Goal: Information Seeking & Learning: Learn about a topic

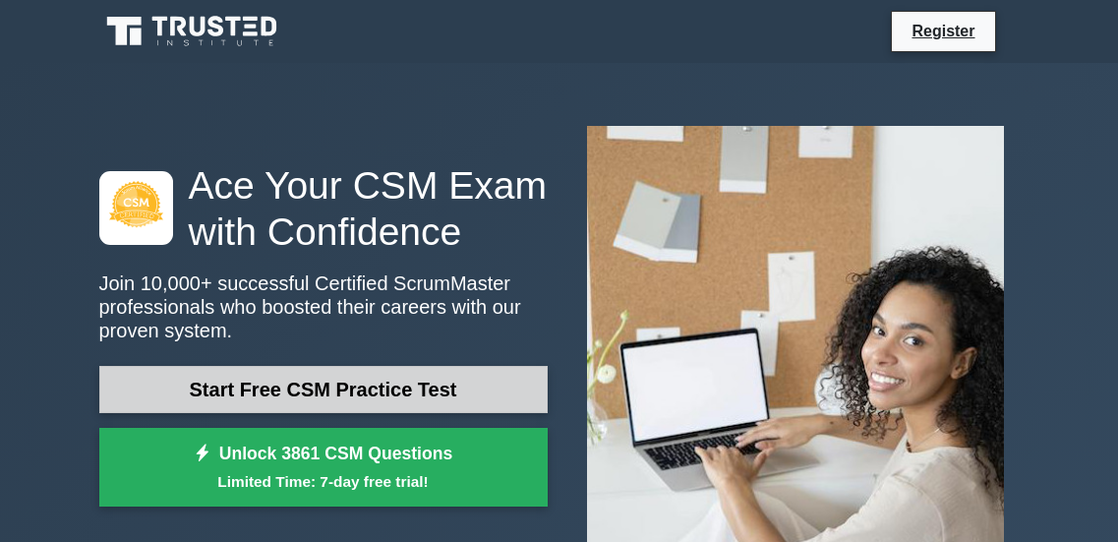
click at [303, 401] on link "Start Free CSM Practice Test" at bounding box center [323, 389] width 448 height 47
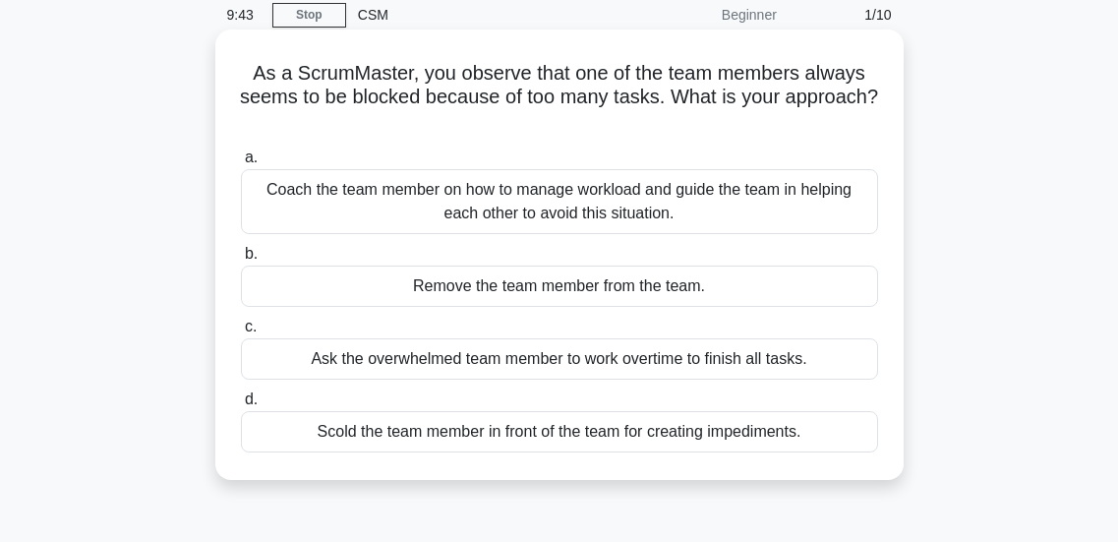
scroll to position [78, 0]
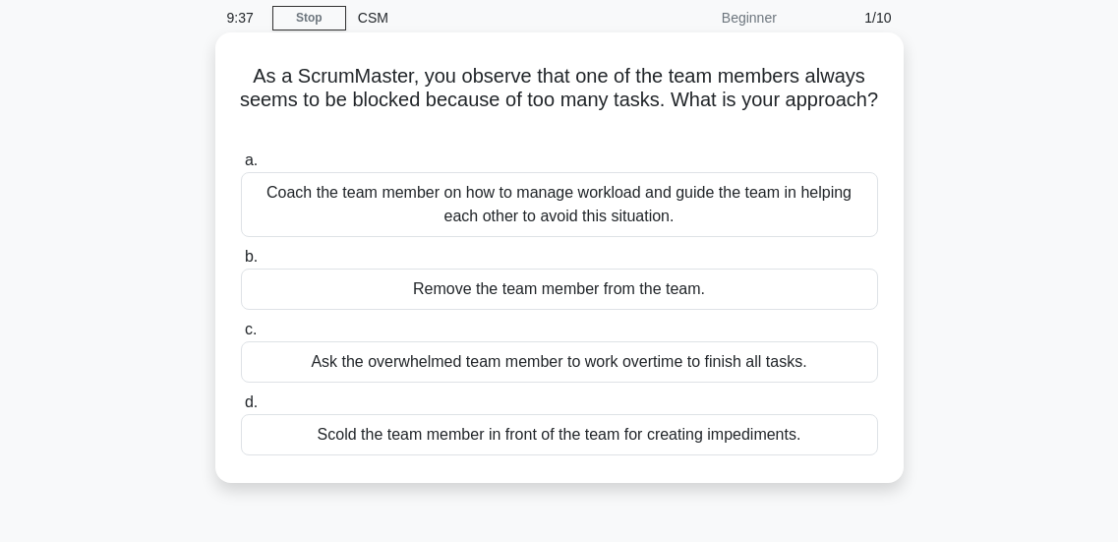
click at [472, 219] on div "Coach the team member on how to manage workload and guide the team in helping e…" at bounding box center [559, 204] width 637 height 65
click at [241, 167] on input "a. Coach the team member on how to manage workload and guide the team in helpin…" at bounding box center [241, 160] width 0 height 13
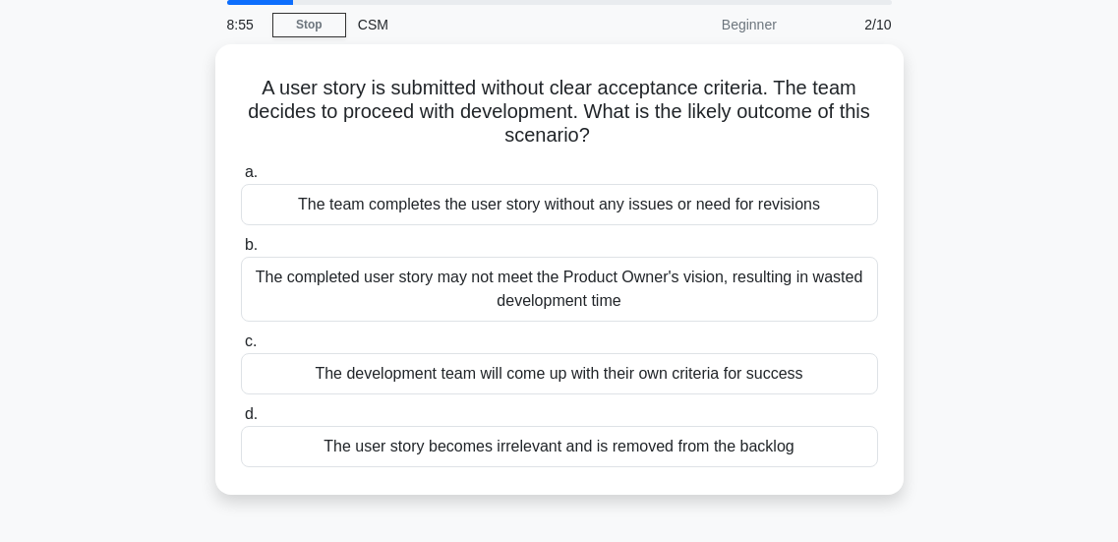
scroll to position [72, 0]
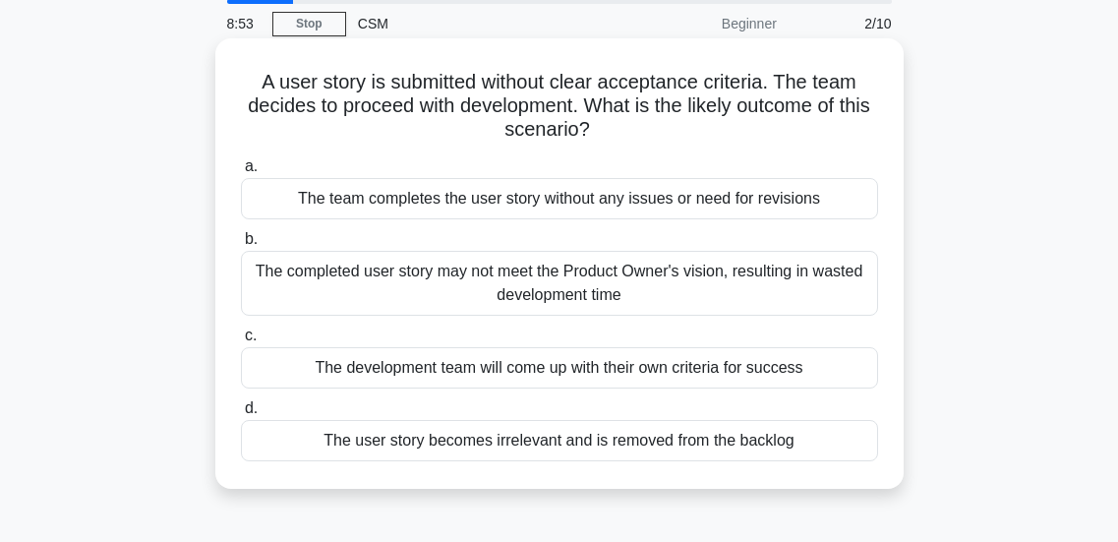
click at [528, 289] on div "The completed user story may not meet the Product Owner's vision, resulting in …" at bounding box center [559, 283] width 637 height 65
click at [241, 246] on input "b. The completed user story may not meet the Product Owner's vision, resulting …" at bounding box center [241, 239] width 0 height 13
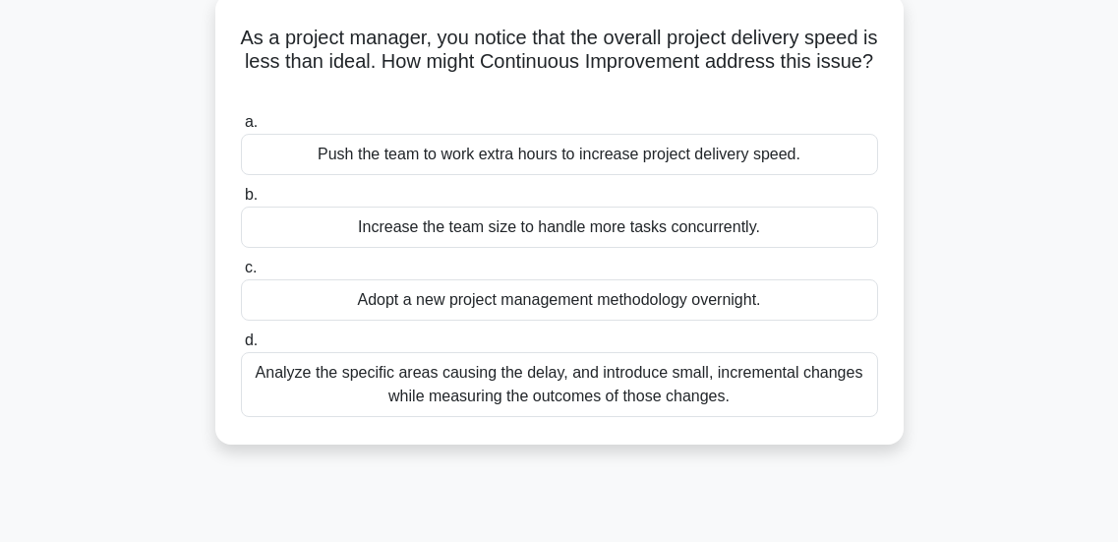
scroll to position [122, 0]
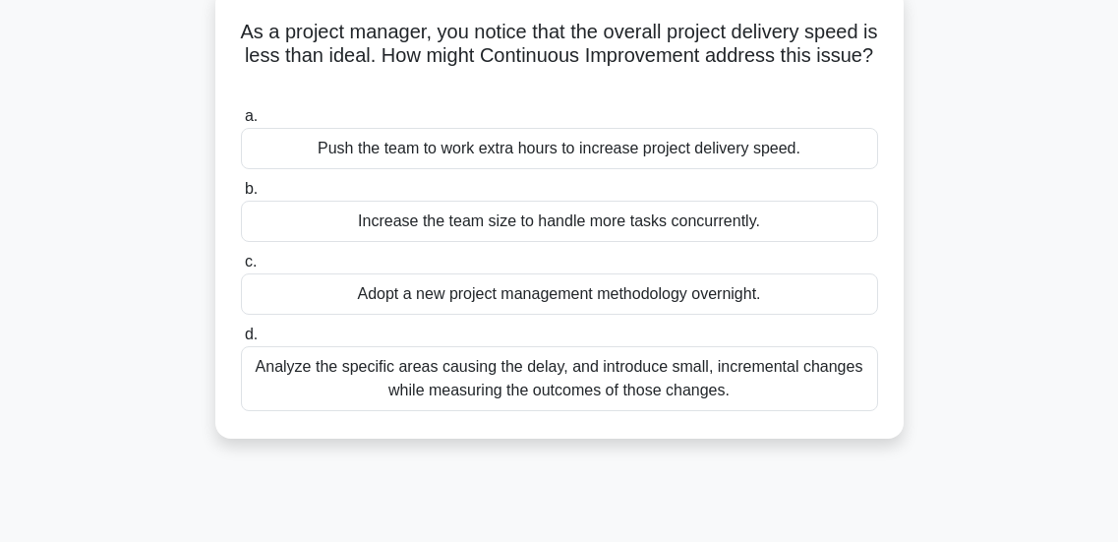
click at [544, 391] on div "Analyze the specific areas causing the delay, and introduce small, incremental …" at bounding box center [559, 378] width 637 height 65
click at [241, 341] on input "d. Analyze the specific areas causing the delay, and introduce small, increment…" at bounding box center [241, 334] width 0 height 13
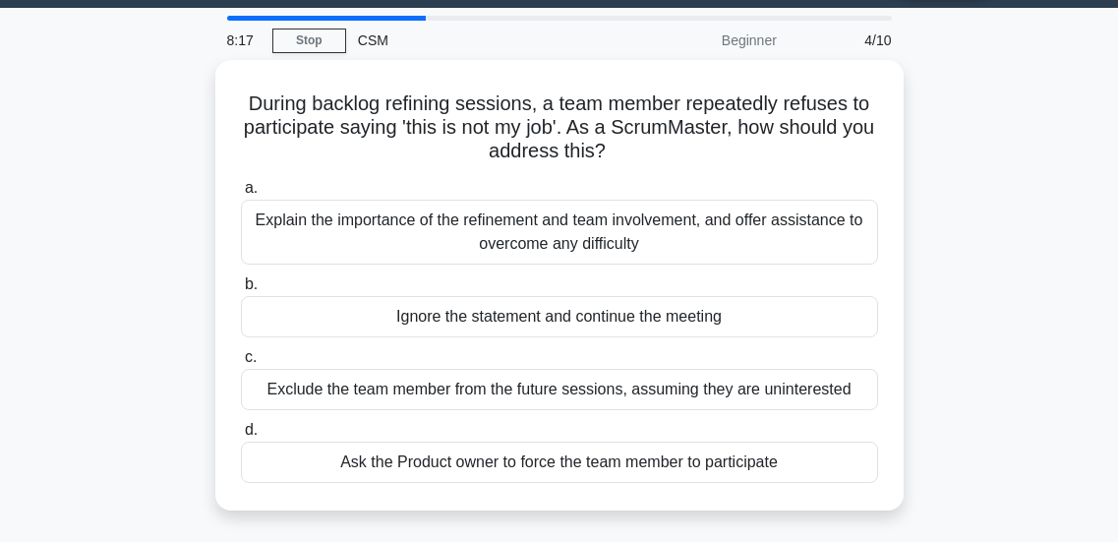
scroll to position [57, 0]
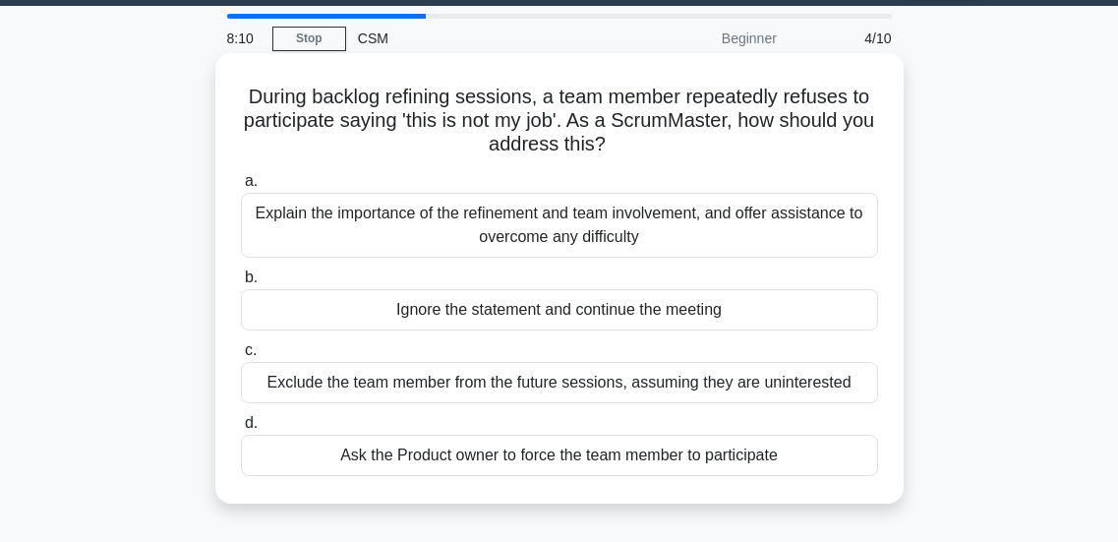
click at [558, 216] on div "Explain the importance of the refinement and team involvement, and offer assist…" at bounding box center [559, 225] width 637 height 65
click at [241, 188] on input "a. Explain the importance of the refinement and team involvement, and offer ass…" at bounding box center [241, 181] width 0 height 13
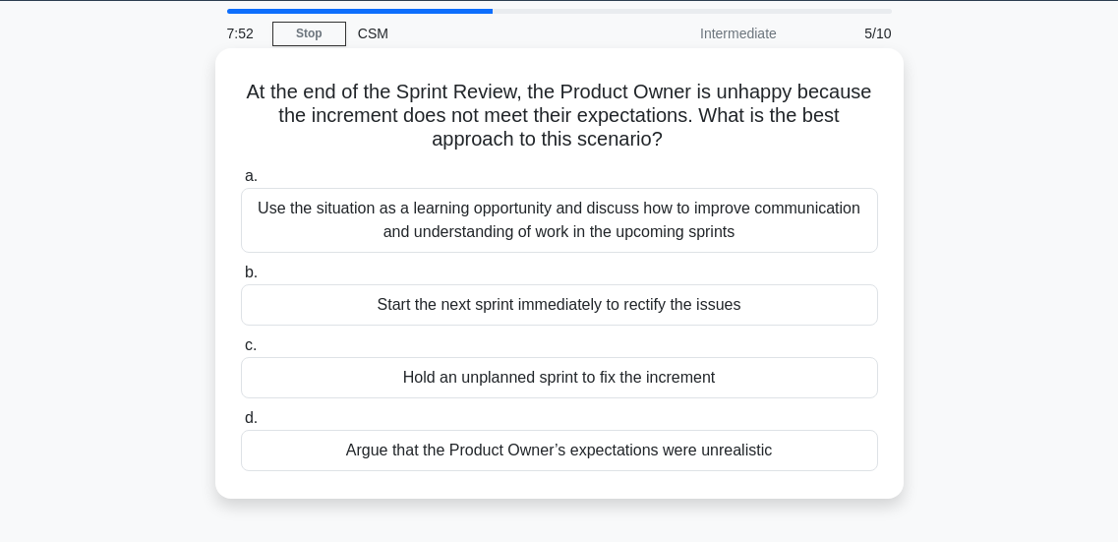
scroll to position [63, 0]
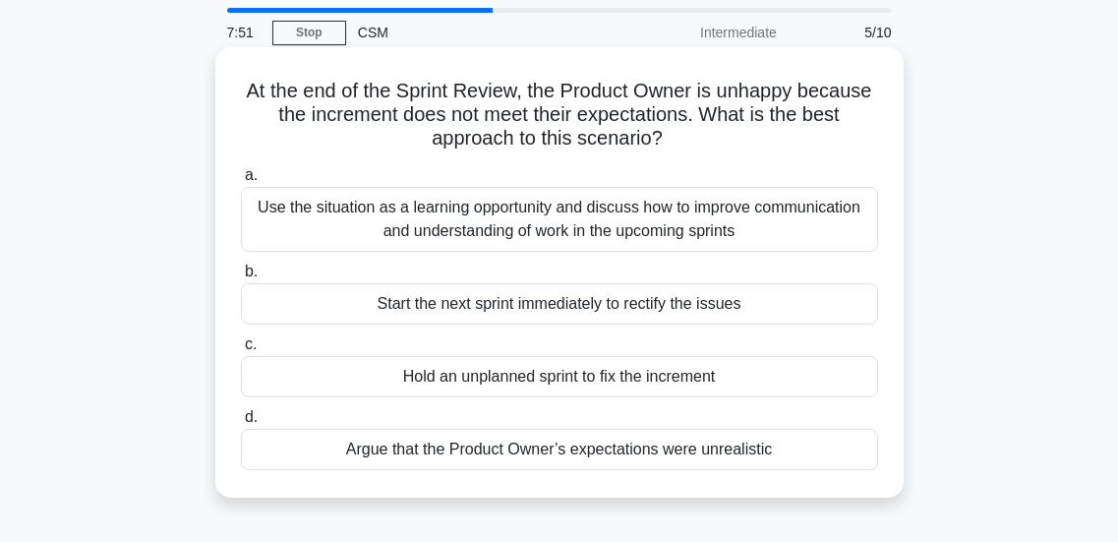
click at [523, 221] on div "Use the situation as a learning opportunity and discuss how to improve communic…" at bounding box center [559, 219] width 637 height 65
click at [241, 182] on input "a. Use the situation as a learning opportunity and discuss how to improve commu…" at bounding box center [241, 175] width 0 height 13
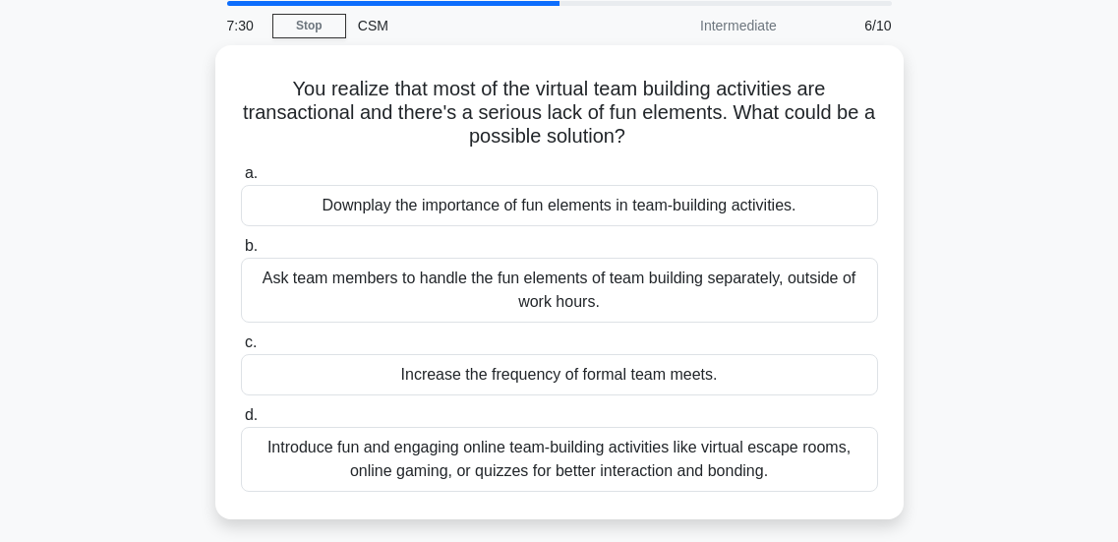
scroll to position [71, 0]
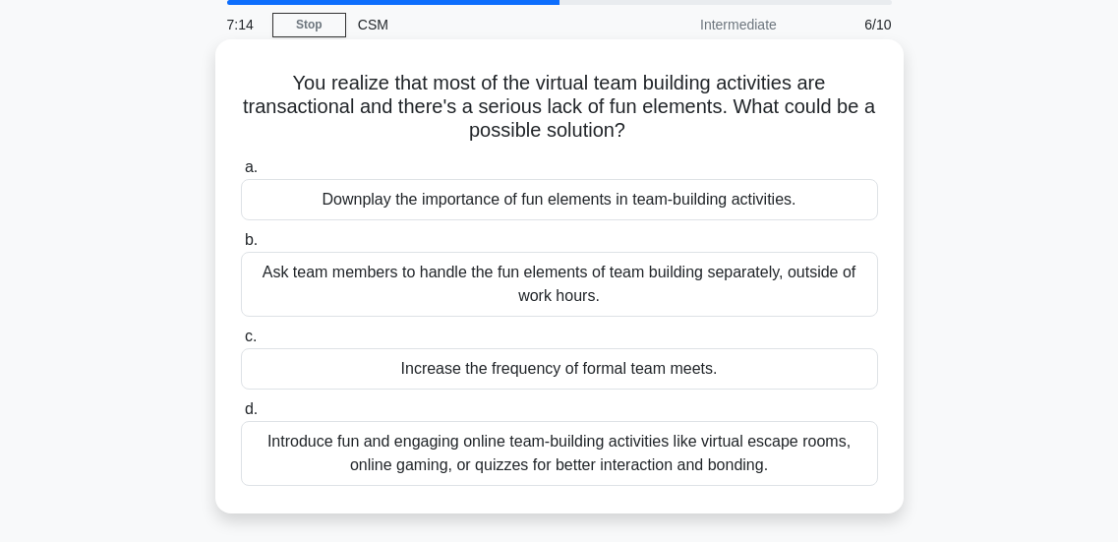
click at [535, 449] on div "Introduce fun and engaging online team-building activities like virtual escape …" at bounding box center [559, 453] width 637 height 65
click at [241, 416] on input "d. Introduce fun and engaging online team-building activities like virtual esca…" at bounding box center [241, 409] width 0 height 13
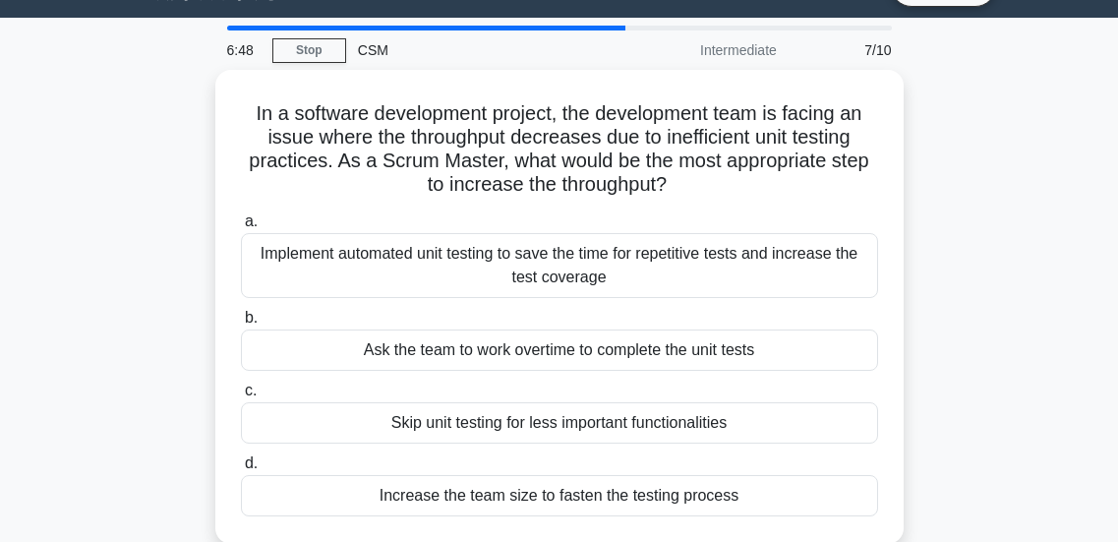
scroll to position [46, 0]
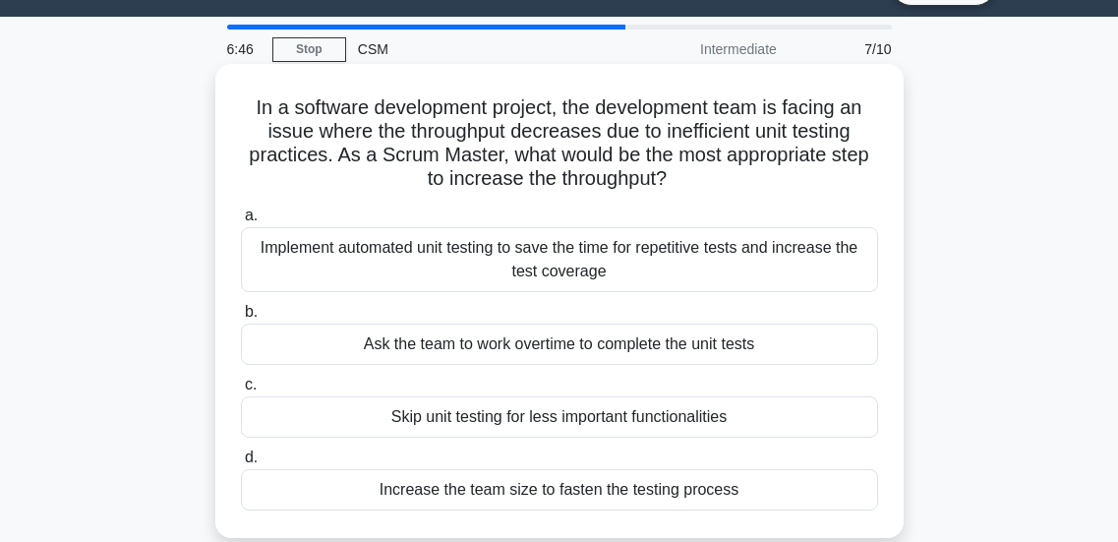
click at [527, 244] on div "Implement automated unit testing to save the time for repetitive tests and incr…" at bounding box center [559, 259] width 637 height 65
click at [241, 222] on input "a. Implement automated unit testing to save the time for repetitive tests and i…" at bounding box center [241, 215] width 0 height 13
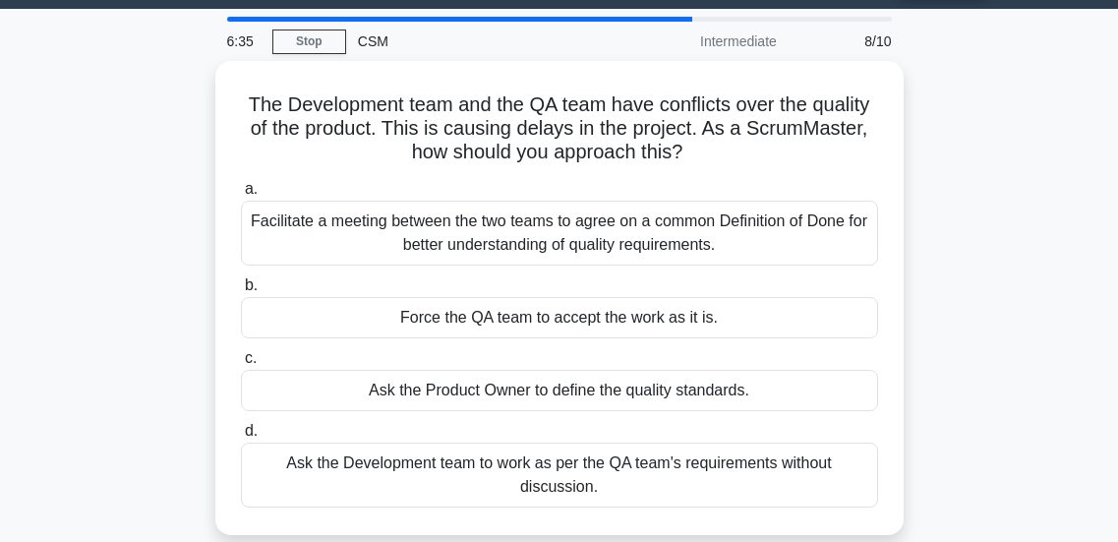
scroll to position [55, 0]
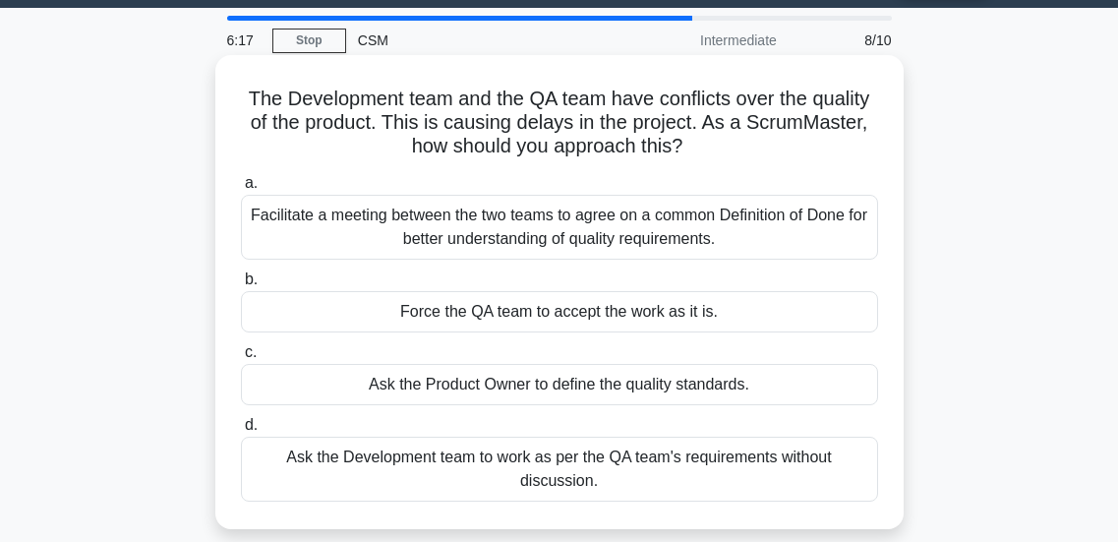
click at [547, 233] on div "Facilitate a meeting between the two teams to agree on a common Definition of D…" at bounding box center [559, 227] width 637 height 65
click at [241, 190] on input "a. Facilitate a meeting between the two teams to agree on a common Definition o…" at bounding box center [241, 183] width 0 height 13
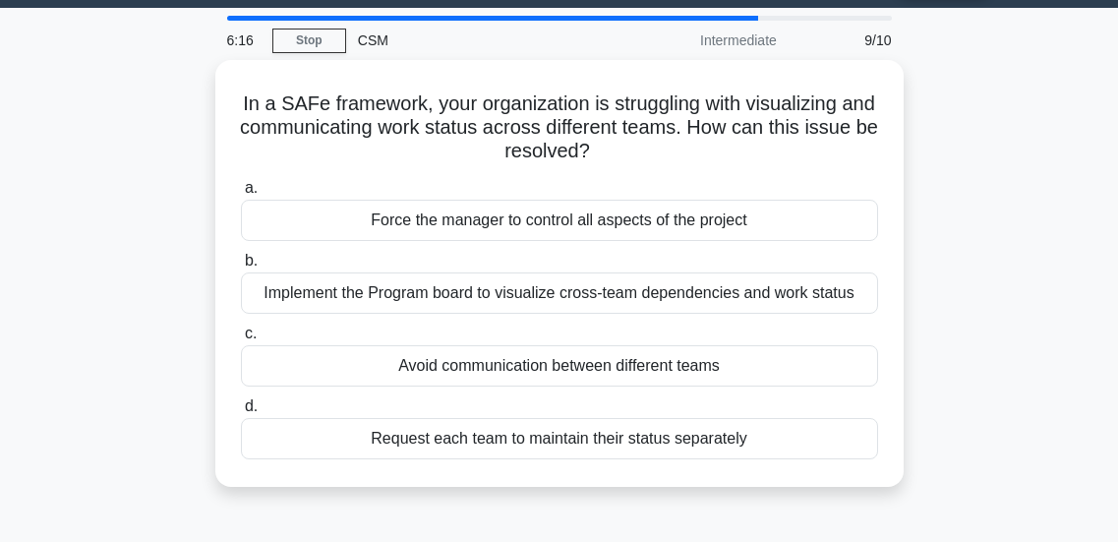
scroll to position [0, 0]
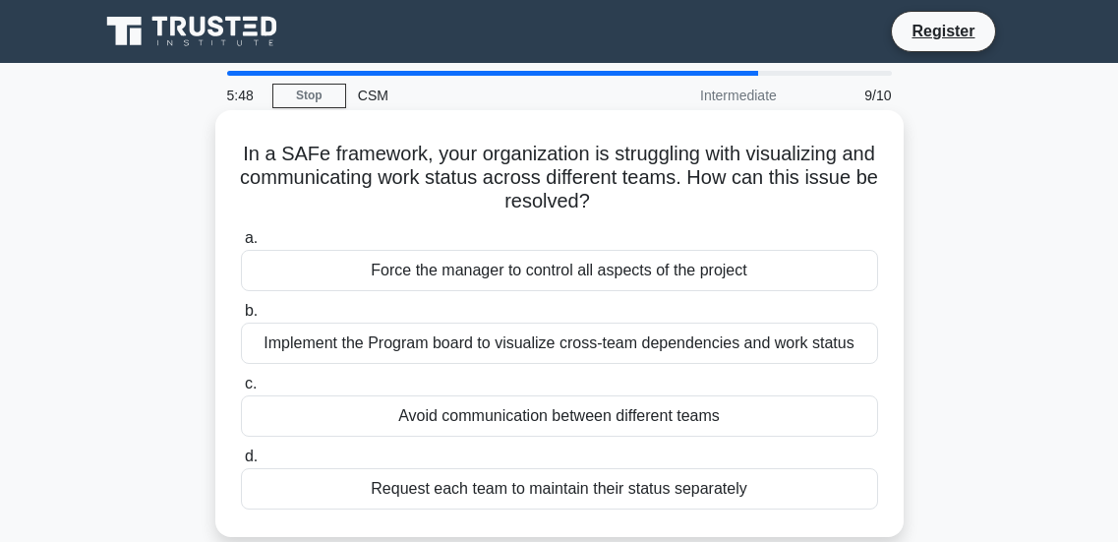
click at [529, 350] on div "Implement the Program board to visualize cross-team dependencies and work status" at bounding box center [559, 343] width 637 height 41
click at [241, 318] on input "b. Implement the Program board to visualize cross-team dependencies and work st…" at bounding box center [241, 311] width 0 height 13
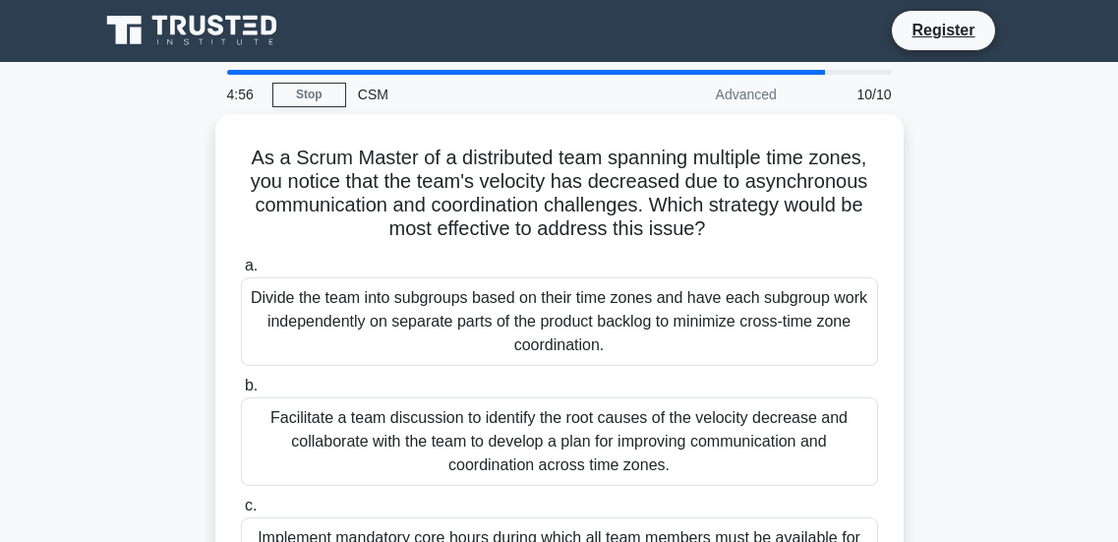
scroll to position [1, 0]
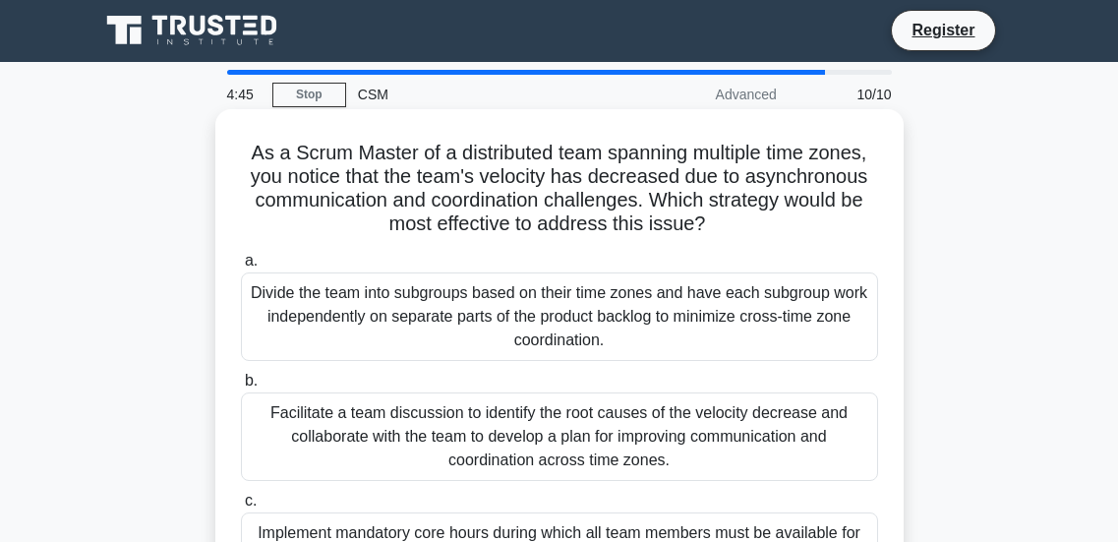
click at [472, 419] on div "Facilitate a team discussion to identify the root causes of the velocity decrea…" at bounding box center [559, 436] width 637 height 89
click at [241, 387] on input "b. Facilitate a team discussion to identify the root causes of the velocity dec…" at bounding box center [241, 381] width 0 height 13
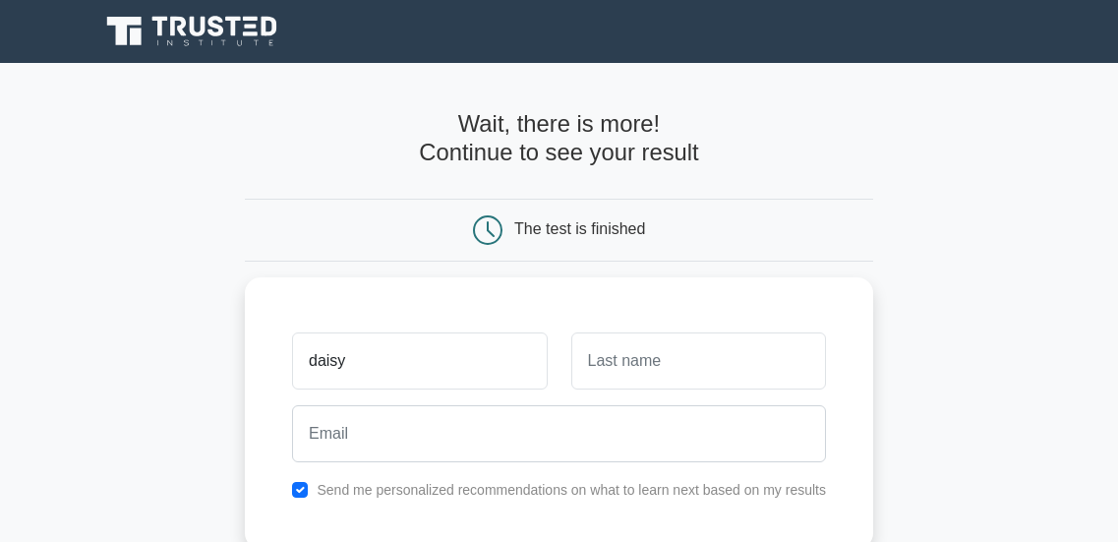
type input "daisy"
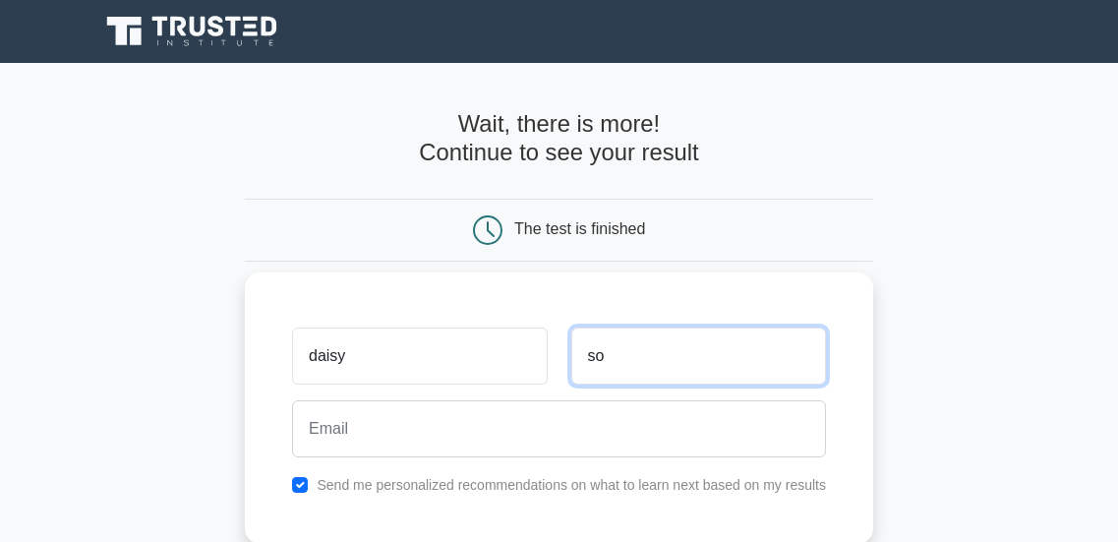
type input "Sola"
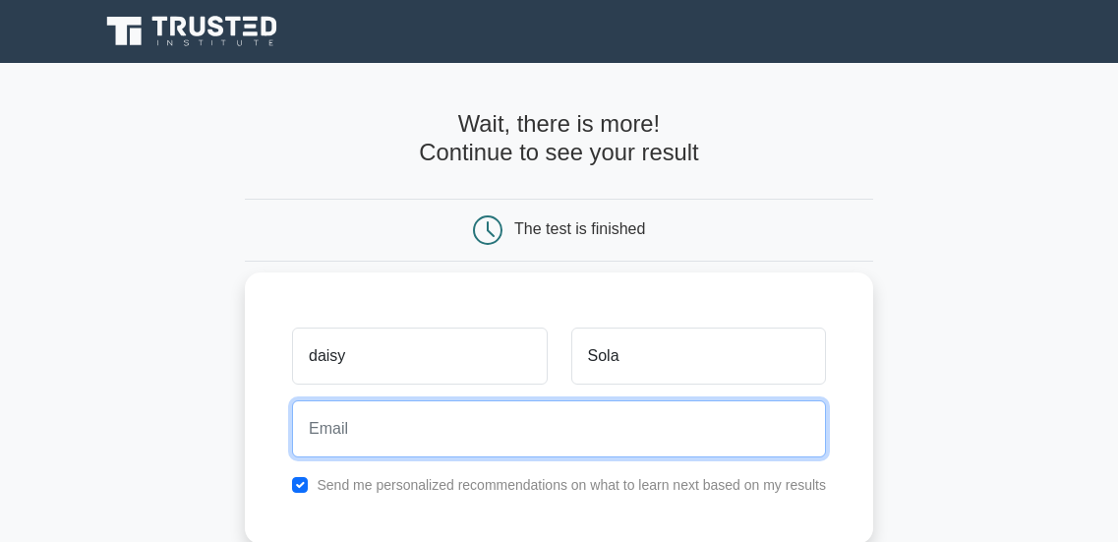
click at [566, 438] on input "email" at bounding box center [559, 428] width 534 height 57
type input "ds81394@yahoo.com"
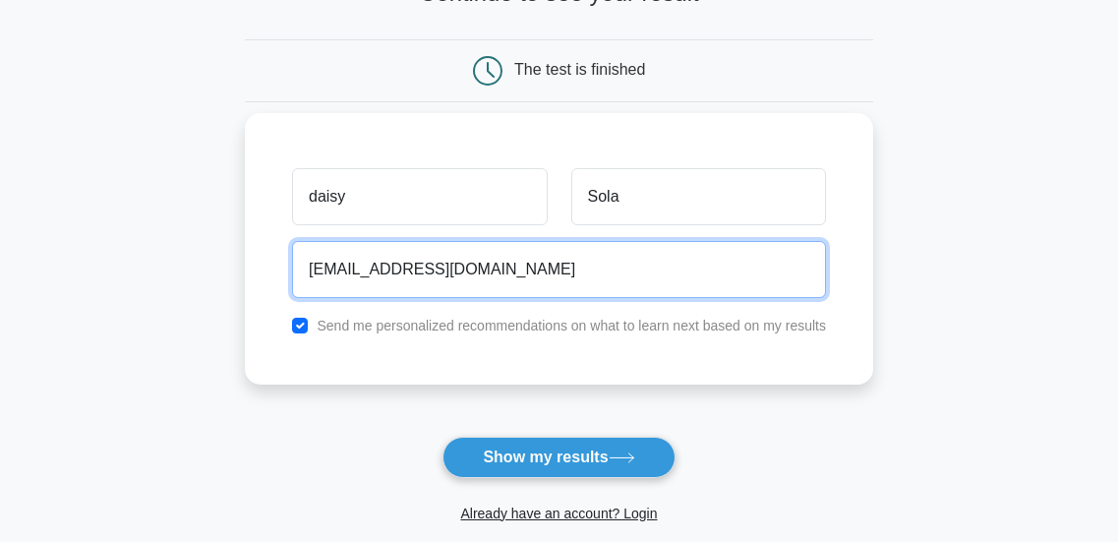
scroll to position [160, 0]
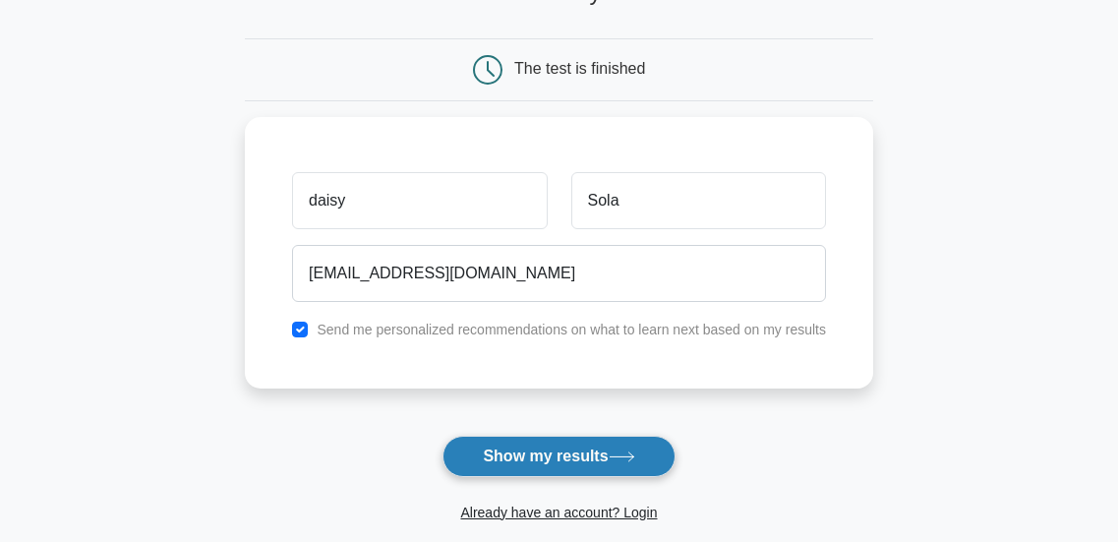
click at [483, 455] on button "Show my results" at bounding box center [559, 456] width 232 height 41
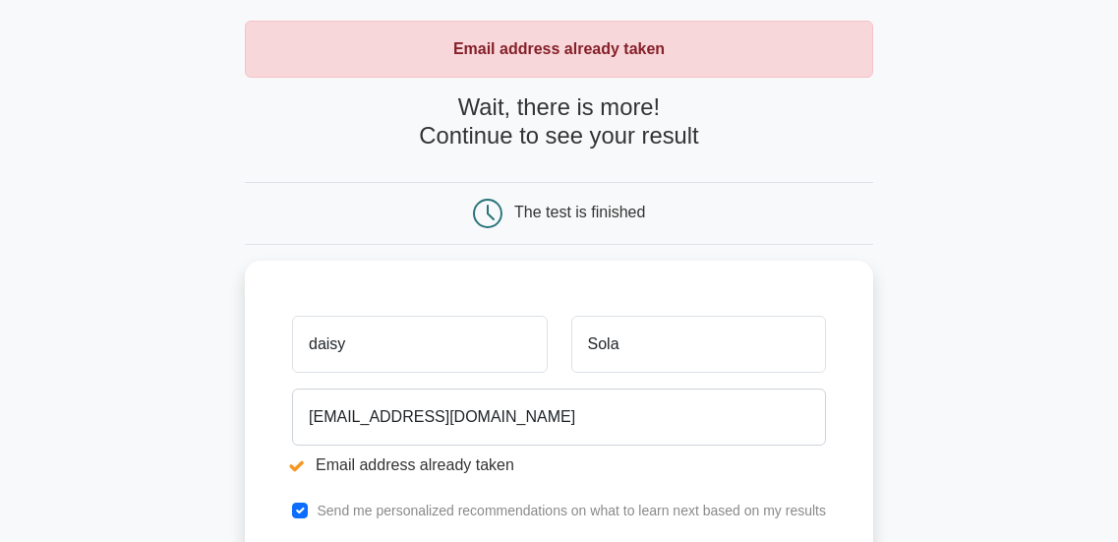
scroll to position [89, 0]
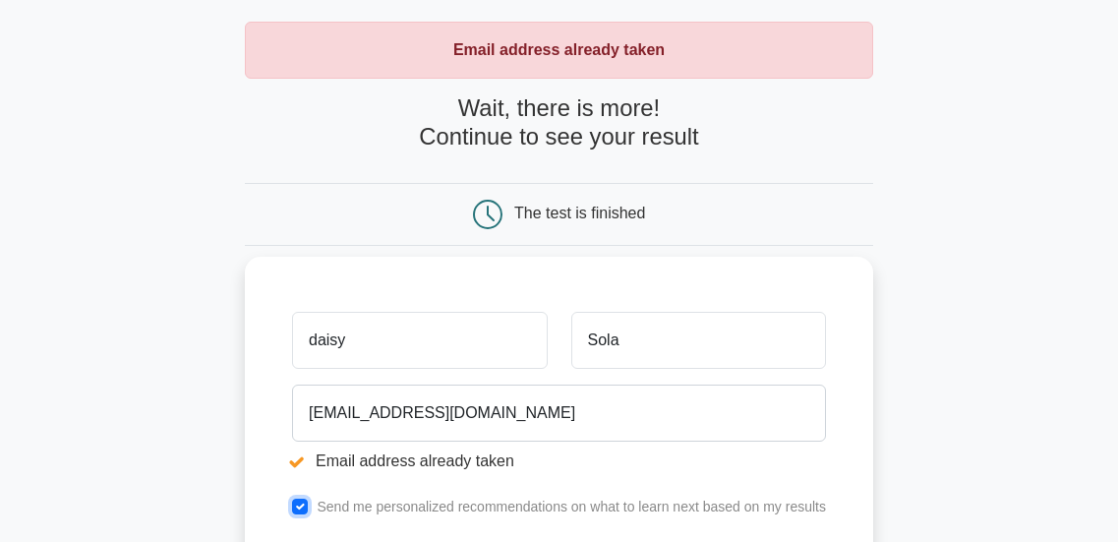
click at [303, 507] on input "checkbox" at bounding box center [300, 507] width 16 height 16
checkbox input "false"
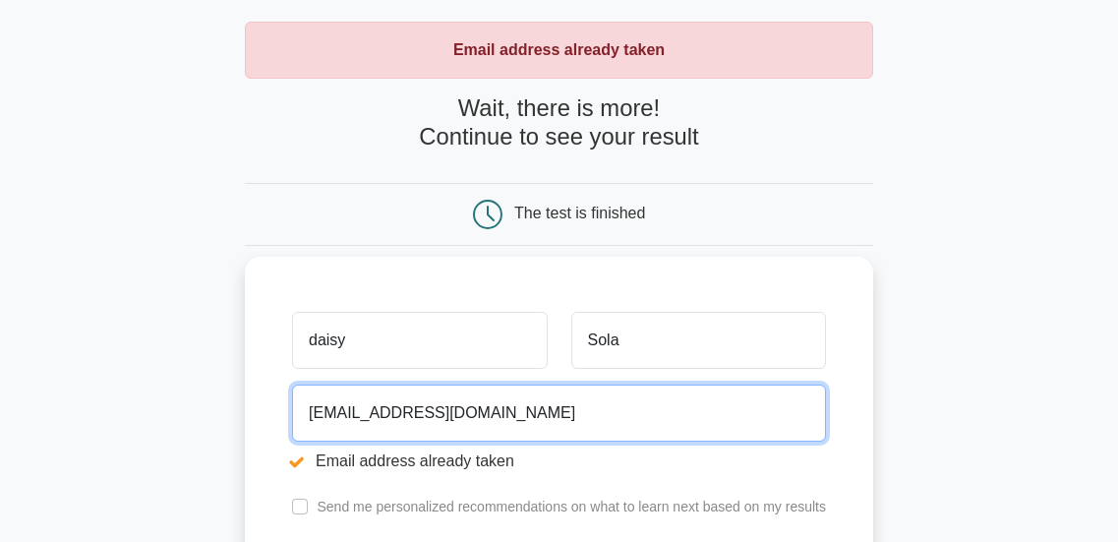
click at [467, 423] on input "ds81394@yahoo.com" at bounding box center [559, 413] width 534 height 57
click at [368, 408] on input "ds81394@gmail.com" at bounding box center [559, 413] width 534 height 57
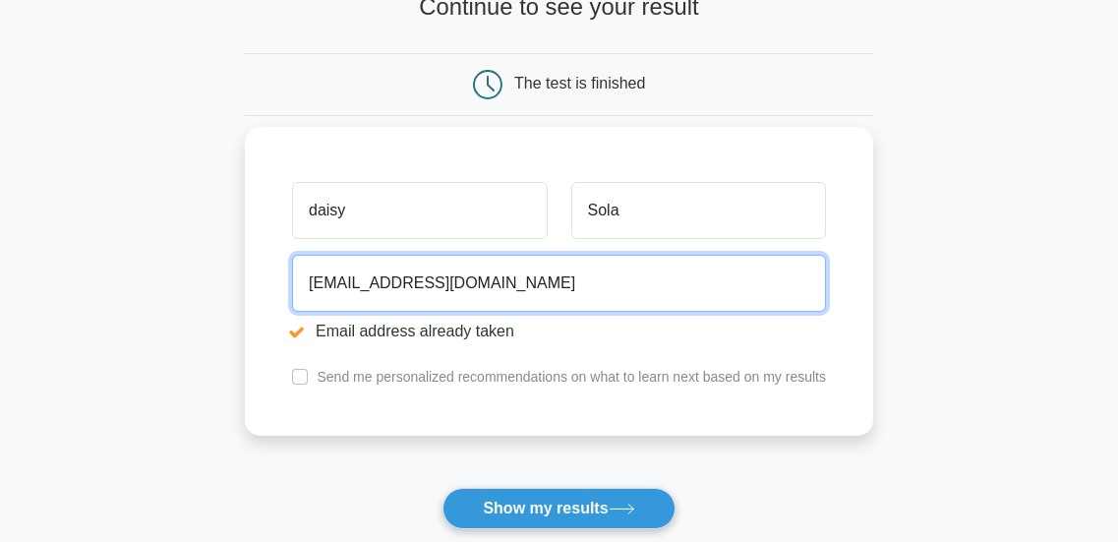
scroll to position [235, 0]
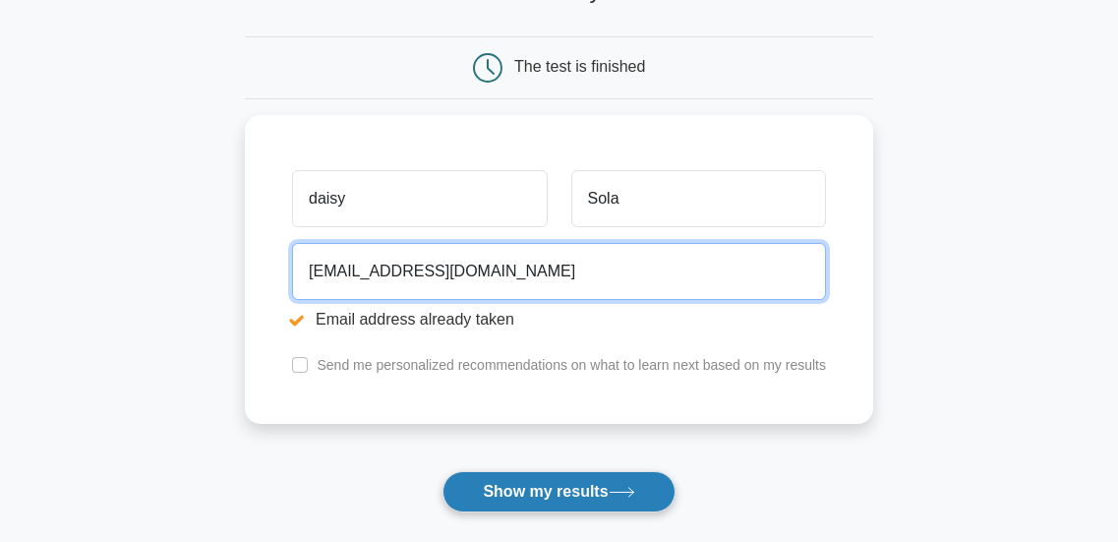
type input "ds81395@gmail.com"
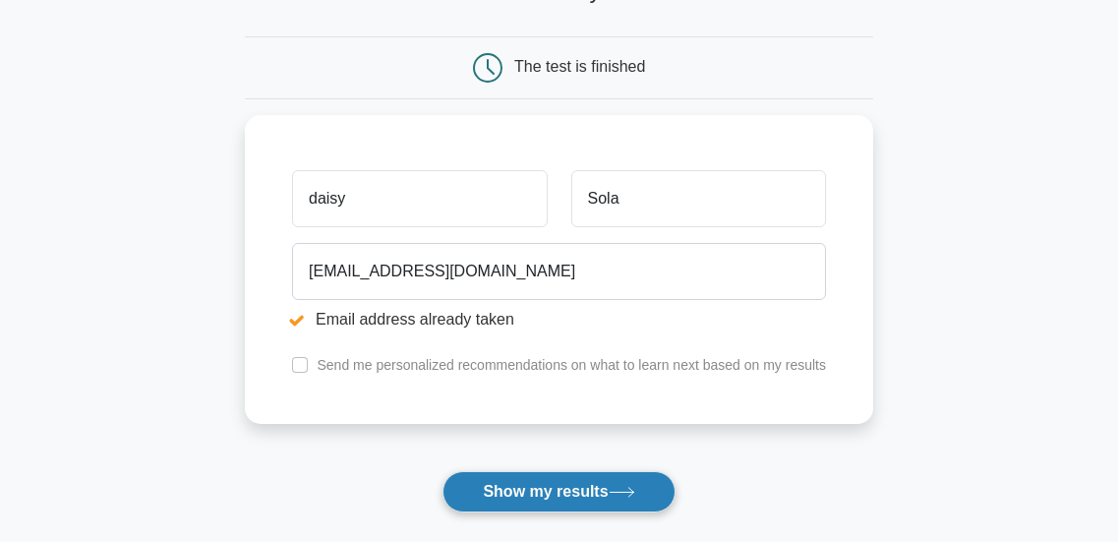
click at [544, 490] on button "Show my results" at bounding box center [559, 491] width 232 height 41
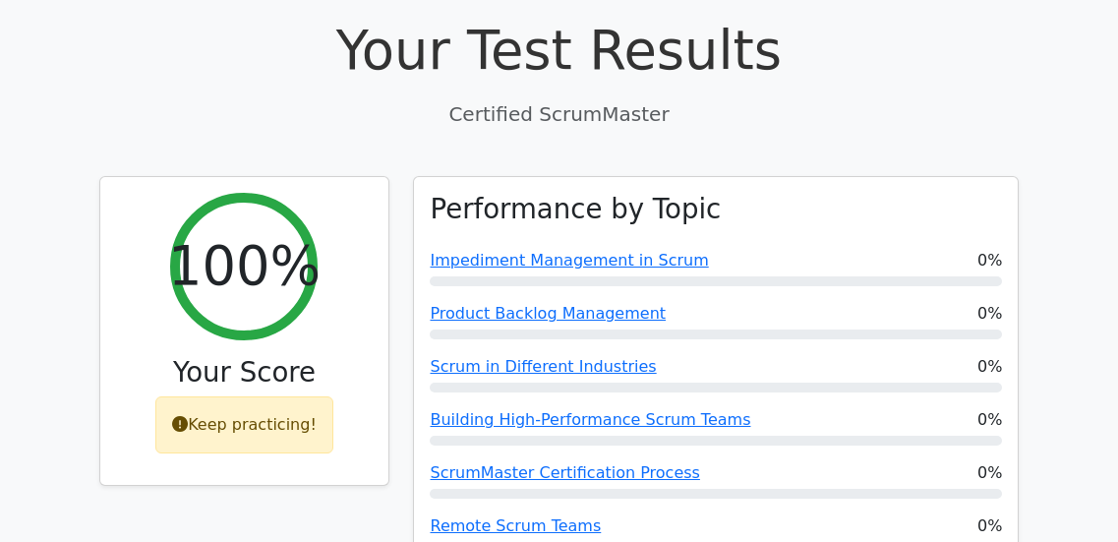
scroll to position [648, 0]
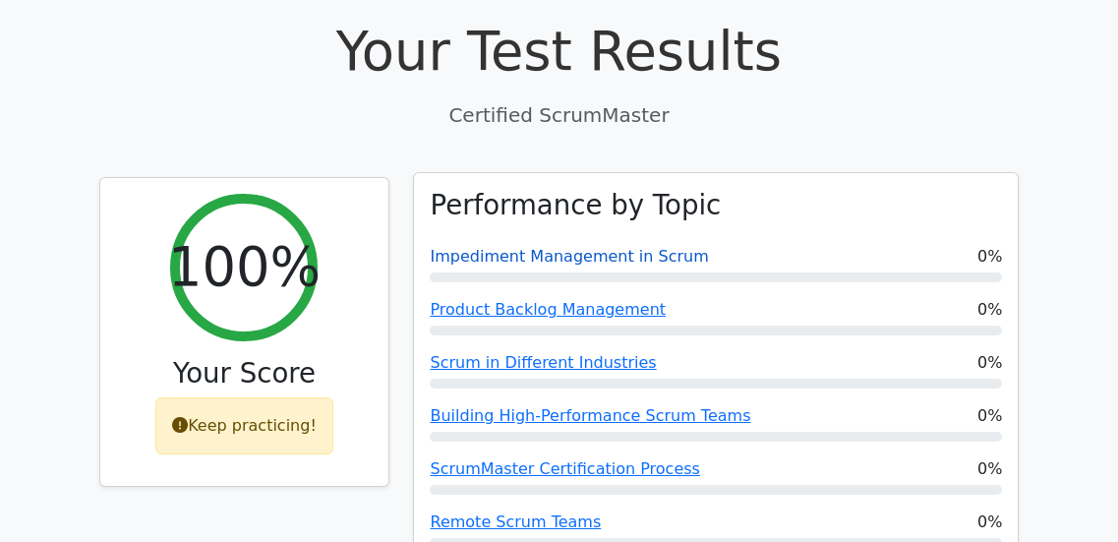
click at [467, 247] on link "Impediment Management in Scrum" at bounding box center [569, 256] width 278 height 19
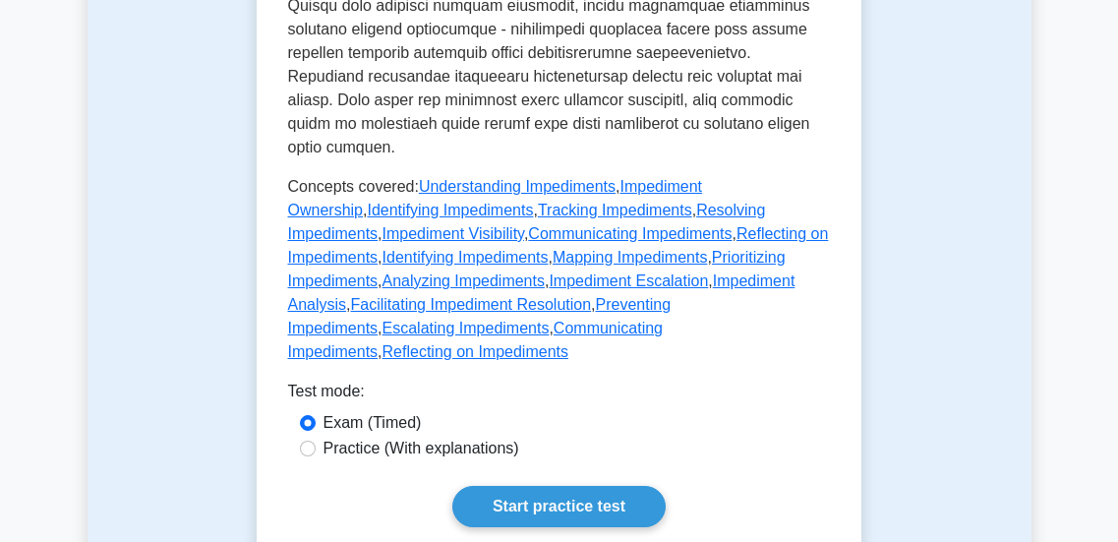
scroll to position [1069, 0]
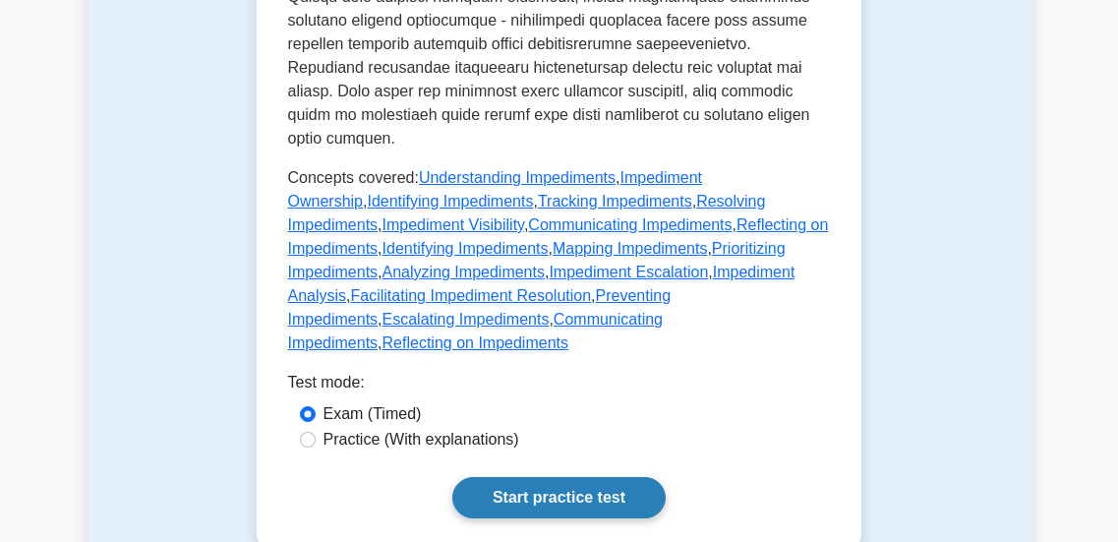
click at [481, 477] on link "Start practice test" at bounding box center [558, 497] width 213 height 41
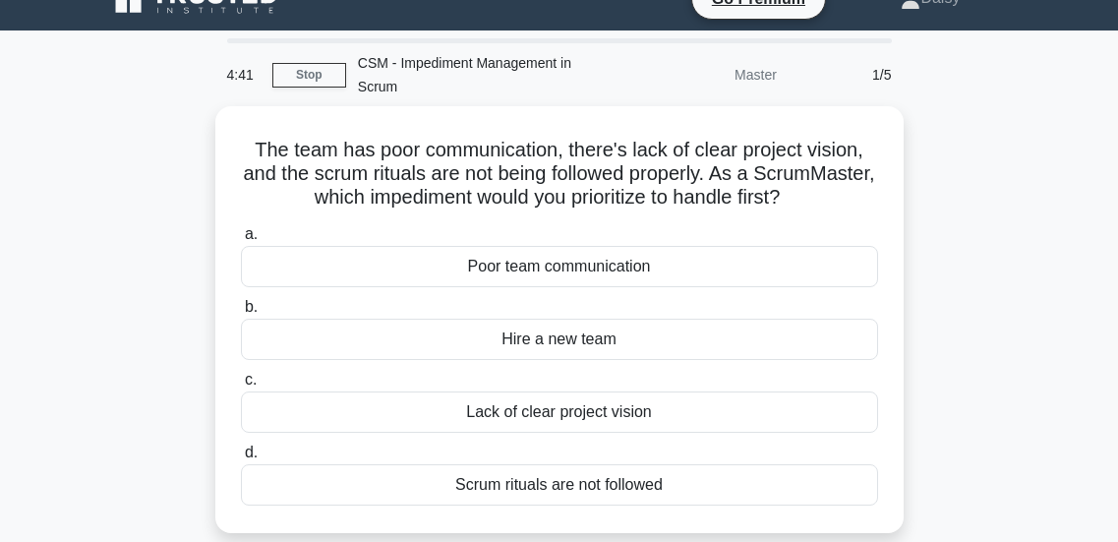
scroll to position [31, 0]
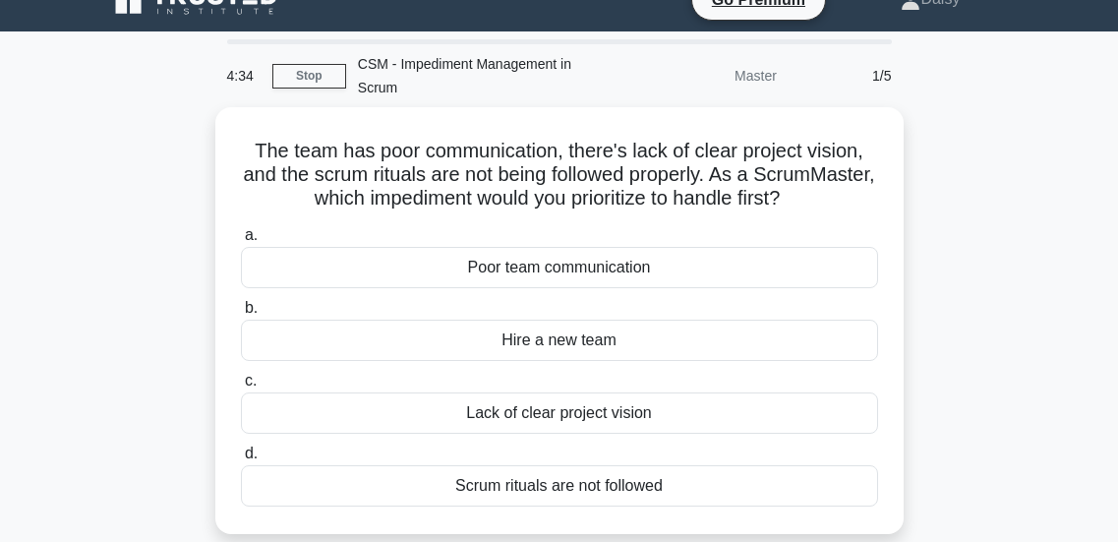
click at [481, 417] on div "Lack of clear project vision" at bounding box center [559, 412] width 637 height 41
click at [241, 387] on input "c. Lack of clear project vision" at bounding box center [241, 381] width 0 height 13
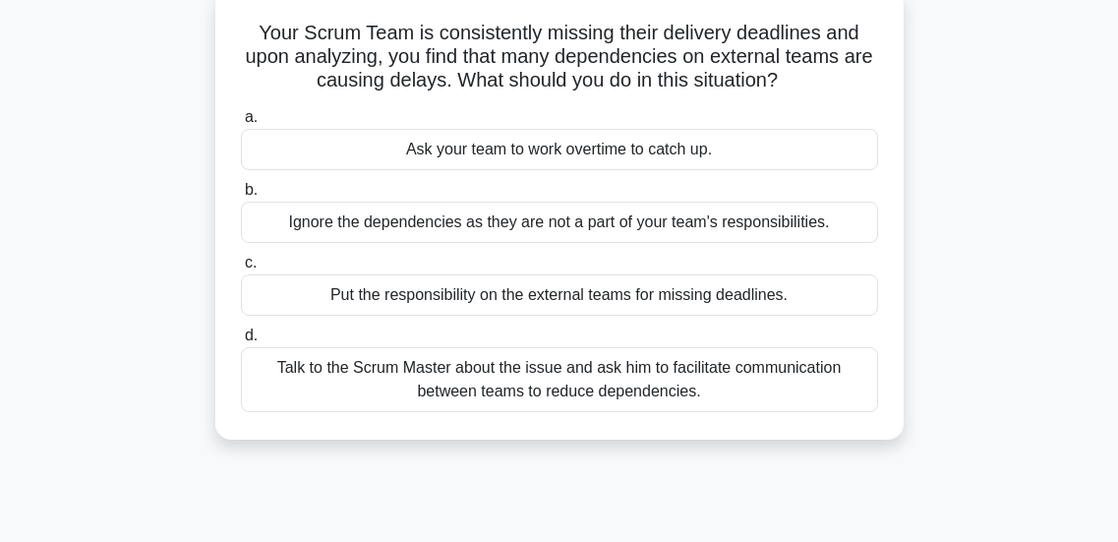
scroll to position [148, 0]
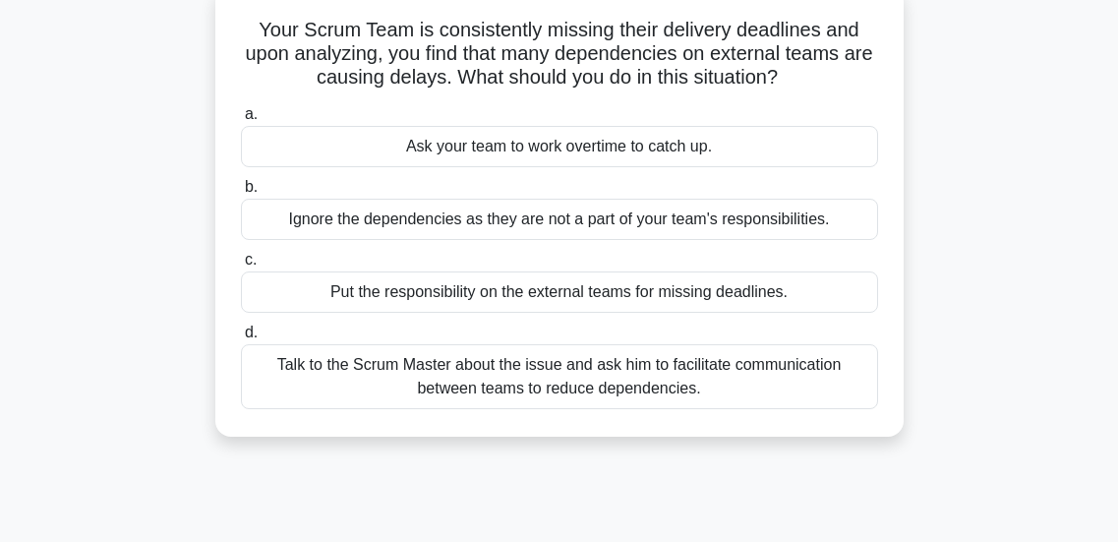
click at [582, 386] on div "Talk to the Scrum Master about the issue and ask him to facilitate communicatio…" at bounding box center [559, 376] width 637 height 65
click at [241, 339] on input "d. Talk to the Scrum Master about the issue and ask him to facilitate communica…" at bounding box center [241, 333] width 0 height 13
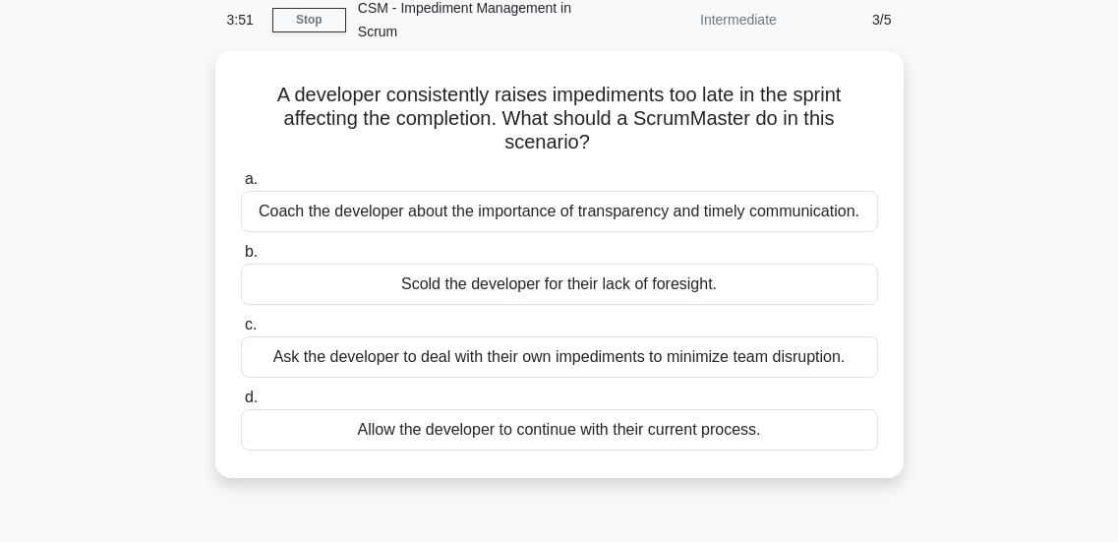
scroll to position [101, 0]
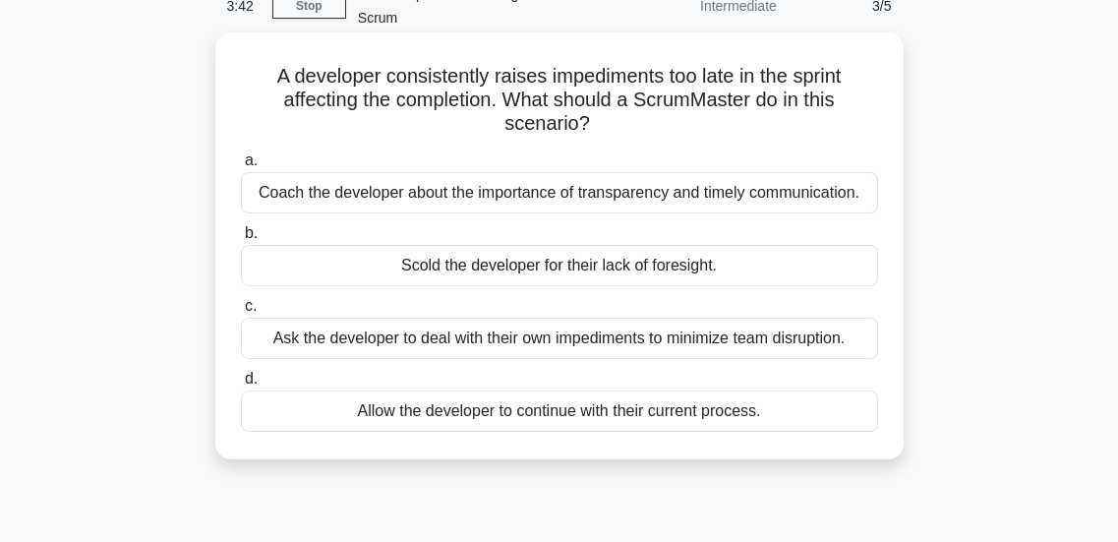
click at [414, 192] on div "Coach the developer about the importance of transparency and timely communicati…" at bounding box center [559, 192] width 637 height 41
click at [241, 167] on input "a. Coach the developer about the importance of transparency and timely communic…" at bounding box center [241, 160] width 0 height 13
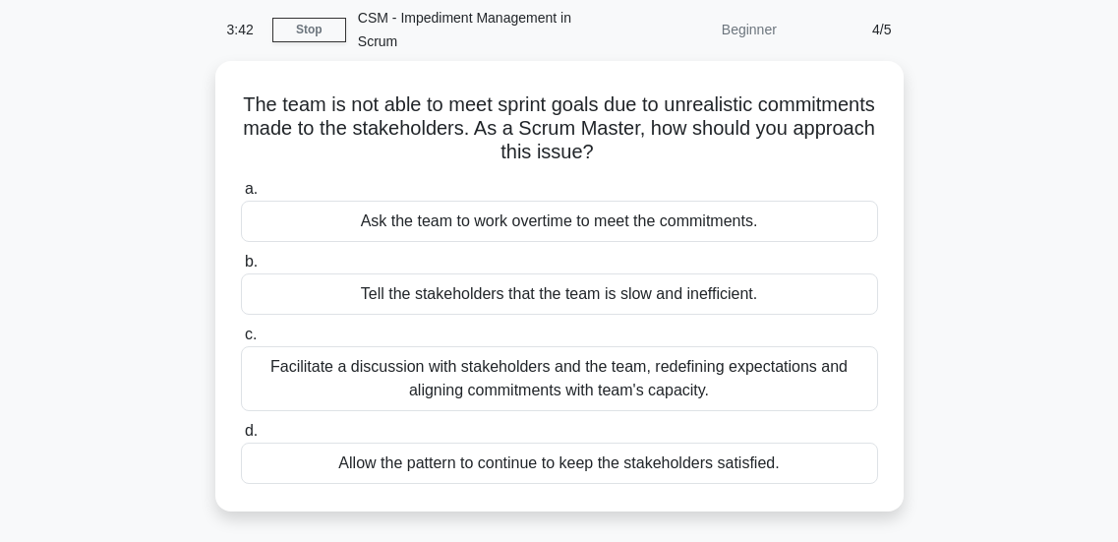
click at [414, 201] on div "Ask the team to work overtime to meet the commitments." at bounding box center [559, 221] width 637 height 41
click at [241, 192] on input "a. Ask the team to work overtime to meet the commitments." at bounding box center [241, 190] width 0 height 13
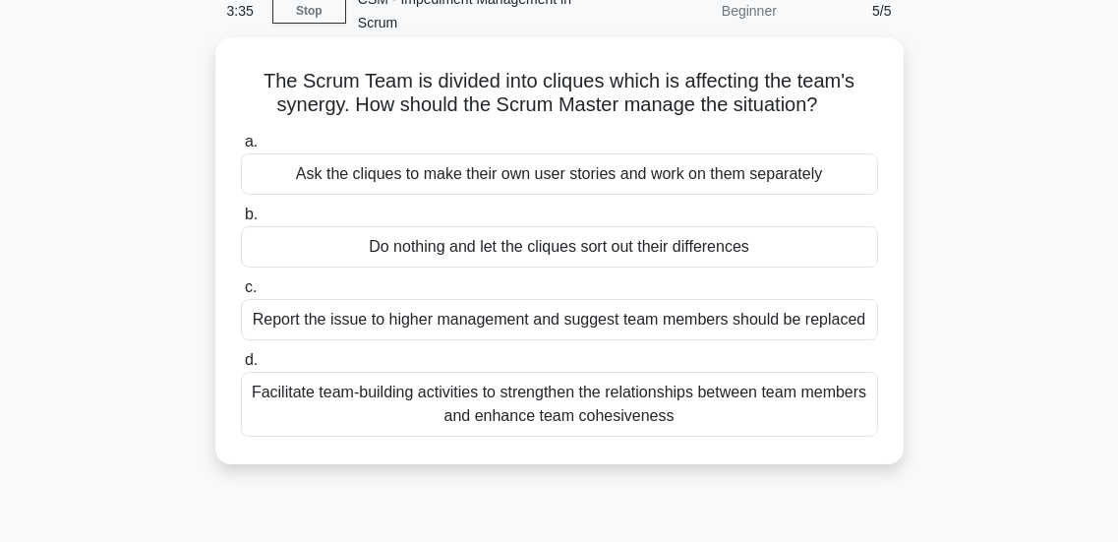
scroll to position [75, 0]
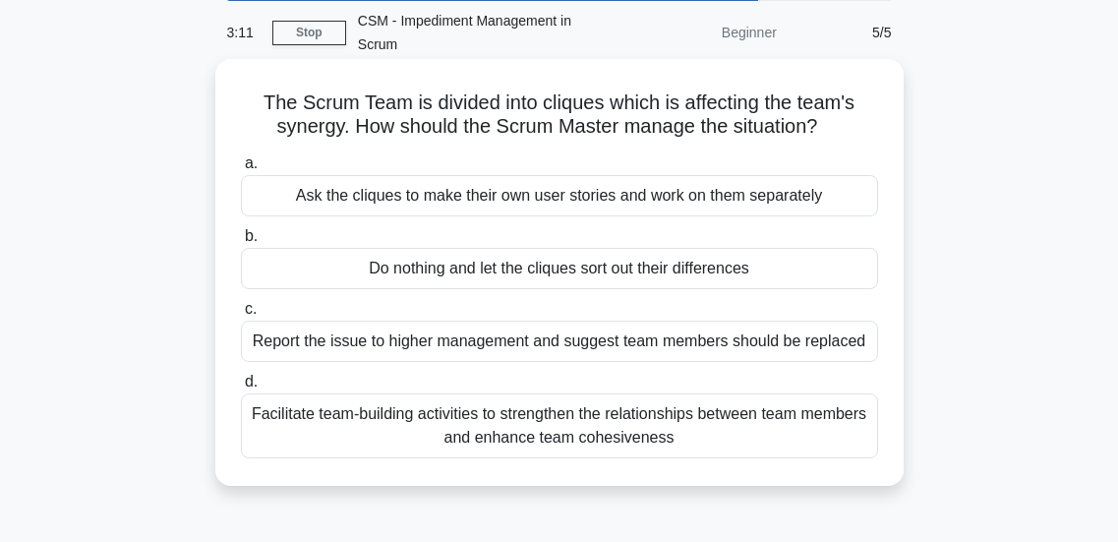
click at [520, 429] on div "Facilitate team-building activities to strengthen the relationships between tea…" at bounding box center [559, 425] width 637 height 65
click at [241, 388] on input "d. Facilitate team-building activities to strengthen the relationships between …" at bounding box center [241, 382] width 0 height 13
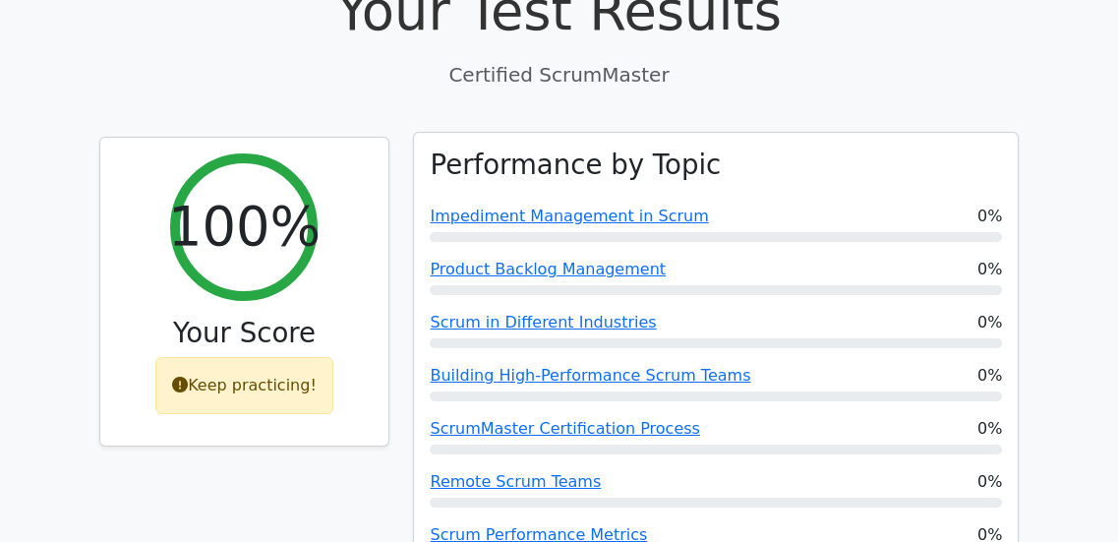
scroll to position [675, 0]
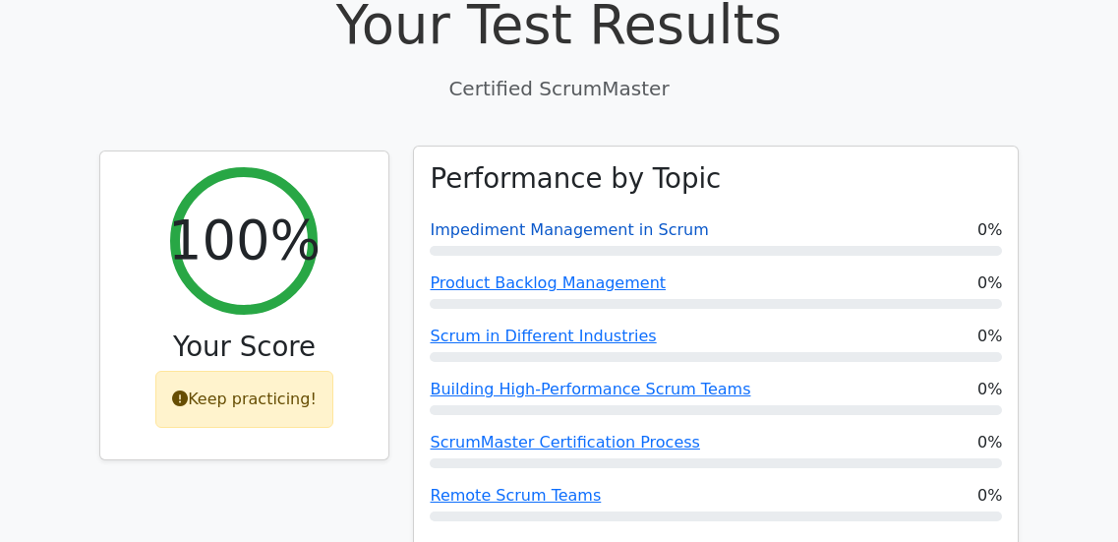
click at [472, 220] on link "Impediment Management in Scrum" at bounding box center [569, 229] width 278 height 19
click at [541, 327] on link "Scrum in Different Industries" at bounding box center [543, 336] width 226 height 19
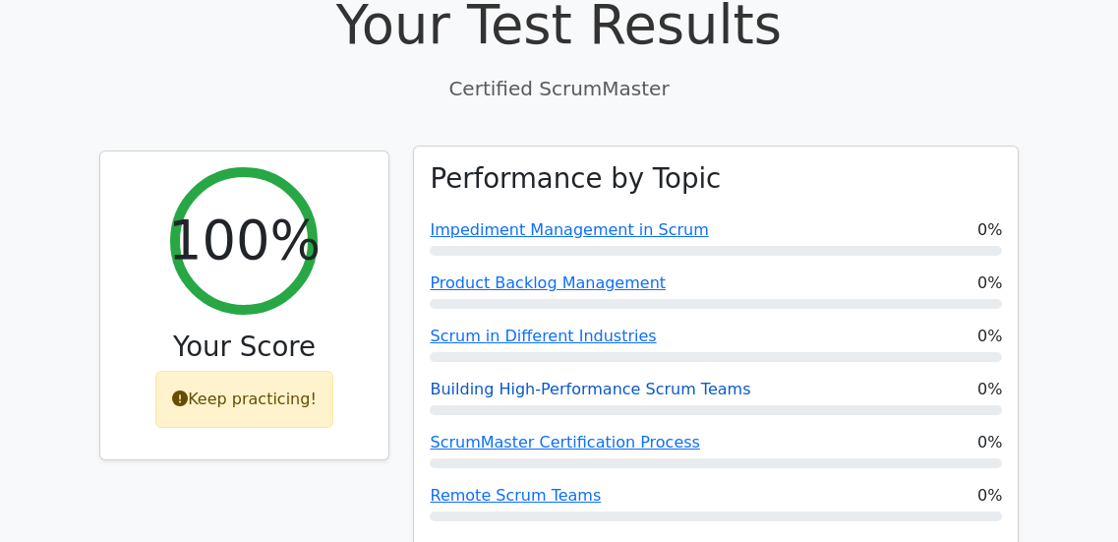
click at [455, 380] on link "Building High-Performance Scrum Teams" at bounding box center [590, 389] width 321 height 19
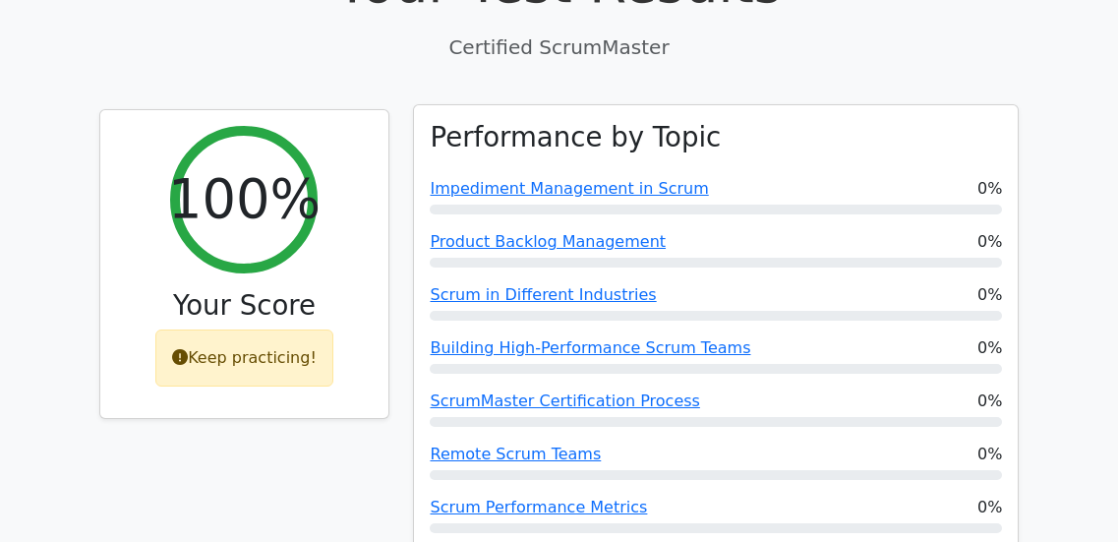
scroll to position [759, 0]
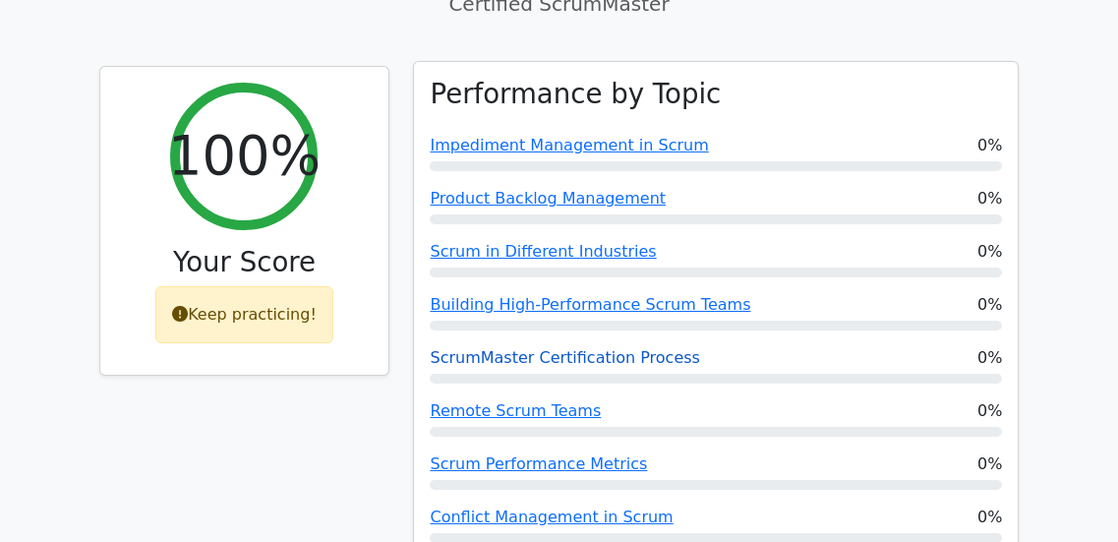
click at [604, 348] on link "ScrumMaster Certification Process" at bounding box center [564, 357] width 269 height 19
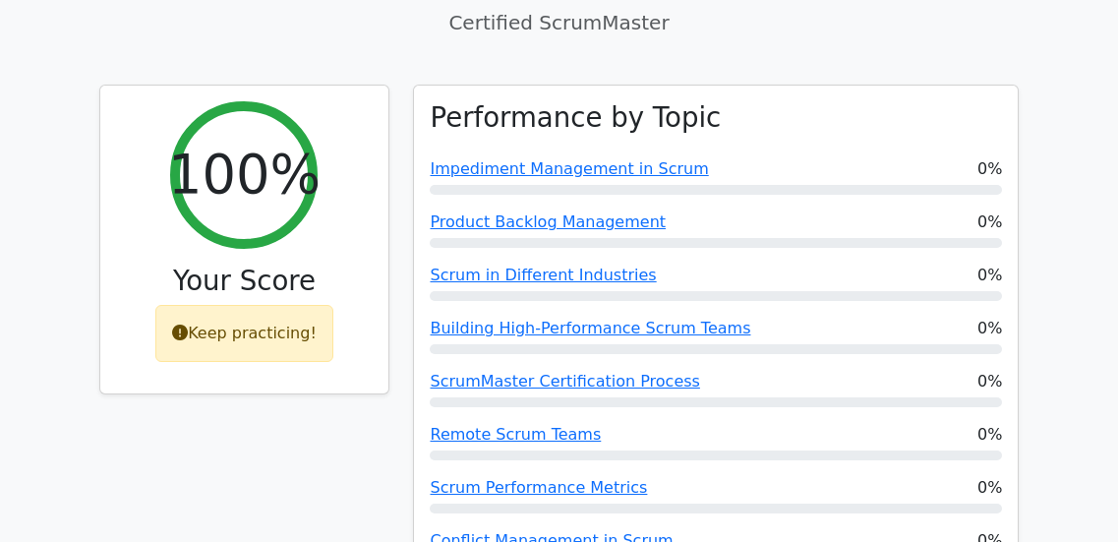
scroll to position [742, 0]
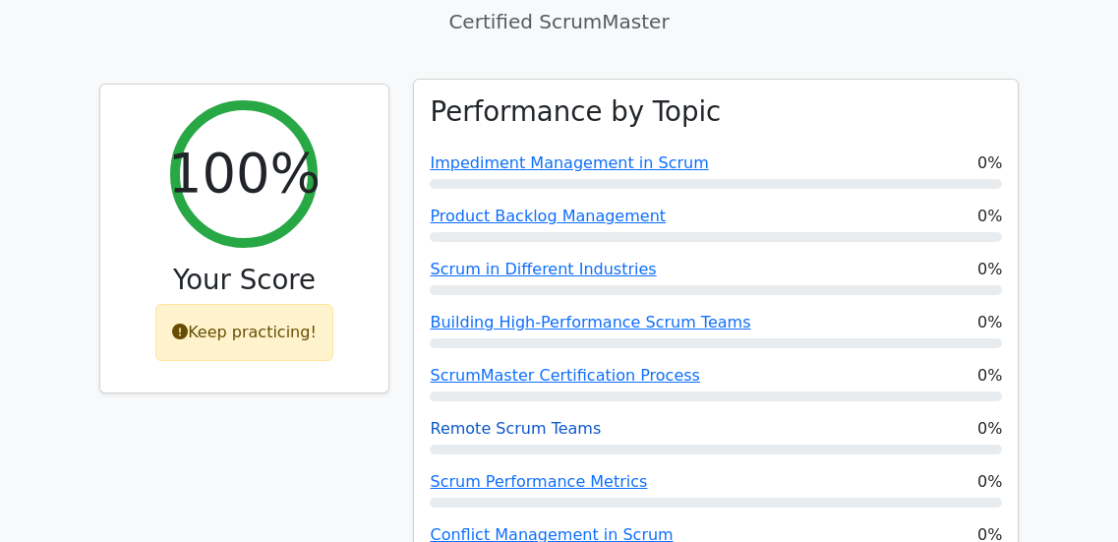
click at [451, 419] on link "Remote Scrum Teams" at bounding box center [515, 428] width 171 height 19
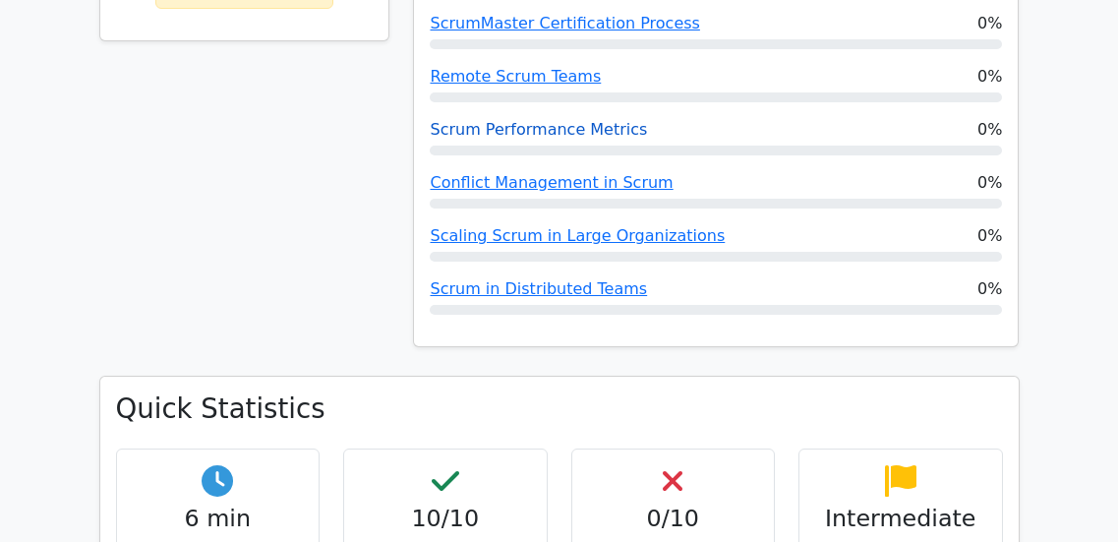
scroll to position [1092, 0]
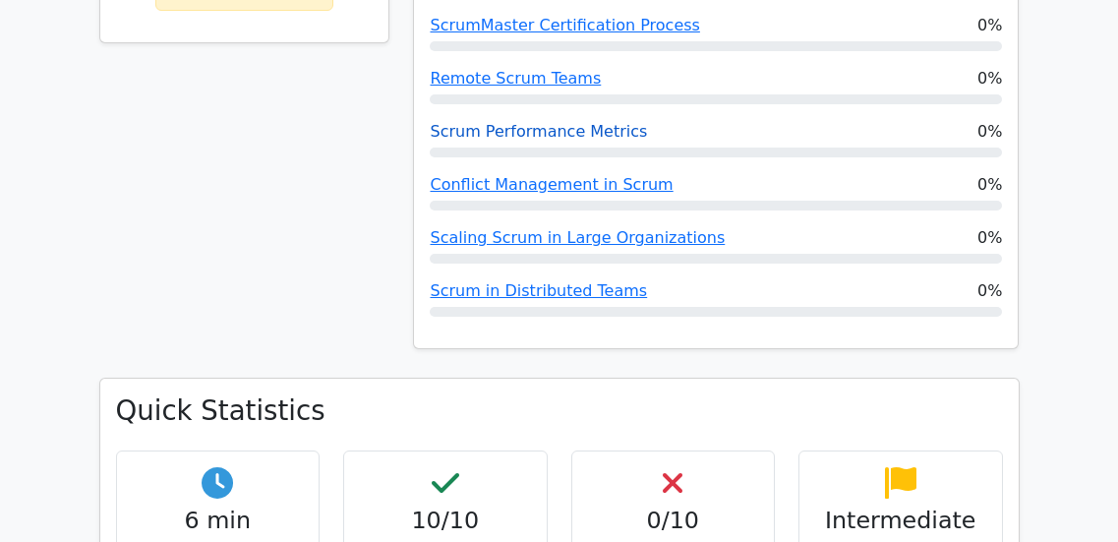
click at [473, 122] on link "Scrum Performance Metrics" at bounding box center [538, 131] width 217 height 19
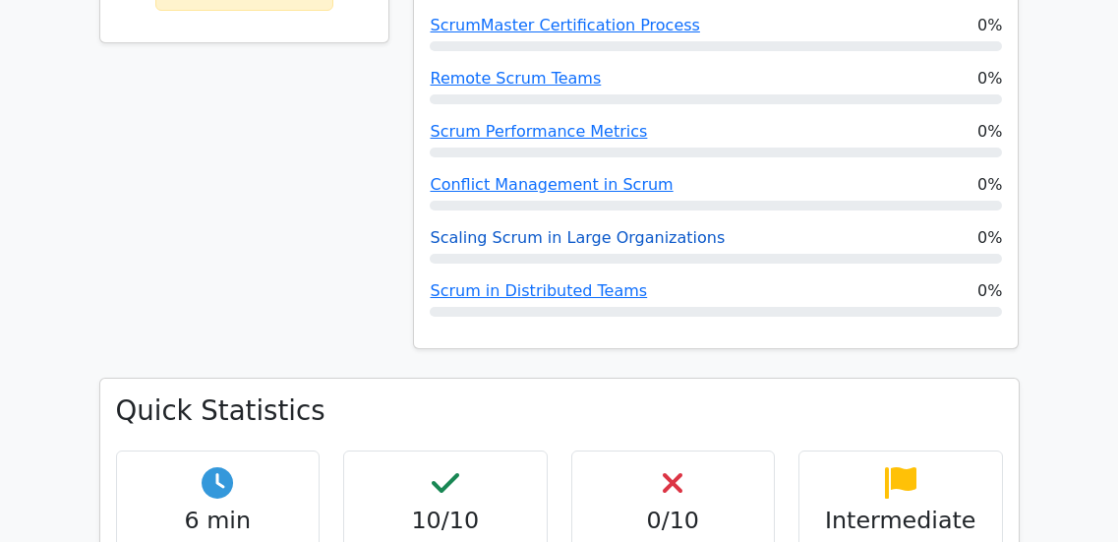
click at [448, 228] on link "Scaling Scrum in Large Organizations" at bounding box center [577, 237] width 295 height 19
click at [459, 281] on link "Scrum in Distributed Teams" at bounding box center [538, 290] width 217 height 19
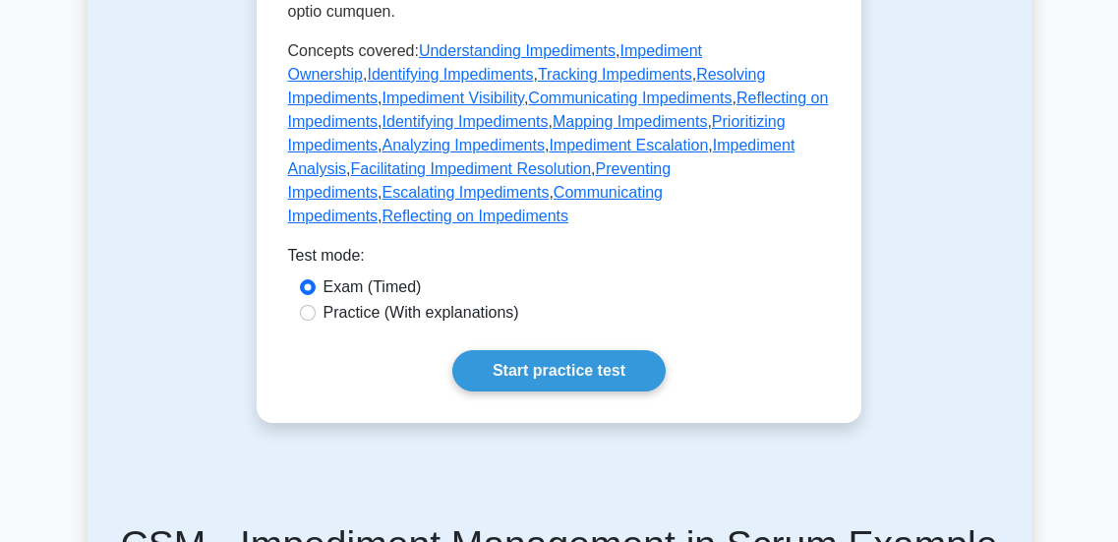
scroll to position [1195, 0]
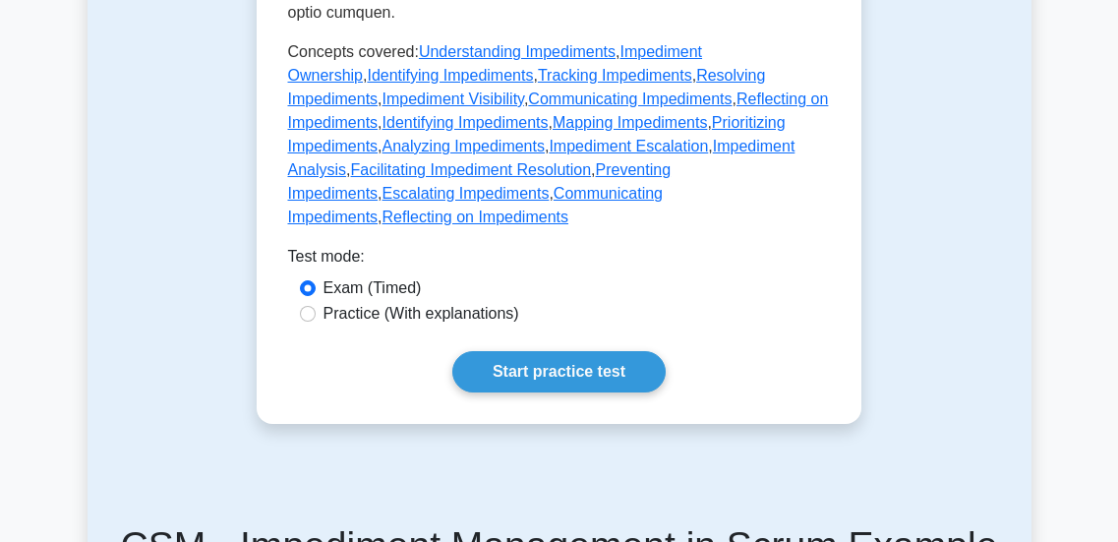
click at [465, 302] on label "Practice (With explanations)" at bounding box center [422, 314] width 196 height 24
click at [316, 306] on input "Practice (With explanations)" at bounding box center [308, 314] width 16 height 16
radio input "true"
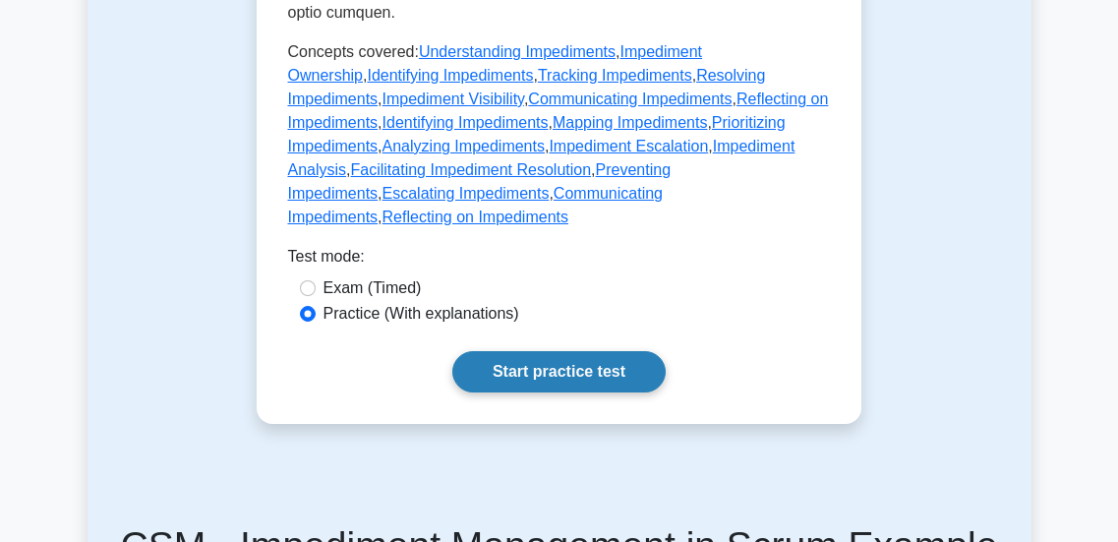
click at [526, 351] on link "Start practice test" at bounding box center [558, 371] width 213 height 41
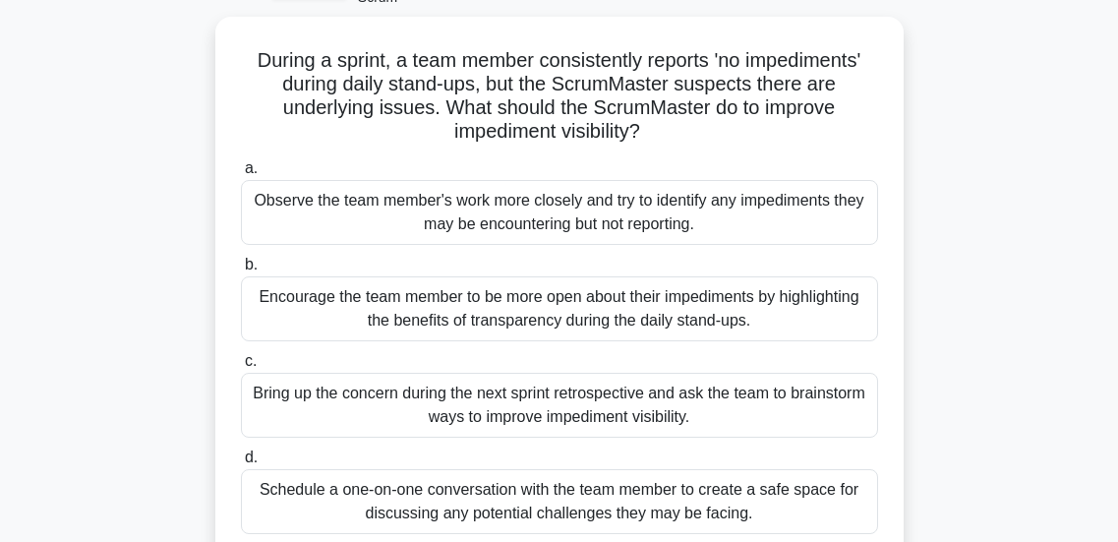
scroll to position [142, 0]
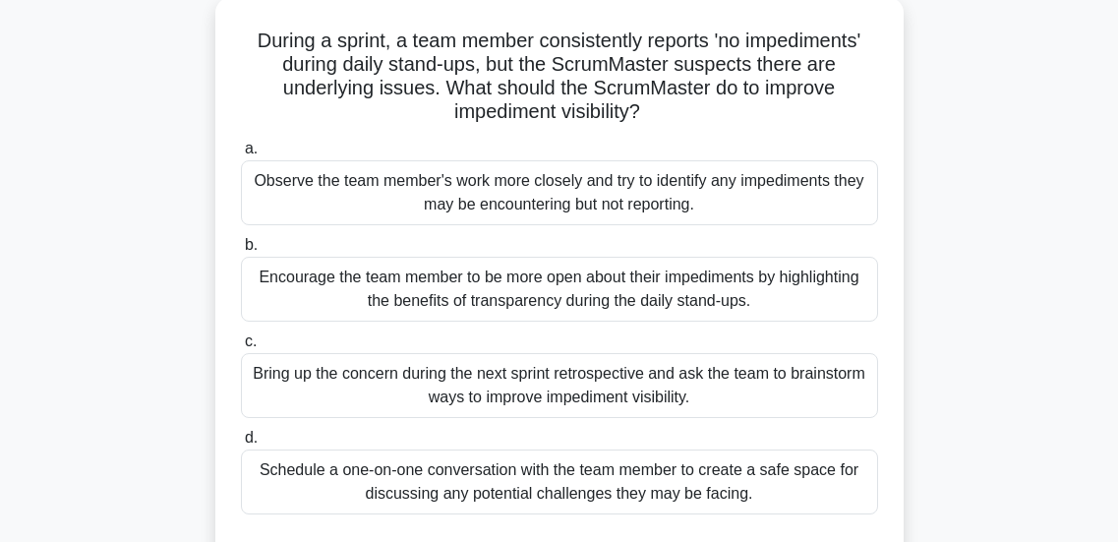
click at [526, 307] on div "Encourage the team member to be more open about their impediments by highlighti…" at bounding box center [559, 289] width 637 height 65
click at [241, 252] on input "b. Encourage the team member to be more open about their impediments by highlig…" at bounding box center [241, 245] width 0 height 13
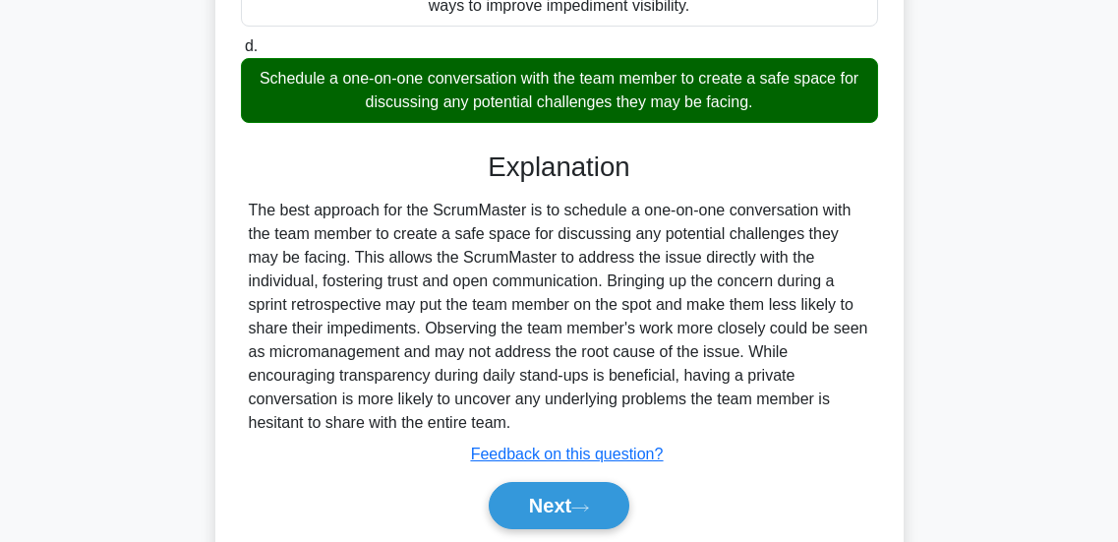
scroll to position [603, 0]
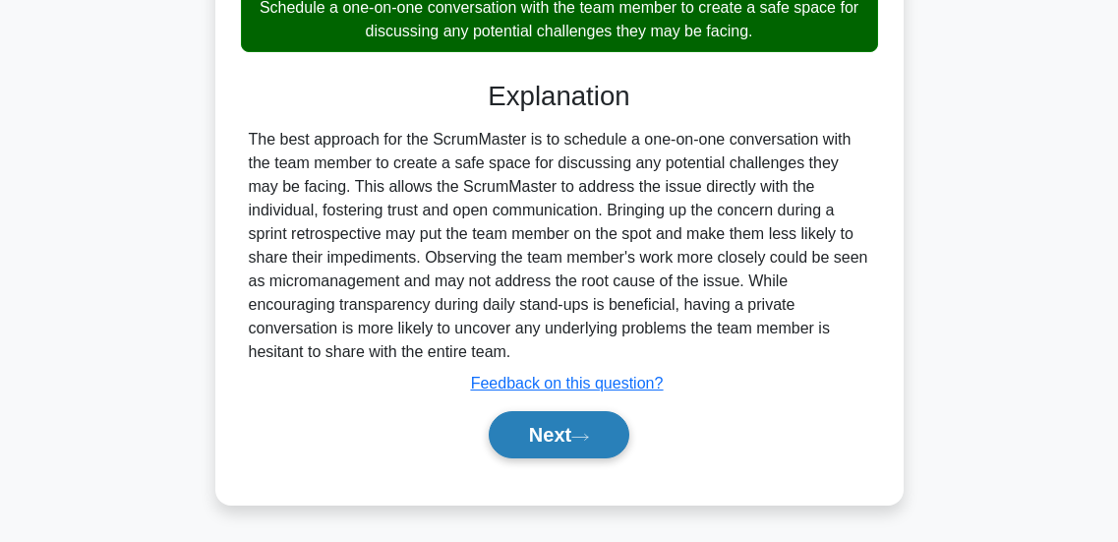
click at [551, 446] on button "Next" at bounding box center [559, 434] width 141 height 47
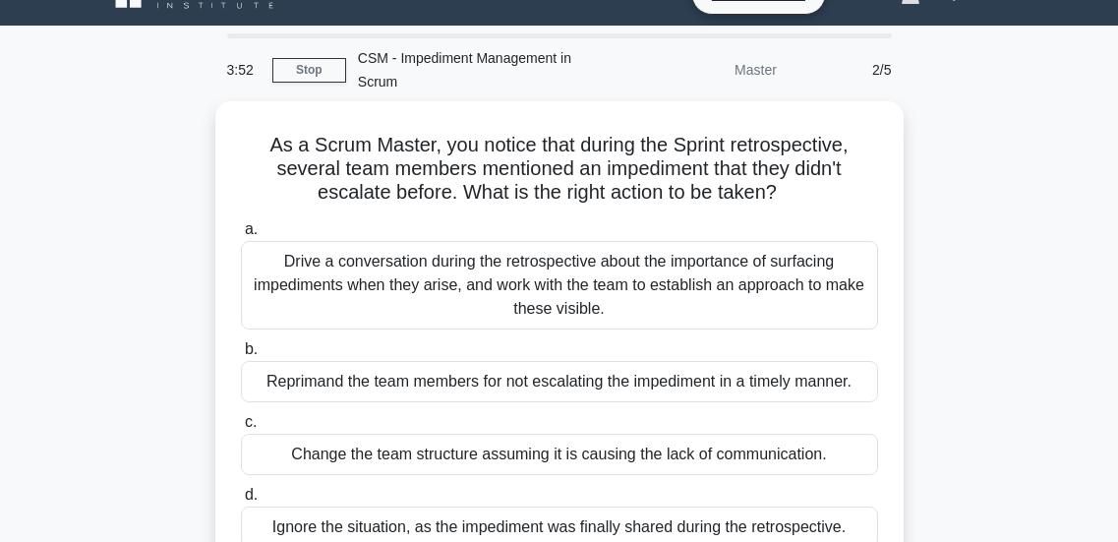
scroll to position [36, 0]
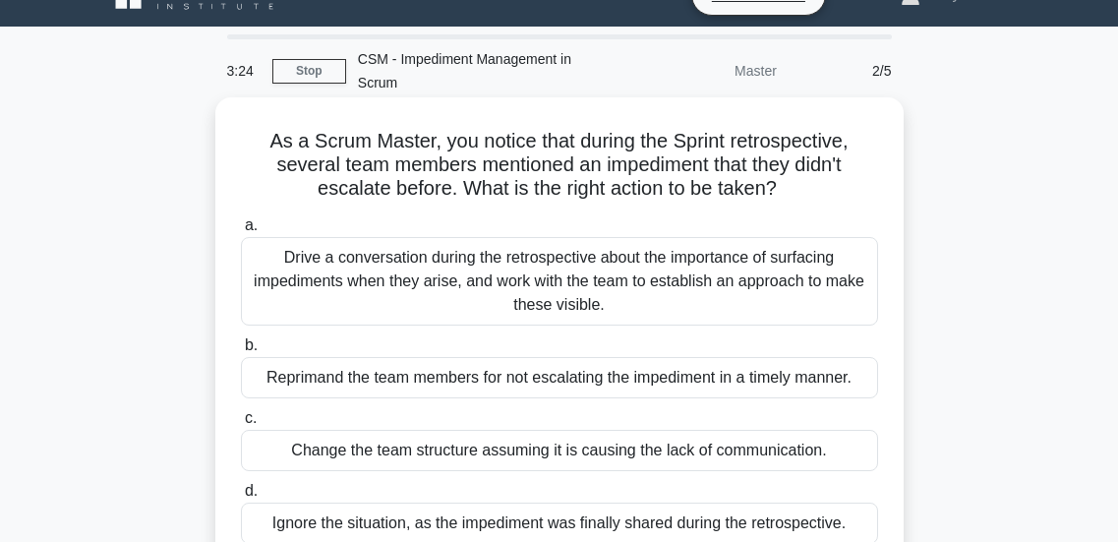
drag, startPoint x: 551, startPoint y: 446, endPoint x: 560, endPoint y: 357, distance: 89.0
click at [560, 357] on div "a. Drive a conversation during the retrospective about the importance of surfac…" at bounding box center [559, 378] width 661 height 338
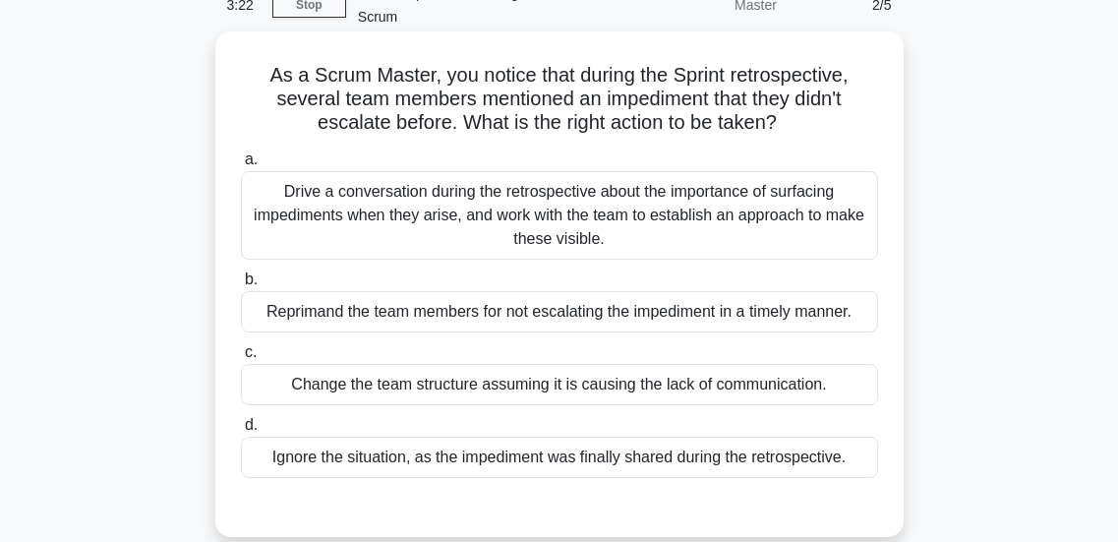
scroll to position [99, 0]
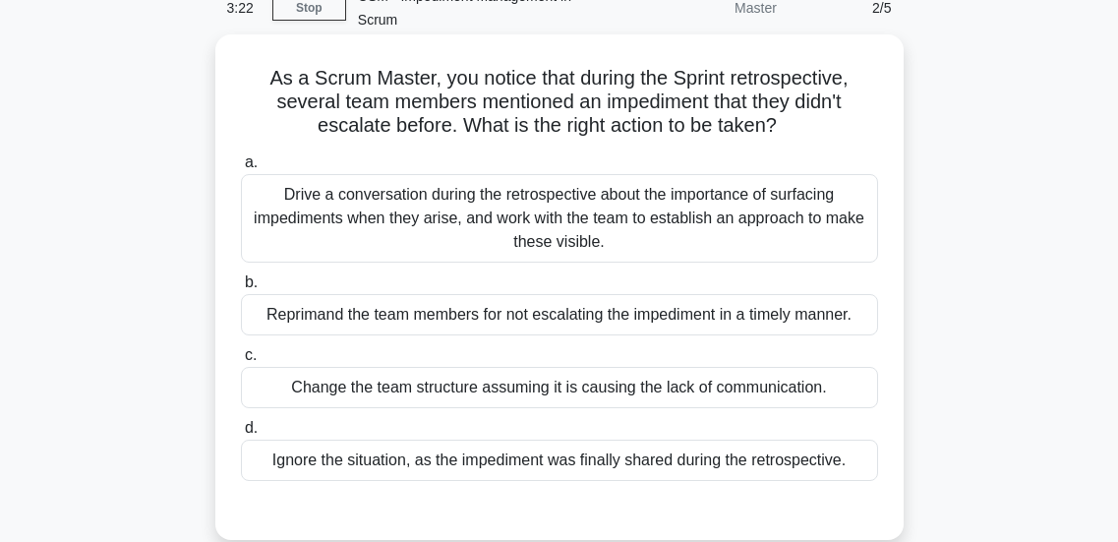
click at [508, 213] on div "Drive a conversation during the retrospective about the importance of surfacing…" at bounding box center [559, 218] width 637 height 89
click at [241, 169] on input "a. Drive a conversation during the retrospective about the importance of surfac…" at bounding box center [241, 162] width 0 height 13
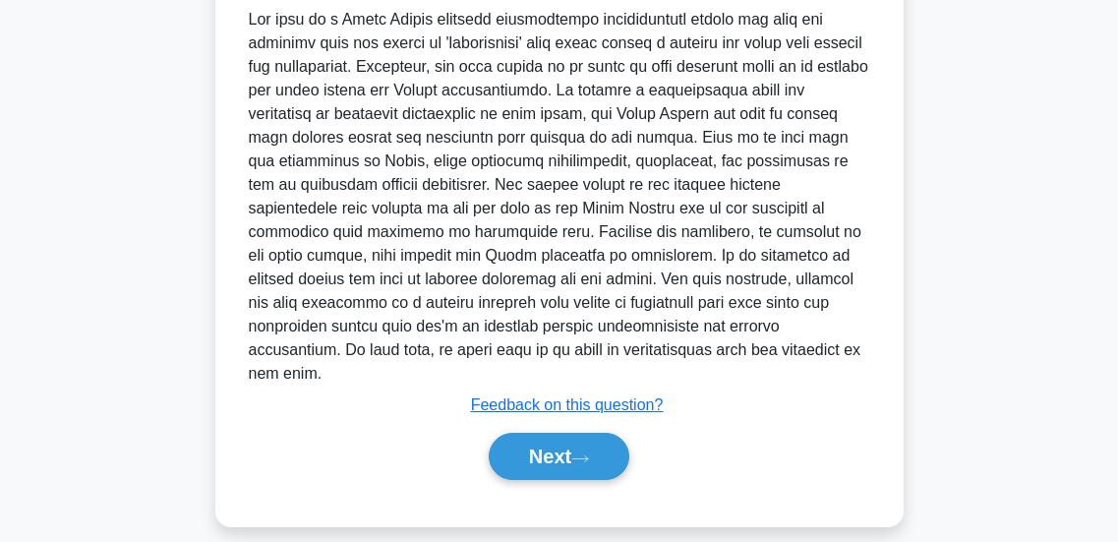
scroll to position [645, 0]
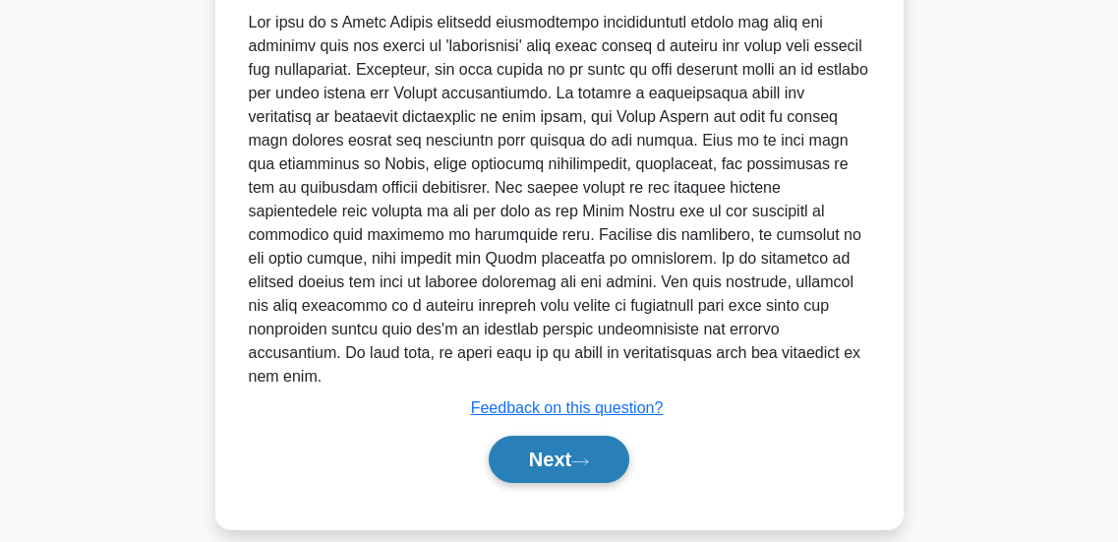
click at [525, 436] on button "Next" at bounding box center [559, 459] width 141 height 47
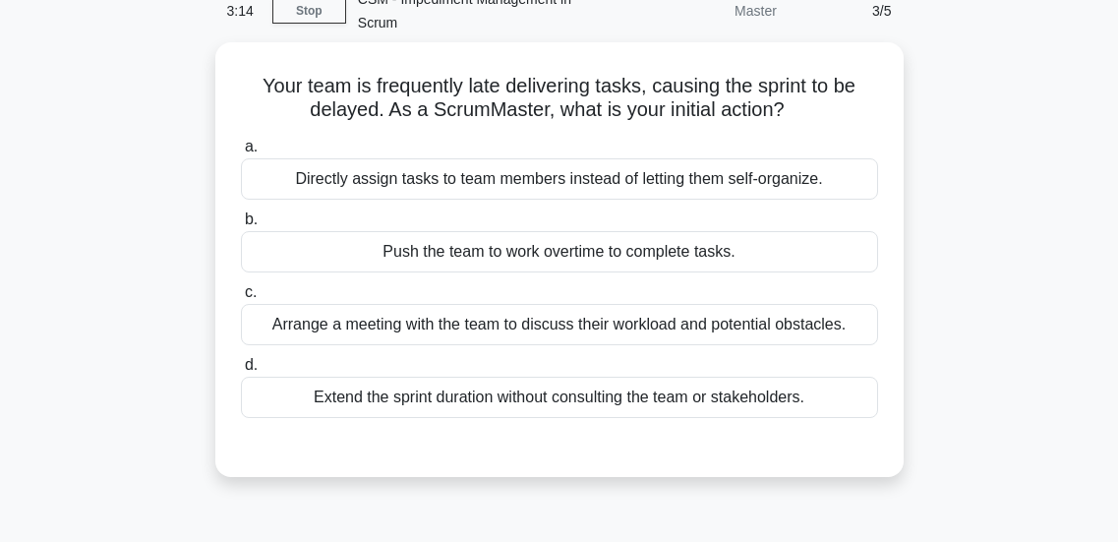
scroll to position [94, 0]
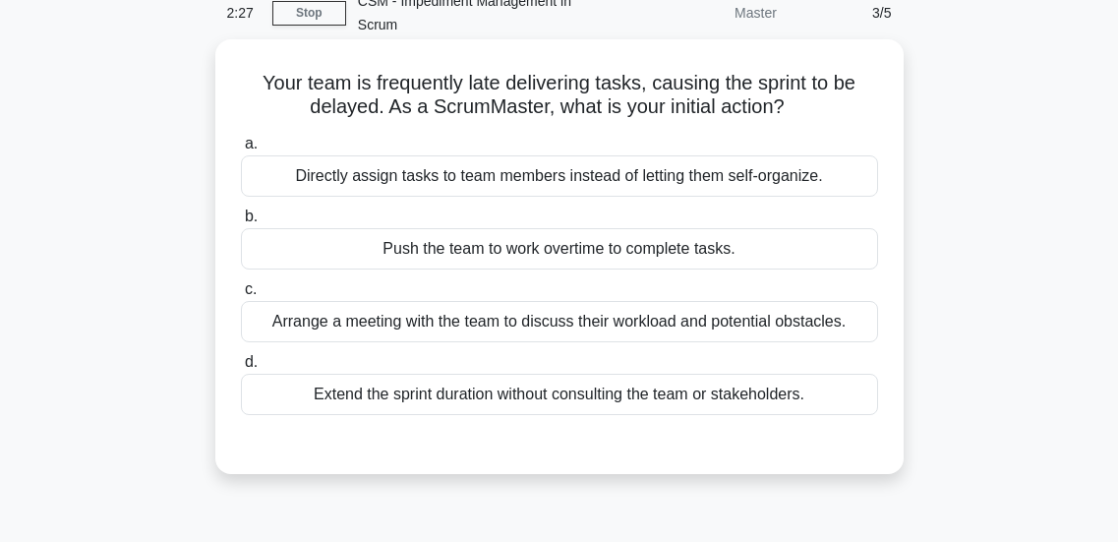
click at [485, 327] on div "Arrange a meeting with the team to discuss their workload and potential obstacl…" at bounding box center [559, 321] width 637 height 41
click at [241, 296] on input "c. Arrange a meeting with the team to discuss their workload and potential obst…" at bounding box center [241, 289] width 0 height 13
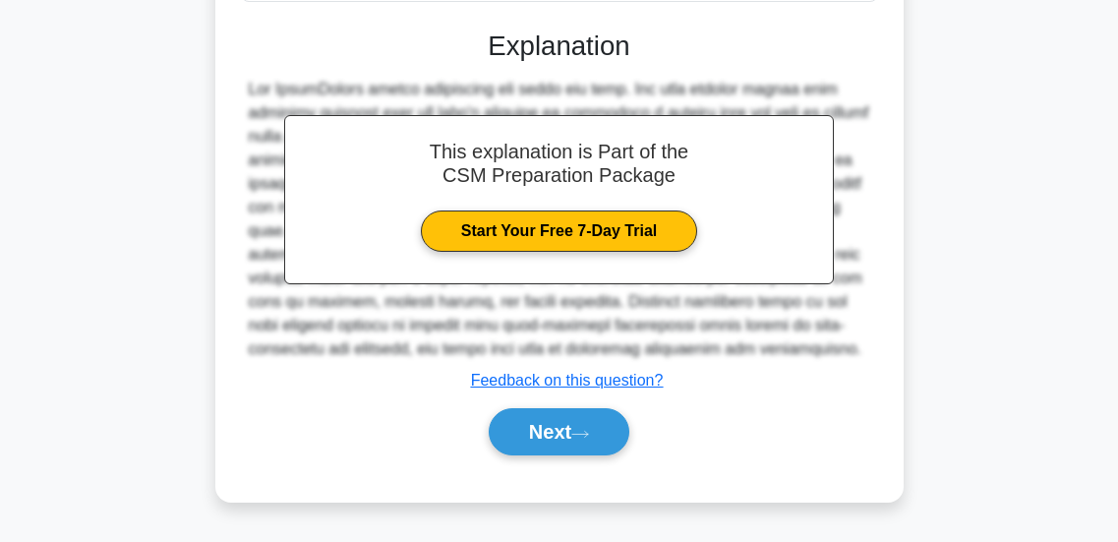
scroll to position [506, 0]
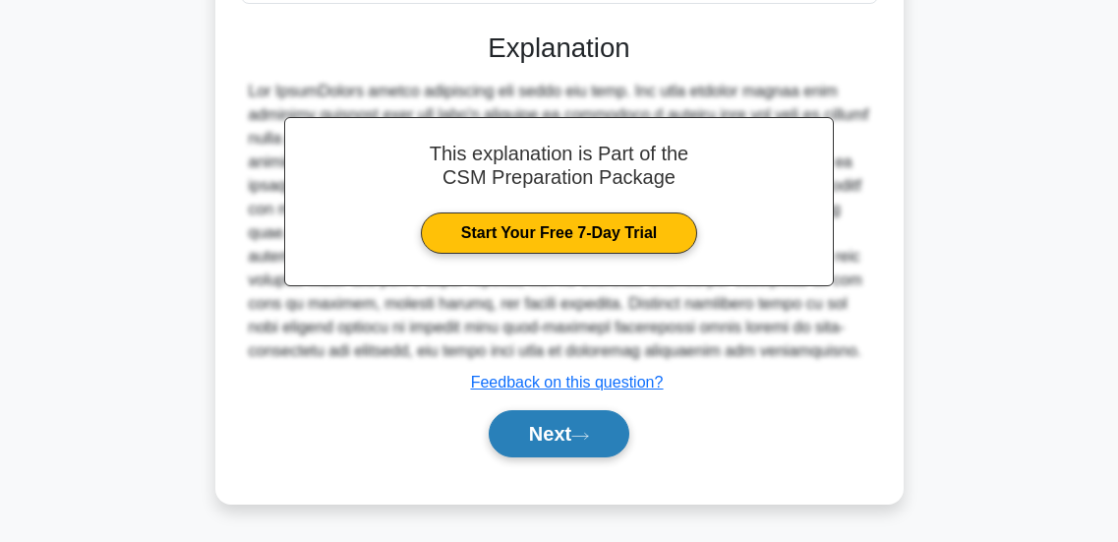
click at [511, 455] on button "Next" at bounding box center [559, 433] width 141 height 47
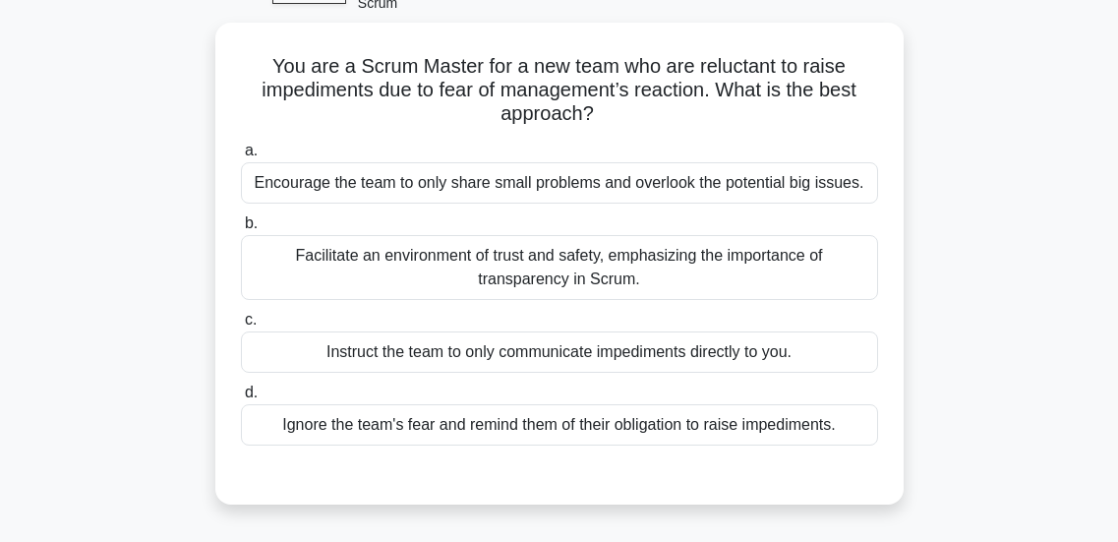
scroll to position [115, 0]
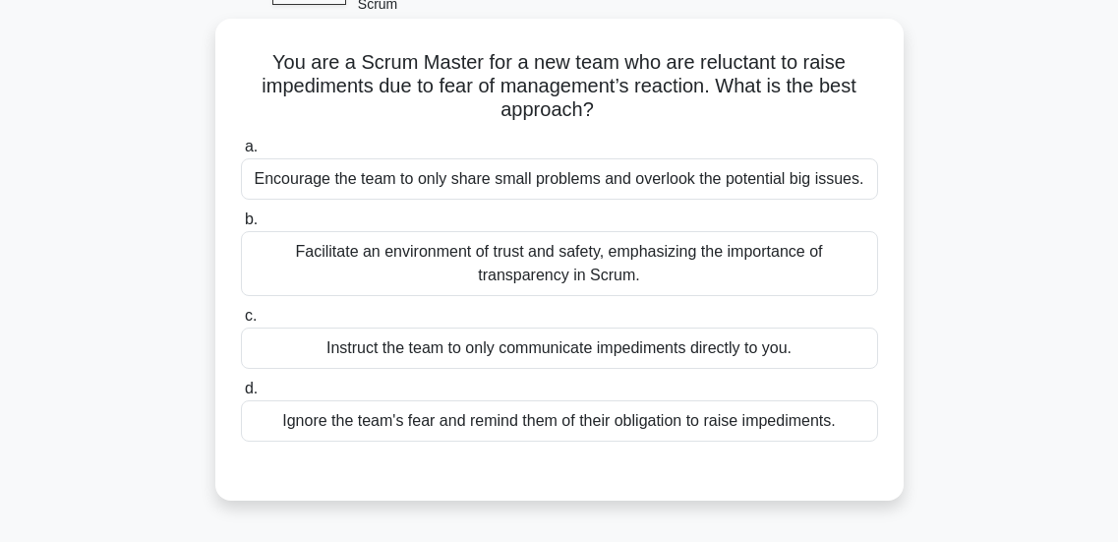
click at [548, 276] on div "Facilitate an environment of trust and safety, emphasizing the importance of tr…" at bounding box center [559, 263] width 637 height 65
click at [241, 226] on input "b. Facilitate an environment of trust and safety, emphasizing the importance of…" at bounding box center [241, 219] width 0 height 13
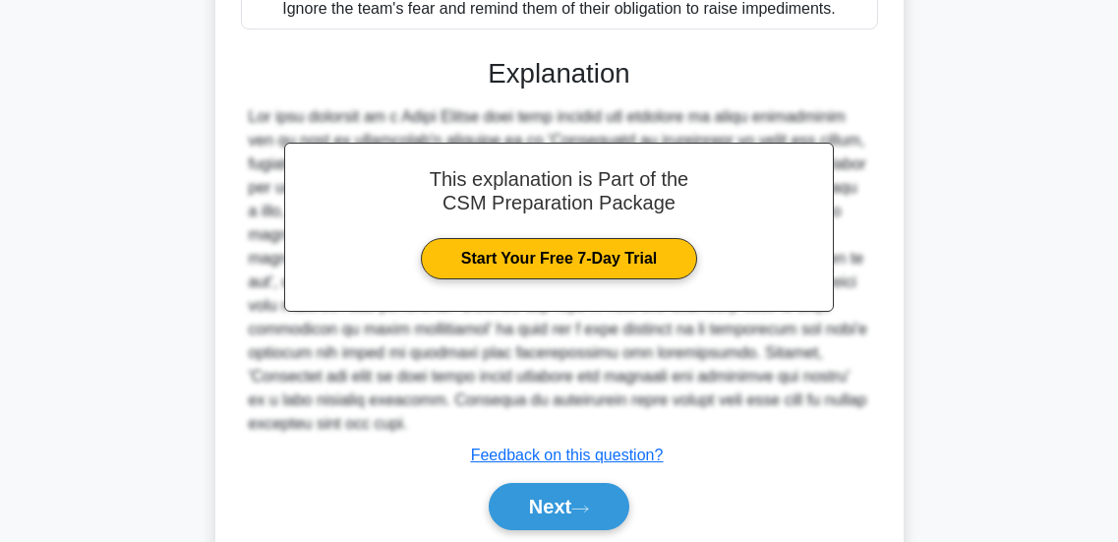
scroll to position [601, 0]
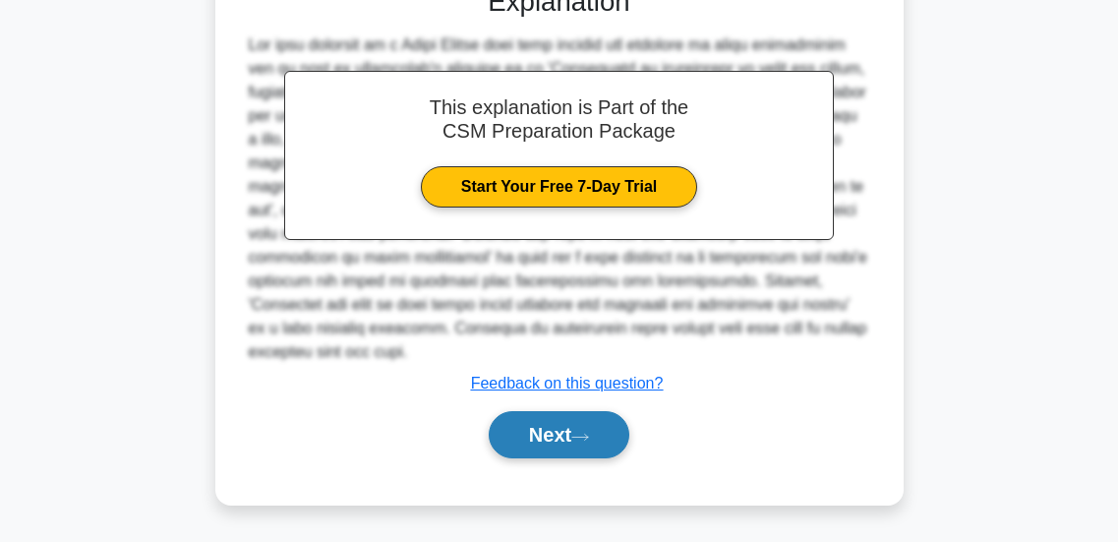
click at [516, 440] on button "Next" at bounding box center [559, 434] width 141 height 47
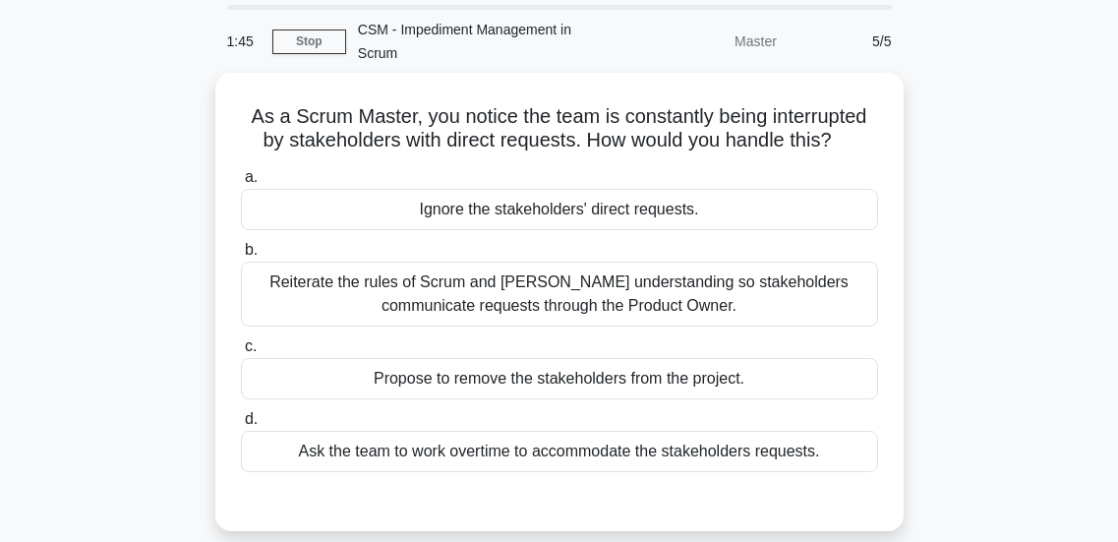
scroll to position [81, 0]
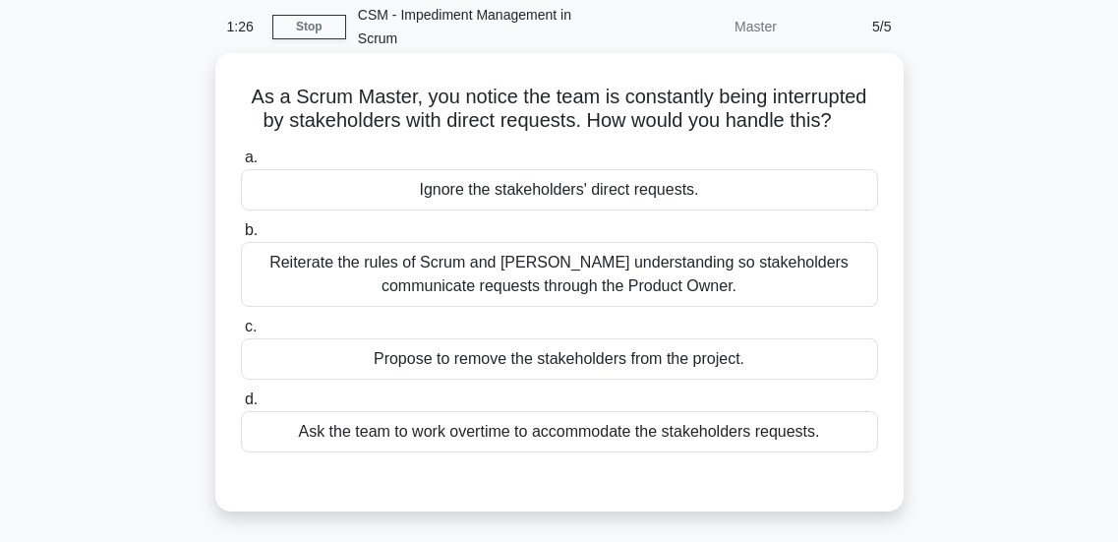
click at [566, 272] on div "Reiterate the rules of Scrum and foster understanding so stakeholders communica…" at bounding box center [559, 274] width 637 height 65
click at [241, 237] on input "b. Reiterate the rules of Scrum and foster understanding so stakeholders commun…" at bounding box center [241, 230] width 0 height 13
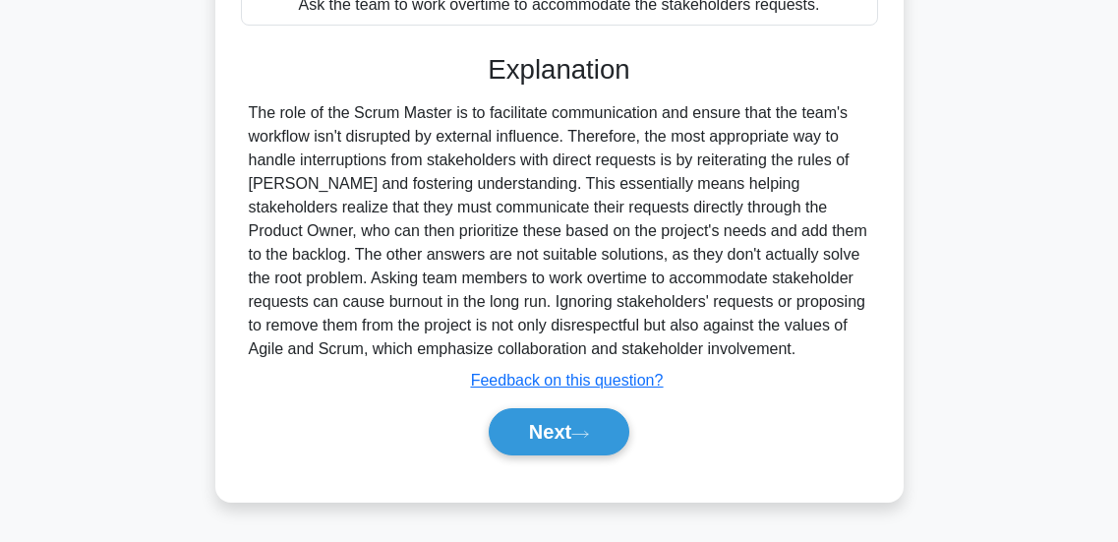
scroll to position [520, 0]
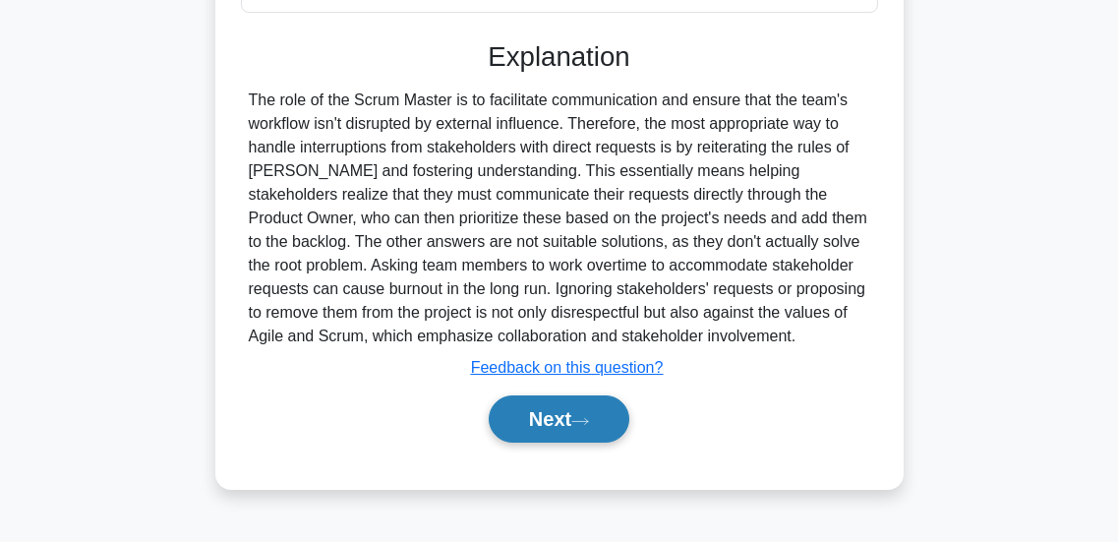
click at [540, 412] on button "Next" at bounding box center [559, 418] width 141 height 47
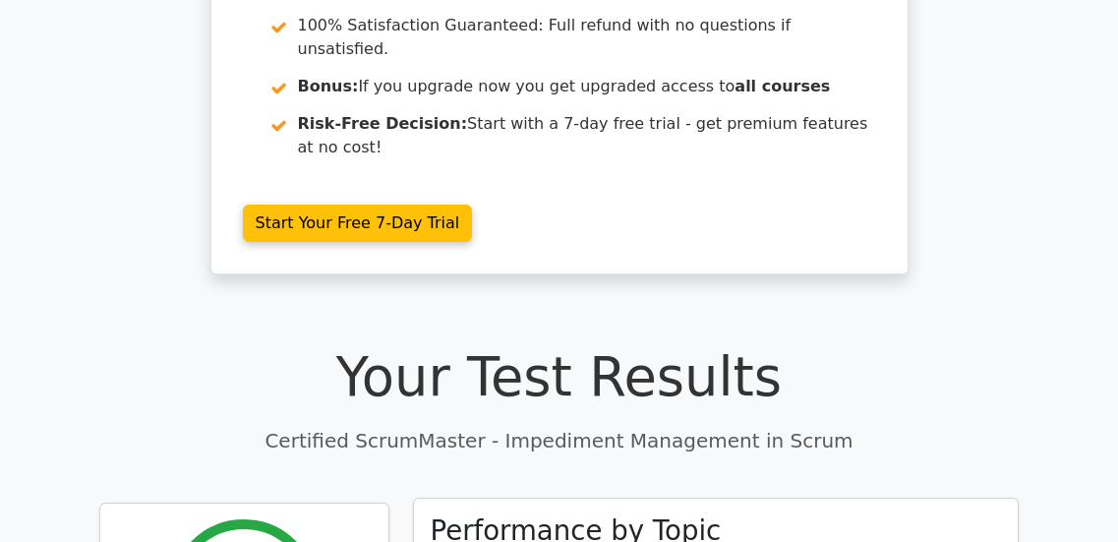
scroll to position [316, 0]
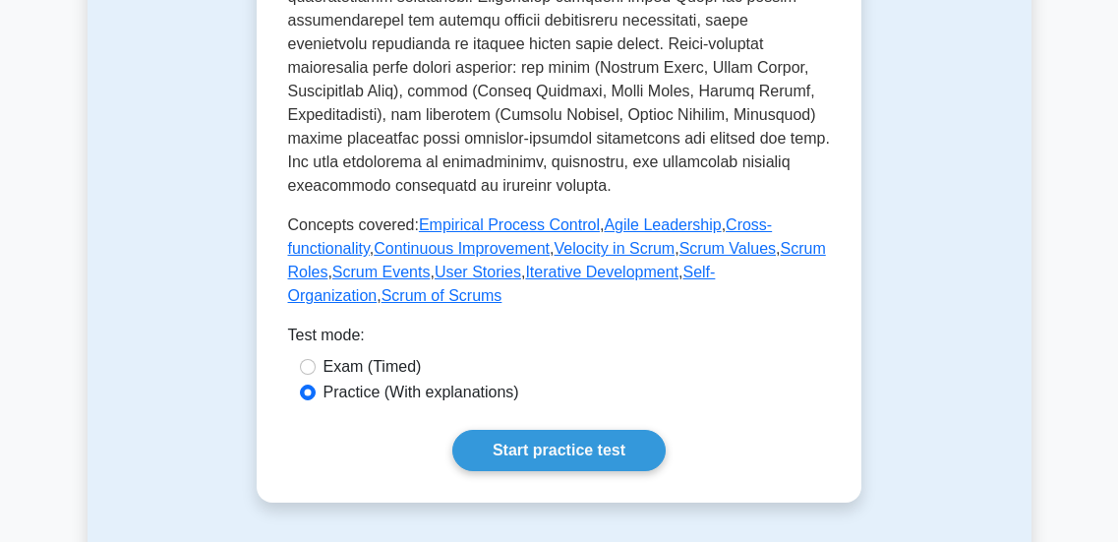
scroll to position [1080, 0]
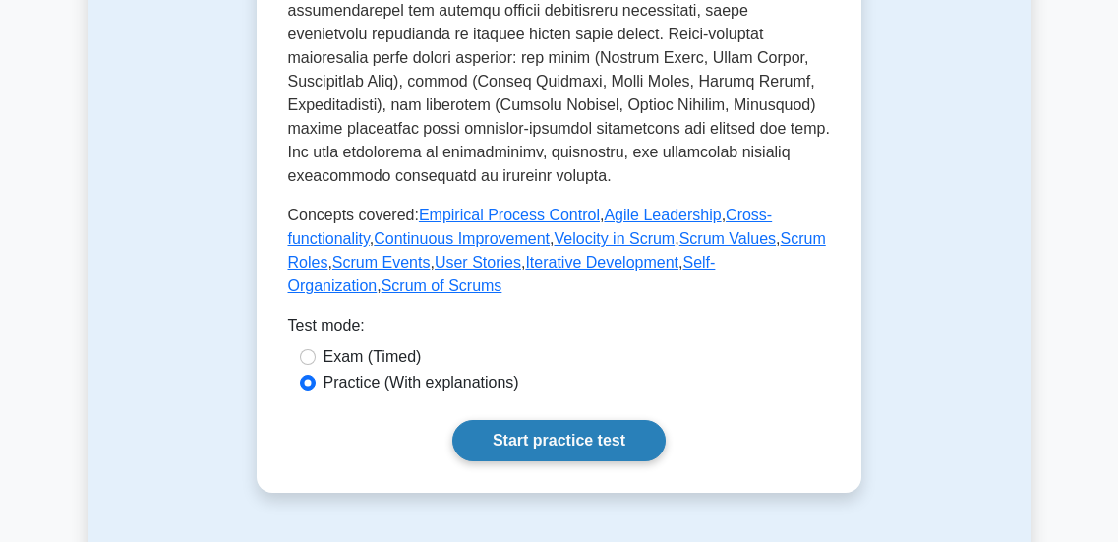
click at [496, 420] on link "Start practice test" at bounding box center [558, 440] width 213 height 41
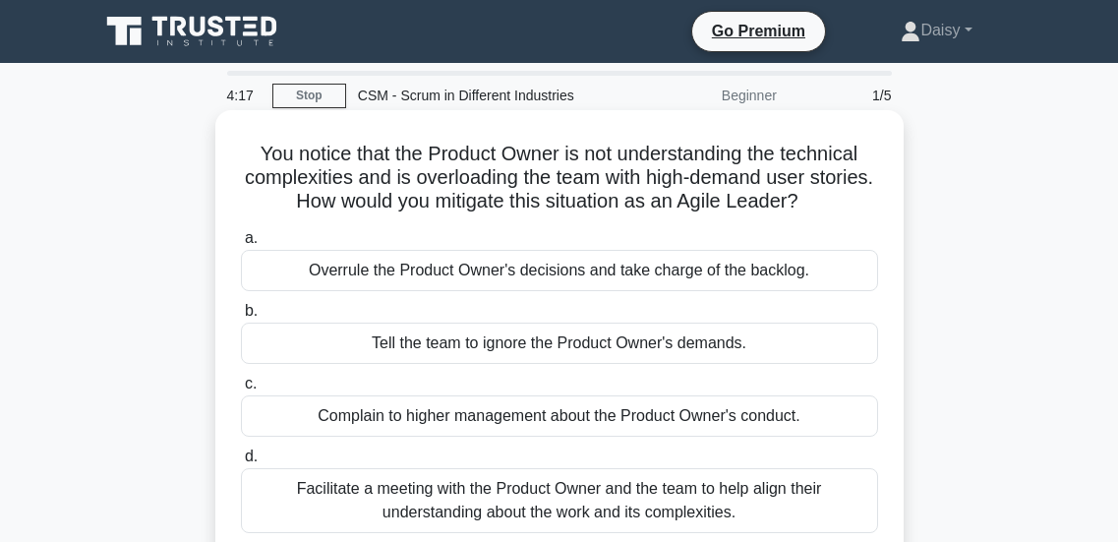
click at [472, 494] on div "Facilitate a meeting with the Product Owner and the team to help align their un…" at bounding box center [559, 500] width 637 height 65
click at [241, 463] on input "d. Facilitate a meeting with the Product Owner and the team to help align their…" at bounding box center [241, 456] width 0 height 13
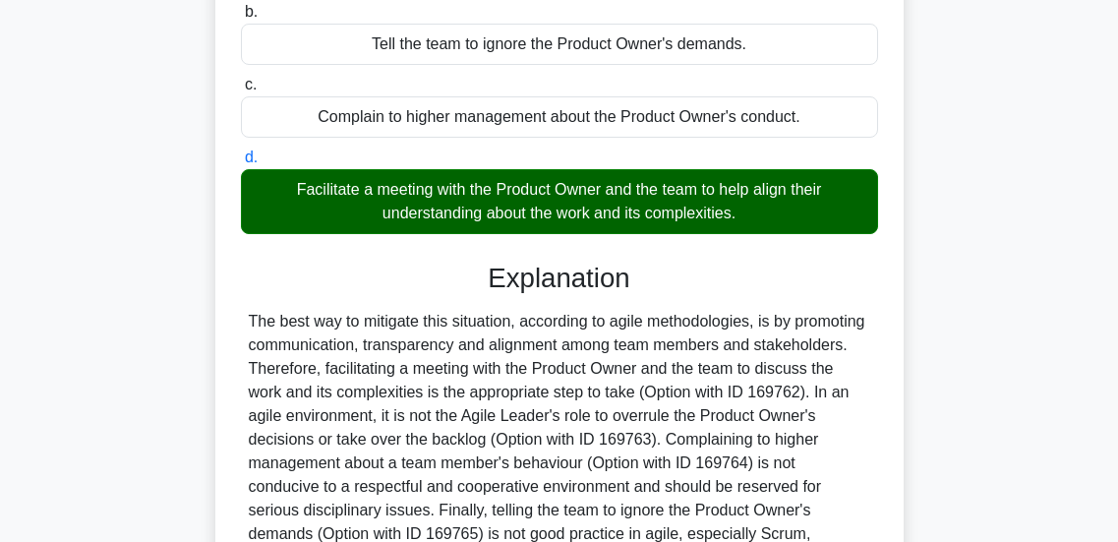
scroll to position [530, 0]
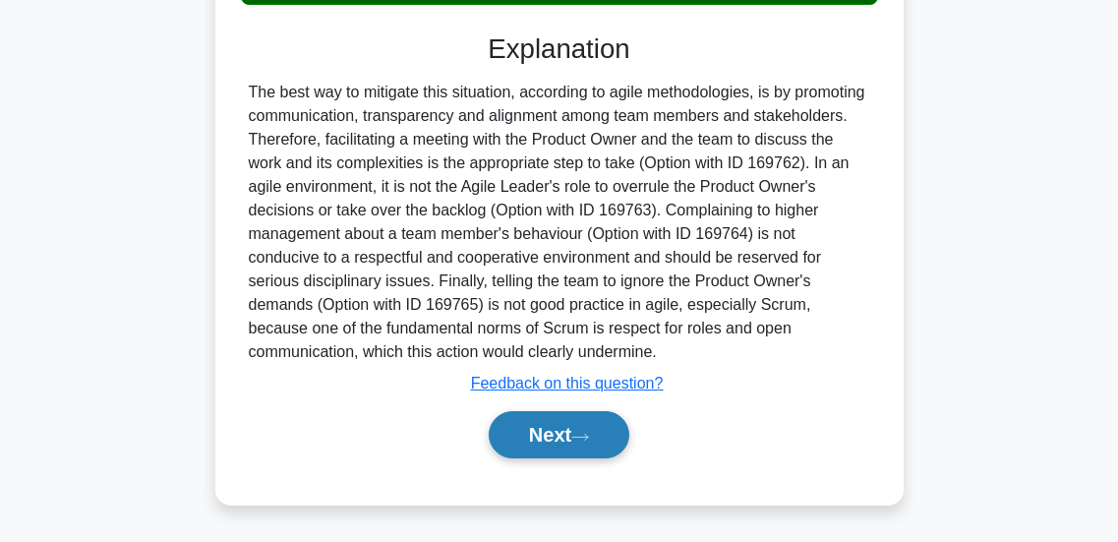
click at [521, 438] on button "Next" at bounding box center [559, 434] width 141 height 47
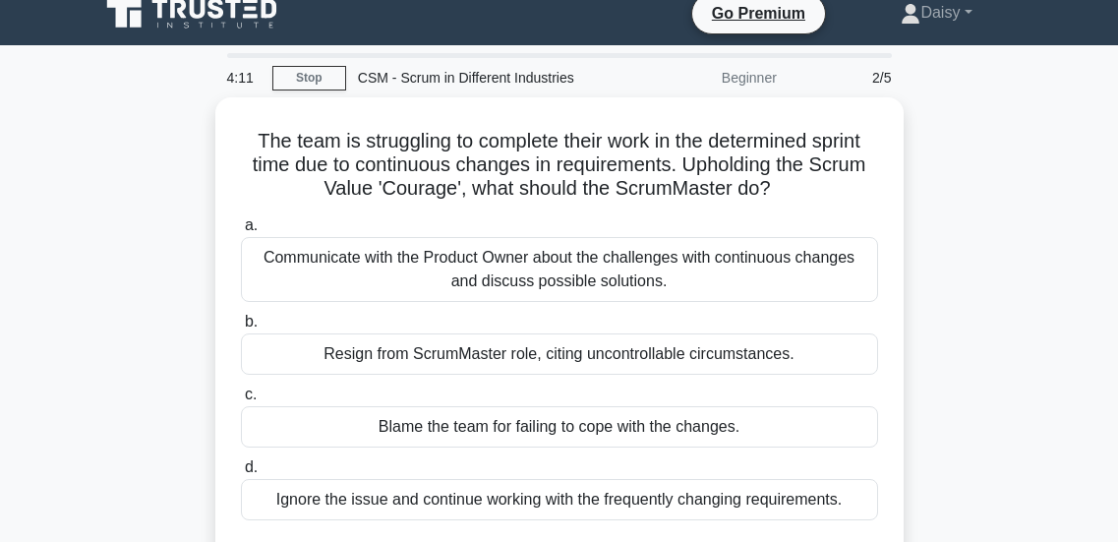
scroll to position [22, 0]
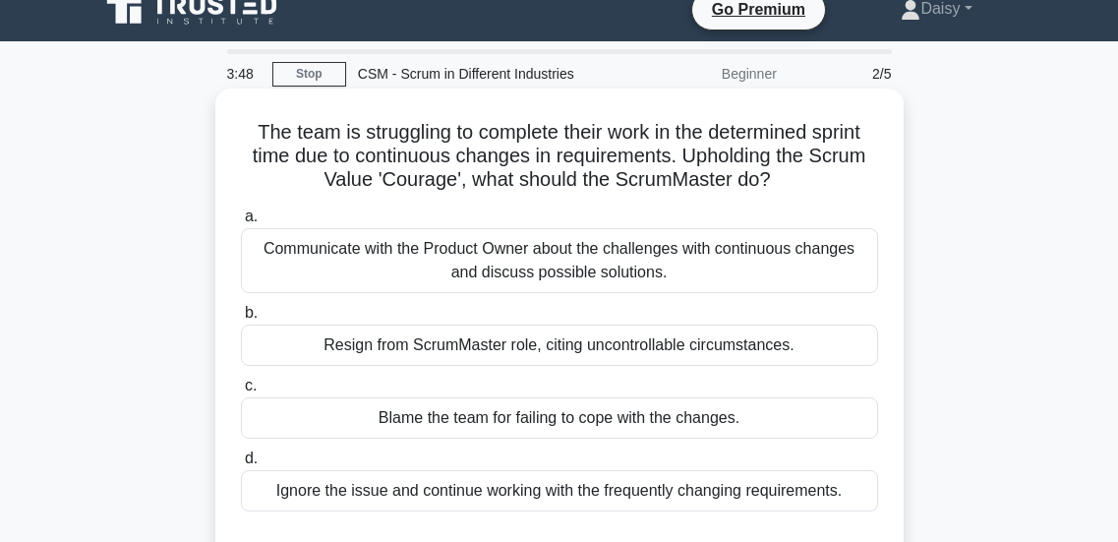
click at [541, 278] on div "Communicate with the Product Owner about the challenges with continuous changes…" at bounding box center [559, 260] width 637 height 65
click at [241, 223] on input "a. Communicate with the Product Owner about the challenges with continuous chan…" at bounding box center [241, 216] width 0 height 13
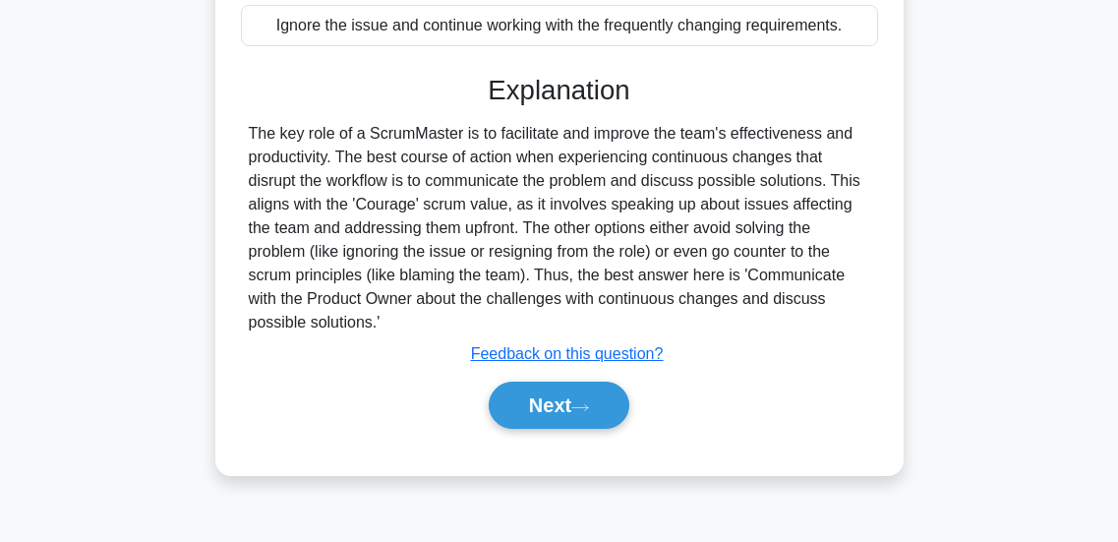
scroll to position [488, 0]
click at [538, 407] on button "Next" at bounding box center [559, 404] width 141 height 47
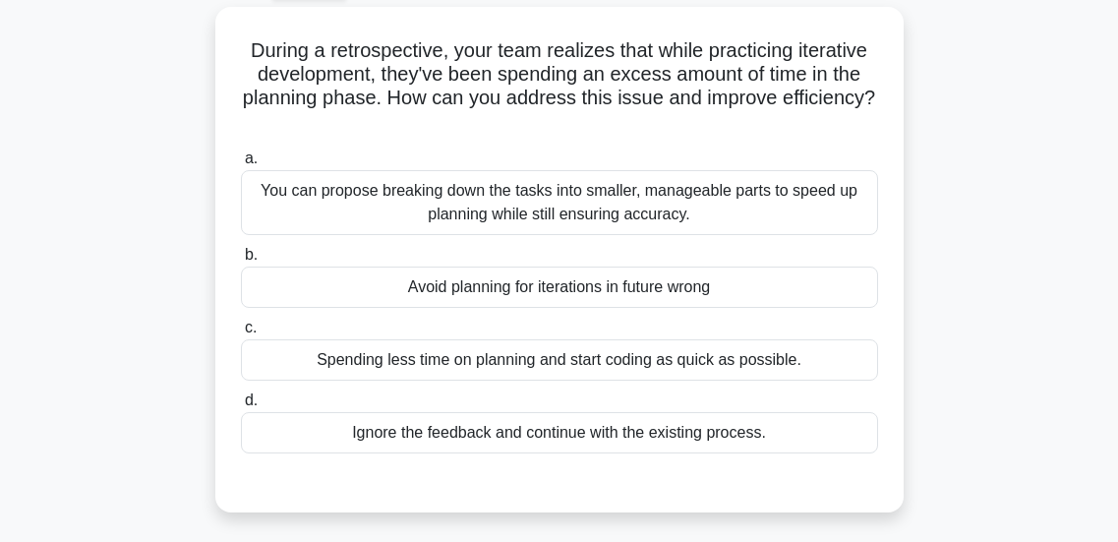
scroll to position [107, 0]
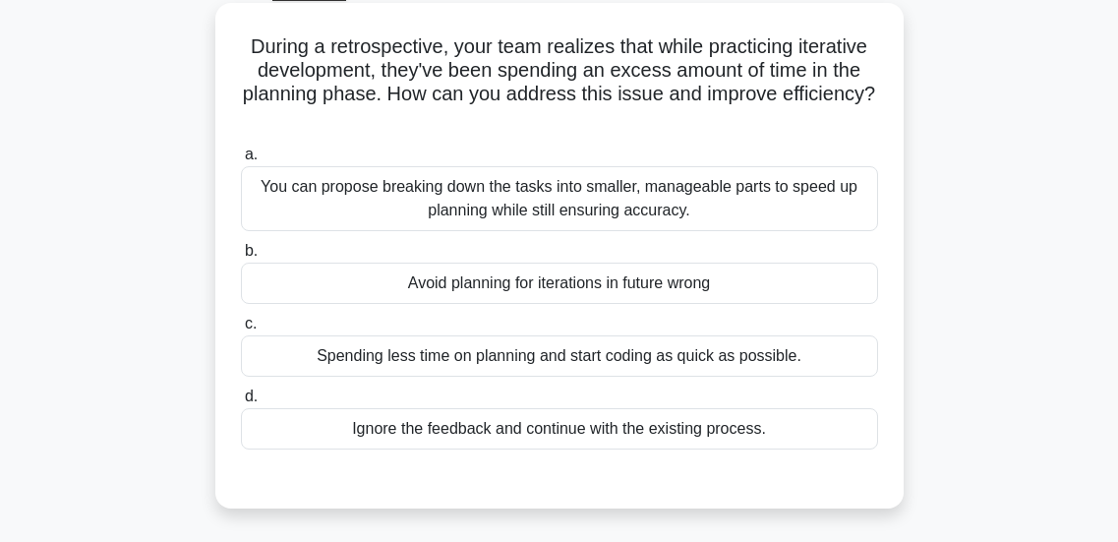
click at [529, 209] on div "You can propose breaking down the tasks into smaller, manageable parts to speed…" at bounding box center [559, 198] width 637 height 65
click at [241, 161] on input "a. You can propose breaking down the tasks into smaller, manageable parts to sp…" at bounding box center [241, 155] width 0 height 13
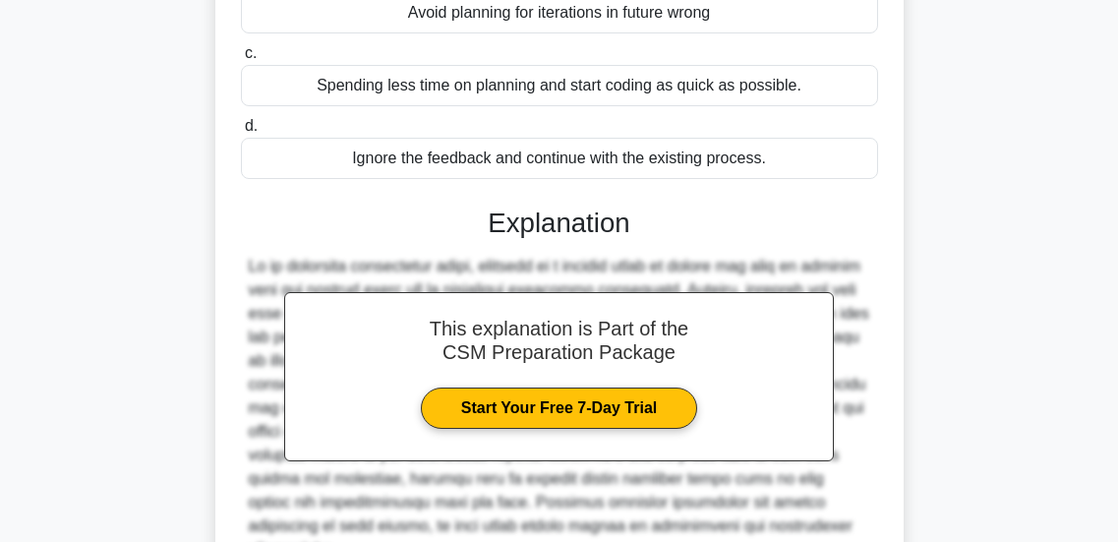
scroll to position [554, 0]
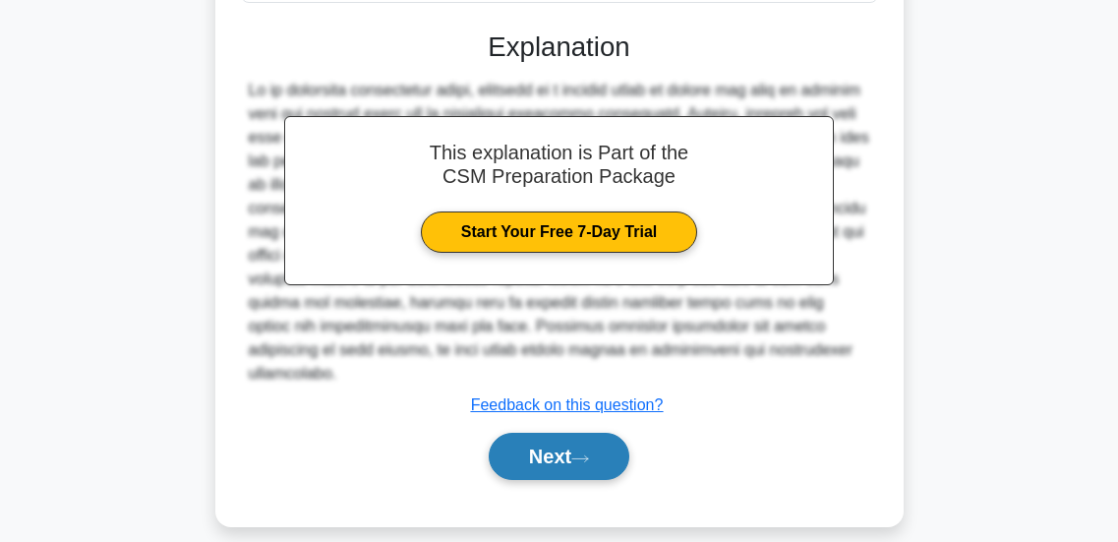
click at [532, 435] on button "Next" at bounding box center [559, 456] width 141 height 47
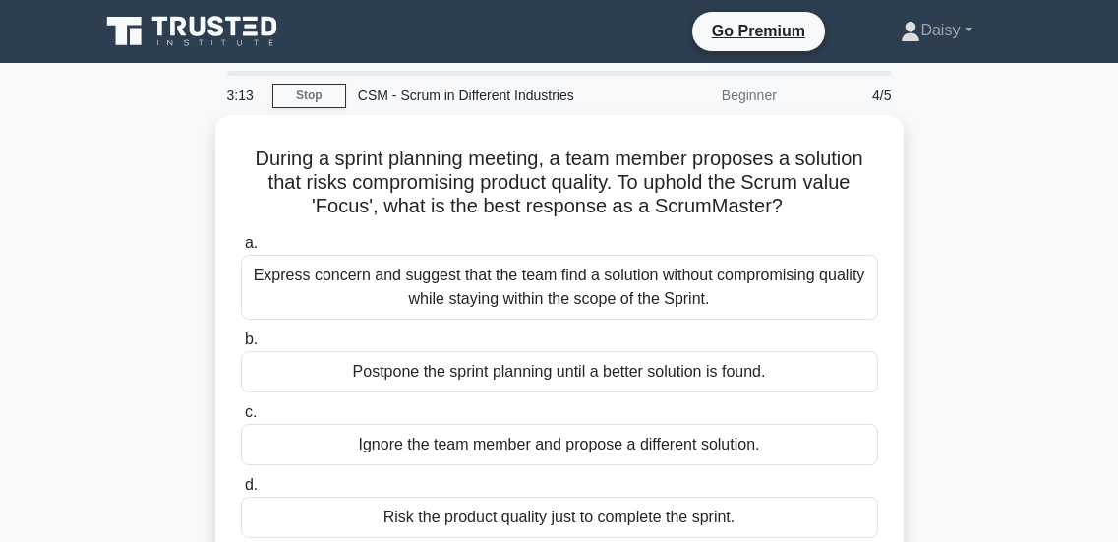
scroll to position [14, 0]
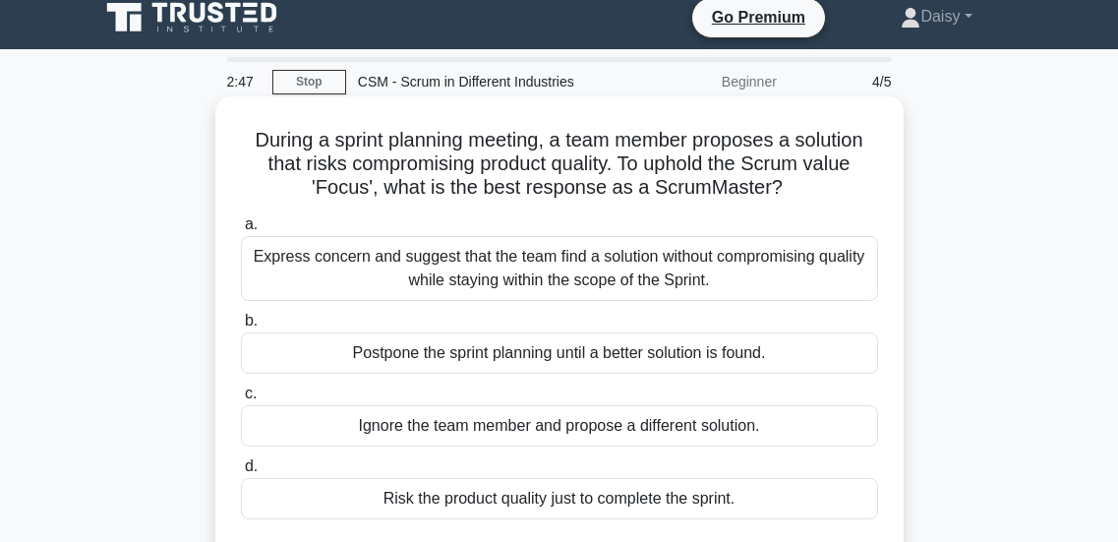
click at [566, 248] on div "Express concern and suggest that the team find a solution without compromising …" at bounding box center [559, 268] width 637 height 65
click at [241, 231] on input "a. Express concern and suggest that the team find a solution without compromisi…" at bounding box center [241, 224] width 0 height 13
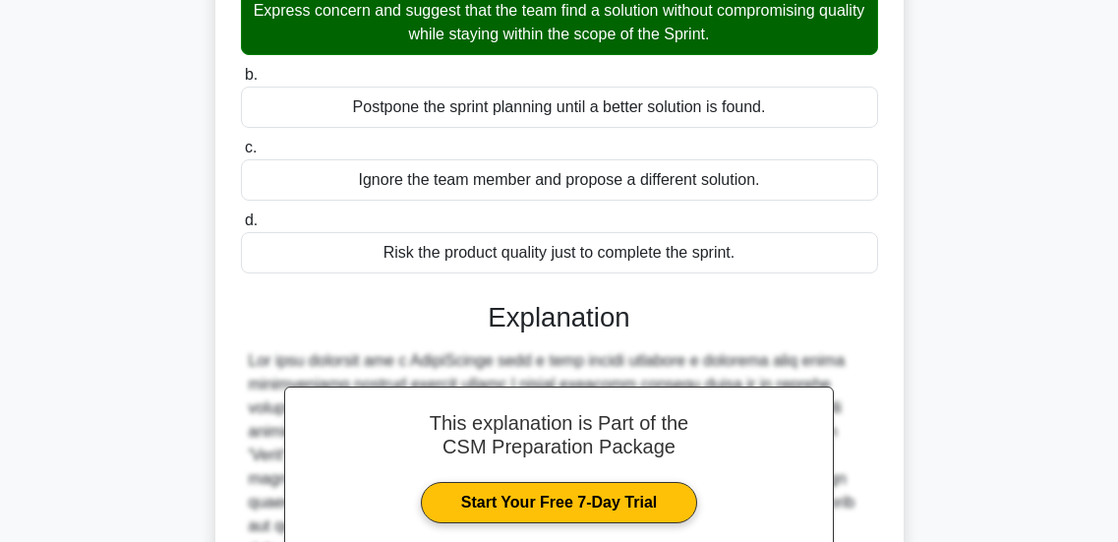
scroll to position [530, 0]
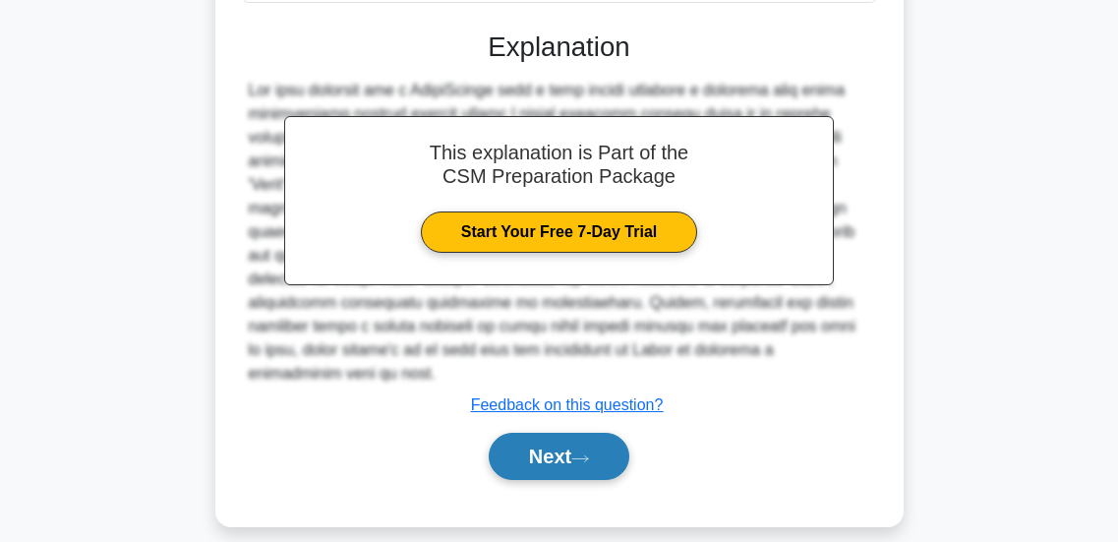
click at [541, 443] on button "Next" at bounding box center [559, 456] width 141 height 47
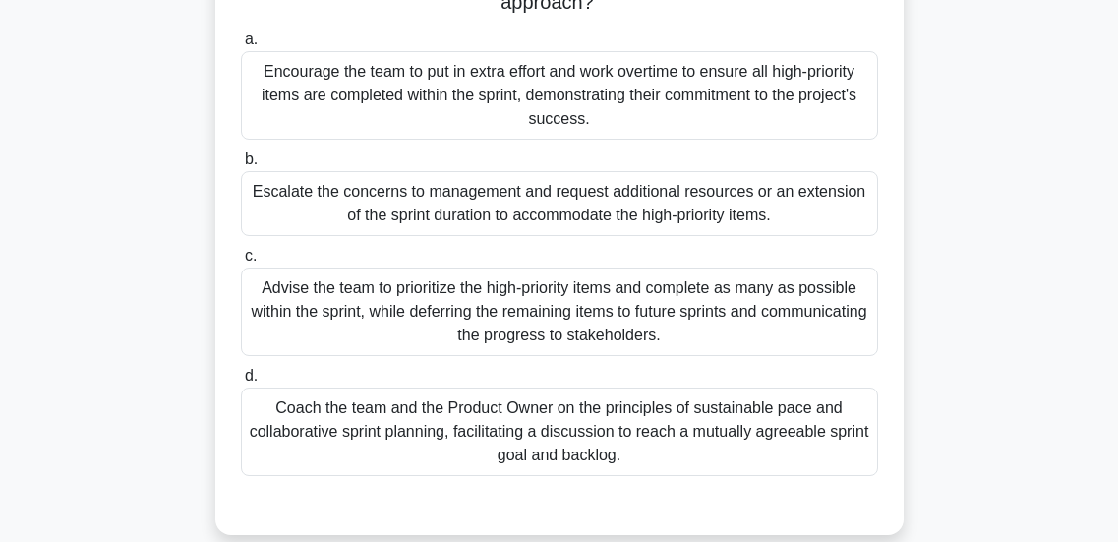
scroll to position [299, 0]
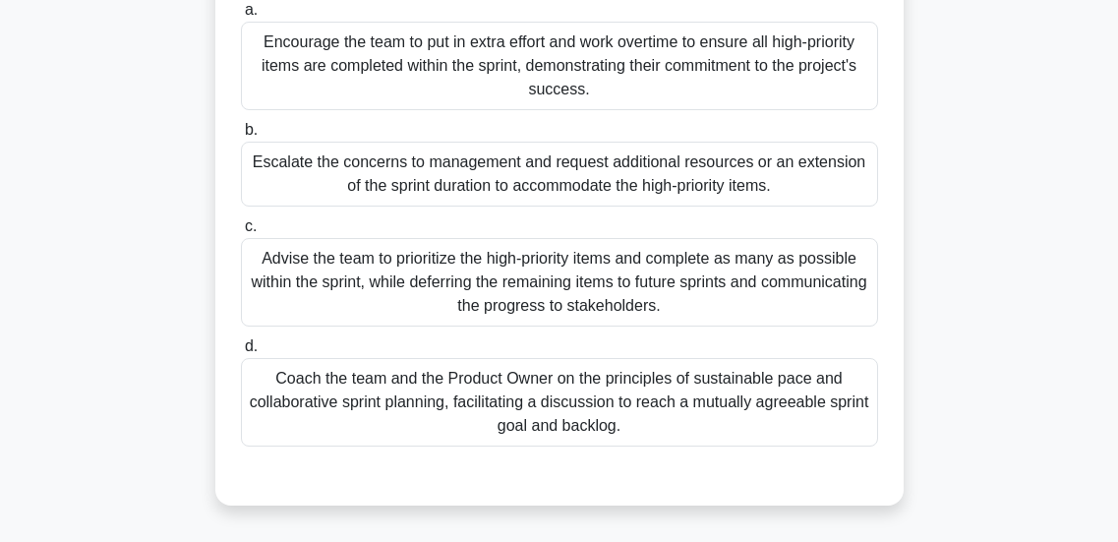
click at [507, 268] on div "Advise the team to prioritize the high-priority items and complete as many as p…" at bounding box center [559, 282] width 637 height 89
click at [241, 233] on input "c. Advise the team to prioritize the high-priority items and complete as many a…" at bounding box center [241, 226] width 0 height 13
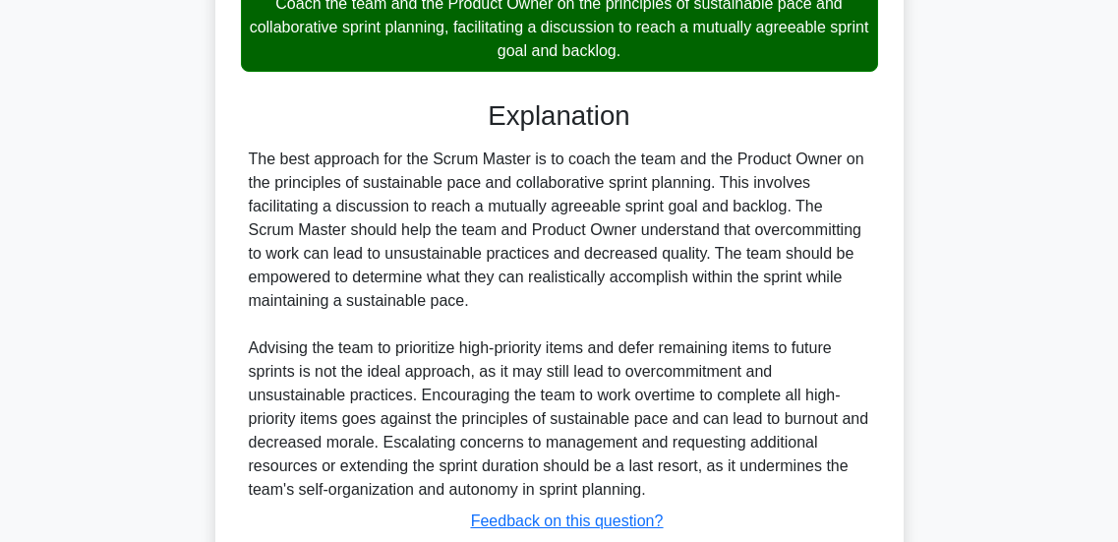
scroll to position [815, 0]
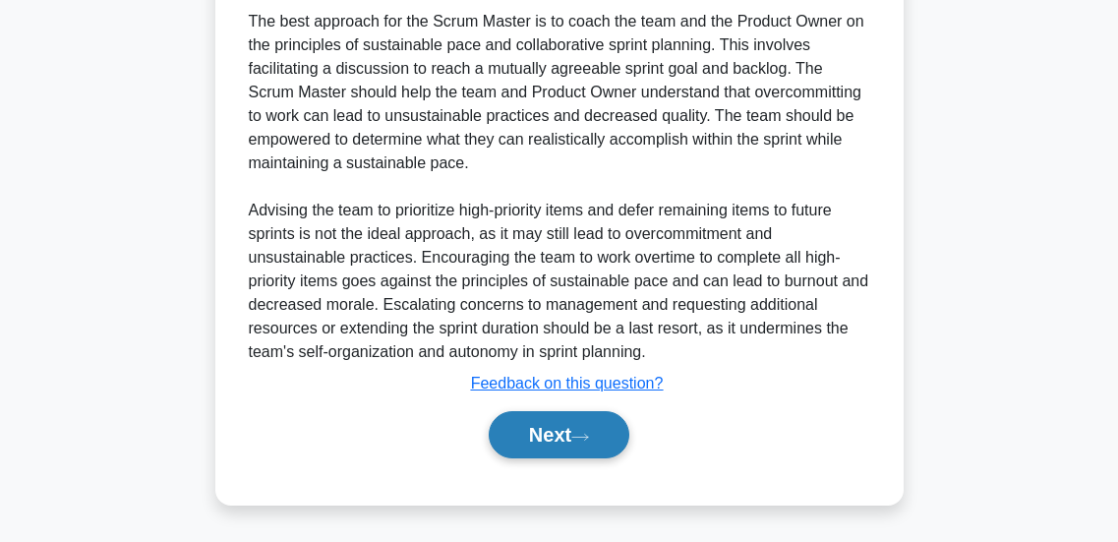
click at [499, 437] on button "Next" at bounding box center [559, 434] width 141 height 47
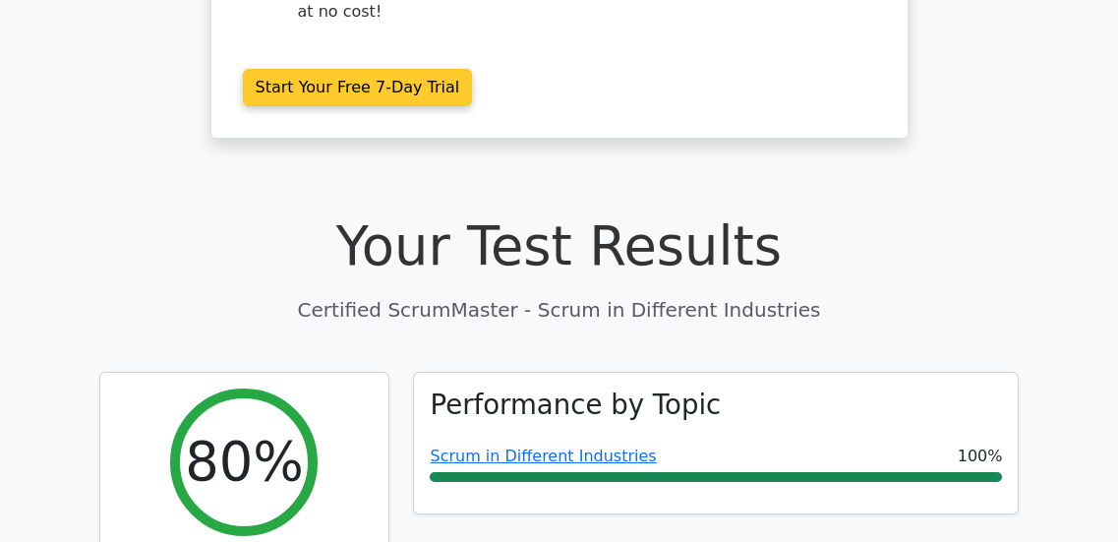
scroll to position [454, 0]
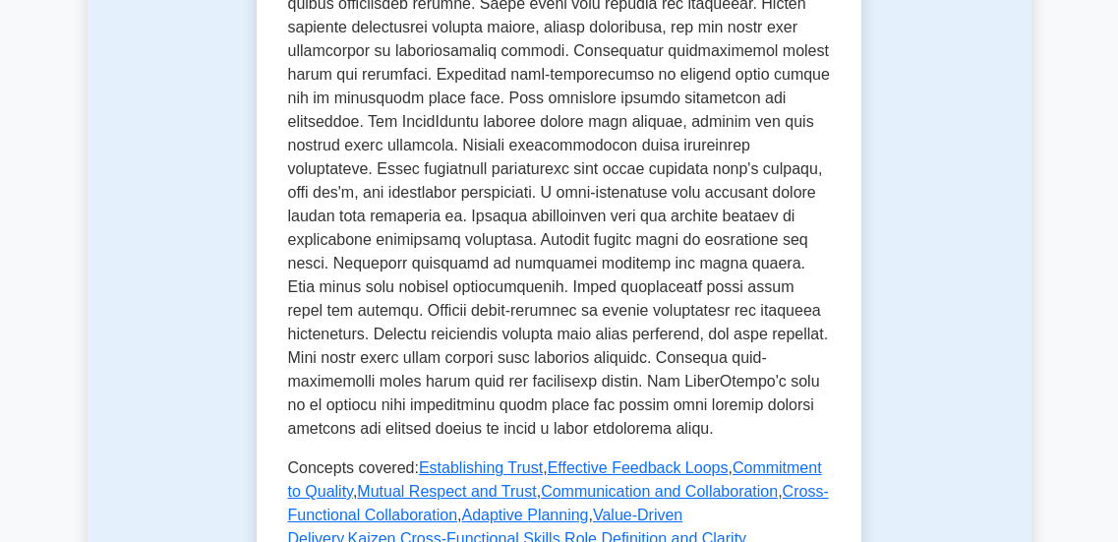
scroll to position [1002, 0]
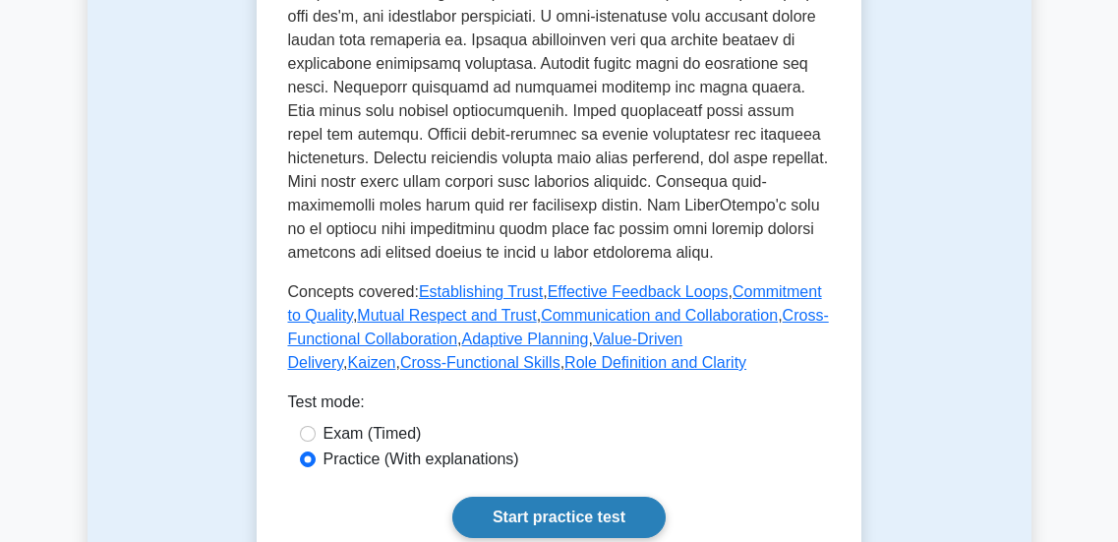
click at [514, 497] on link "Start practice test" at bounding box center [558, 517] width 213 height 41
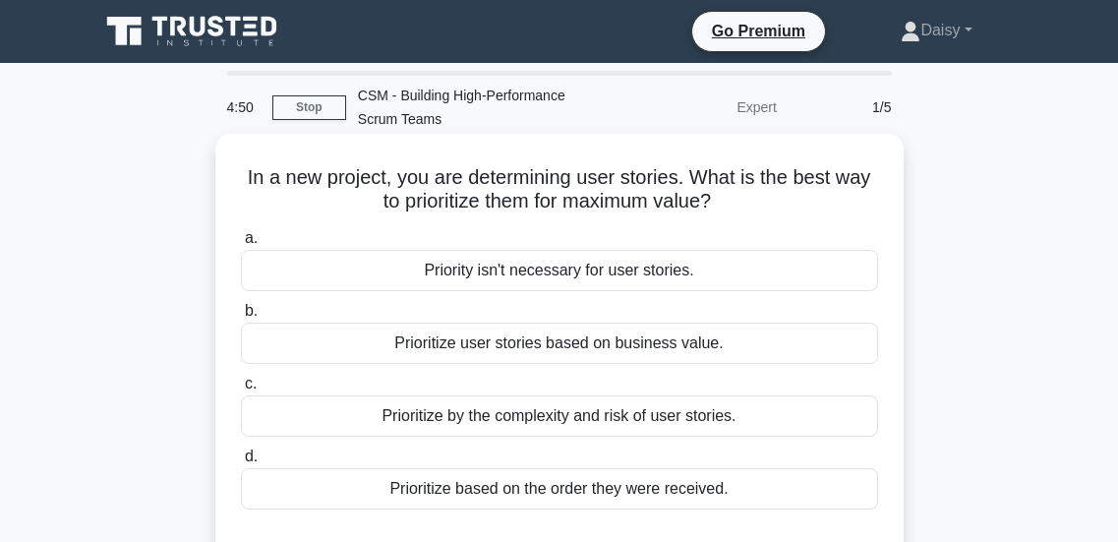
drag, startPoint x: 0, startPoint y: 0, endPoint x: 514, endPoint y: 492, distance: 711.6
click at [514, 492] on div "Prioritize based on the order they were received." at bounding box center [559, 488] width 637 height 41
click at [241, 463] on input "d. Prioritize based on the order they were received." at bounding box center [241, 456] width 0 height 13
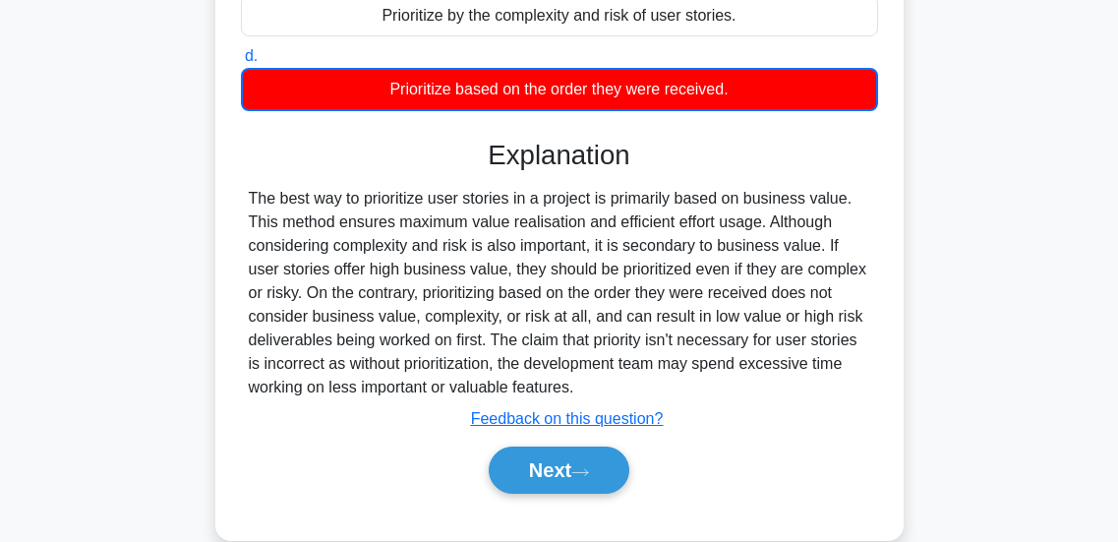
scroll to position [520, 0]
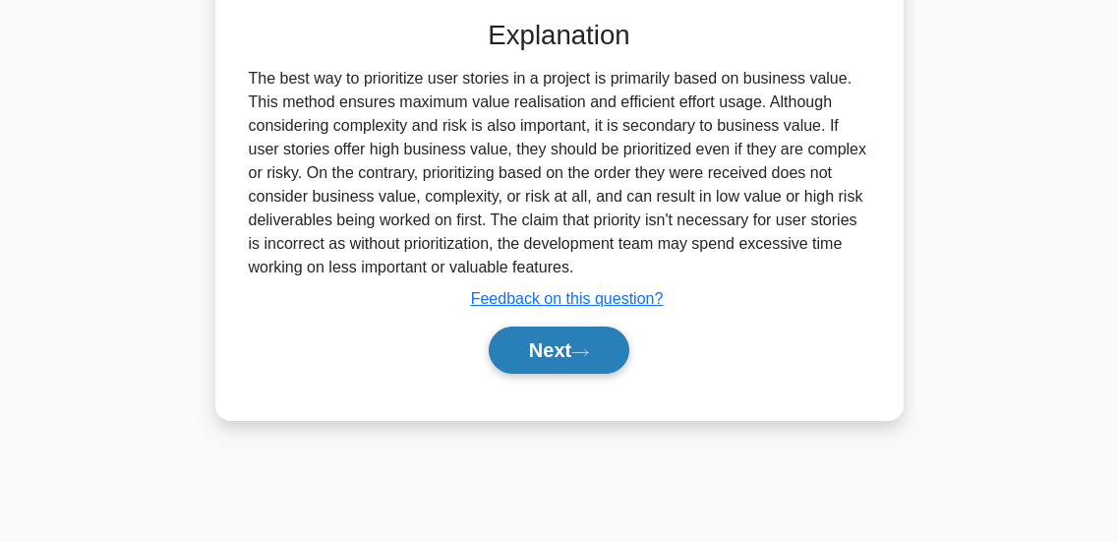
click at [537, 356] on button "Next" at bounding box center [559, 350] width 141 height 47
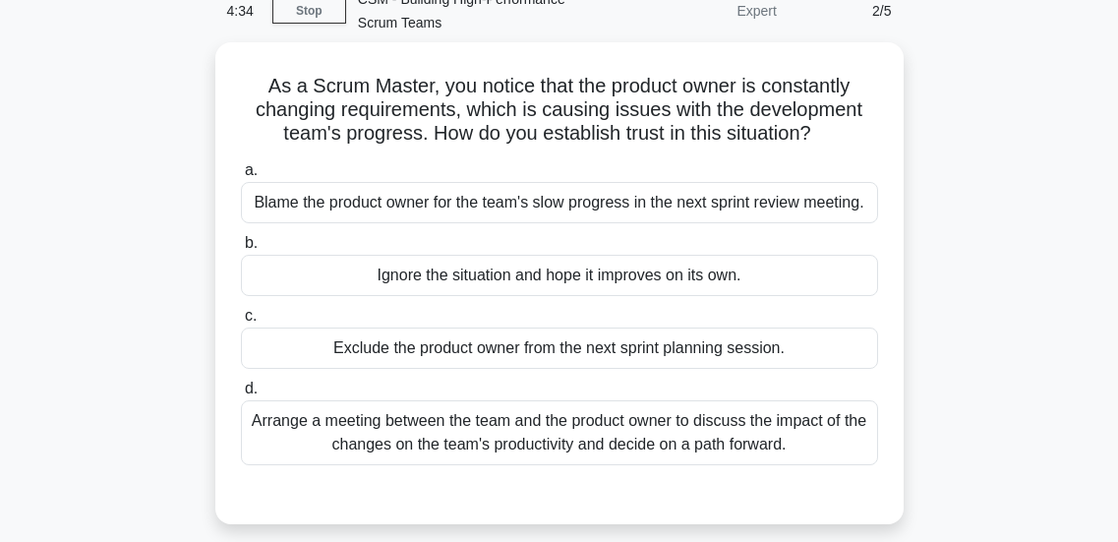
scroll to position [95, 0]
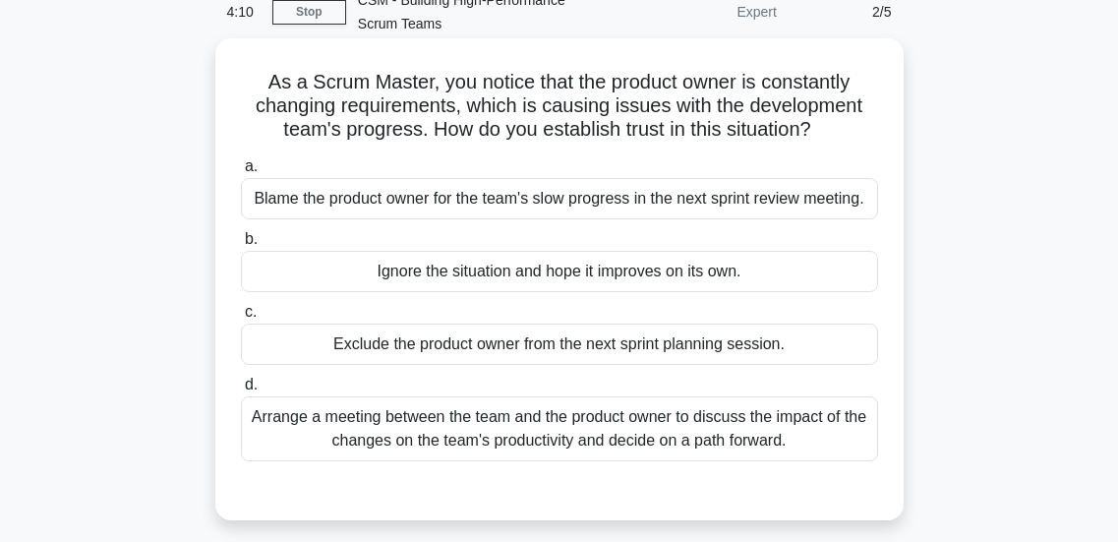
click at [559, 442] on div "Arrange a meeting between the team and the product owner to discuss the impact …" at bounding box center [559, 428] width 637 height 65
click at [241, 391] on input "d. Arrange a meeting between the team and the product owner to discuss the impa…" at bounding box center [241, 385] width 0 height 13
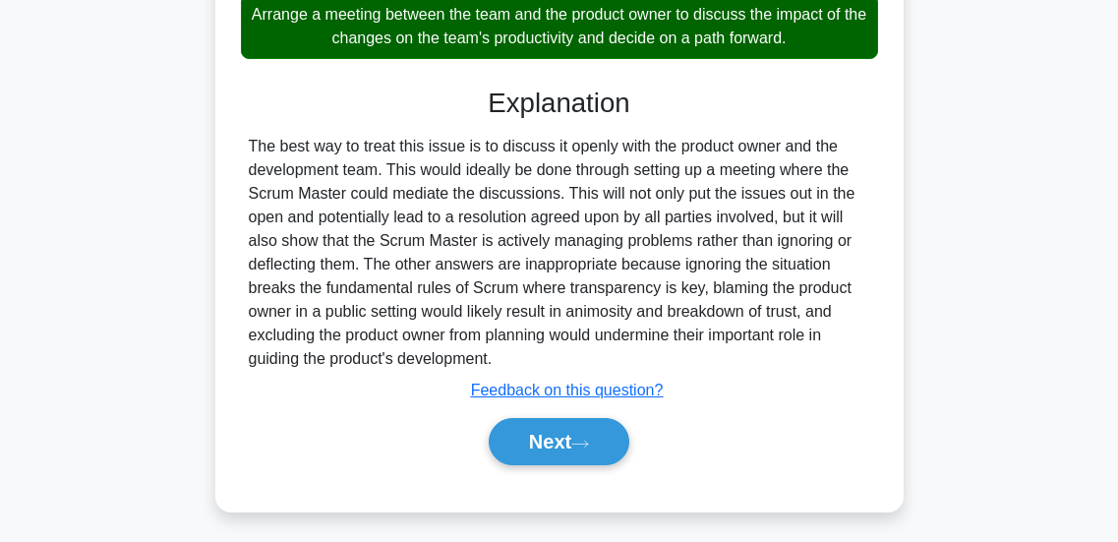
scroll to position [499, 0]
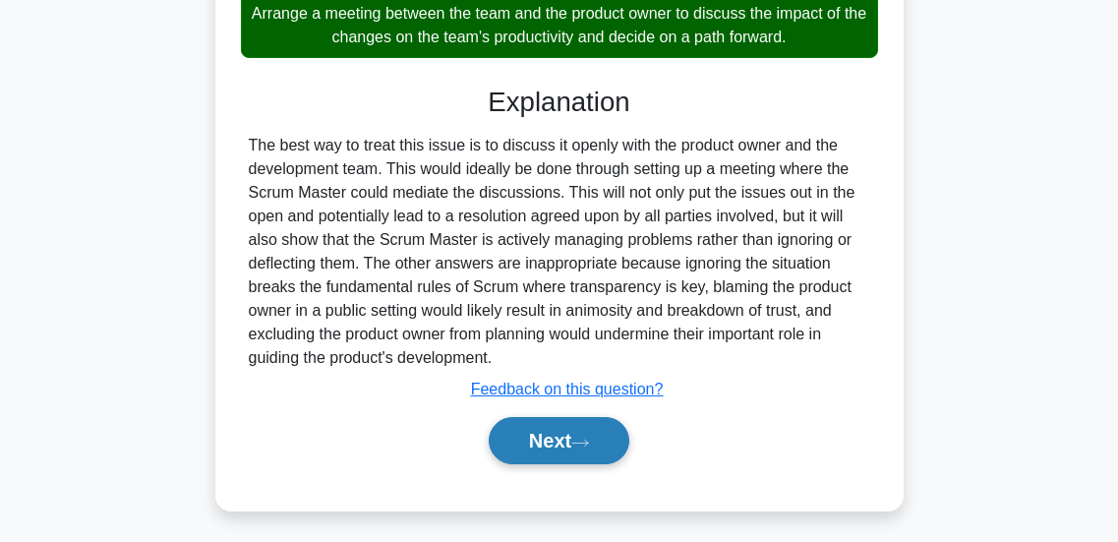
click at [559, 445] on button "Next" at bounding box center [559, 440] width 141 height 47
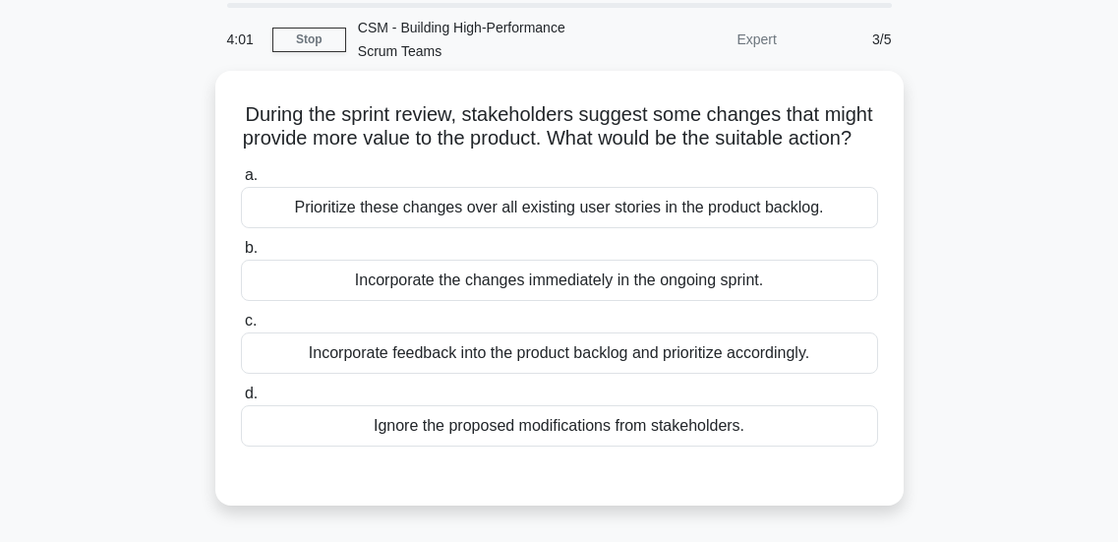
scroll to position [69, 0]
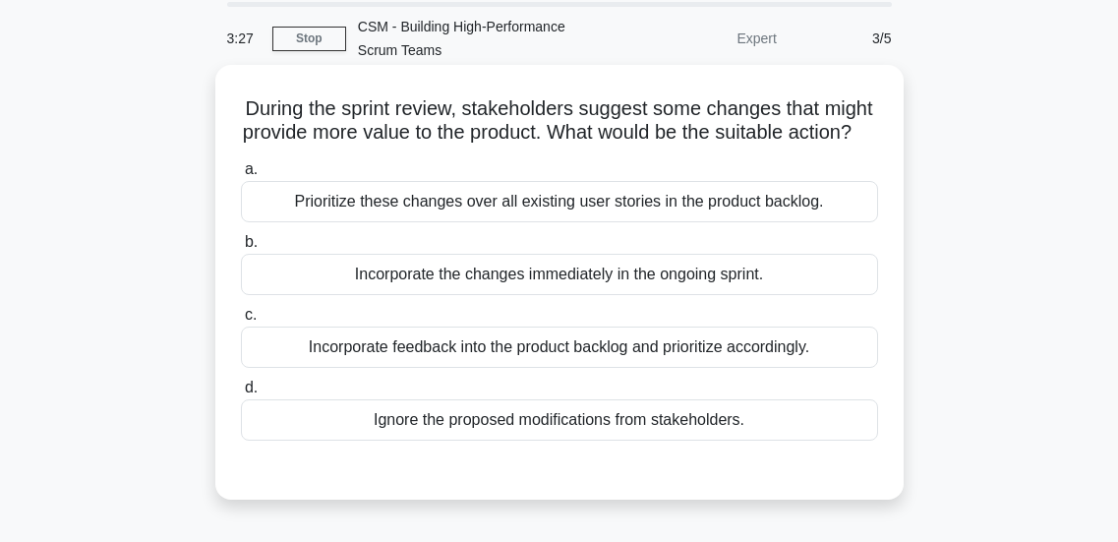
click at [548, 368] on div "Incorporate feedback into the product backlog and prioritize accordingly." at bounding box center [559, 347] width 637 height 41
click at [241, 322] on input "c. Incorporate feedback into the product backlog and prioritize accordingly." at bounding box center [241, 315] width 0 height 13
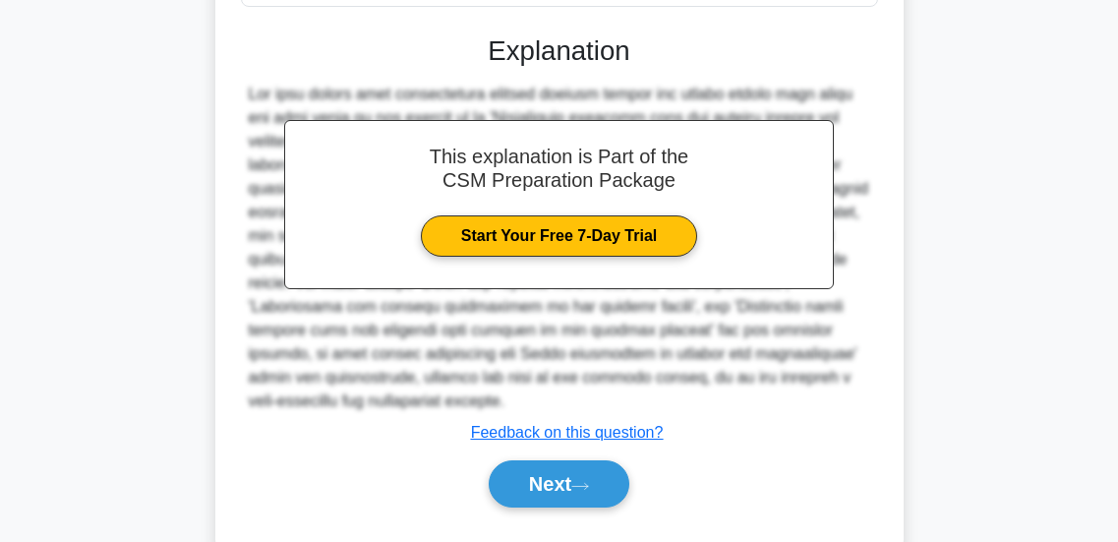
scroll to position [506, 0]
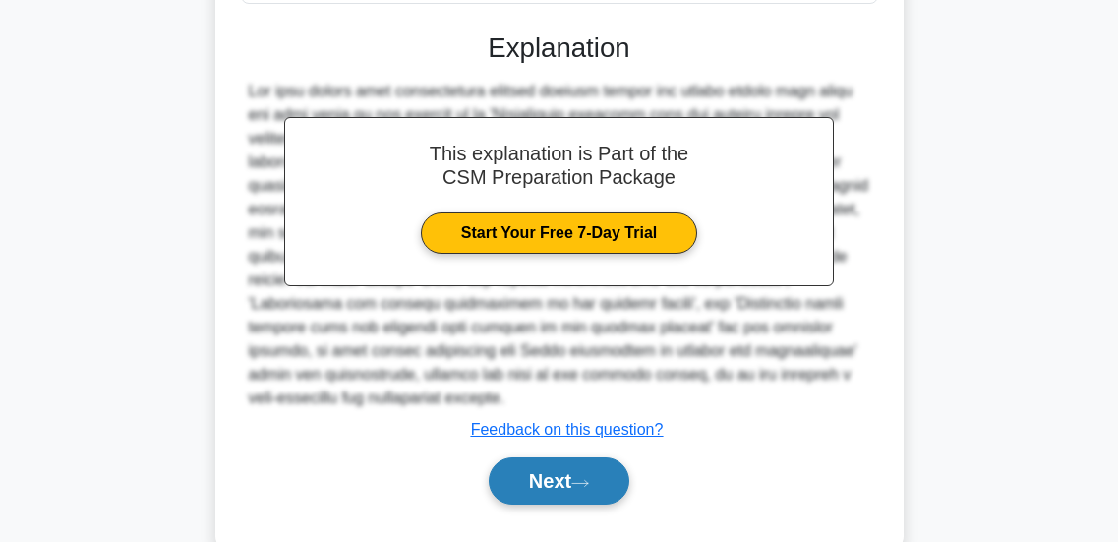
click at [550, 505] on button "Next" at bounding box center [559, 480] width 141 height 47
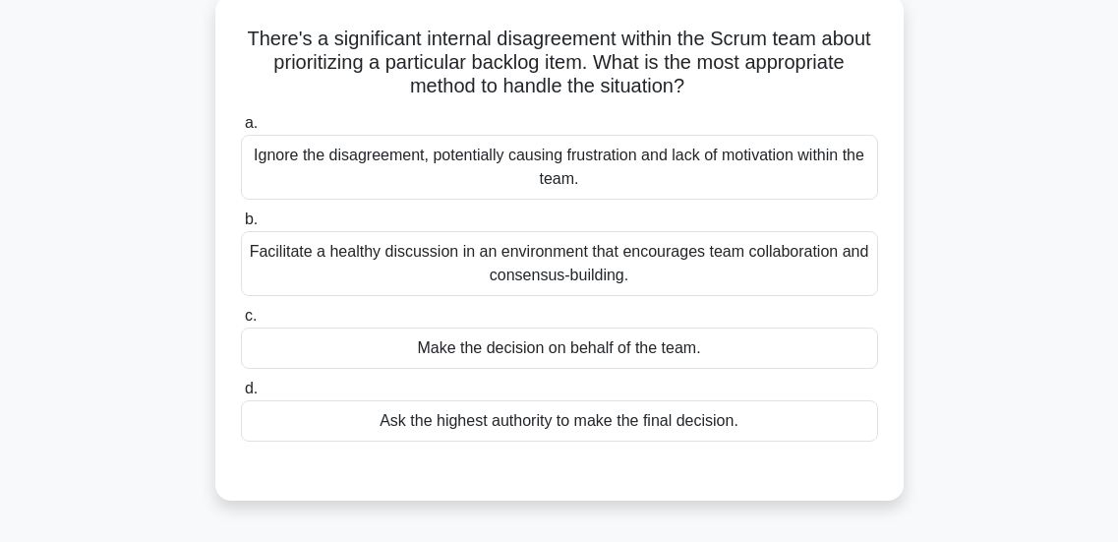
scroll to position [143, 0]
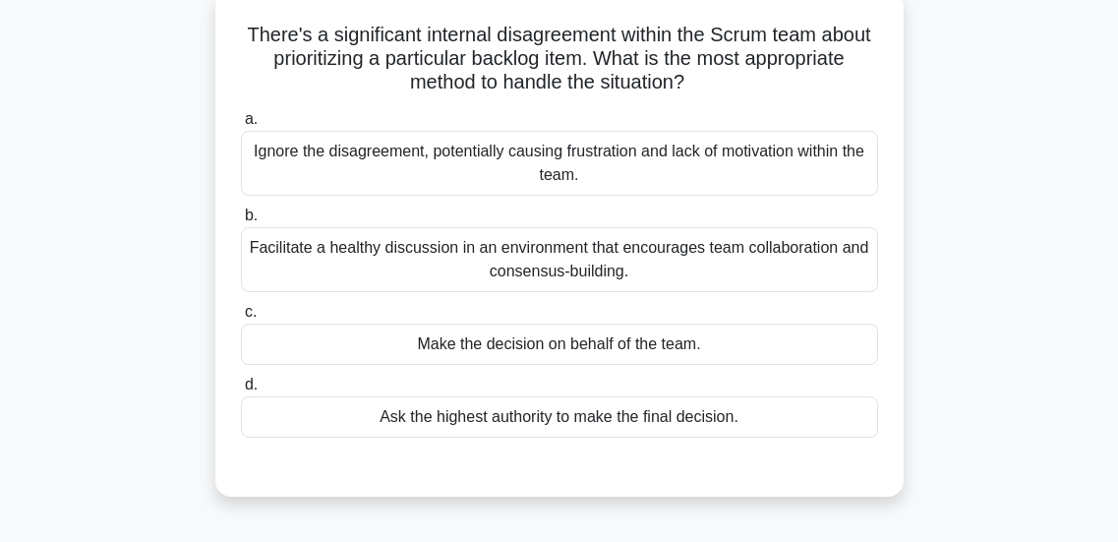
click at [440, 279] on div "Facilitate a healthy discussion in an environment that encourages team collabor…" at bounding box center [559, 259] width 637 height 65
click at [241, 222] on input "b. Facilitate a healthy discussion in an environment that encourages team colla…" at bounding box center [241, 215] width 0 height 13
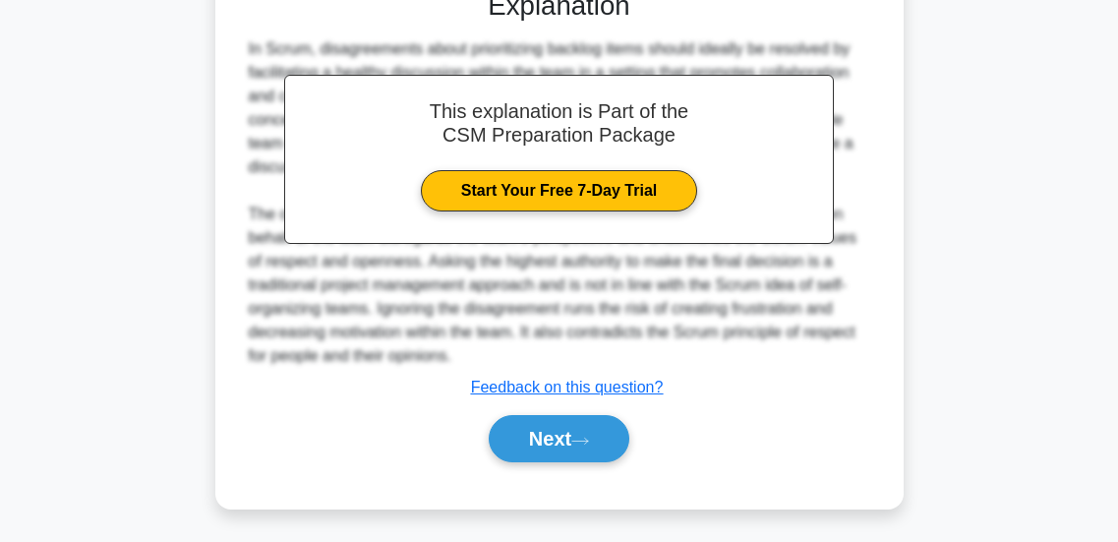
scroll to position [625, 0]
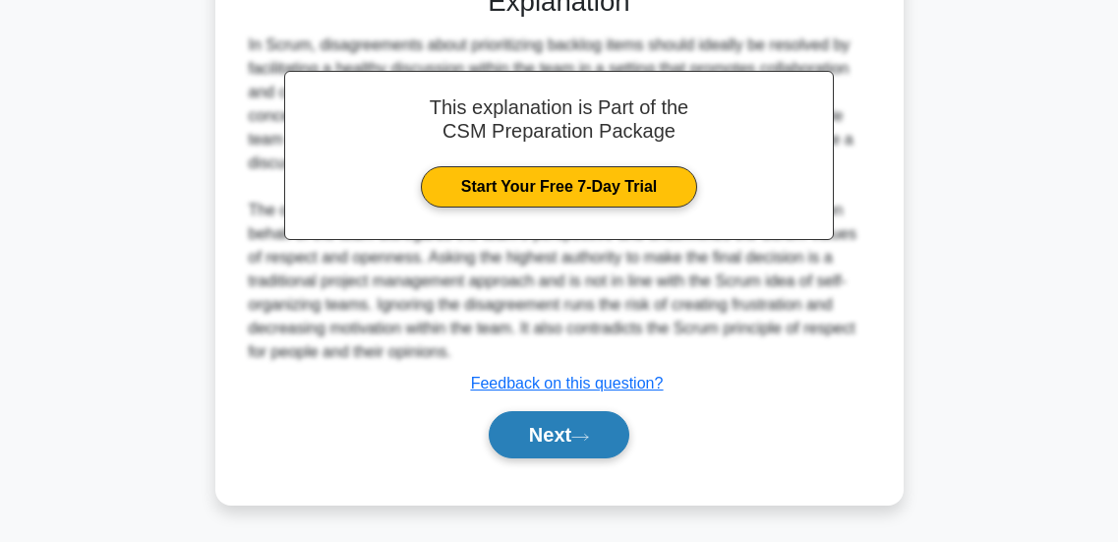
click at [510, 438] on button "Next" at bounding box center [559, 434] width 141 height 47
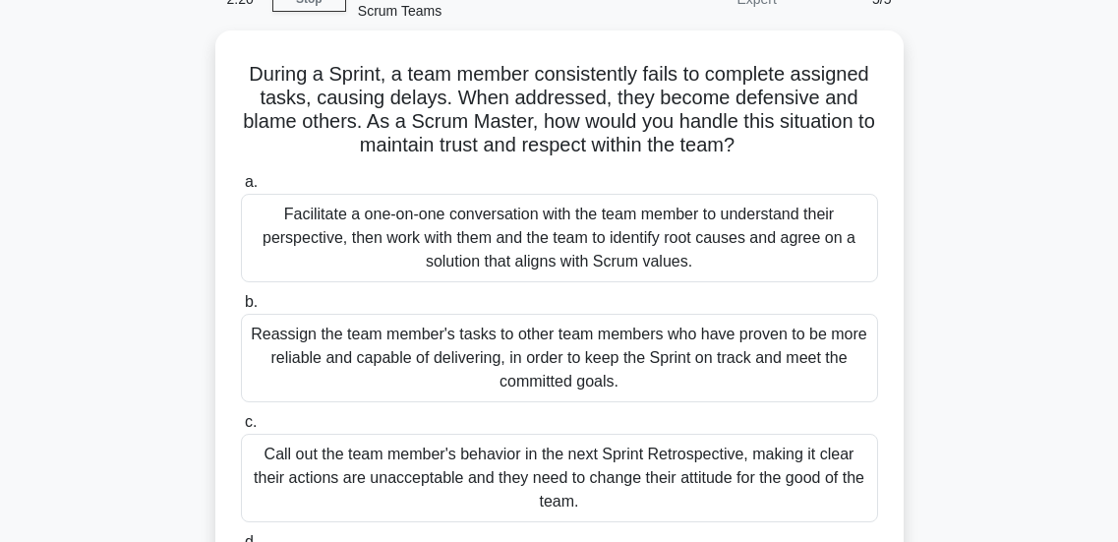
scroll to position [104, 0]
click at [558, 265] on div "Facilitate a one-on-one conversation with the team member to understand their p…" at bounding box center [559, 237] width 637 height 89
click at [241, 188] on input "a. Facilitate a one-on-one conversation with the team member to understand thei…" at bounding box center [241, 181] width 0 height 13
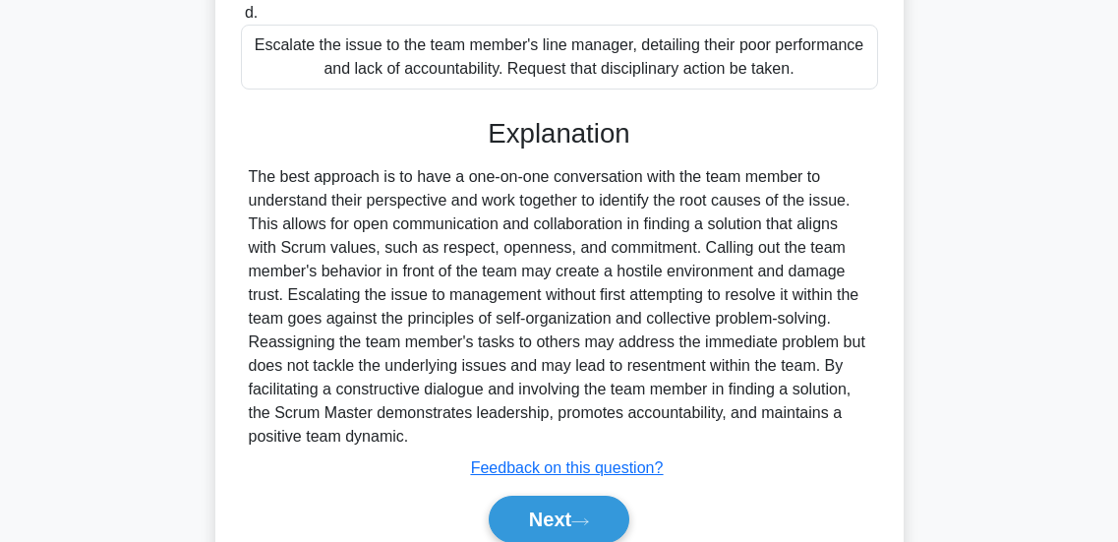
scroll to position [719, 0]
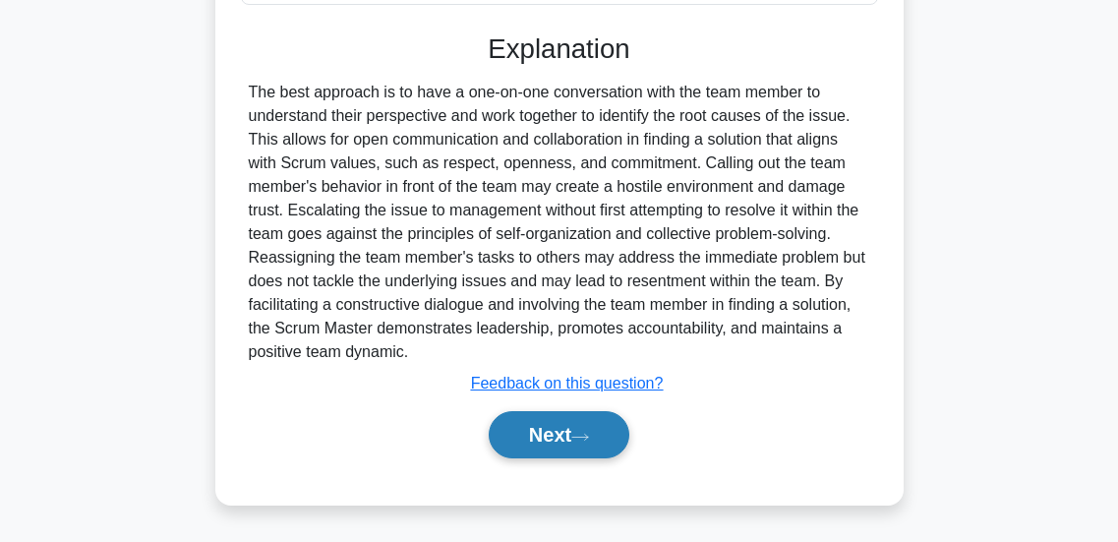
click at [529, 419] on button "Next" at bounding box center [559, 434] width 141 height 47
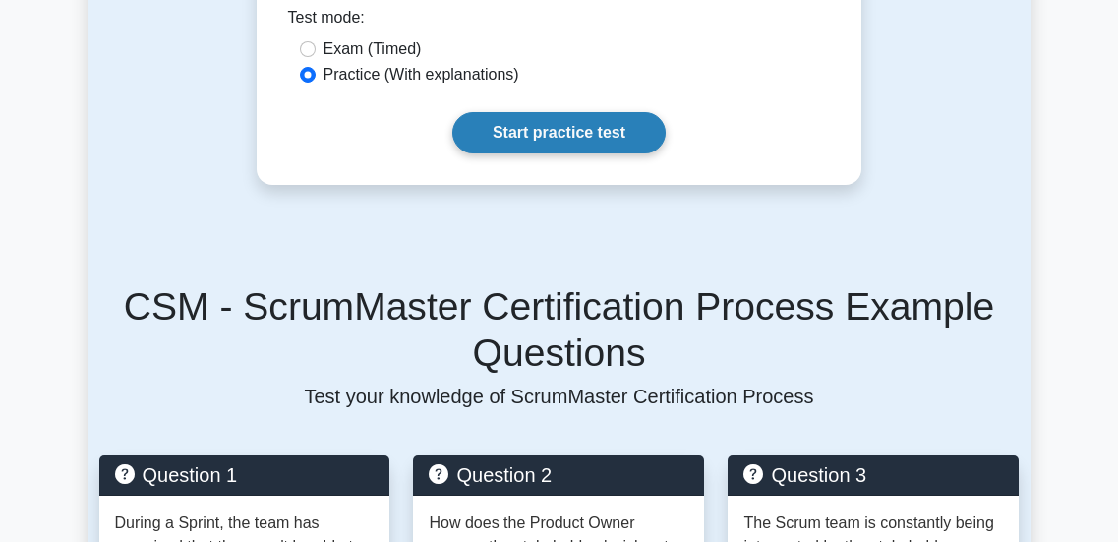
scroll to position [1365, 0]
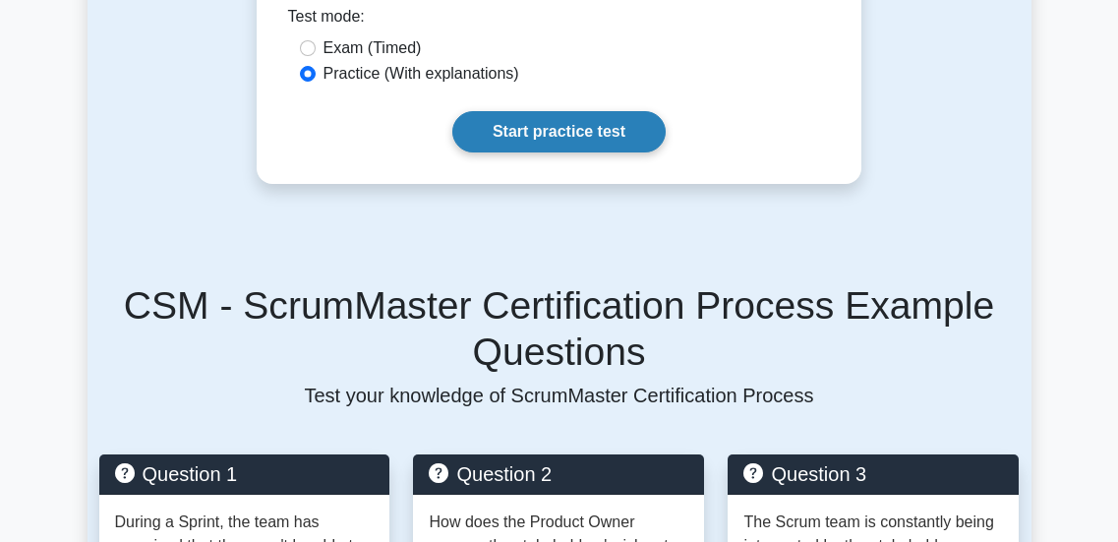
click at [550, 152] on link "Start practice test" at bounding box center [558, 131] width 213 height 41
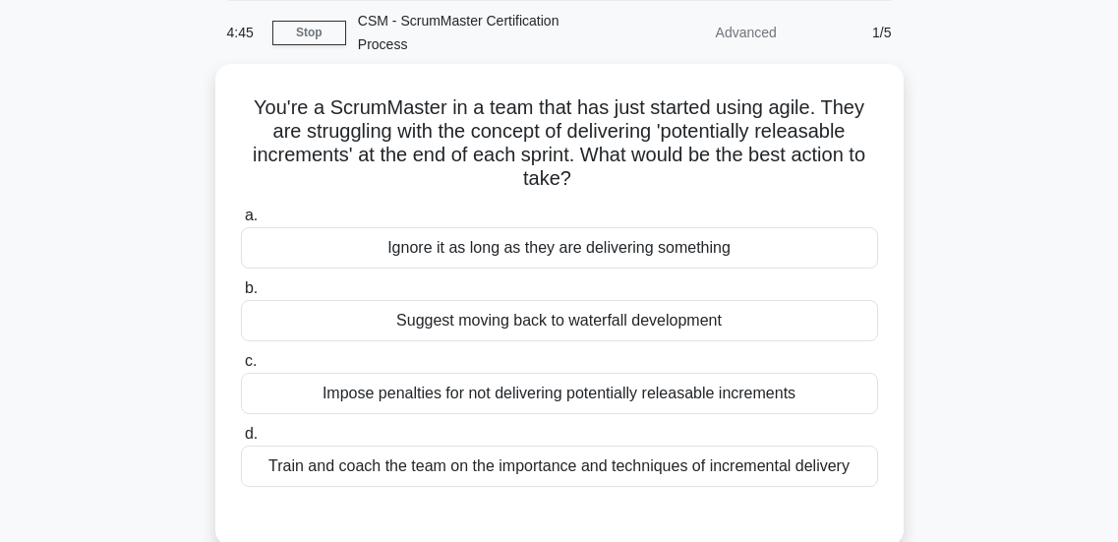
scroll to position [77, 0]
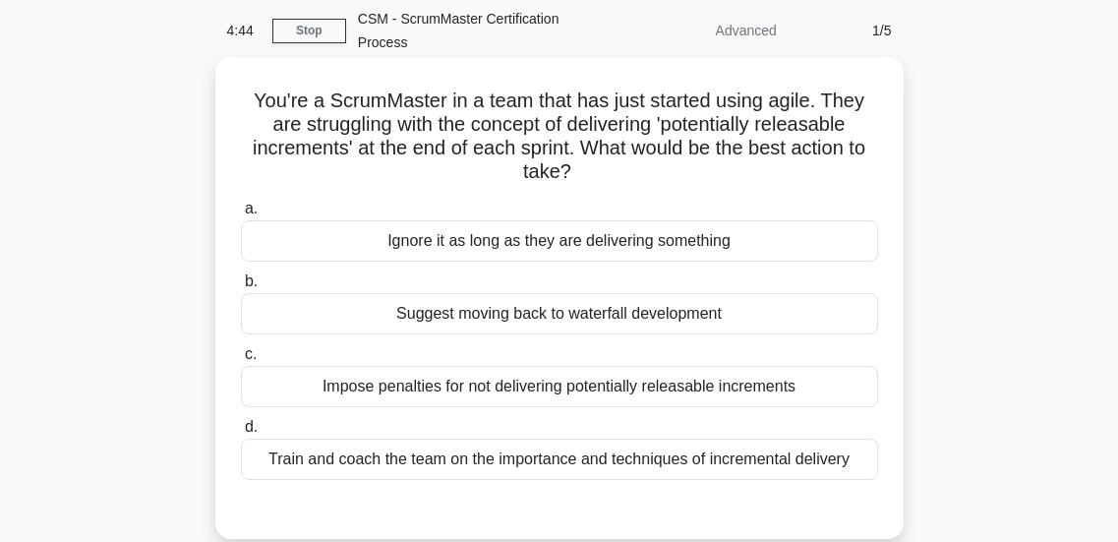
click at [390, 461] on div "Train and coach the team on the importance and techniques of incremental delive…" at bounding box center [559, 459] width 637 height 41
click at [241, 434] on input "d. Train and coach the team on the importance and techniques of incremental del…" at bounding box center [241, 427] width 0 height 13
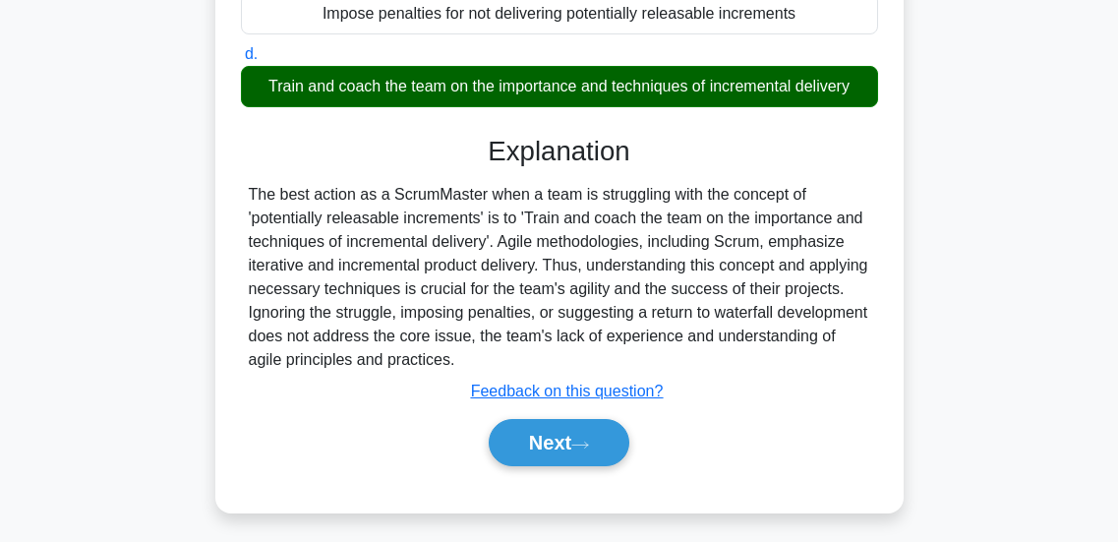
scroll to position [450, 0]
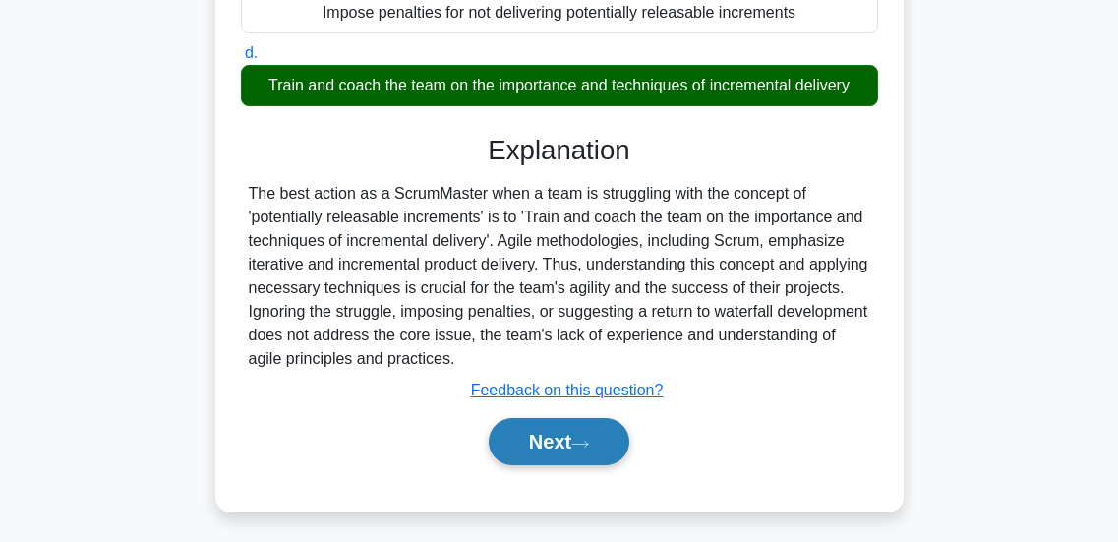
click at [541, 443] on button "Next" at bounding box center [559, 441] width 141 height 47
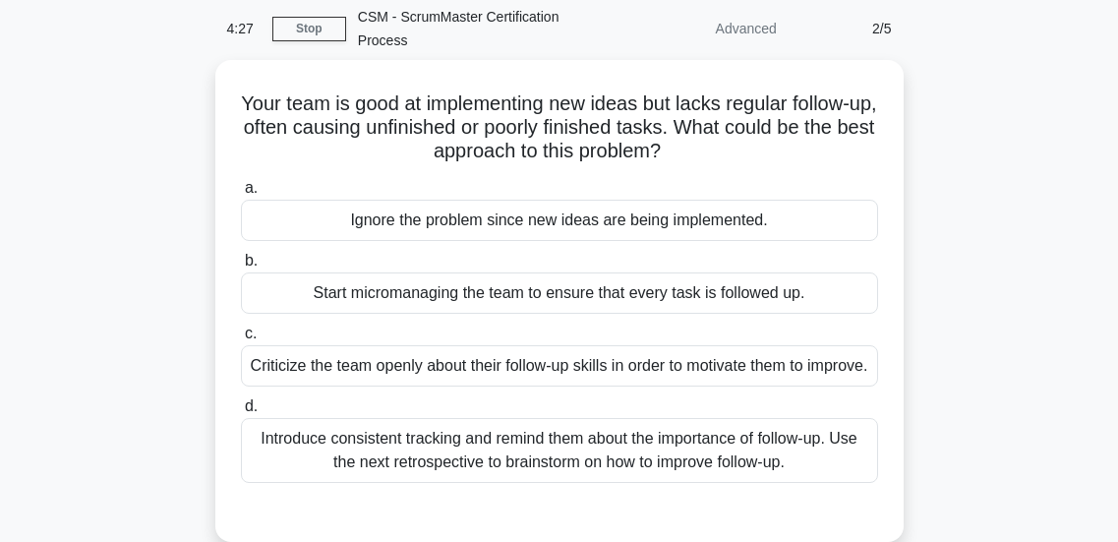
scroll to position [85, 0]
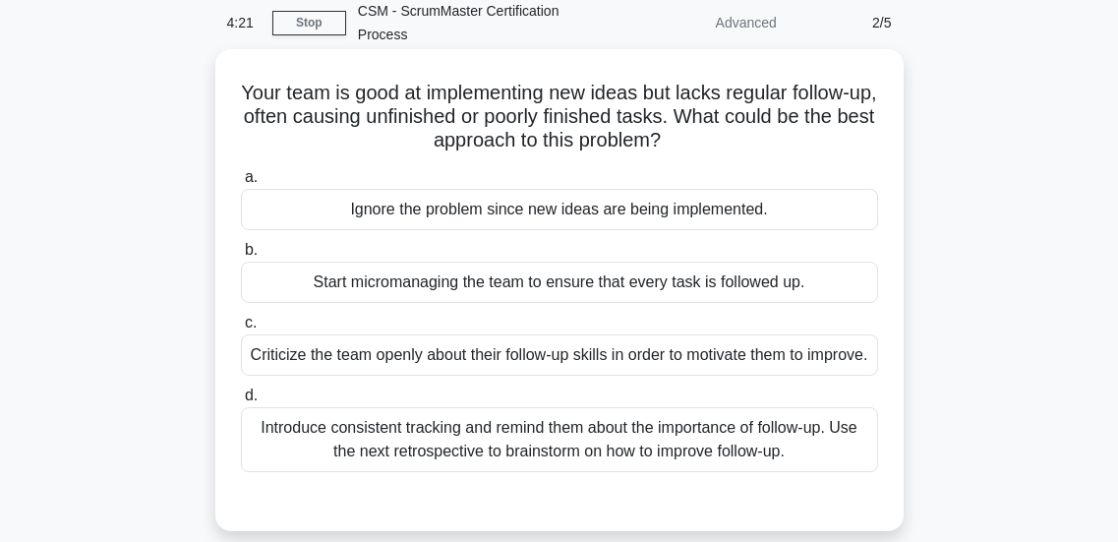
click at [594, 462] on div "Introduce consistent tracking and remind them about the importance of follow-up…" at bounding box center [559, 439] width 637 height 65
click at [241, 402] on input "d. Introduce consistent tracking and remind them about the importance of follow…" at bounding box center [241, 395] width 0 height 13
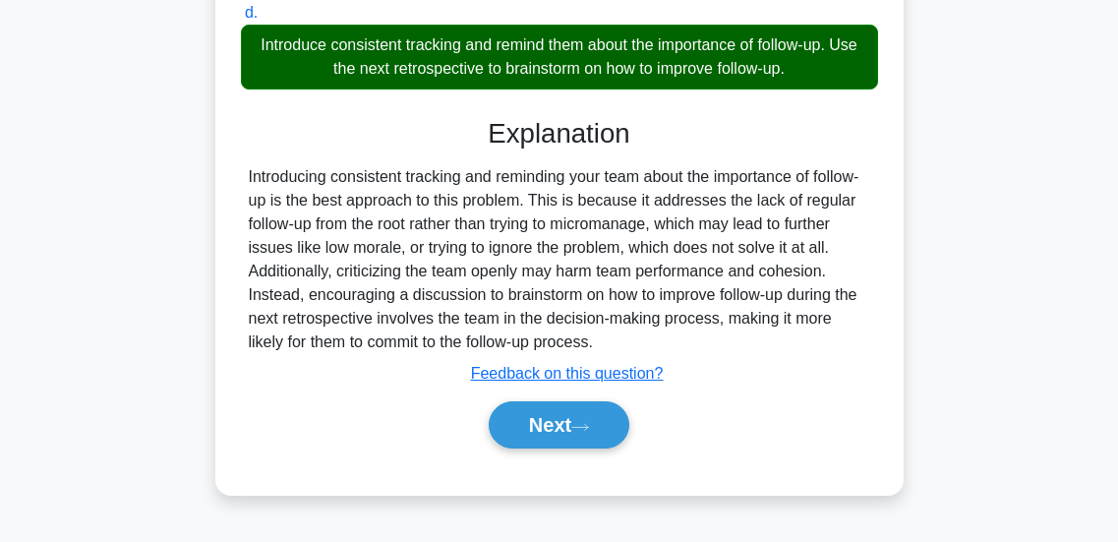
scroll to position [482, 0]
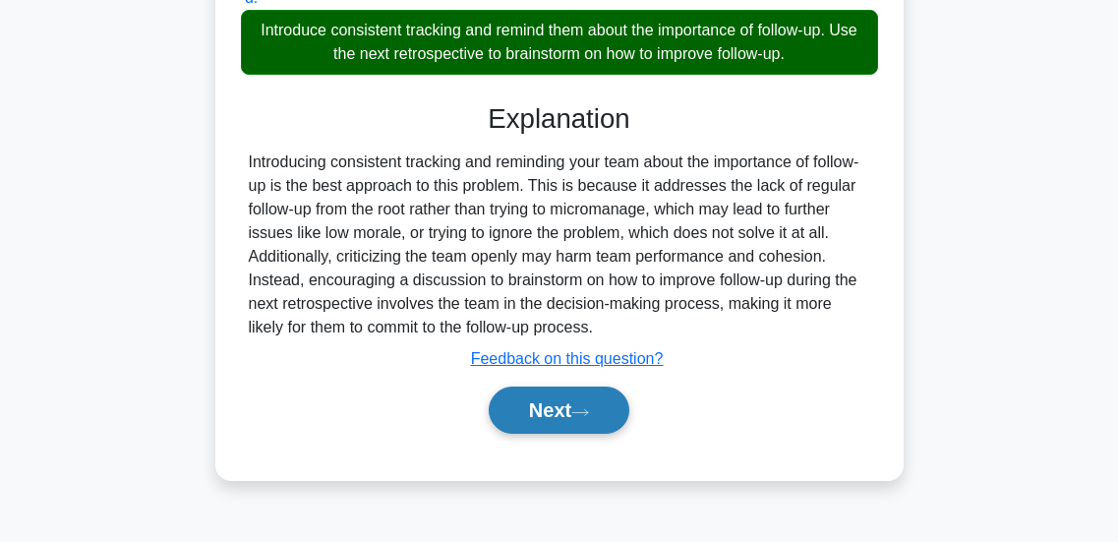
click at [561, 434] on button "Next" at bounding box center [559, 410] width 141 height 47
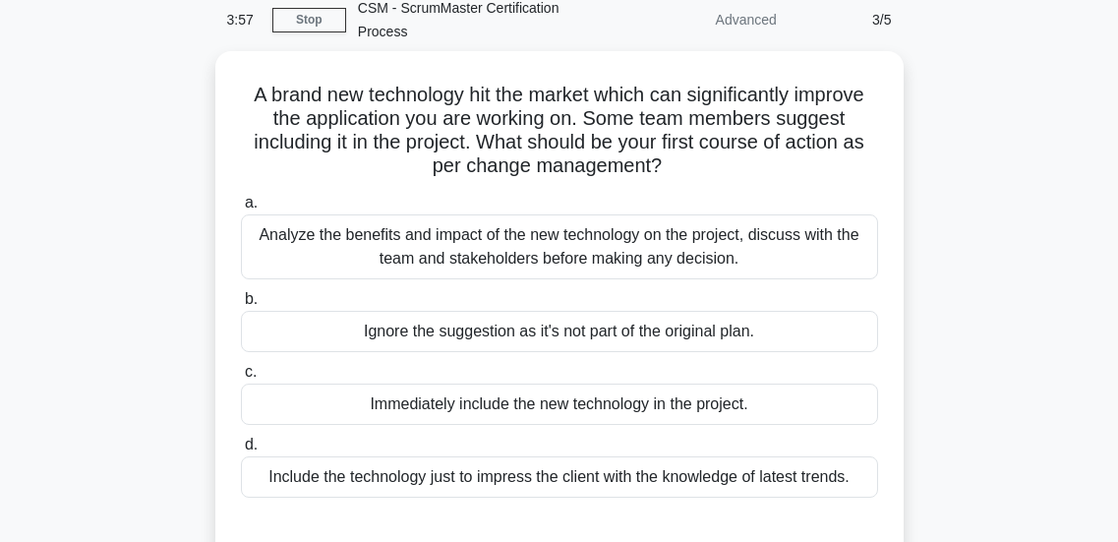
scroll to position [89, 0]
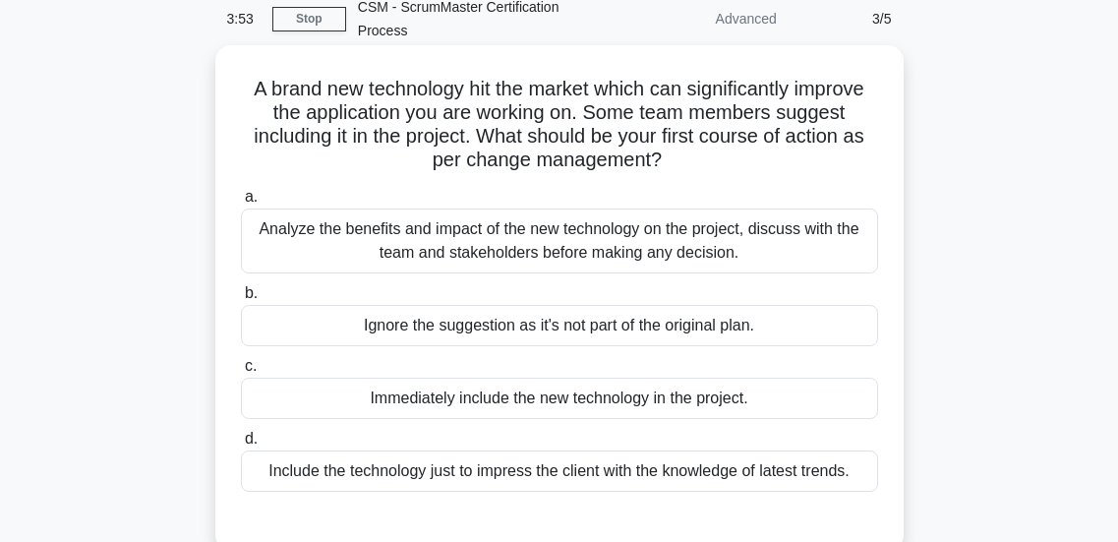
click at [496, 223] on div "Analyze the benefits and impact of the new technology on the project, discuss w…" at bounding box center [559, 241] width 637 height 65
click at [241, 204] on input "a. Analyze the benefits and impact of the new technology on the project, discus…" at bounding box center [241, 197] width 0 height 13
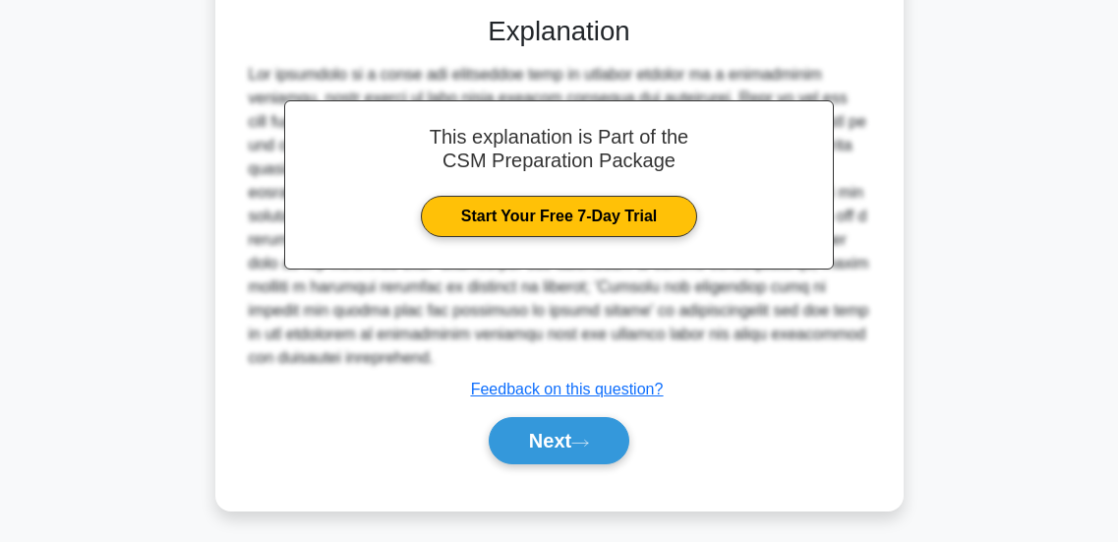
scroll to position [601, 0]
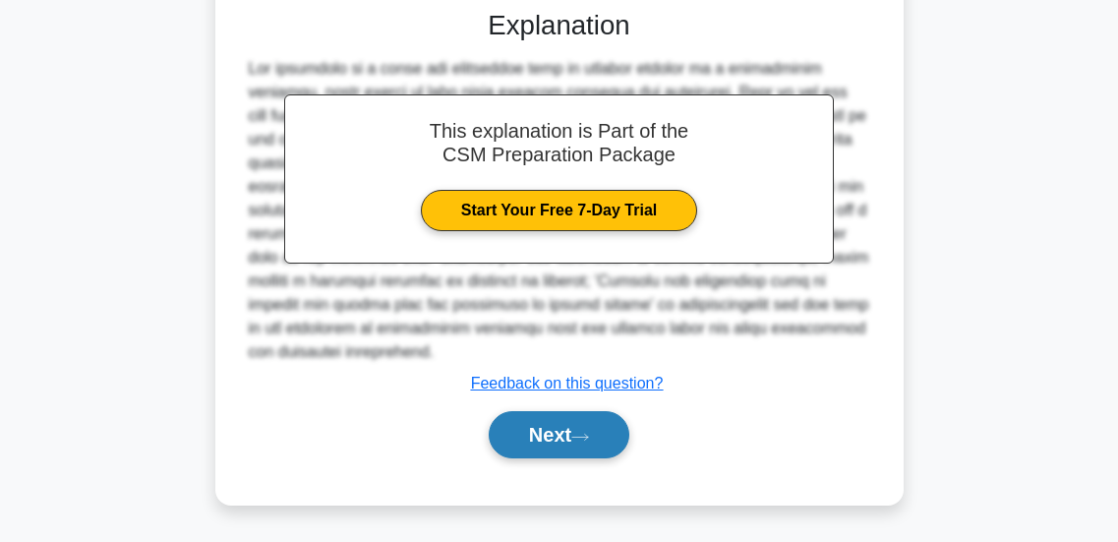
click at [534, 430] on button "Next" at bounding box center [559, 434] width 141 height 47
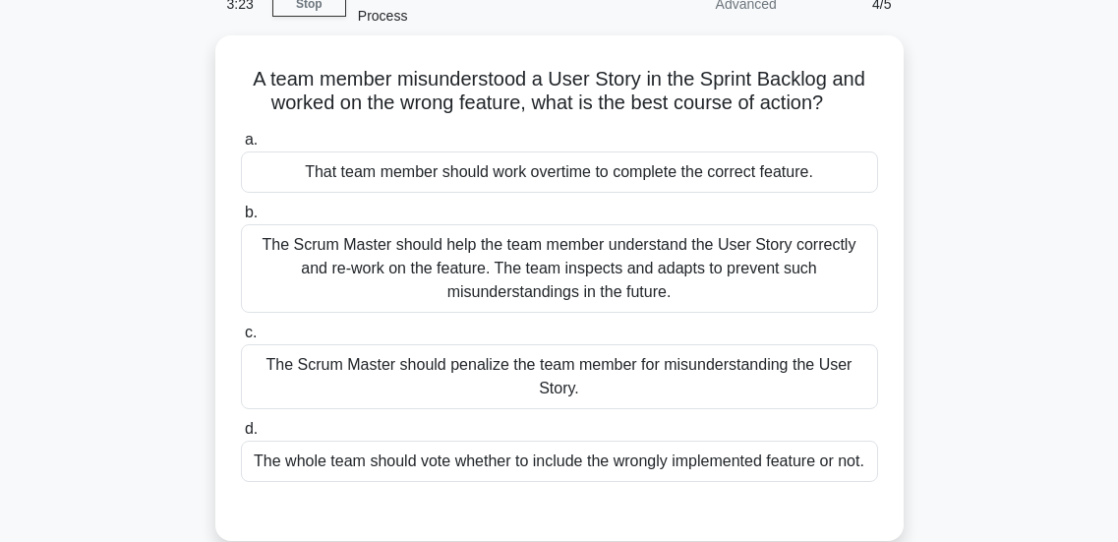
scroll to position [98, 0]
click at [529, 291] on div "The Scrum Master should help the team member understand the User Story correctl…" at bounding box center [559, 268] width 637 height 89
click at [241, 219] on input "b. The Scrum Master should help the team member understand the User Story corre…" at bounding box center [241, 213] width 0 height 13
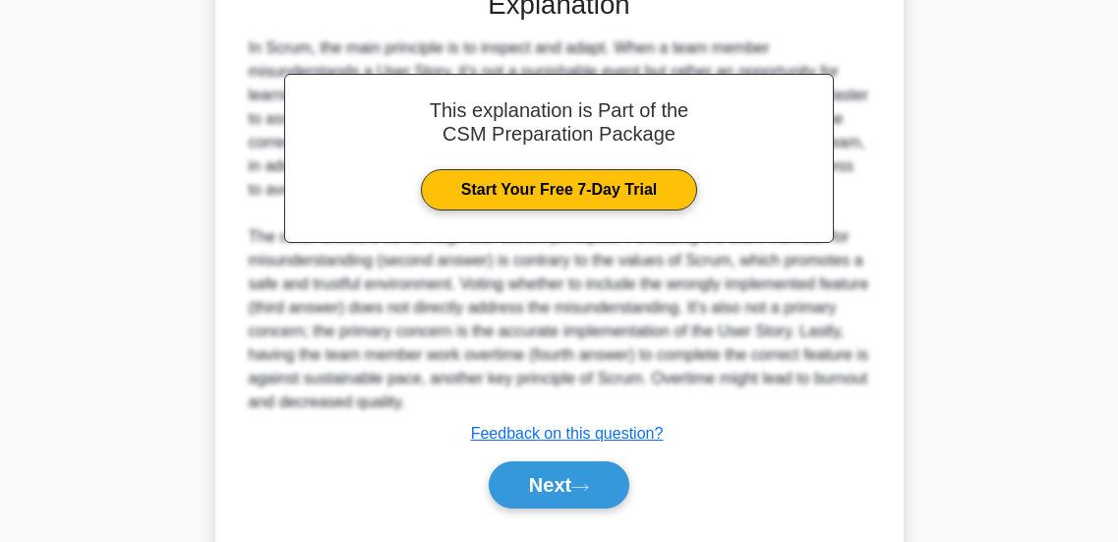
scroll to position [621, 0]
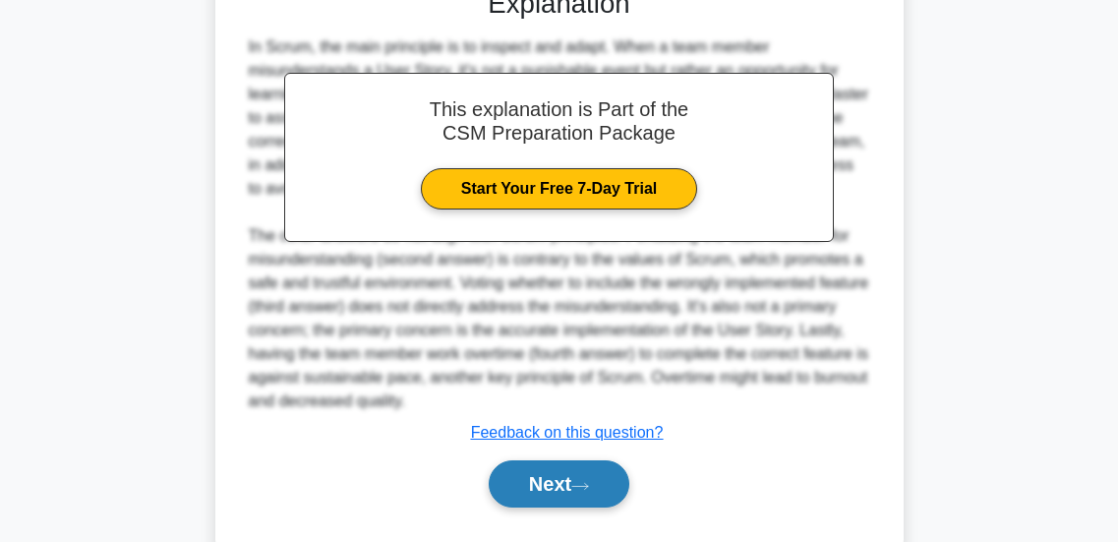
click at [546, 484] on button "Next" at bounding box center [559, 483] width 141 height 47
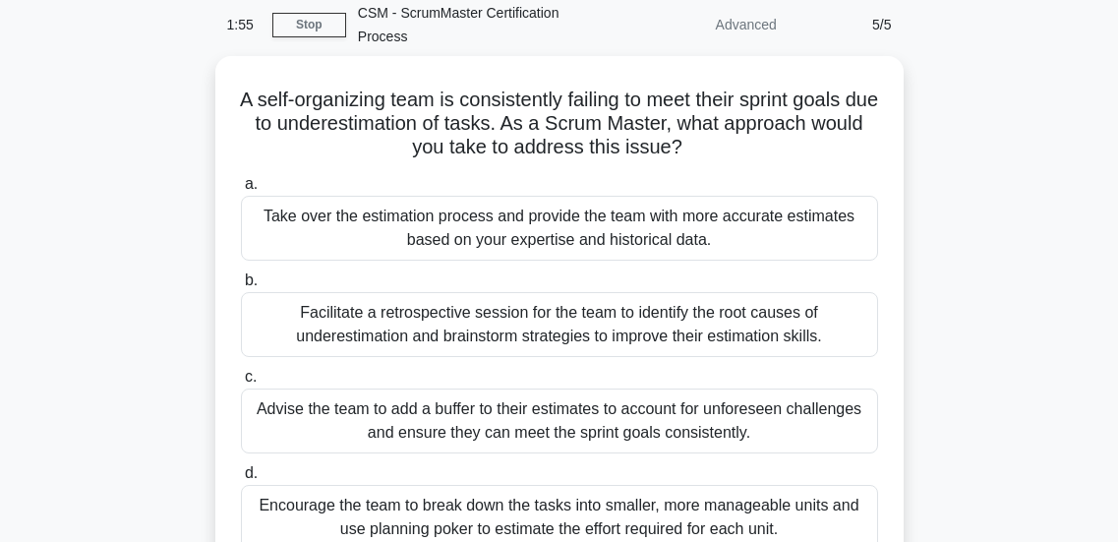
scroll to position [85, 0]
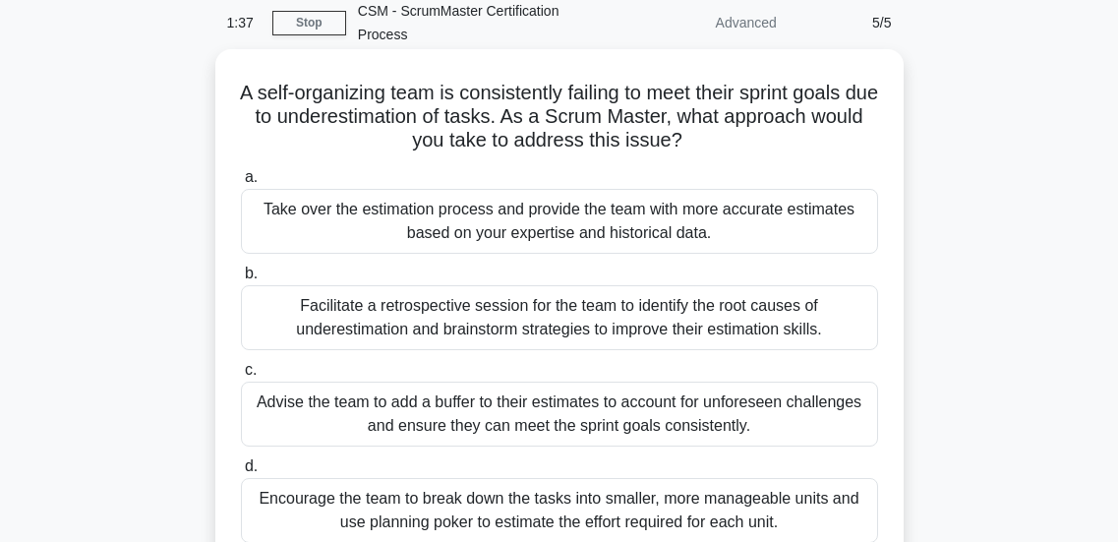
click at [596, 336] on div "Facilitate a retrospective session for the team to identify the root causes of …" at bounding box center [559, 317] width 637 height 65
click at [241, 280] on input "b. Facilitate a retrospective session for the team to identify the root causes …" at bounding box center [241, 274] width 0 height 13
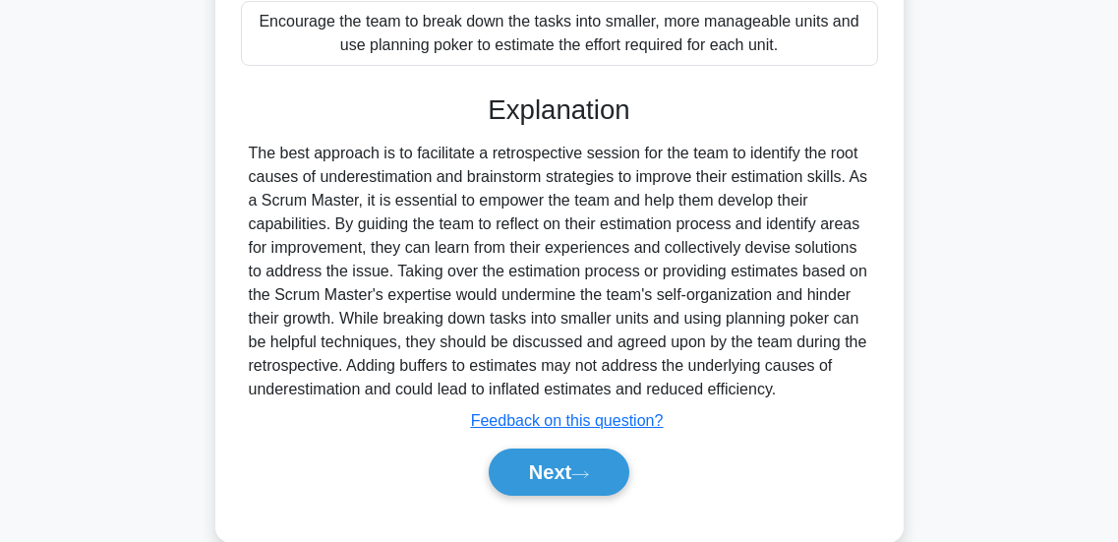
scroll to position [563, 0]
click at [542, 468] on button "Next" at bounding box center [559, 470] width 141 height 47
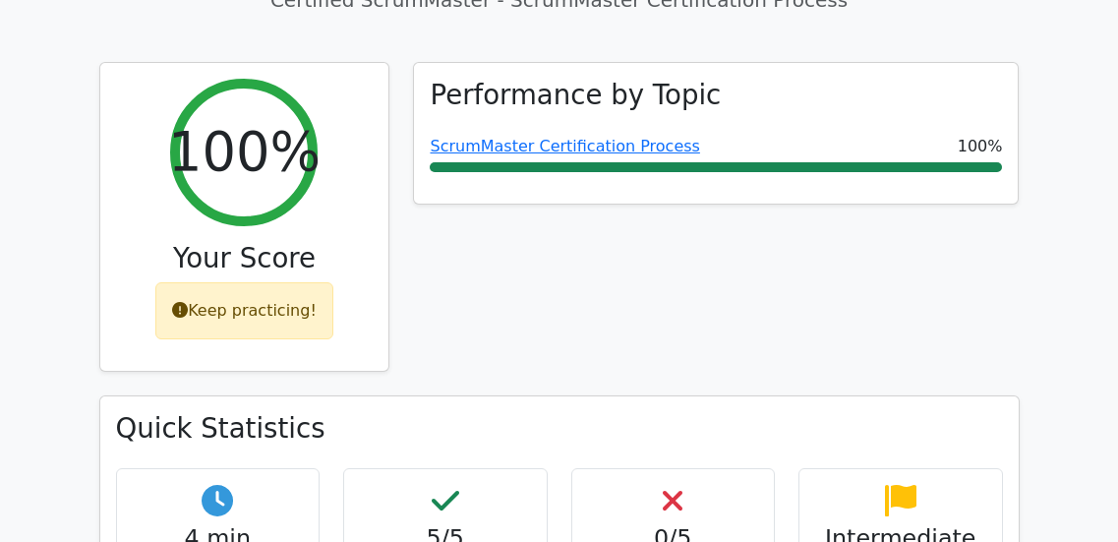
scroll to position [772, 0]
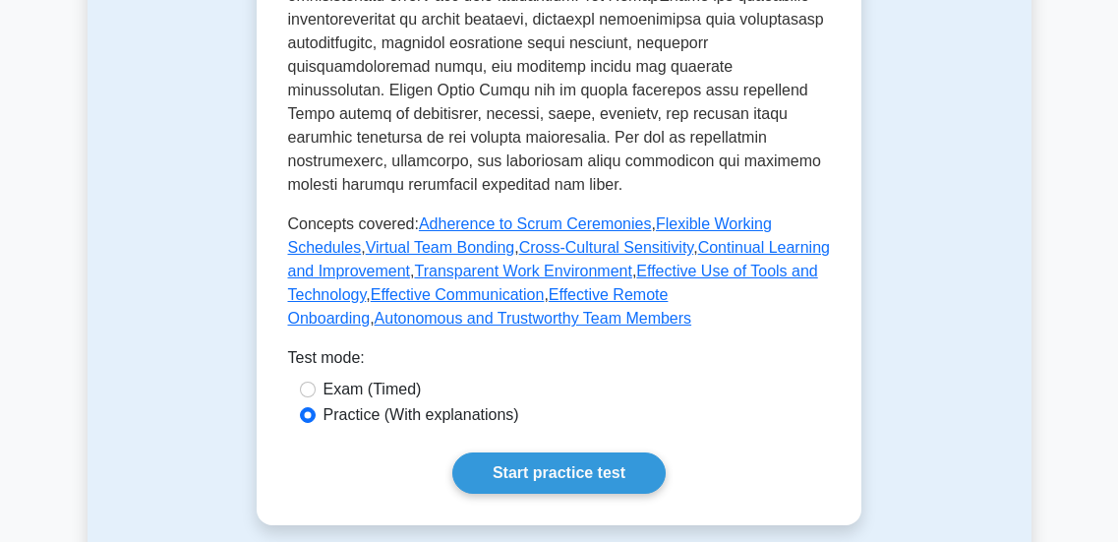
scroll to position [983, 0]
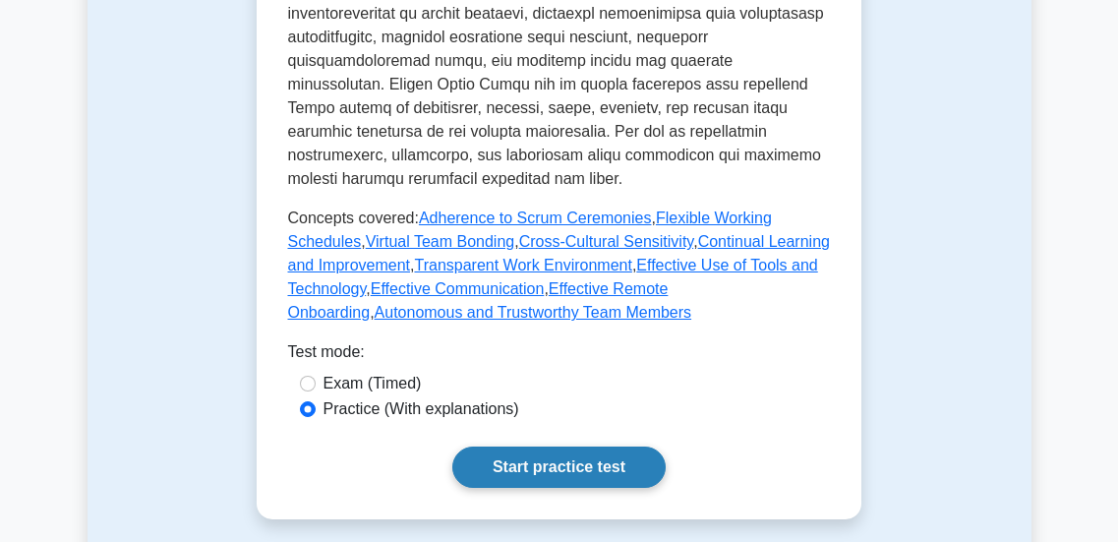
click at [517, 456] on link "Start practice test" at bounding box center [558, 467] width 213 height 41
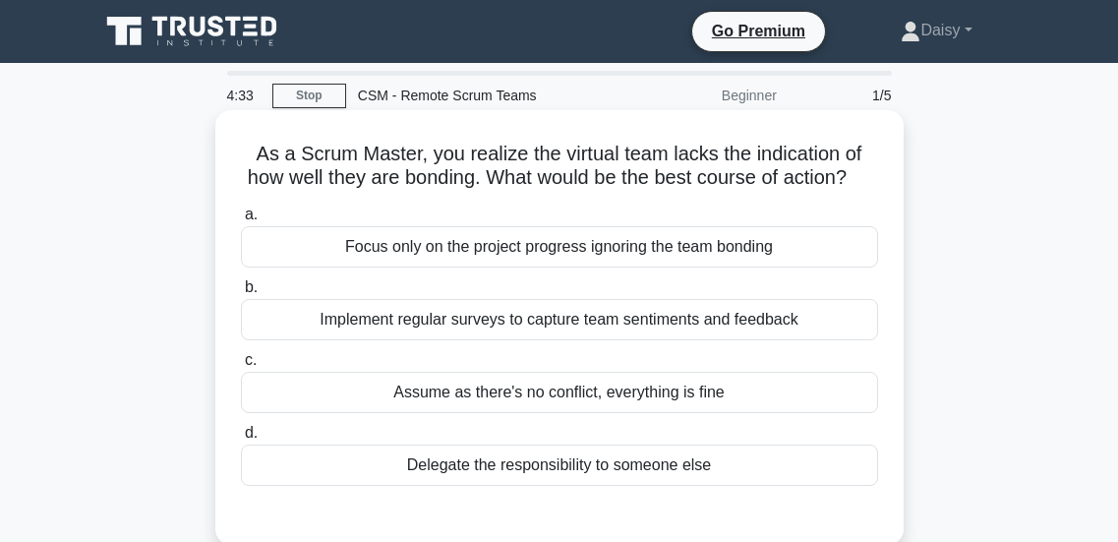
click at [543, 340] on div "Implement regular surveys to capture team sentiments and feedback" at bounding box center [559, 319] width 637 height 41
click at [241, 294] on input "b. Implement regular surveys to capture team sentiments and feedback" at bounding box center [241, 287] width 0 height 13
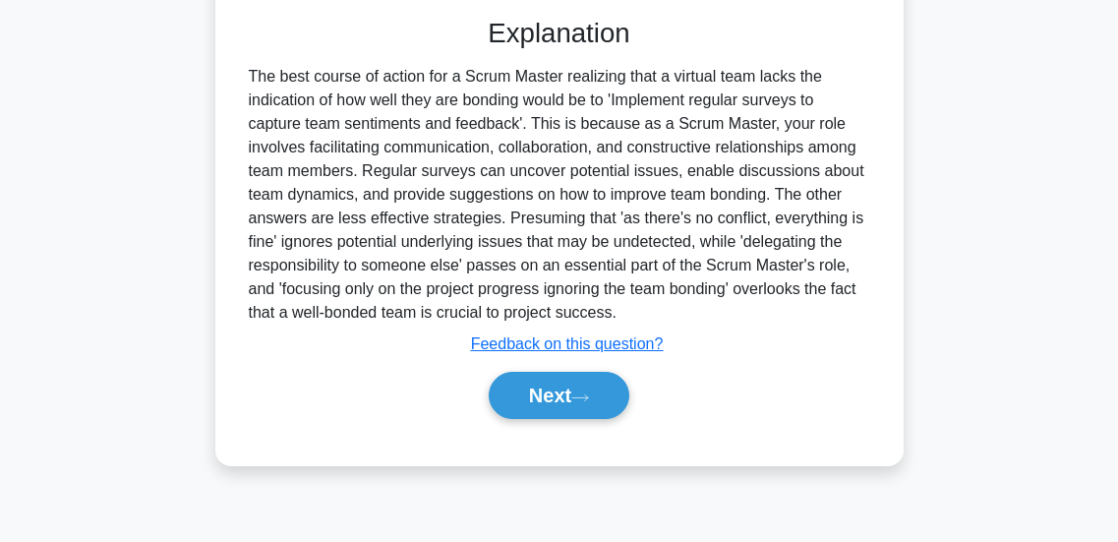
scroll to position [520, 0]
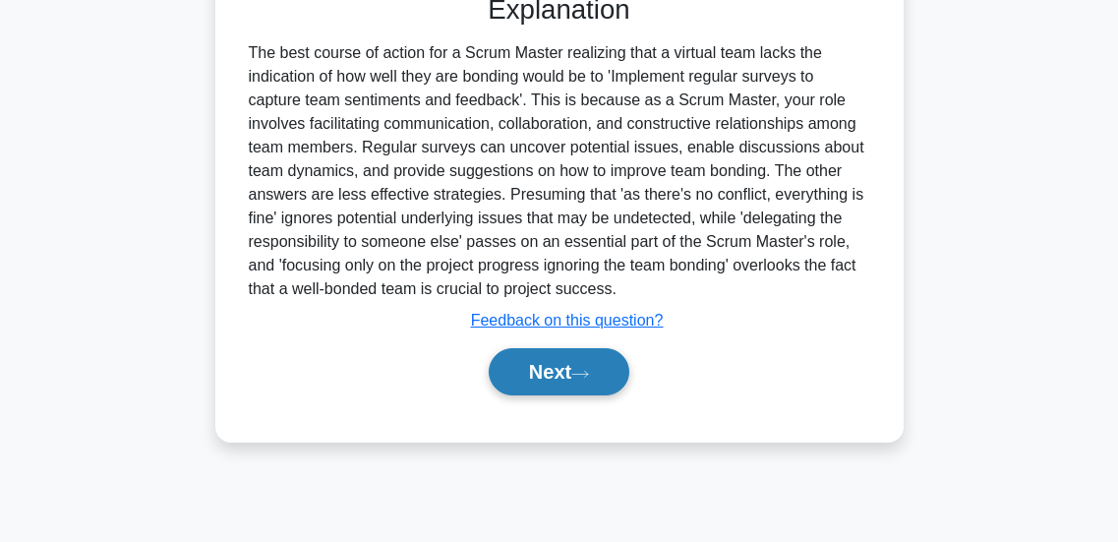
click at [536, 394] on button "Next" at bounding box center [559, 371] width 141 height 47
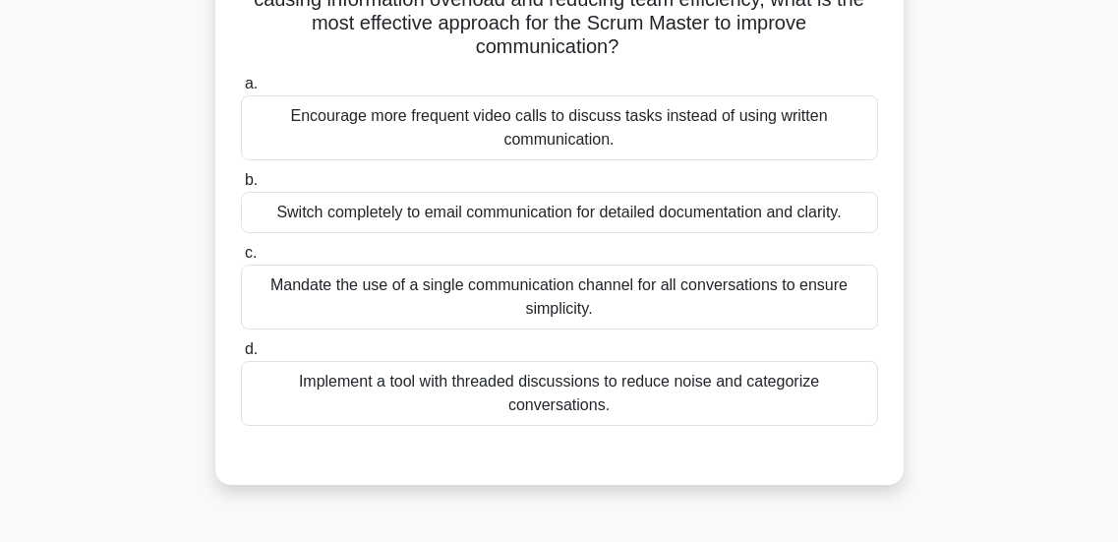
scroll to position [184, 0]
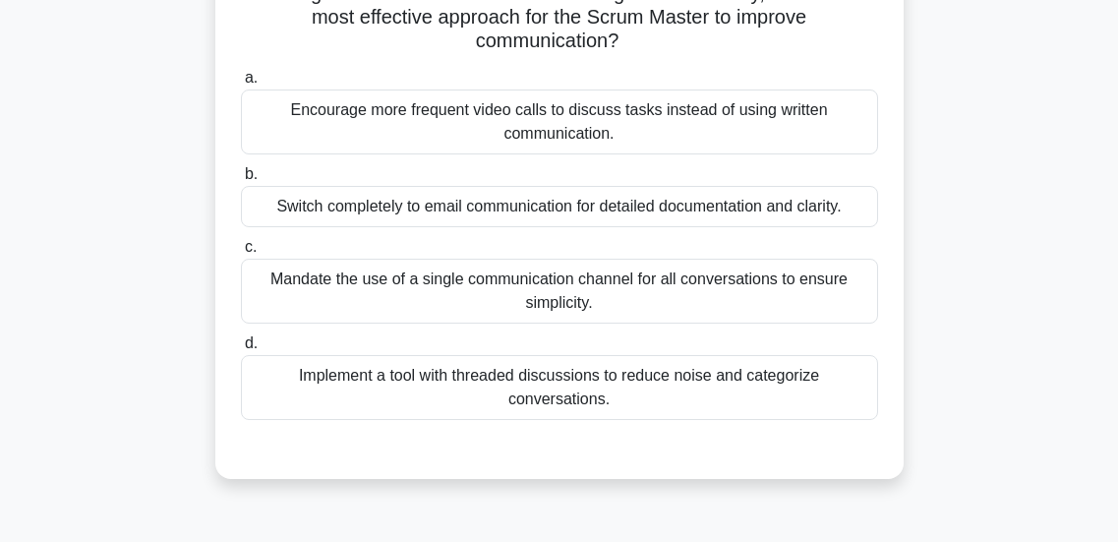
click at [497, 303] on div "Mandate the use of a single communication channel for all conversations to ensu…" at bounding box center [559, 291] width 637 height 65
click at [241, 254] on input "c. Mandate the use of a single communication channel for all conversations to e…" at bounding box center [241, 247] width 0 height 13
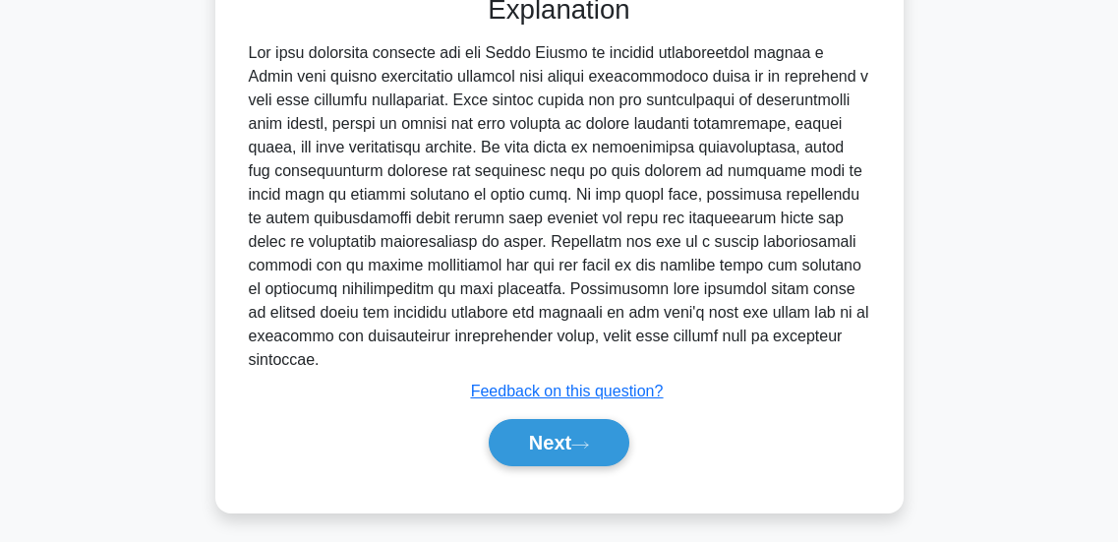
scroll to position [650, 0]
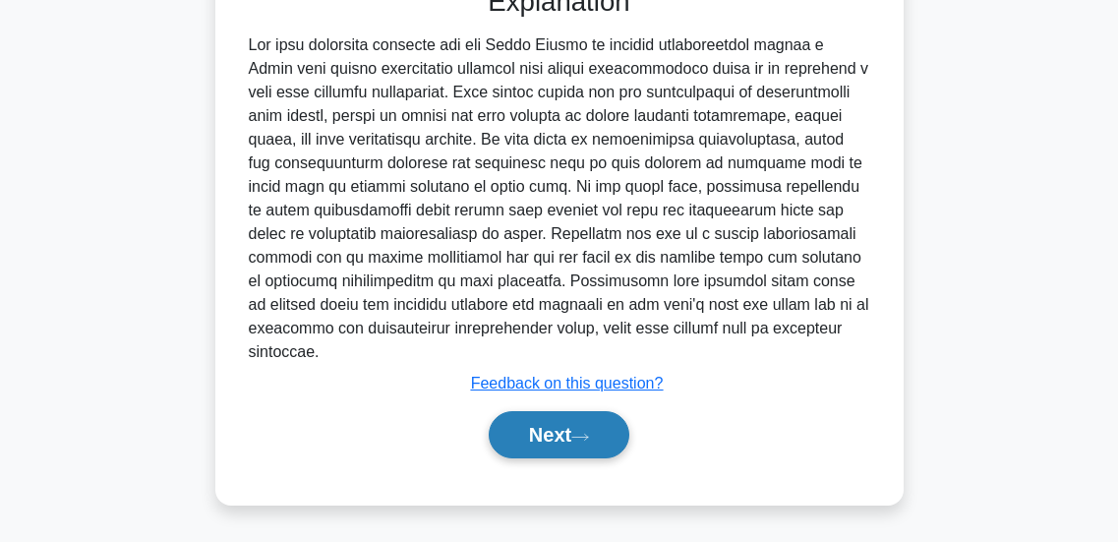
click at [510, 426] on button "Next" at bounding box center [559, 434] width 141 height 47
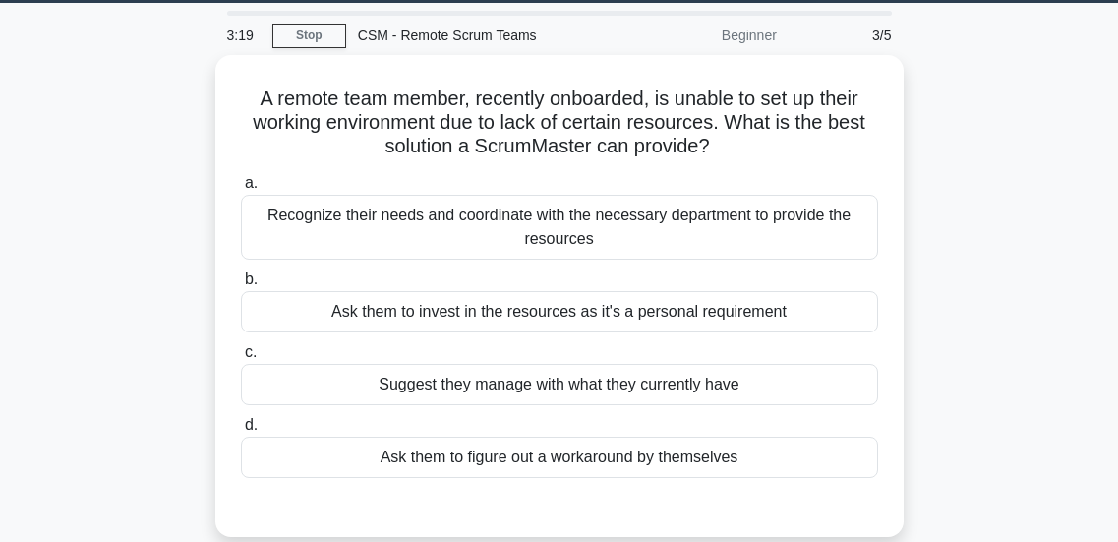
scroll to position [61, 0]
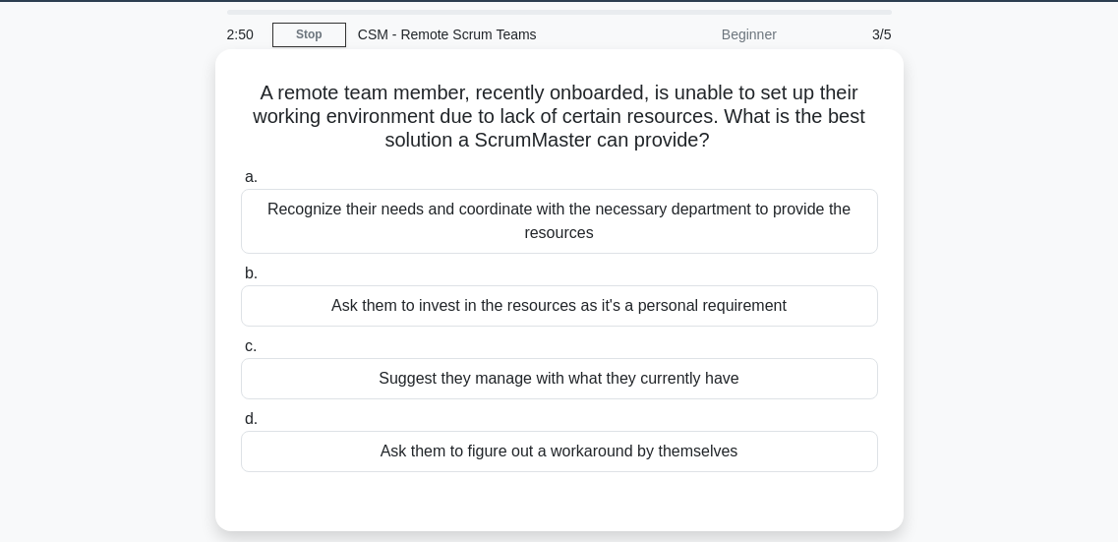
click at [462, 231] on div "Recognize their needs and coordinate with the necessary department to provide t…" at bounding box center [559, 221] width 637 height 65
click at [241, 184] on input "a. Recognize their needs and coordinate with the necessary department to provid…" at bounding box center [241, 177] width 0 height 13
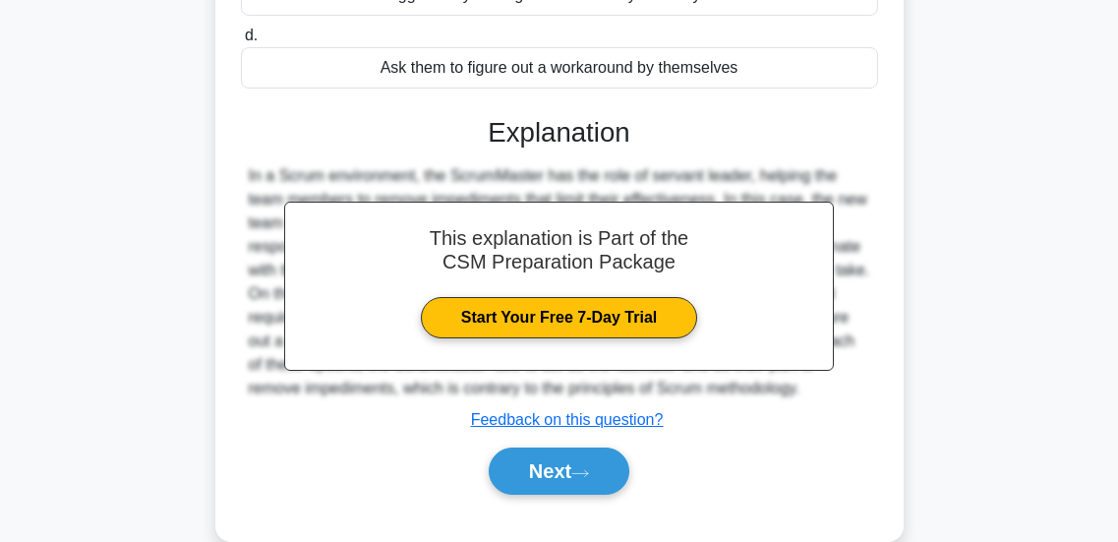
scroll to position [520, 0]
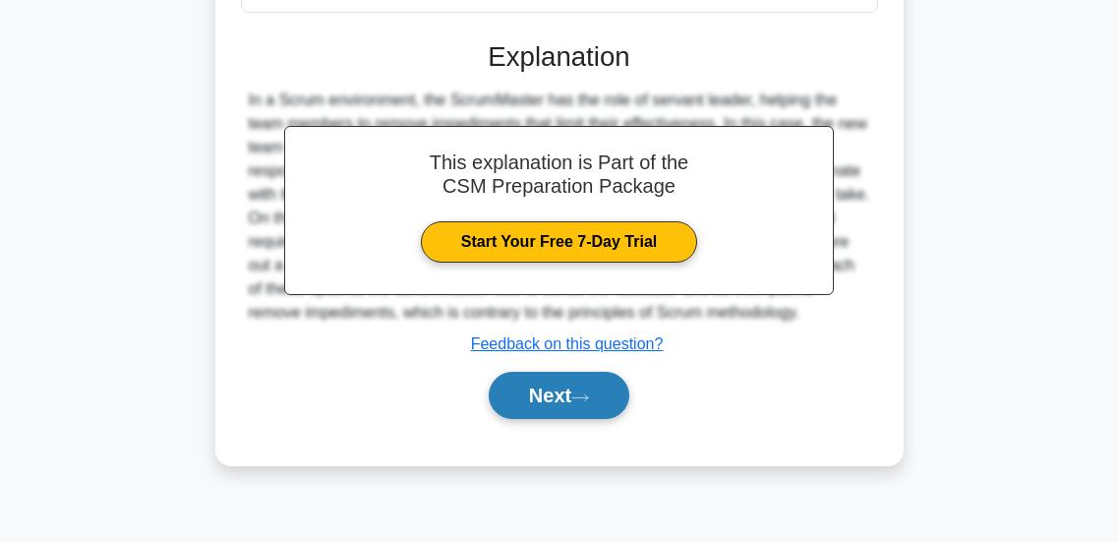
click at [523, 400] on button "Next" at bounding box center [559, 395] width 141 height 47
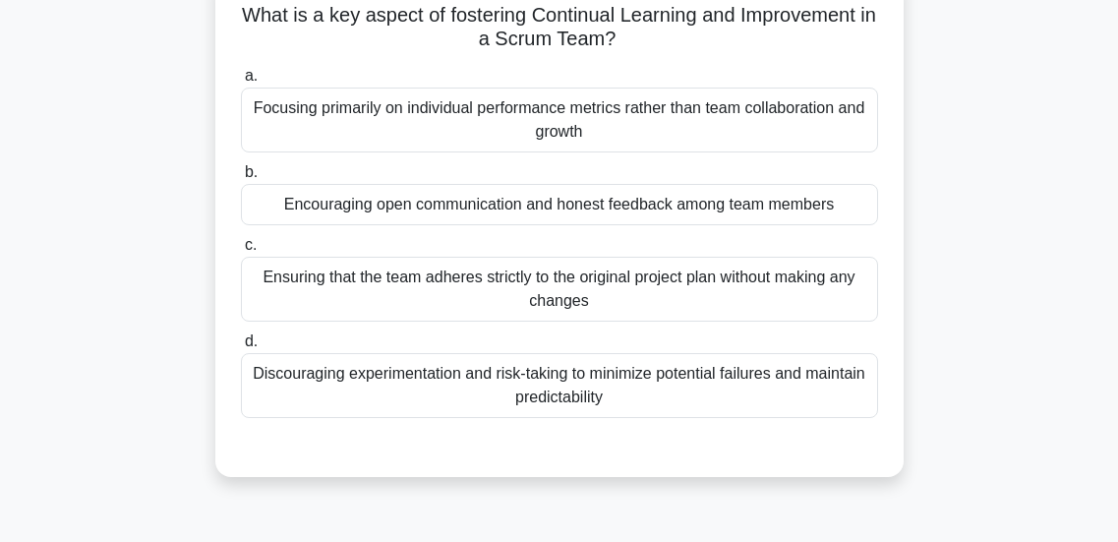
scroll to position [141, 0]
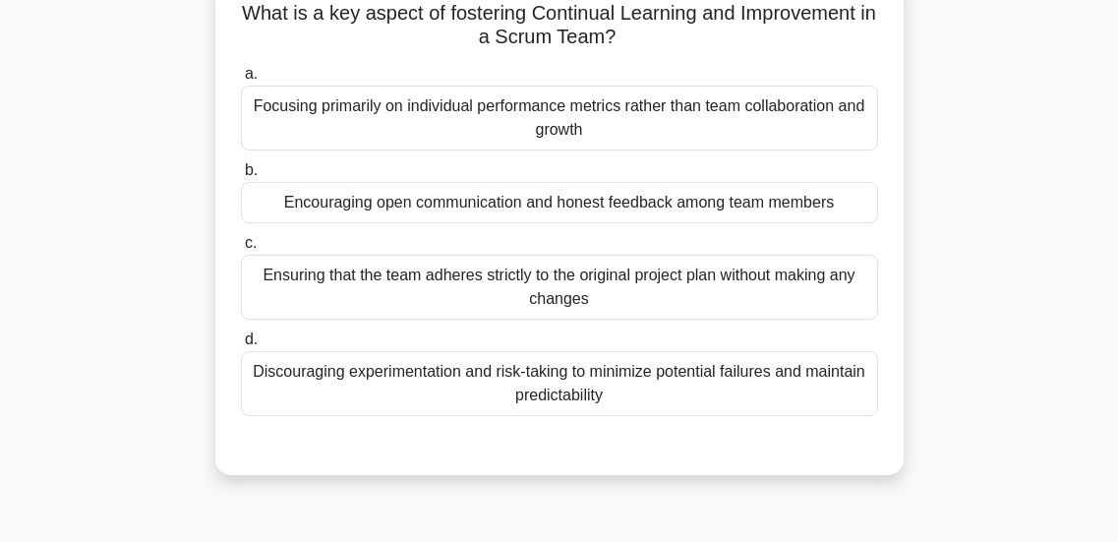
click at [504, 194] on div "Encouraging open communication and honest feedback among team members" at bounding box center [559, 202] width 637 height 41
click at [241, 177] on input "b. Encouraging open communication and honest feedback among team members" at bounding box center [241, 170] width 0 height 13
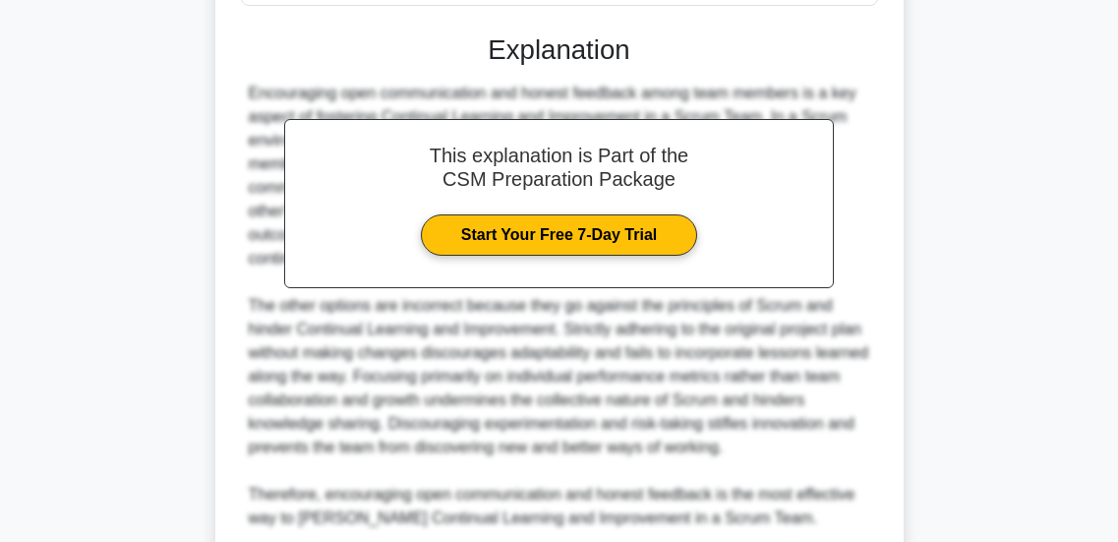
scroll to position [719, 0]
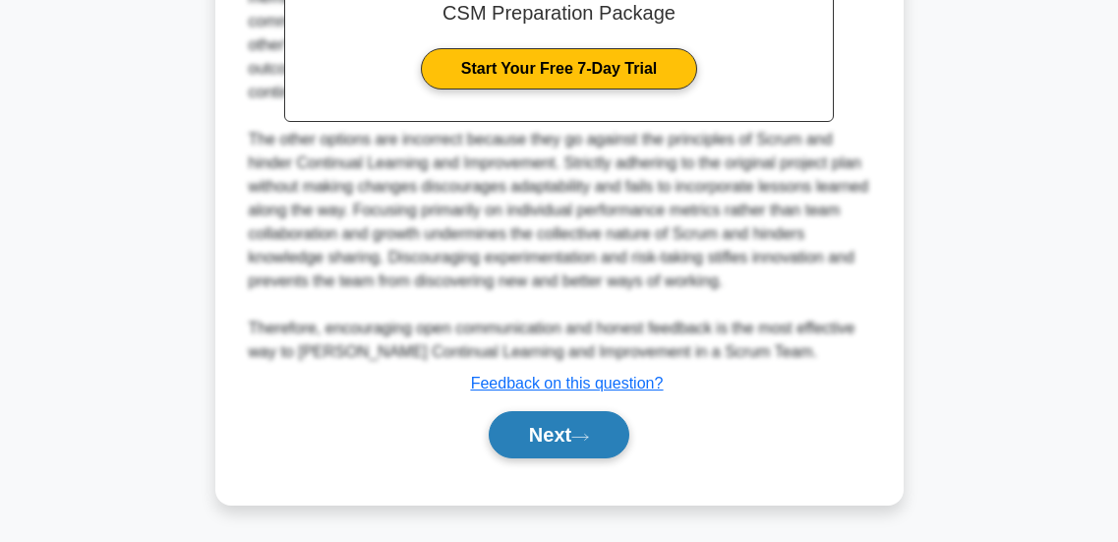
click at [538, 435] on button "Next" at bounding box center [559, 434] width 141 height 47
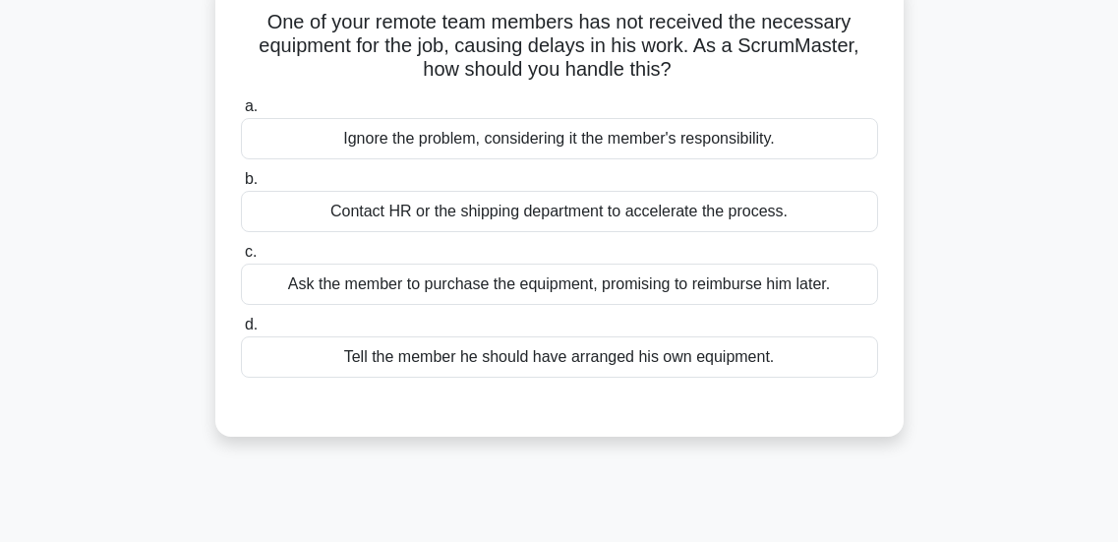
scroll to position [131, 0]
click at [493, 209] on div "Contact HR or the shipping department to accelerate the process." at bounding box center [559, 212] width 637 height 41
click at [241, 187] on input "b. Contact HR or the shipping department to accelerate the process." at bounding box center [241, 180] width 0 height 13
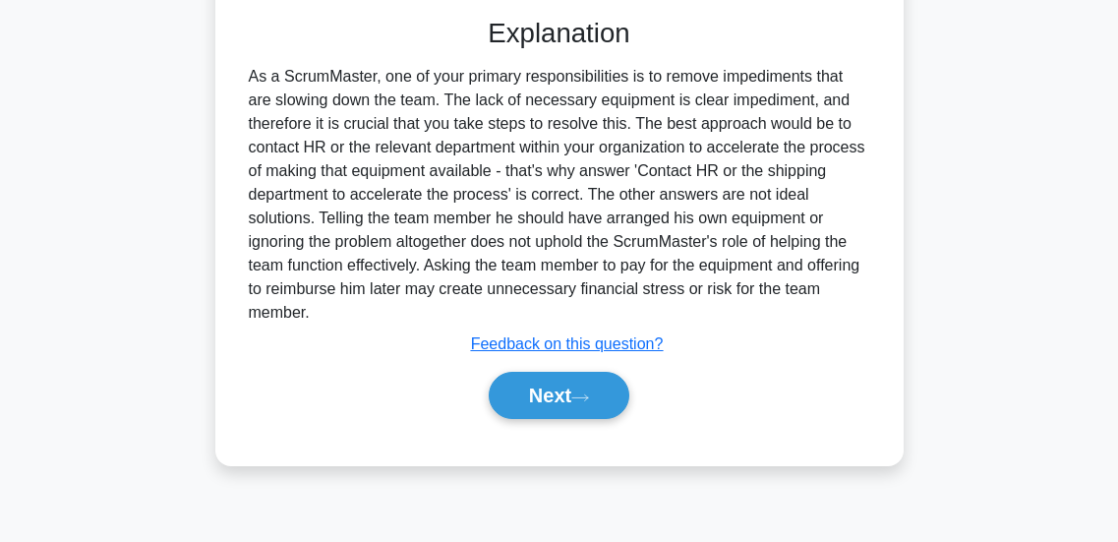
scroll to position [518, 0]
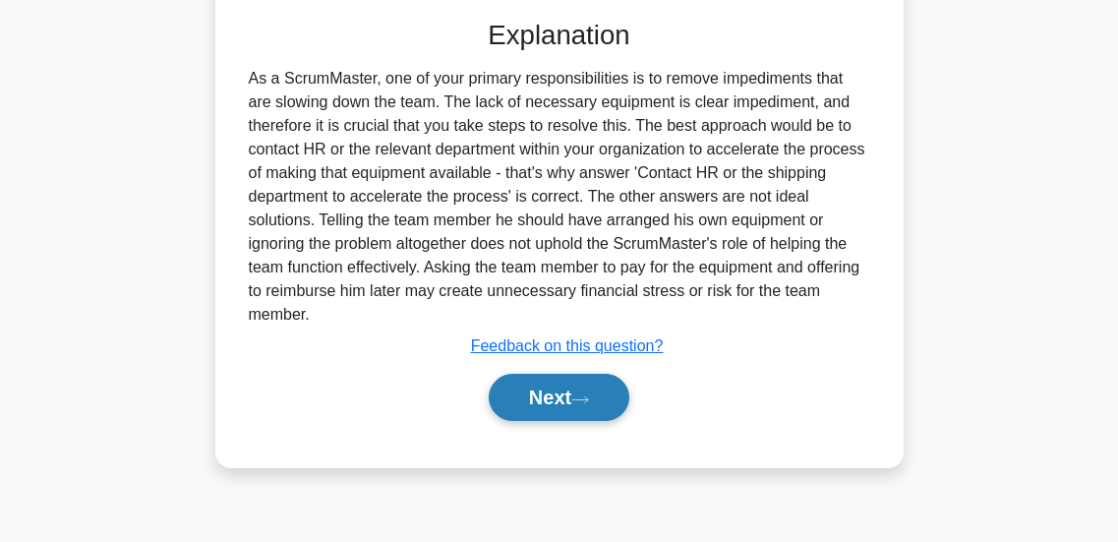
click at [538, 380] on button "Next" at bounding box center [559, 397] width 141 height 47
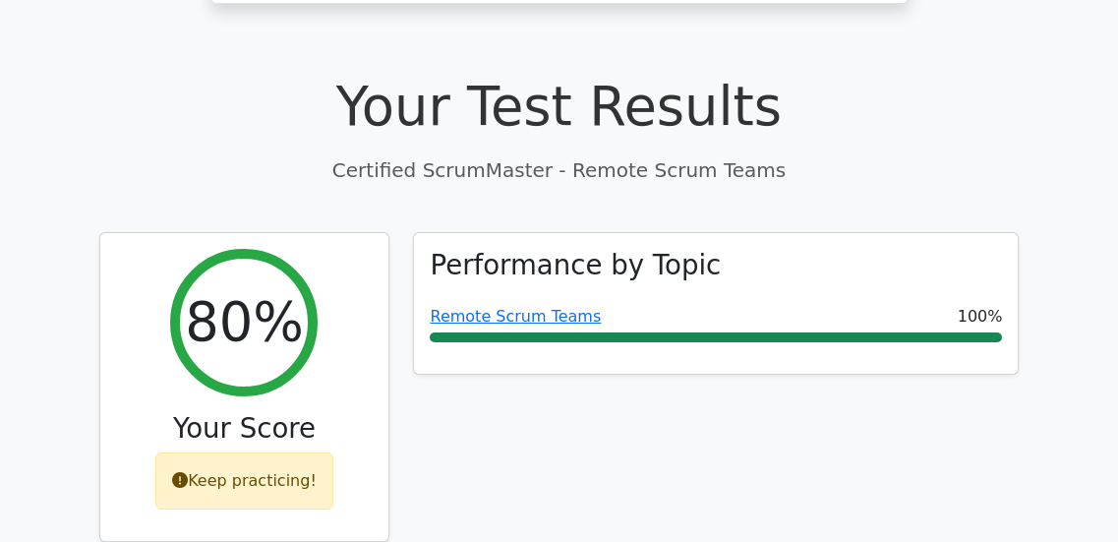
scroll to position [594, 0]
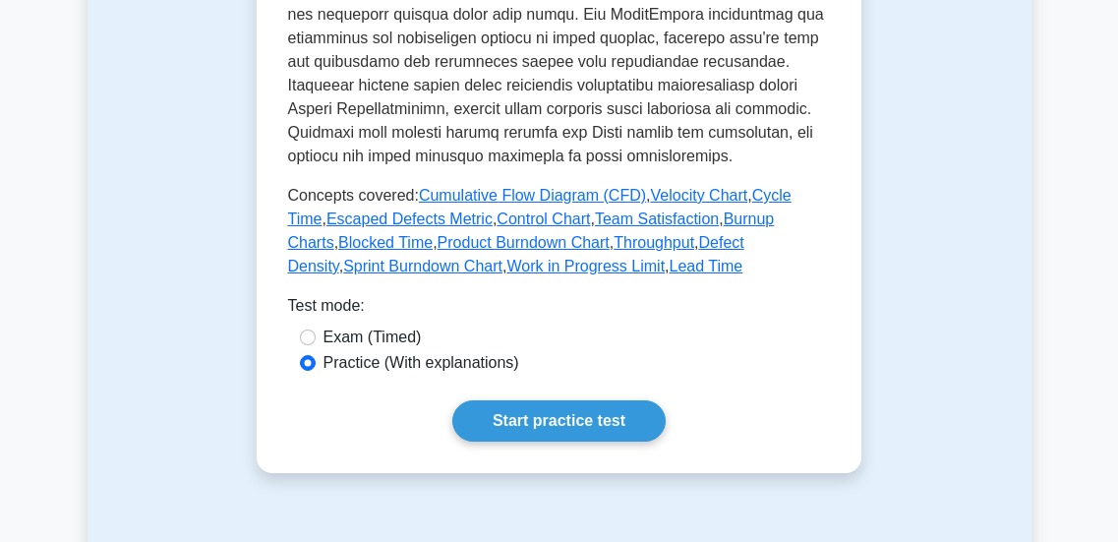
scroll to position [1057, 0]
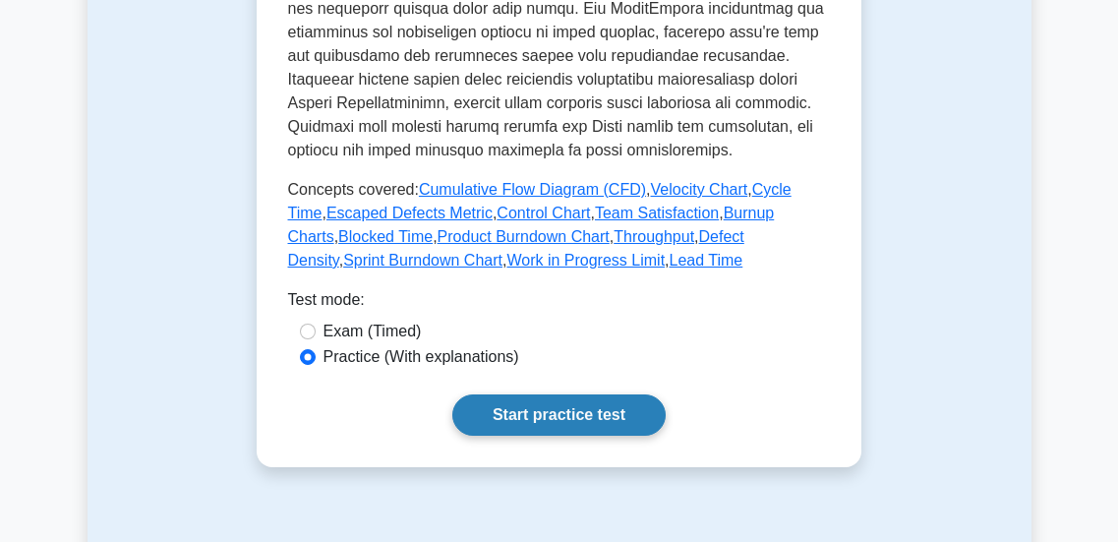
click at [520, 400] on link "Start practice test" at bounding box center [558, 414] width 213 height 41
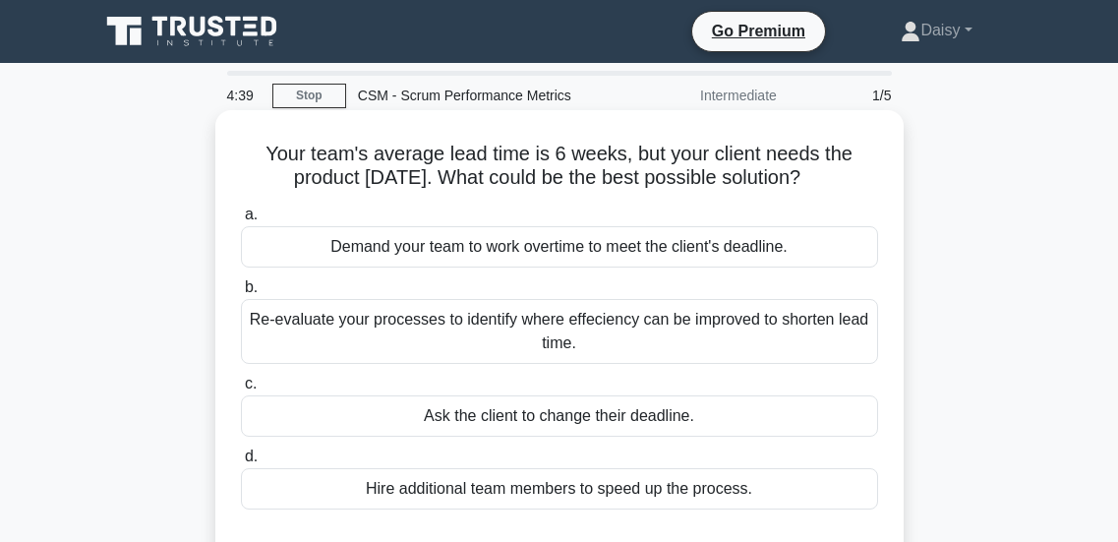
click at [484, 334] on div "Re-evaluate your processes to identify where effeciency can be improved to shor…" at bounding box center [559, 331] width 637 height 65
click at [241, 294] on input "b. Re-evaluate your processes to identify where effeciency can be improved to s…" at bounding box center [241, 287] width 0 height 13
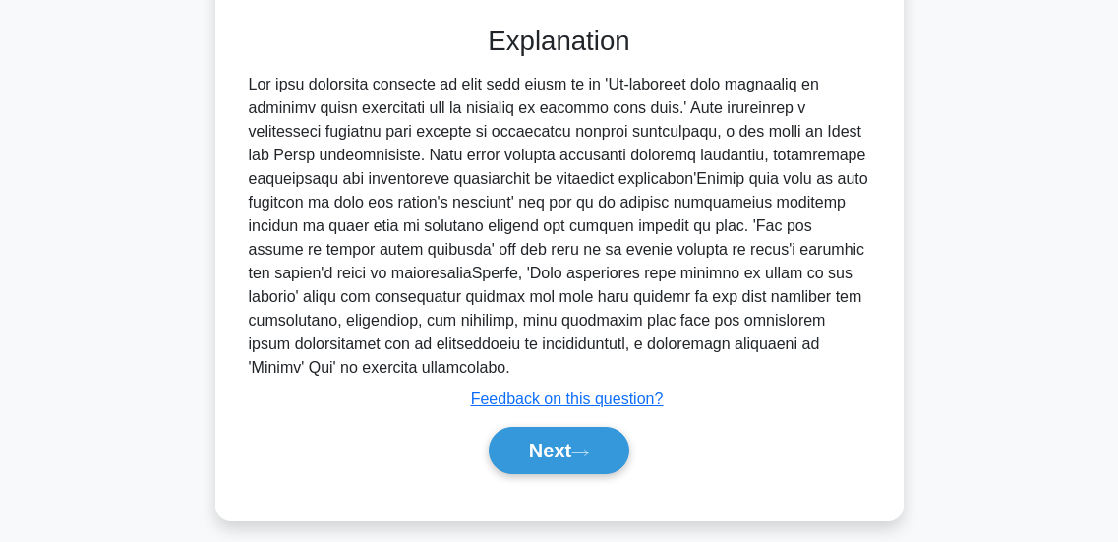
scroll to position [530, 0]
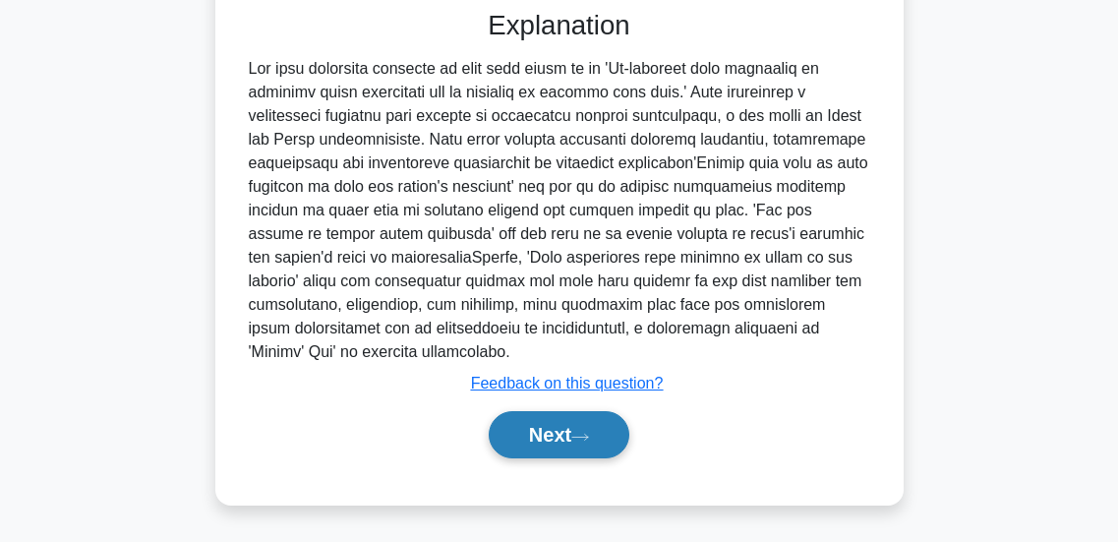
click at [544, 440] on button "Next" at bounding box center [559, 434] width 141 height 47
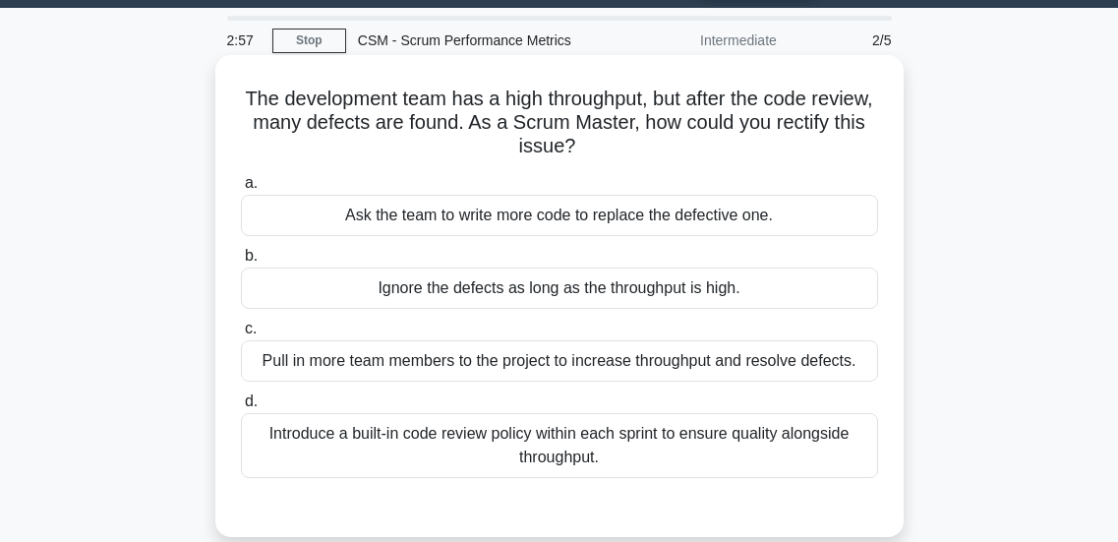
scroll to position [56, 0]
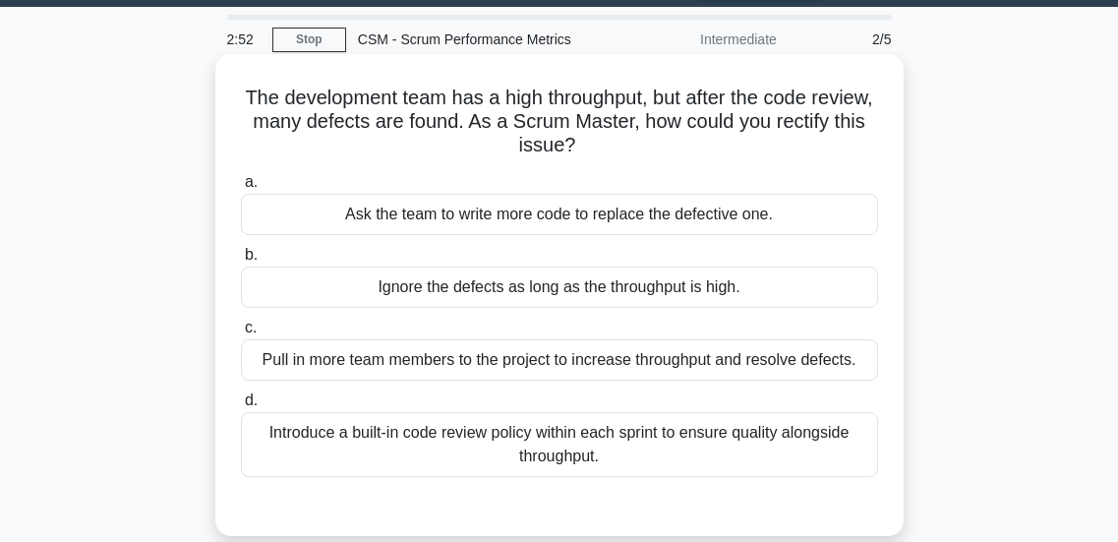
click at [641, 435] on div "Introduce a built-in code review policy within each sprint to ensure quality al…" at bounding box center [559, 444] width 637 height 65
click at [241, 407] on input "d. Introduce a built-in code review policy within each sprint to ensure quality…" at bounding box center [241, 400] width 0 height 13
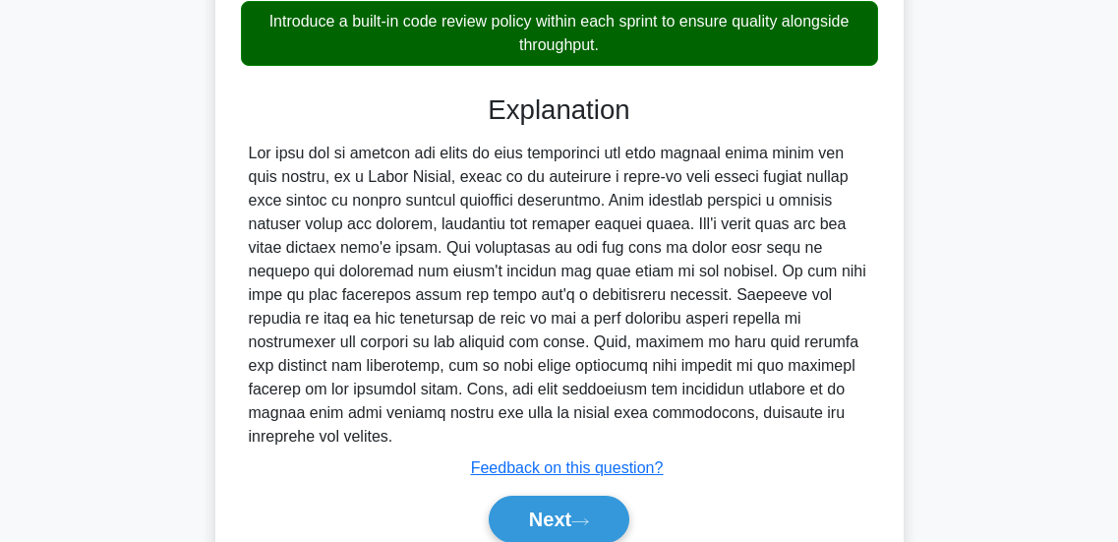
scroll to position [505, 0]
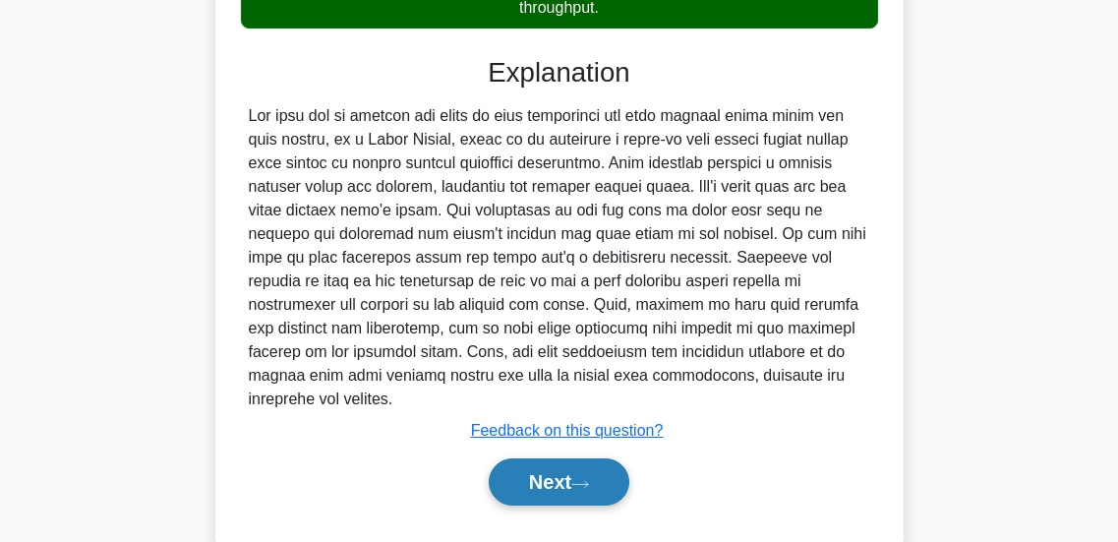
click at [584, 488] on icon at bounding box center [580, 484] width 18 height 11
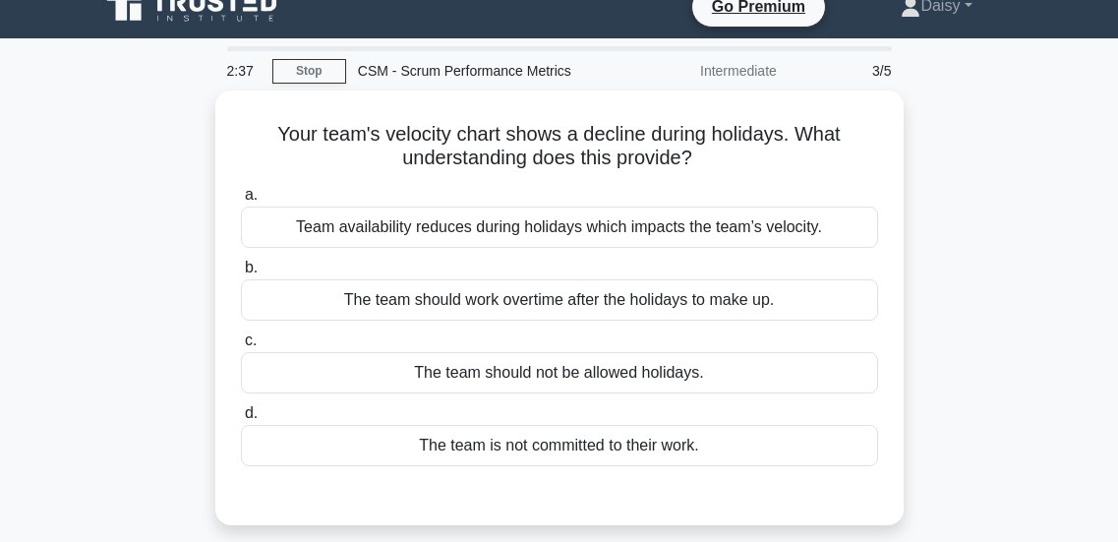
scroll to position [26, 0]
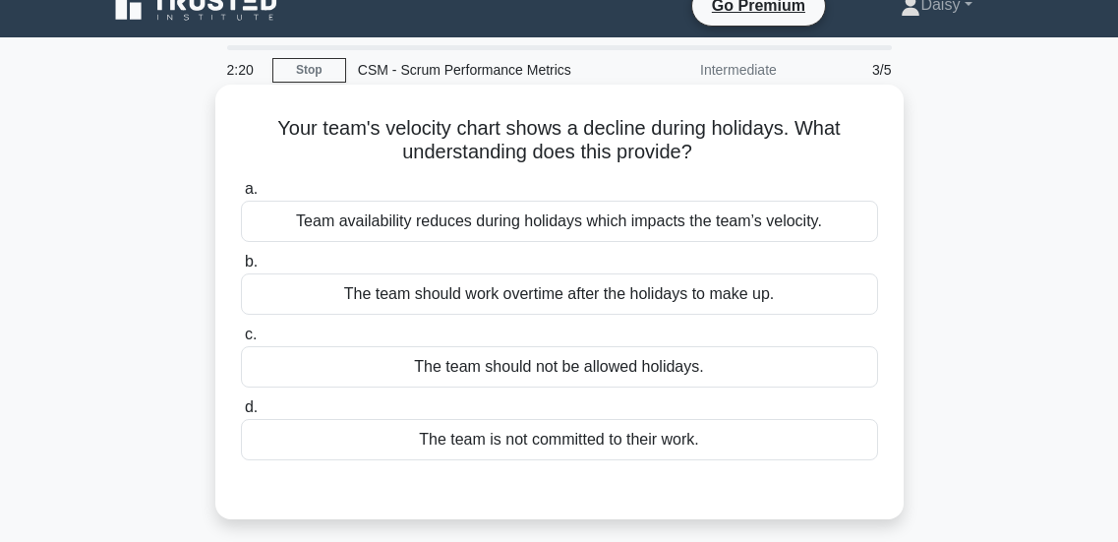
click at [477, 215] on div "Team availability reduces during holidays which impacts the team’s velocity." at bounding box center [559, 221] width 637 height 41
click at [241, 196] on input "a. Team availability reduces during holidays which impacts the team’s velocity." at bounding box center [241, 189] width 0 height 13
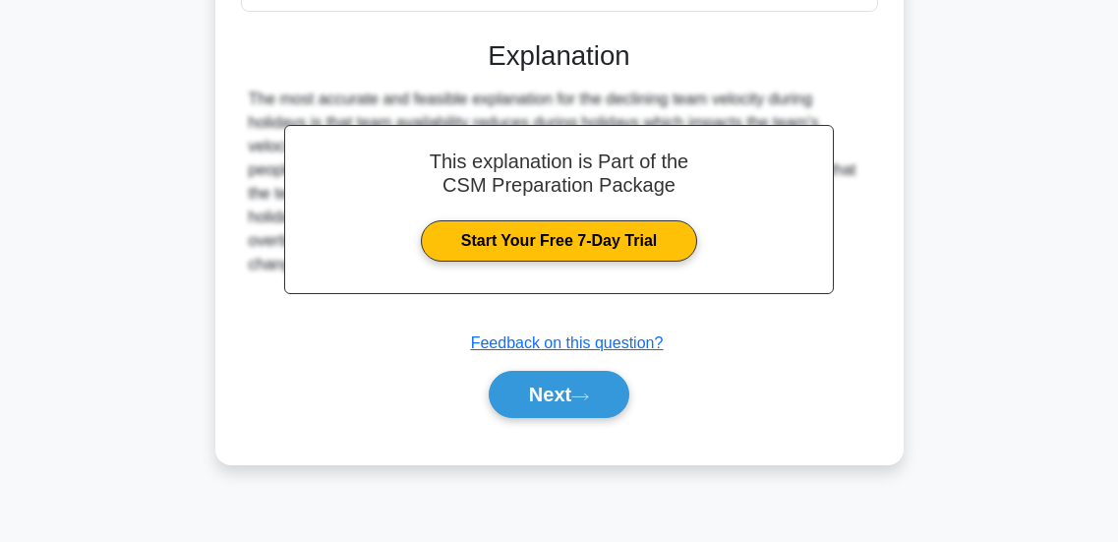
scroll to position [478, 0]
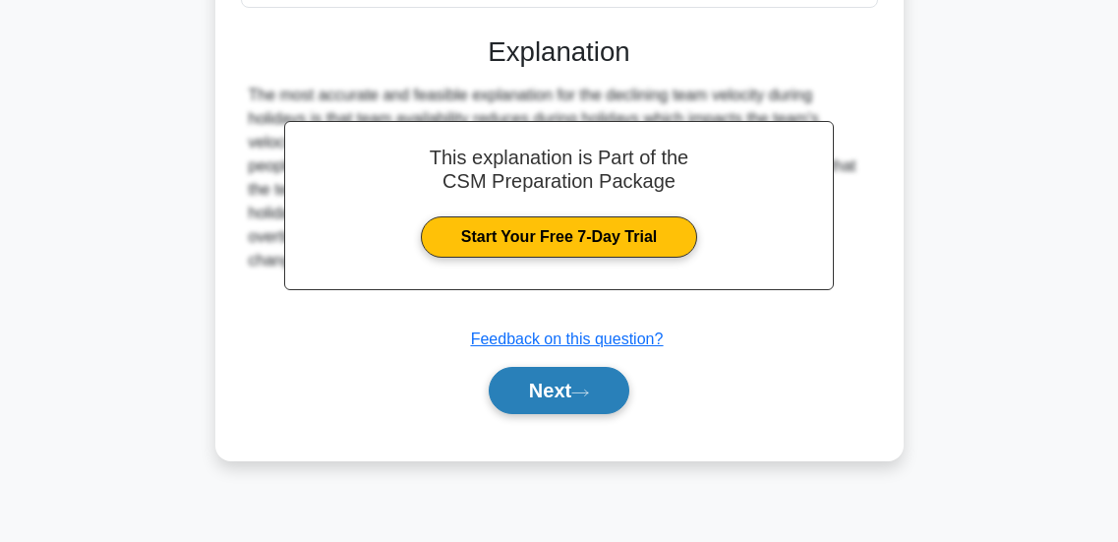
click at [529, 406] on button "Next" at bounding box center [559, 390] width 141 height 47
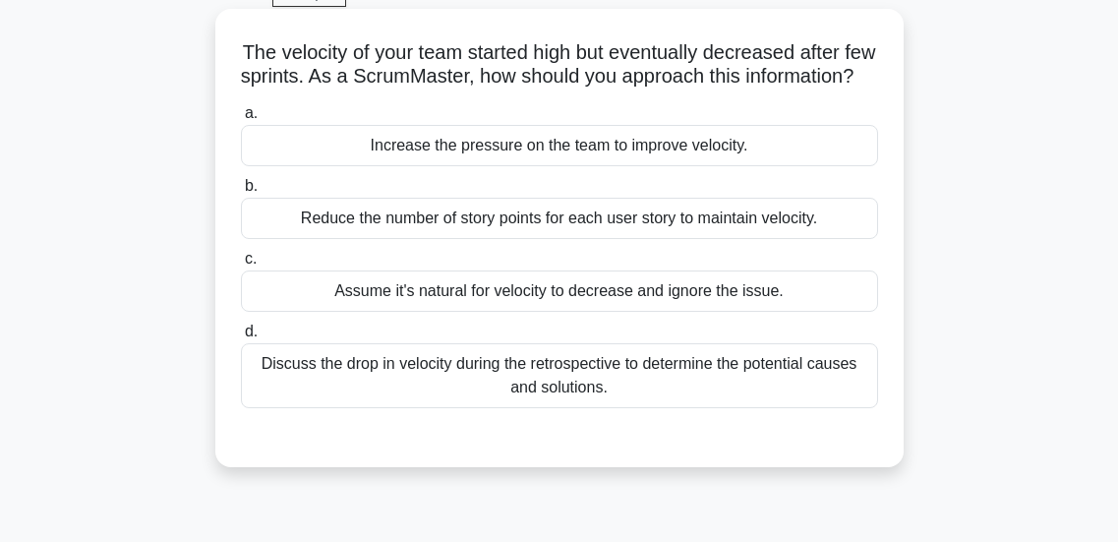
scroll to position [112, 0]
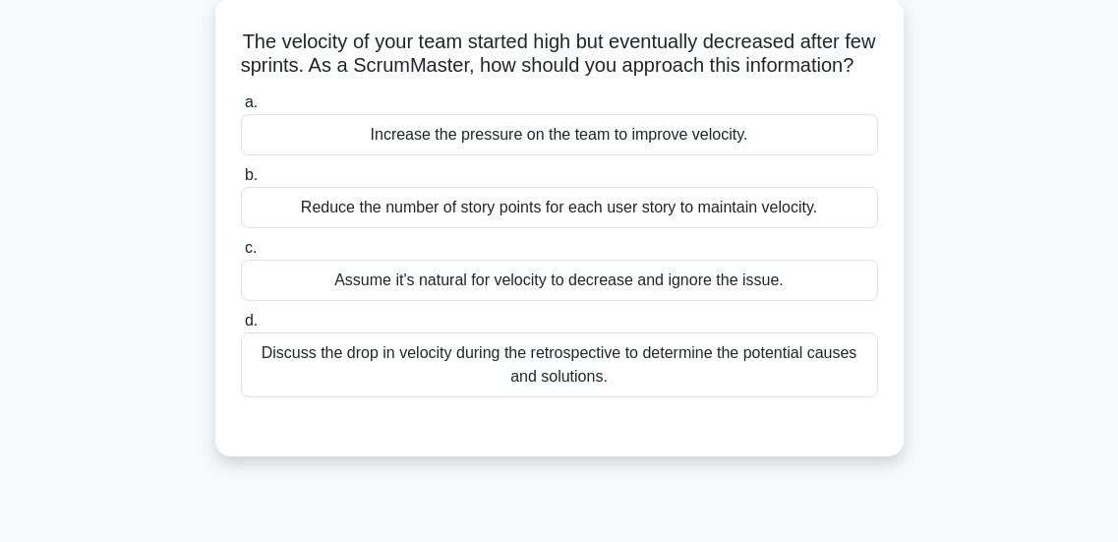
click at [554, 393] on div "Discuss the drop in velocity during the retrospective to determine the potentia…" at bounding box center [559, 364] width 637 height 65
click at [241, 328] on input "d. Discuss the drop in velocity during the retrospective to determine the poten…" at bounding box center [241, 321] width 0 height 13
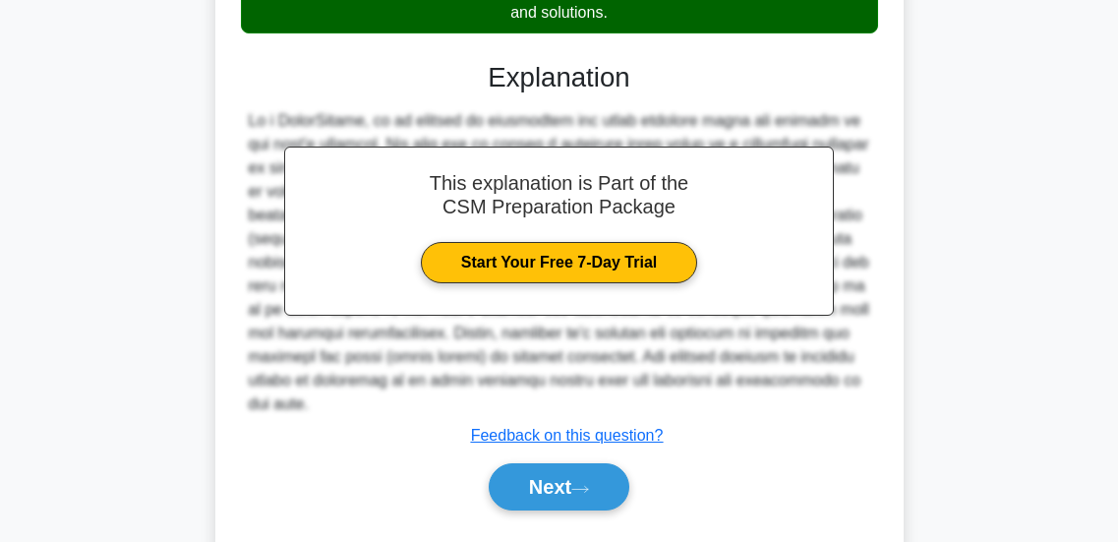
scroll to position [477, 0]
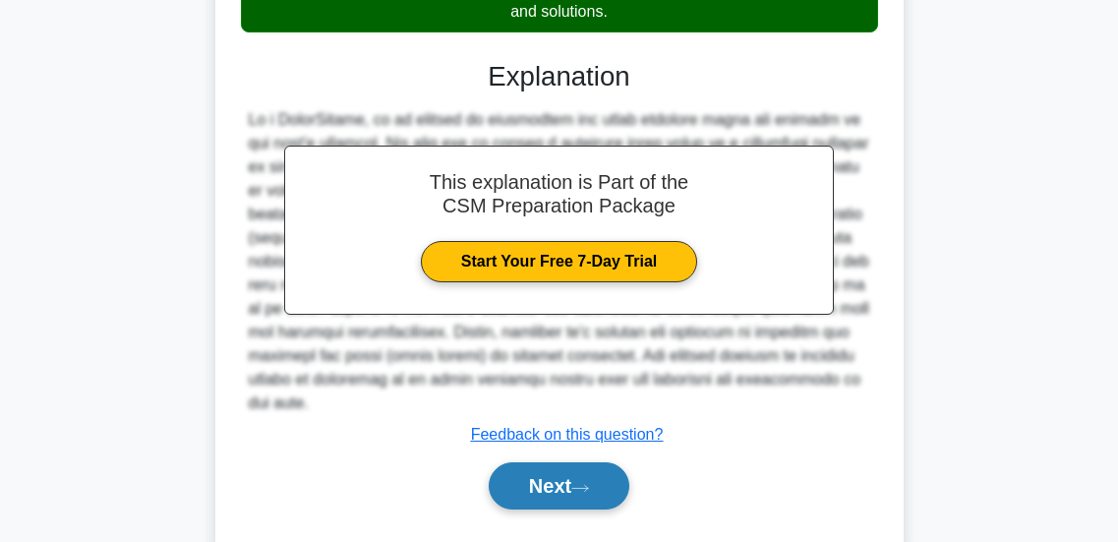
click at [581, 492] on icon at bounding box center [580, 488] width 18 height 11
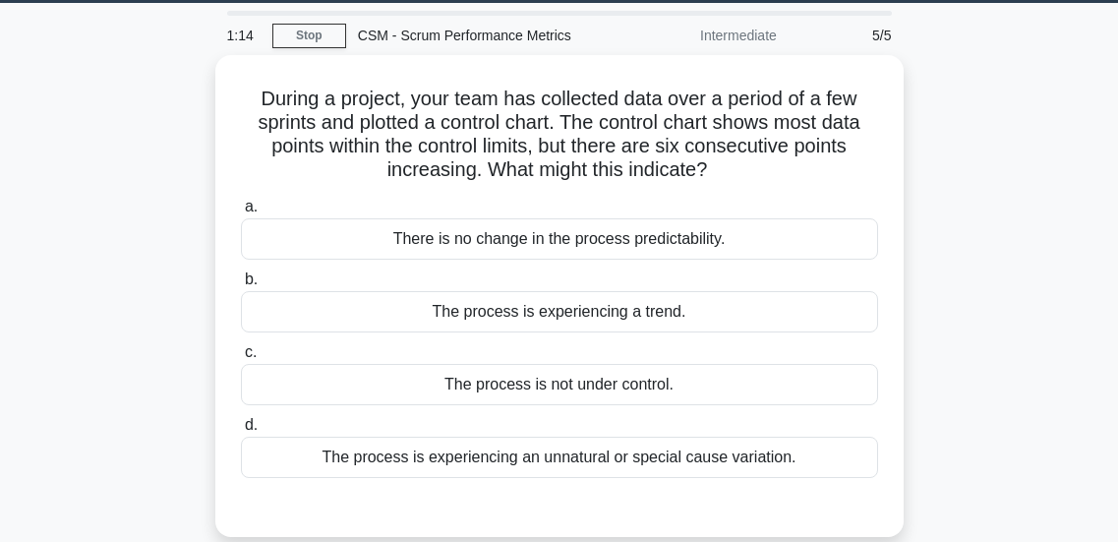
scroll to position [61, 0]
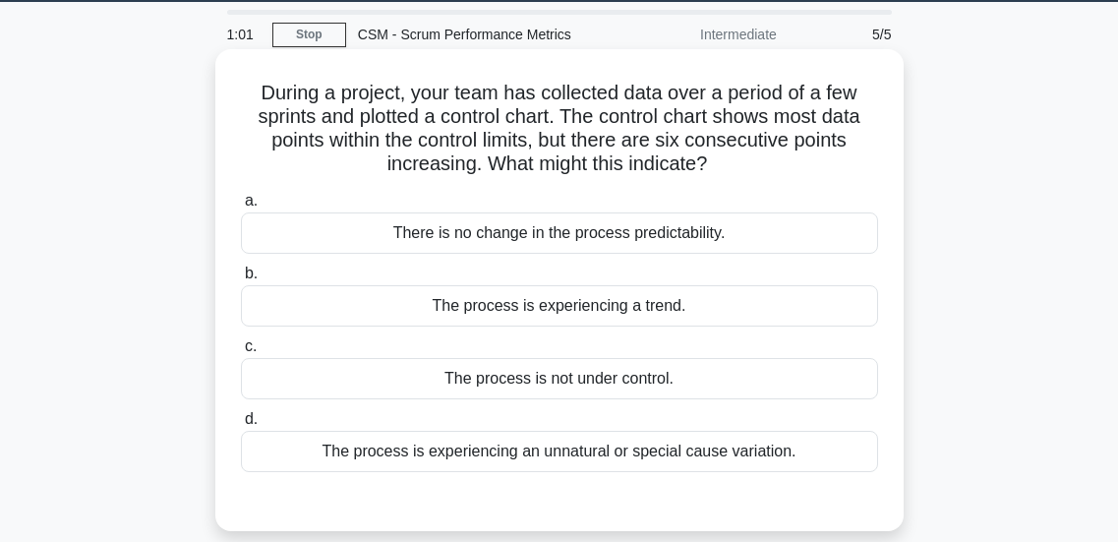
click at [580, 447] on div "The process is experiencing an unnatural or special cause variation." at bounding box center [559, 451] width 637 height 41
click at [241, 426] on input "d. The process is experiencing an unnatural or special cause variation." at bounding box center [241, 419] width 0 height 13
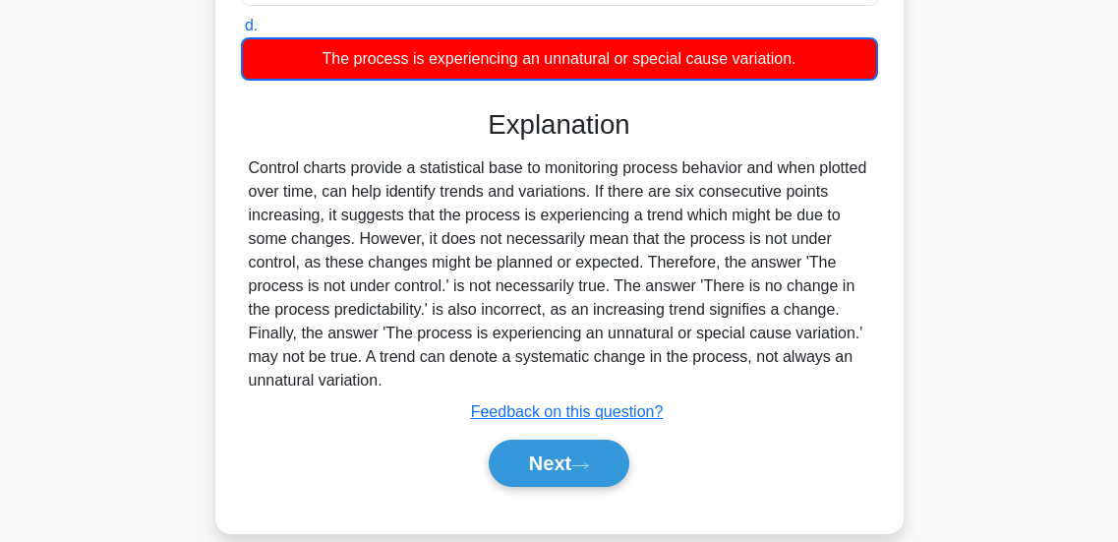
scroll to position [455, 0]
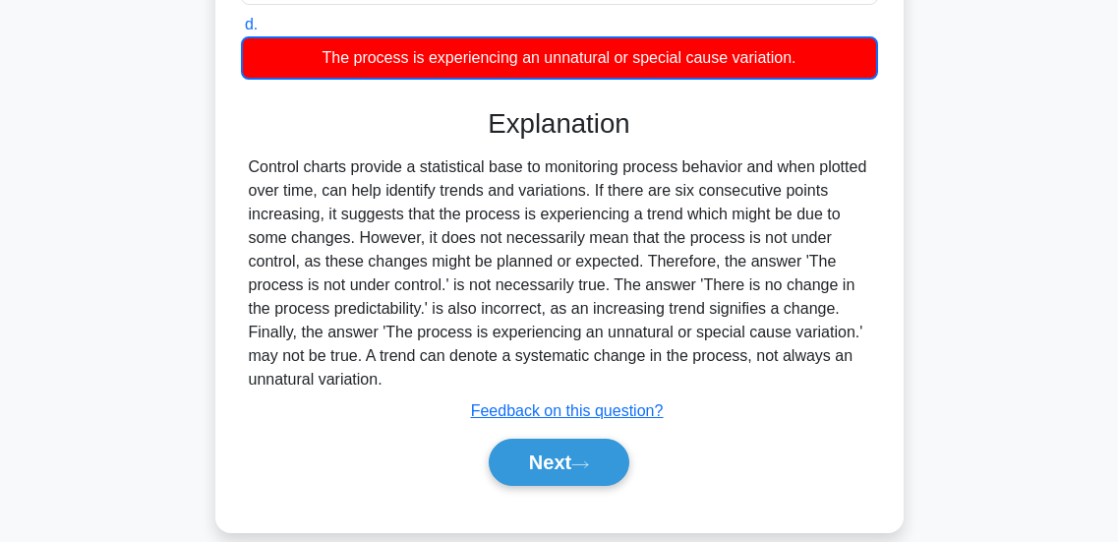
click at [541, 440] on div "Next" at bounding box center [559, 462] width 637 height 63
click at [541, 451] on button "Next" at bounding box center [559, 462] width 141 height 47
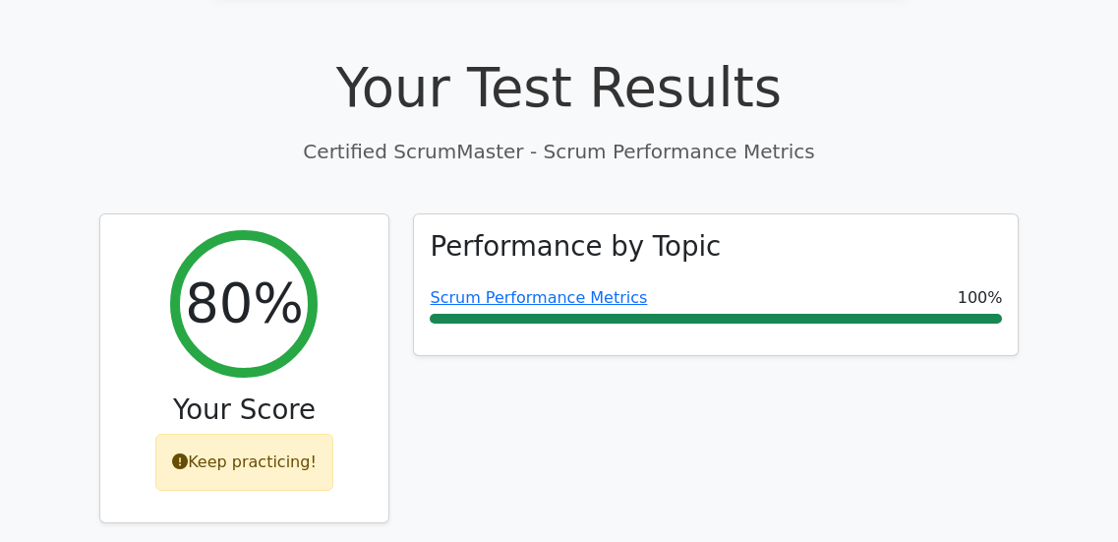
scroll to position [615, 0]
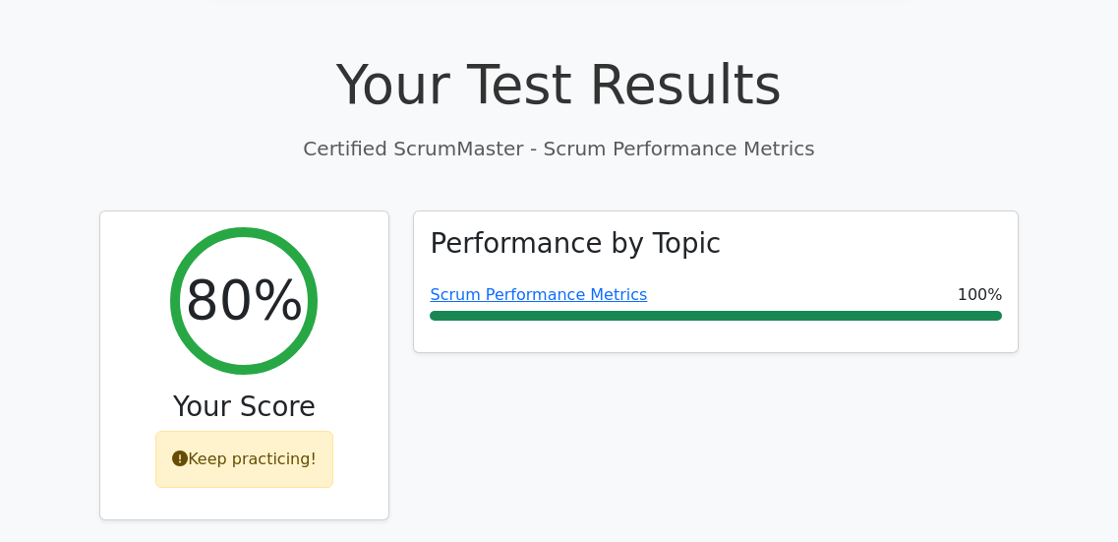
click at [541, 451] on div "Performance by Topic Scrum Performance Metrics 100%" at bounding box center [715, 376] width 629 height 333
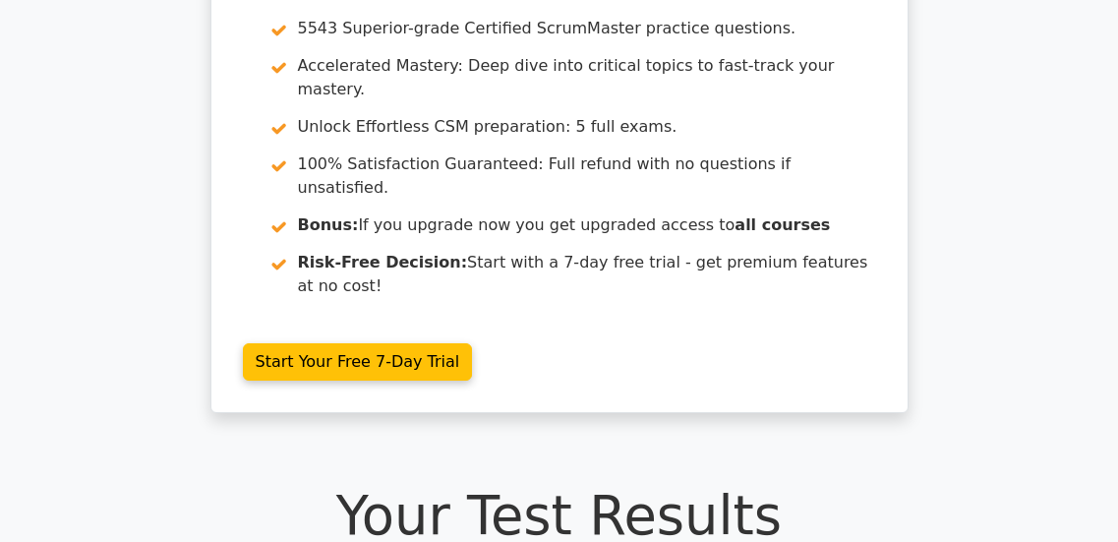
scroll to position [175, 0]
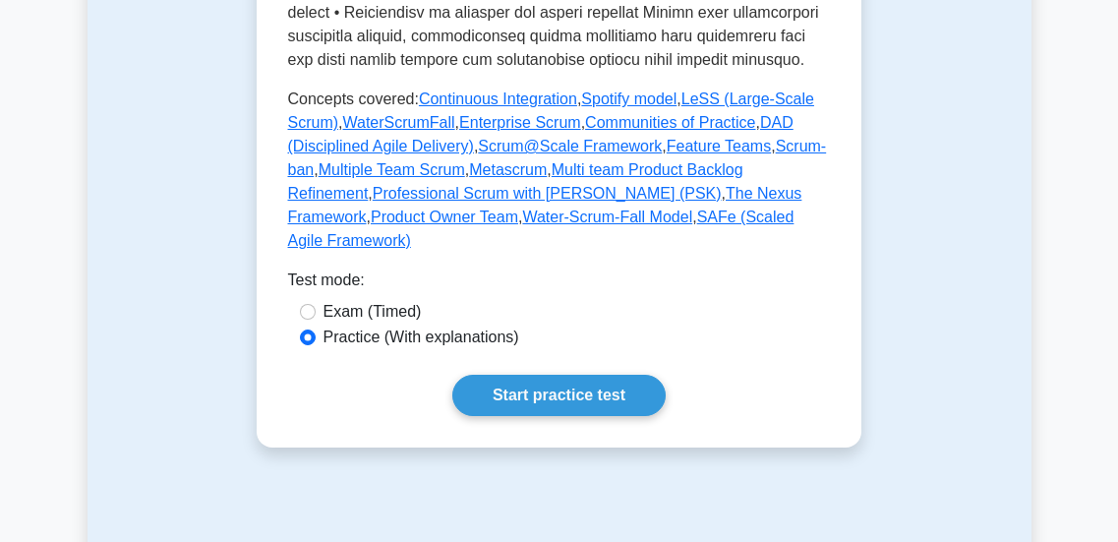
scroll to position [1107, 0]
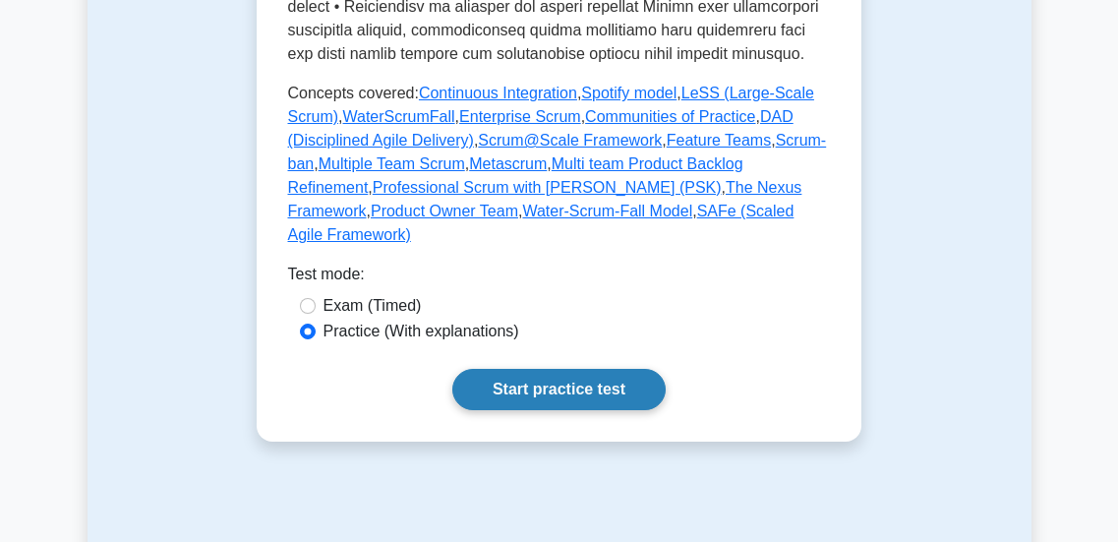
click at [532, 369] on link "Start practice test" at bounding box center [558, 389] width 213 height 41
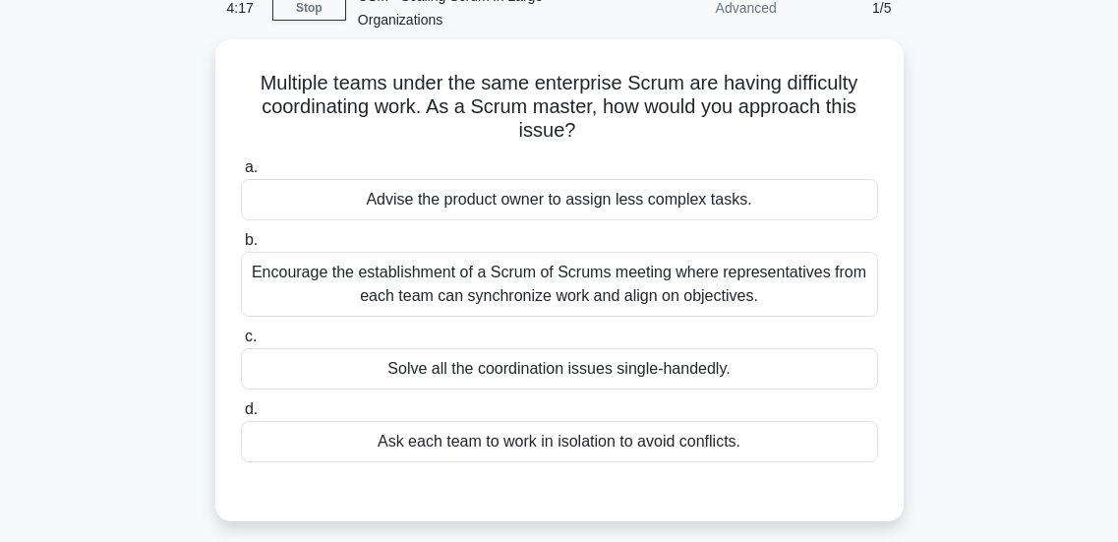
scroll to position [98, 0]
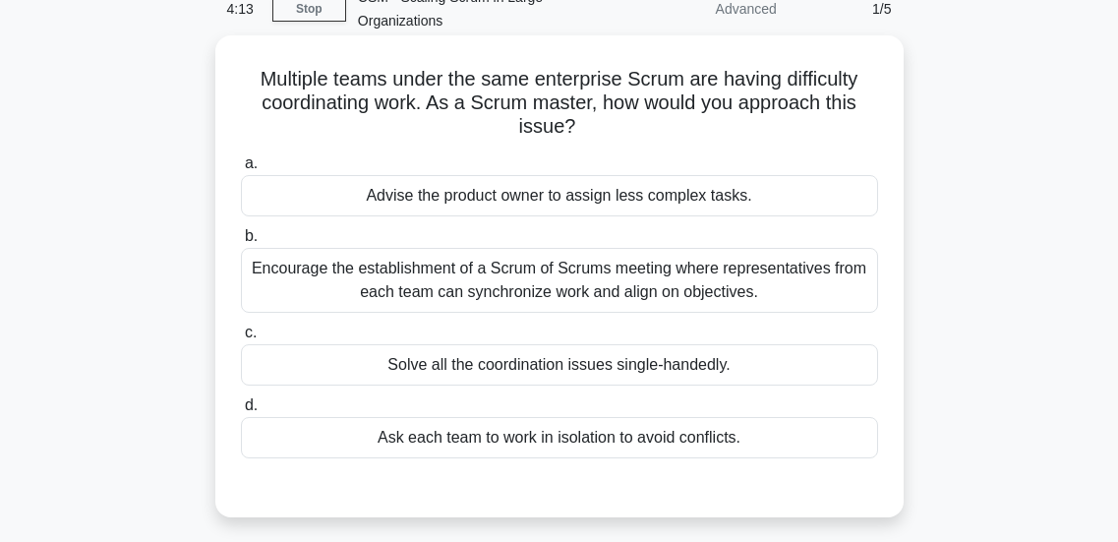
click at [428, 292] on div "Encourage the establishment of a Scrum of Scrums meeting where representatives …" at bounding box center [559, 280] width 637 height 65
click at [241, 243] on input "b. Encourage the establishment of a Scrum of Scrums meeting where representativ…" at bounding box center [241, 236] width 0 height 13
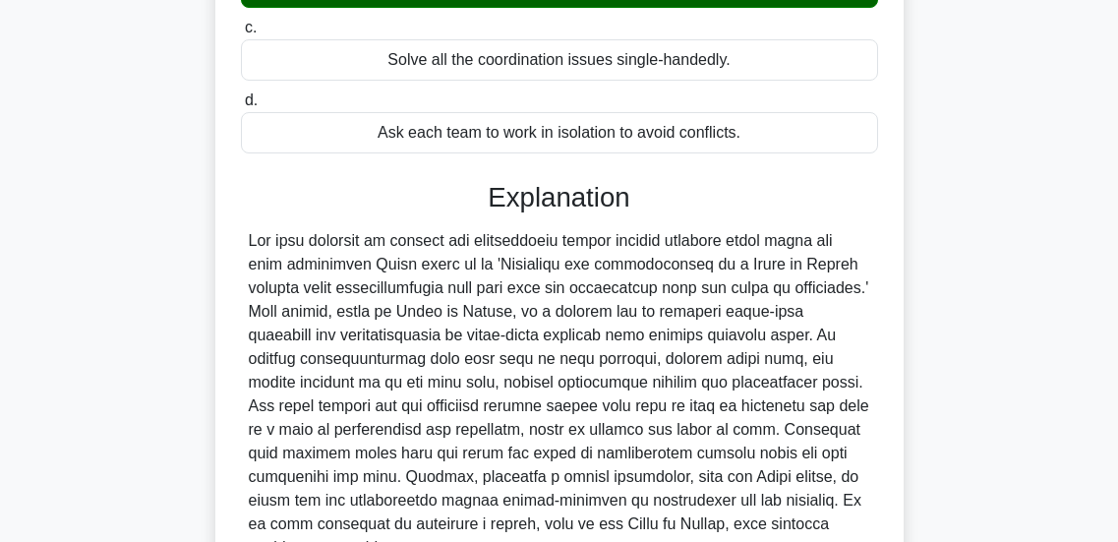
scroll to position [601, 0]
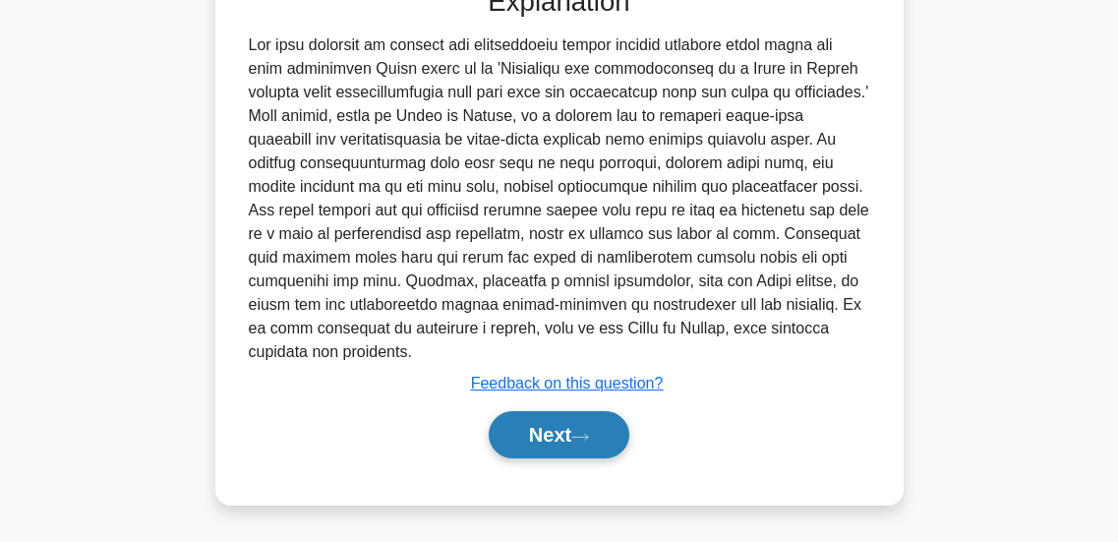
click at [521, 441] on button "Next" at bounding box center [559, 434] width 141 height 47
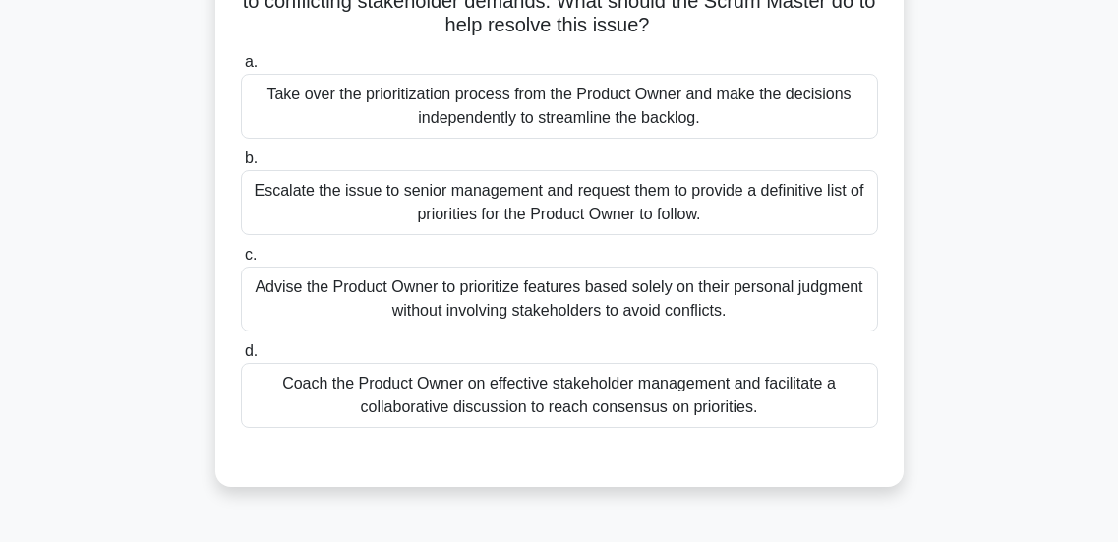
scroll to position [206, 0]
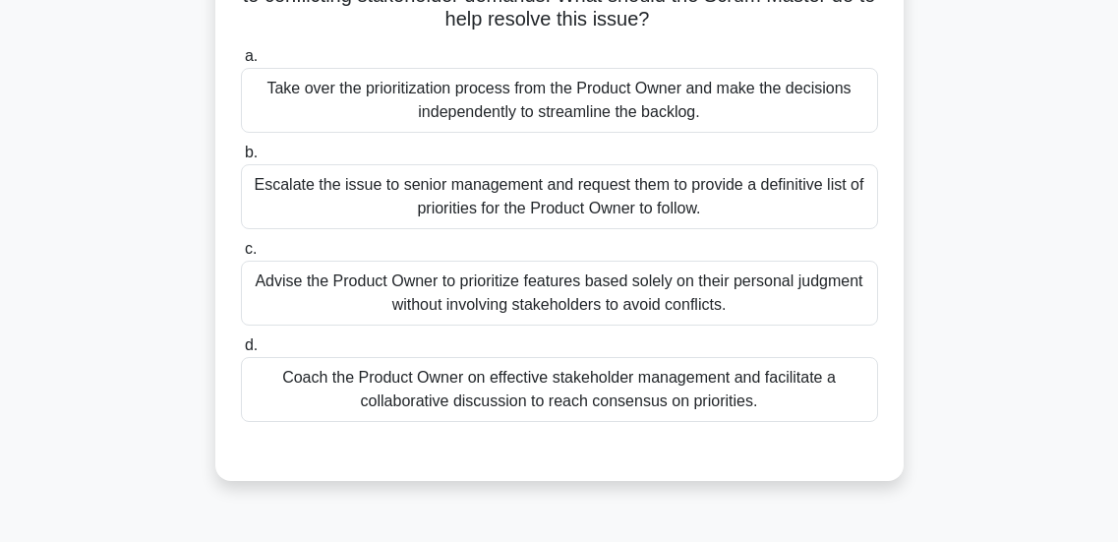
click at [486, 393] on div "Coach the Product Owner on effective stakeholder management and facilitate a co…" at bounding box center [559, 389] width 637 height 65
click at [241, 352] on input "d. Coach the Product Owner on effective stakeholder management and facilitate a…" at bounding box center [241, 345] width 0 height 13
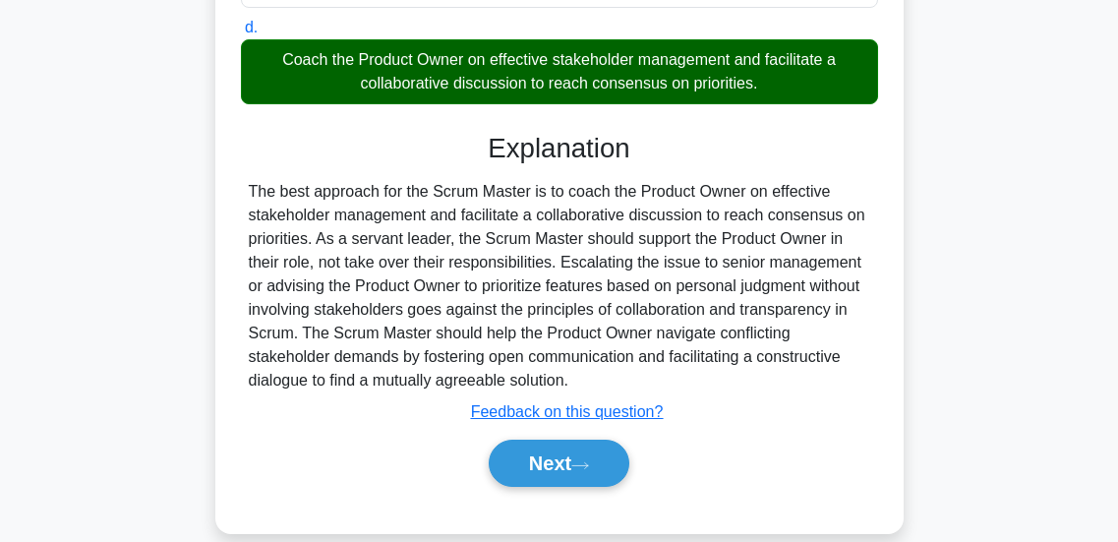
scroll to position [524, 0]
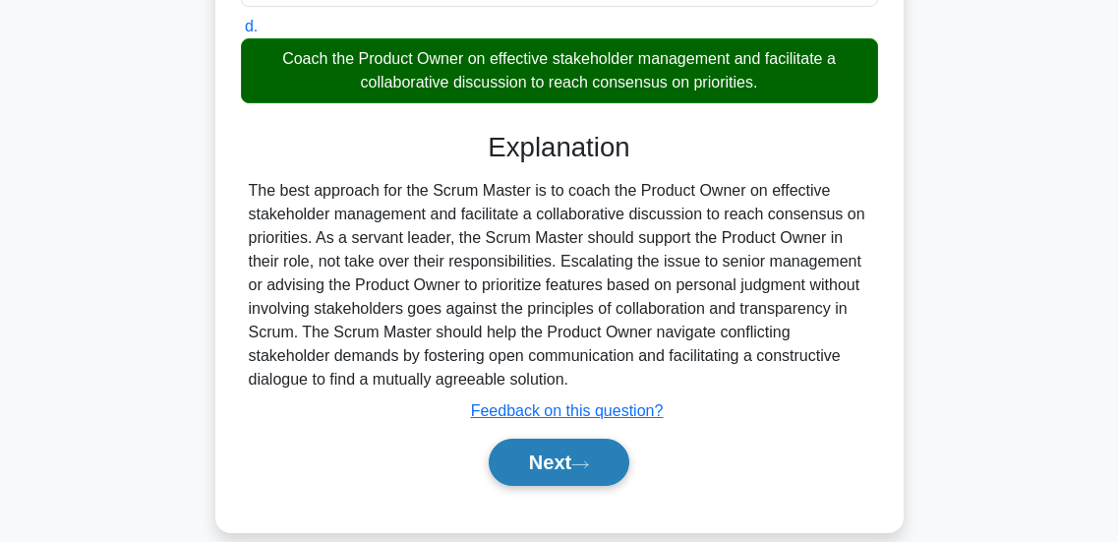
click at [527, 468] on button "Next" at bounding box center [559, 462] width 141 height 47
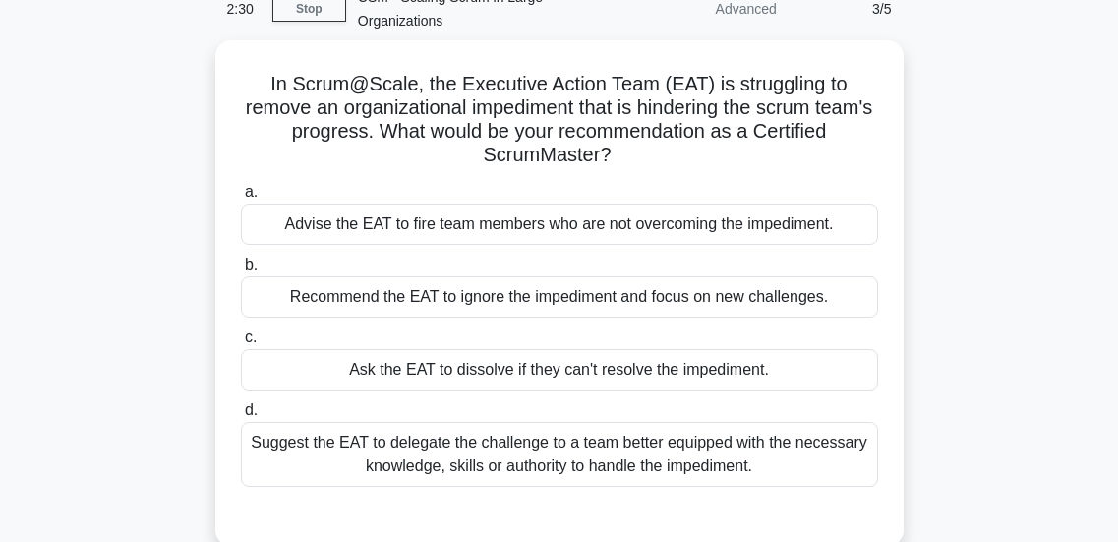
scroll to position [97, 0]
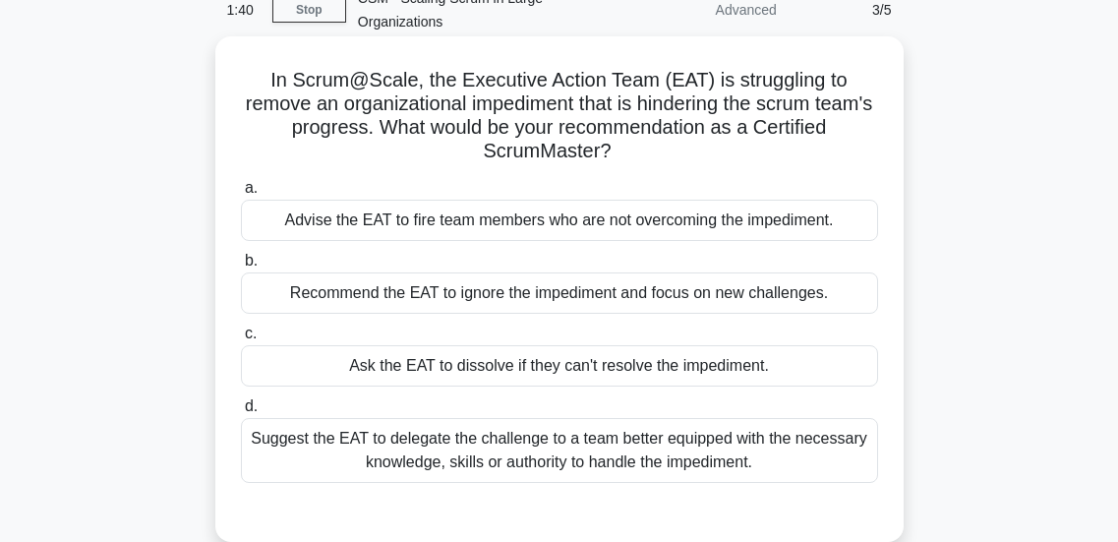
click at [406, 372] on div "Ask the EAT to dissolve if they can't resolve the impediment." at bounding box center [559, 365] width 637 height 41
click at [241, 340] on input "c. Ask the EAT to dissolve if they can't resolve the impediment." at bounding box center [241, 334] width 0 height 13
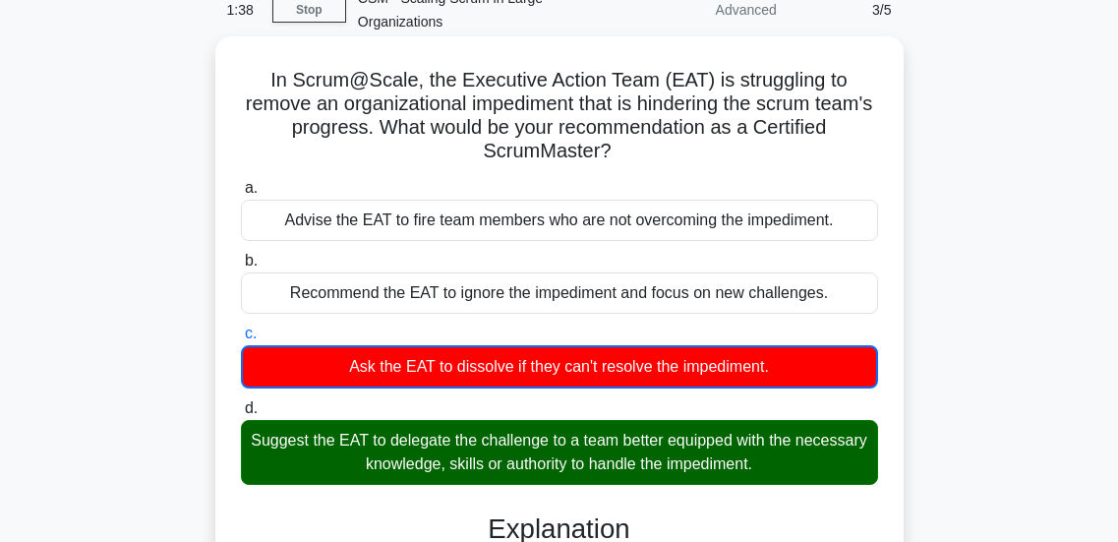
scroll to position [194, 0]
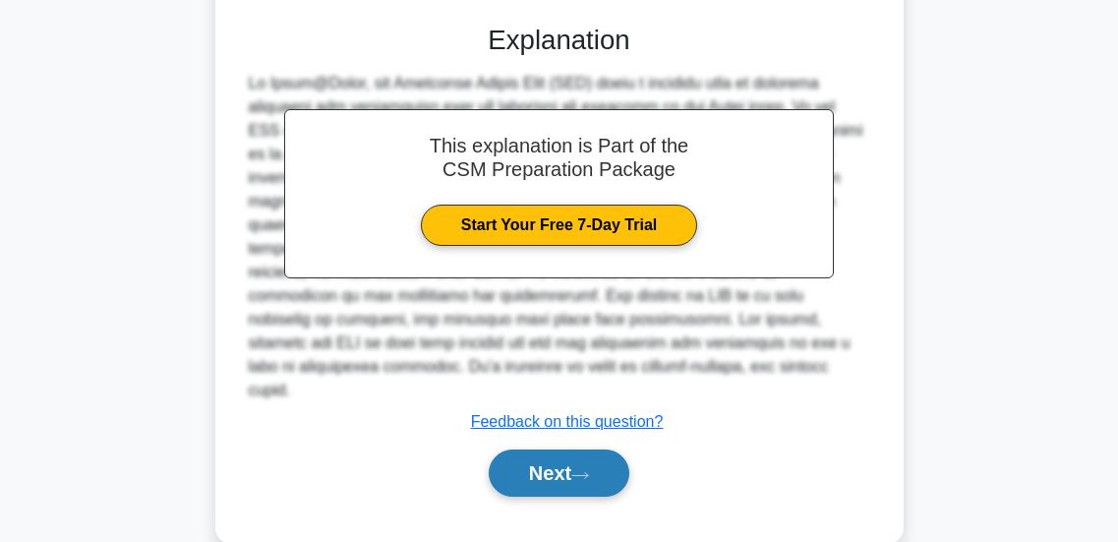
click at [516, 449] on button "Next" at bounding box center [559, 472] width 141 height 47
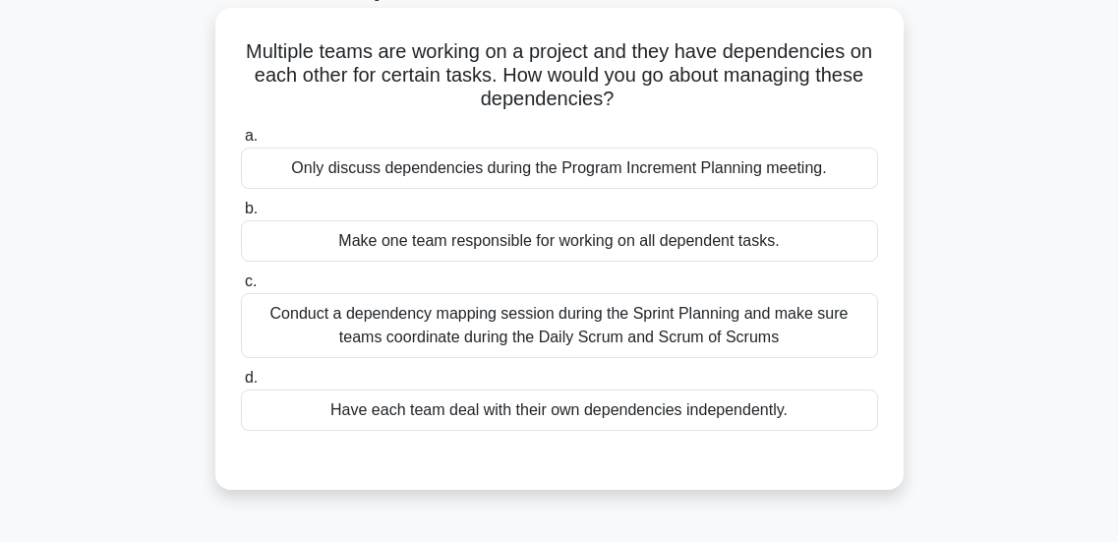
scroll to position [127, 0]
click at [476, 323] on div "Conduct a dependency mapping session during the Sprint Planning and make sure t…" at bounding box center [559, 324] width 637 height 65
click at [241, 287] on input "c. Conduct a dependency mapping session during the Sprint Planning and make sur…" at bounding box center [241, 280] width 0 height 13
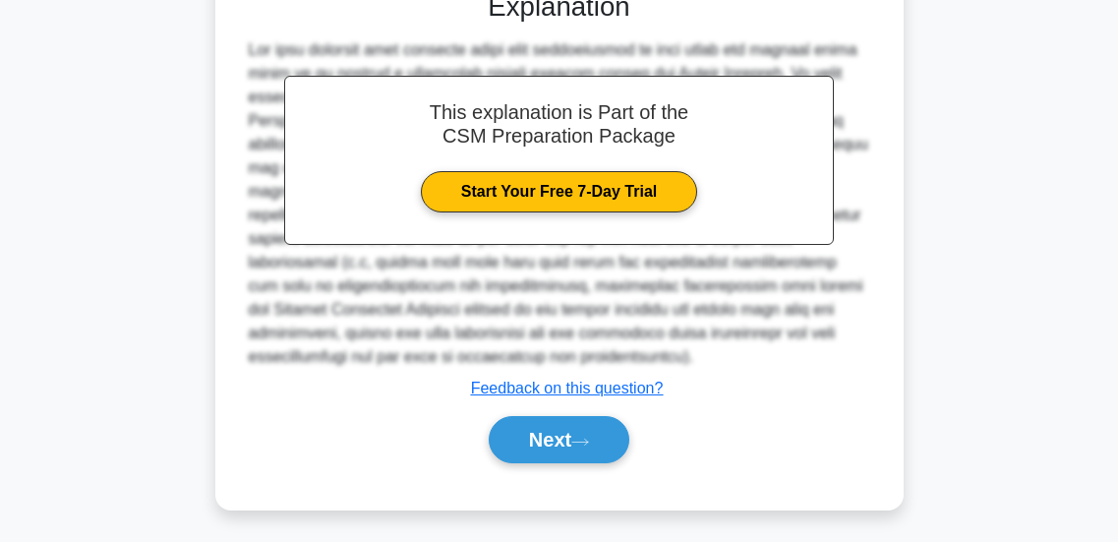
scroll to position [595, 0]
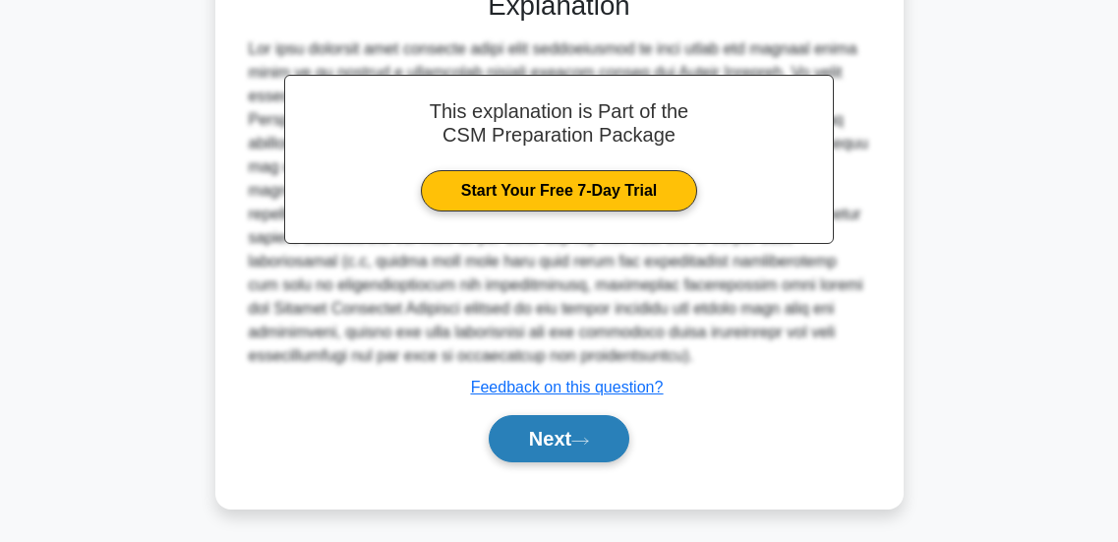
click at [530, 433] on button "Next" at bounding box center [559, 438] width 141 height 47
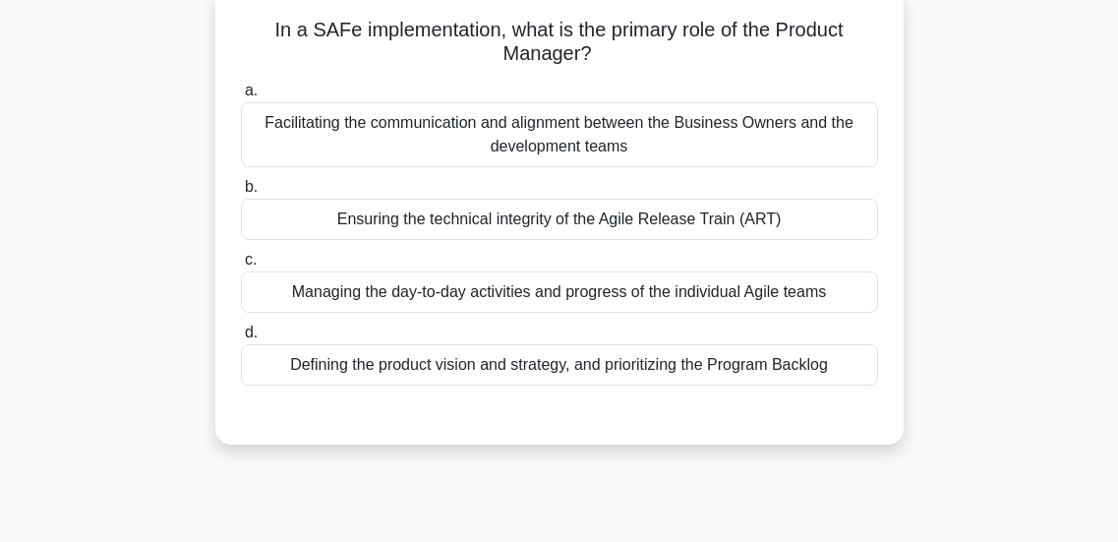
scroll to position [143, 0]
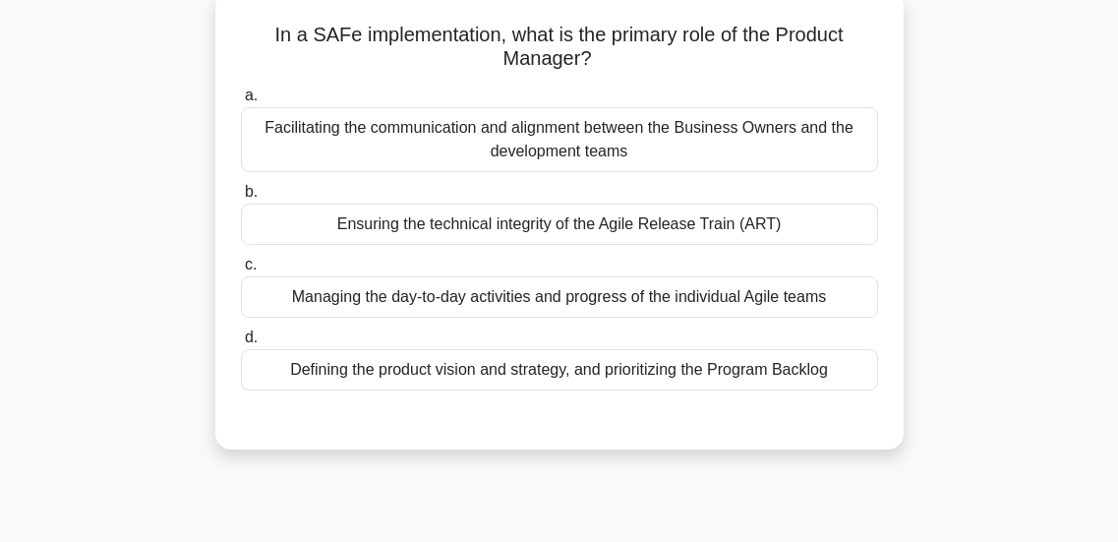
click at [541, 162] on div "Facilitating the communication and alignment between the Business Owners and th…" at bounding box center [559, 139] width 637 height 65
click at [241, 102] on input "a. Facilitating the communication and alignment between the Business Owners and…" at bounding box center [241, 95] width 0 height 13
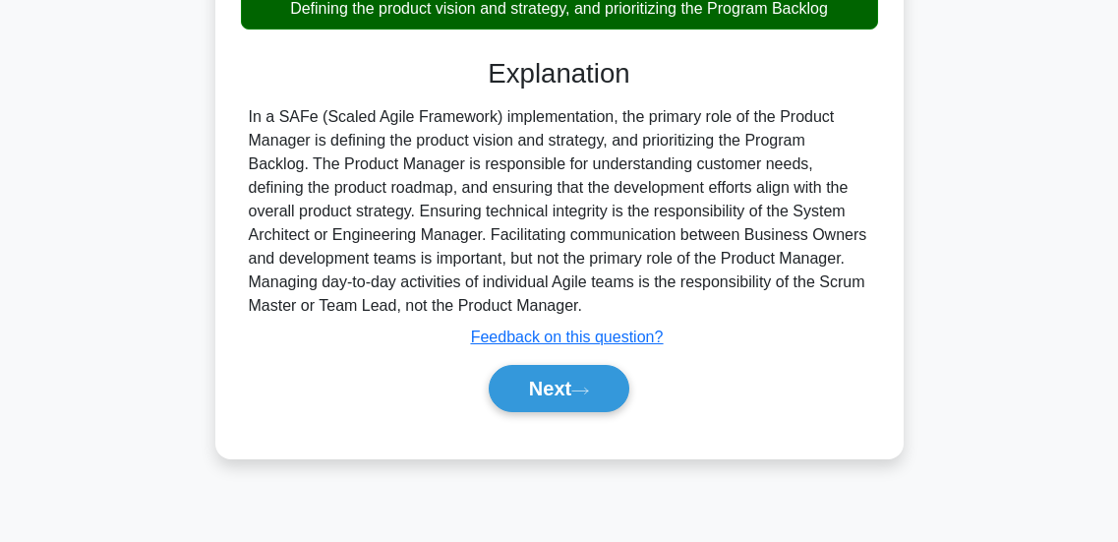
scroll to position [507, 0]
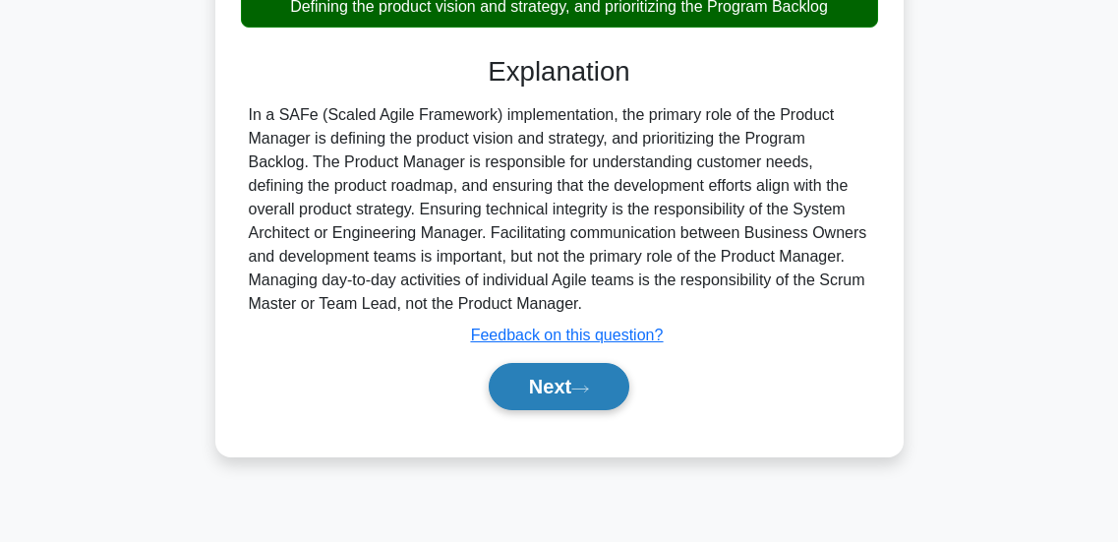
click at [565, 393] on button "Next" at bounding box center [559, 386] width 141 height 47
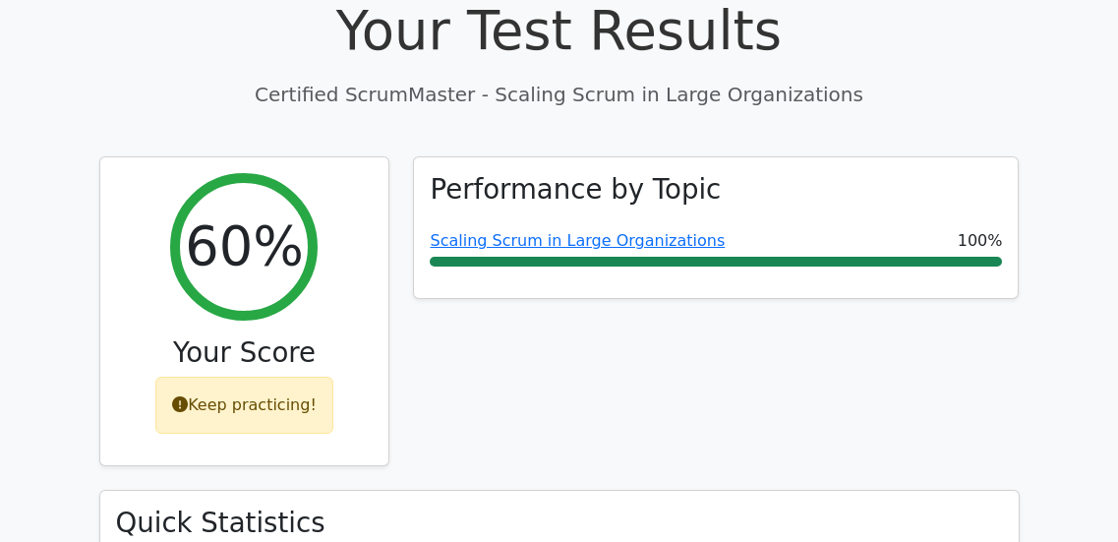
scroll to position [670, 0]
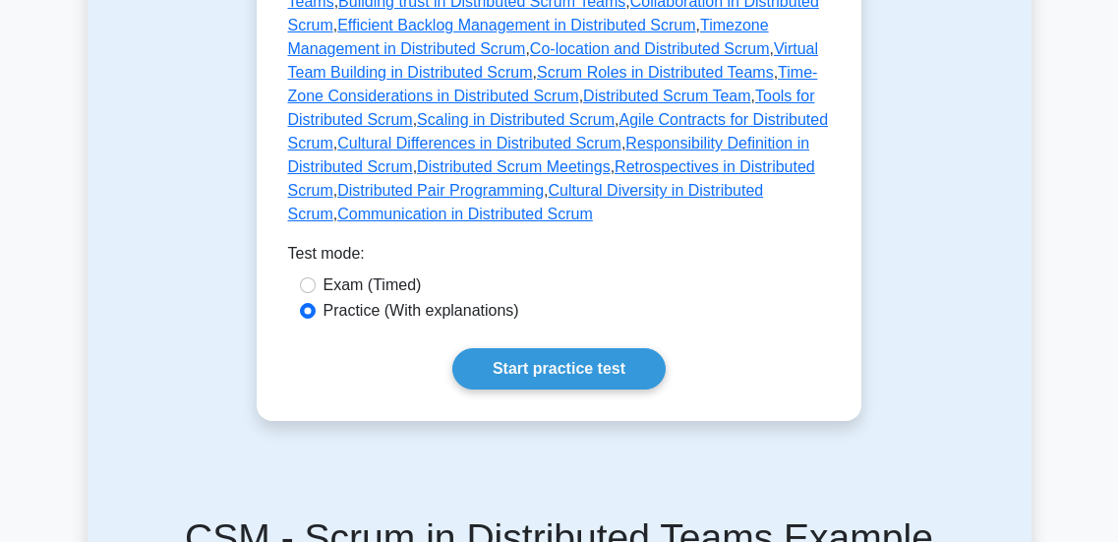
scroll to position [1323, 0]
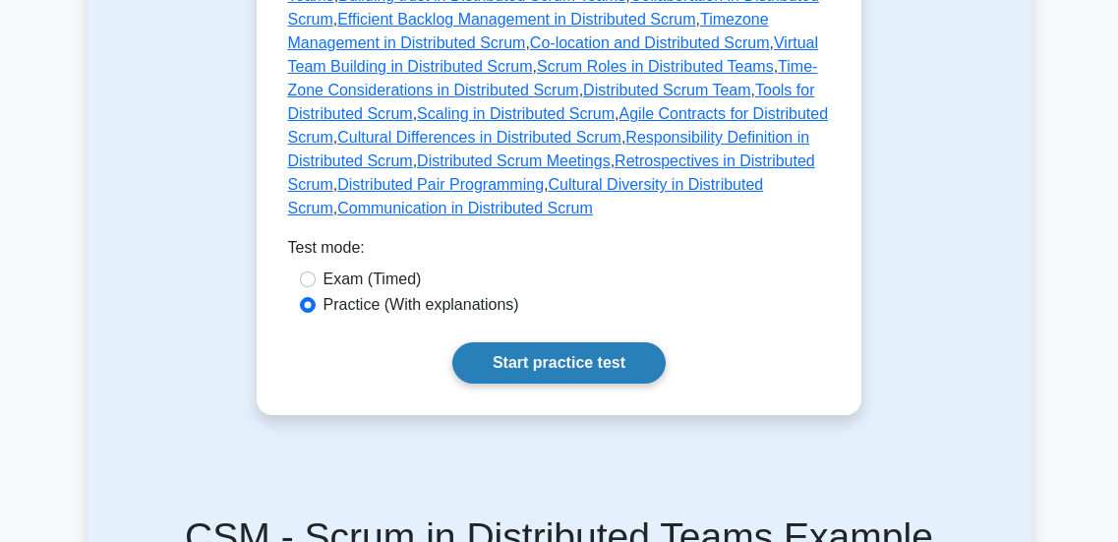
click at [539, 342] on link "Start practice test" at bounding box center [558, 362] width 213 height 41
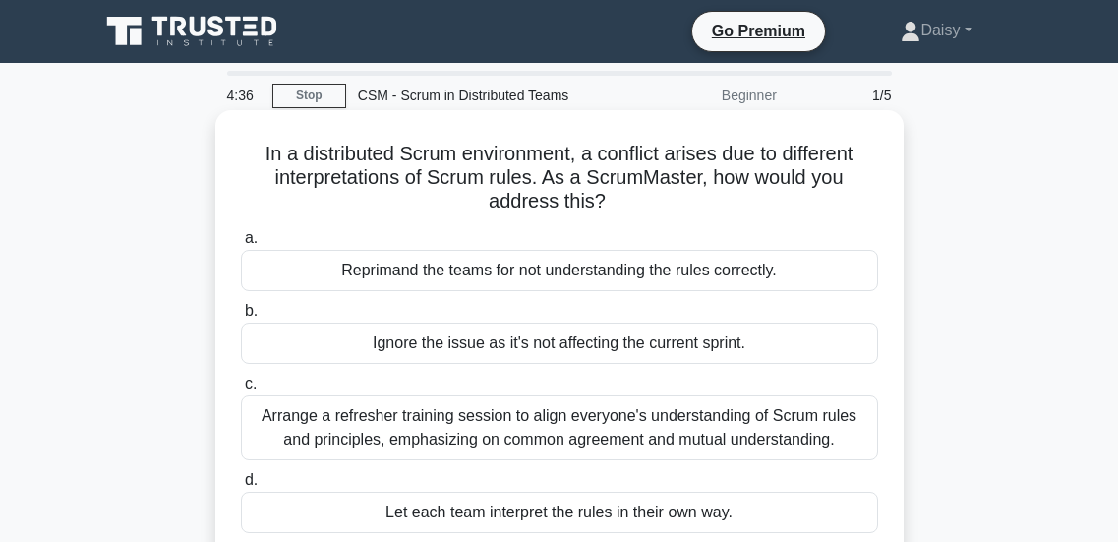
click at [547, 428] on div "Arrange a refresher training session to align everyone's understanding of Scrum…" at bounding box center [559, 427] width 637 height 65
click at [241, 390] on input "c. Arrange a refresher training session to align everyone's understanding of Sc…" at bounding box center [241, 384] width 0 height 13
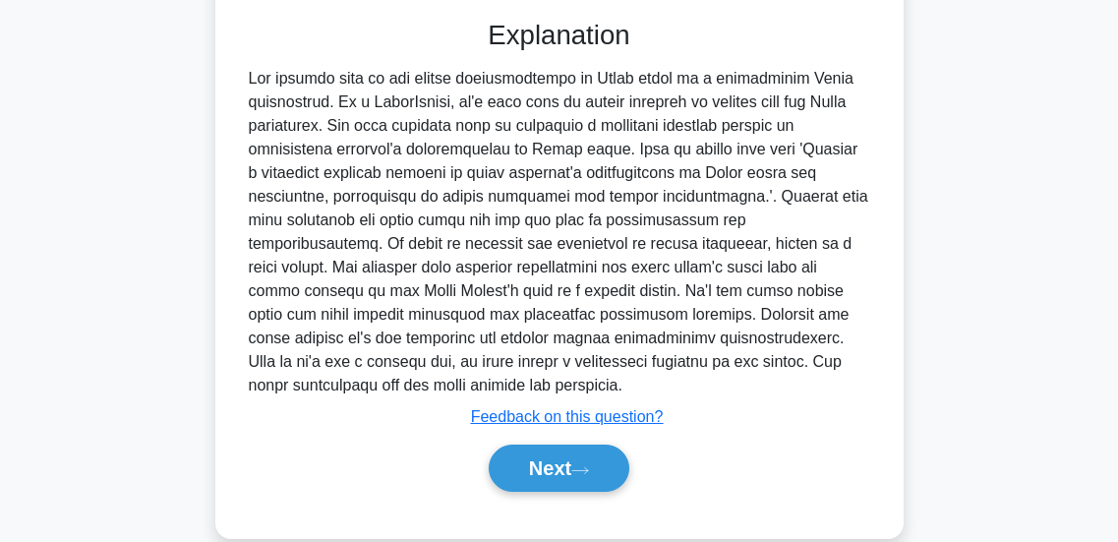
scroll to position [548, 0]
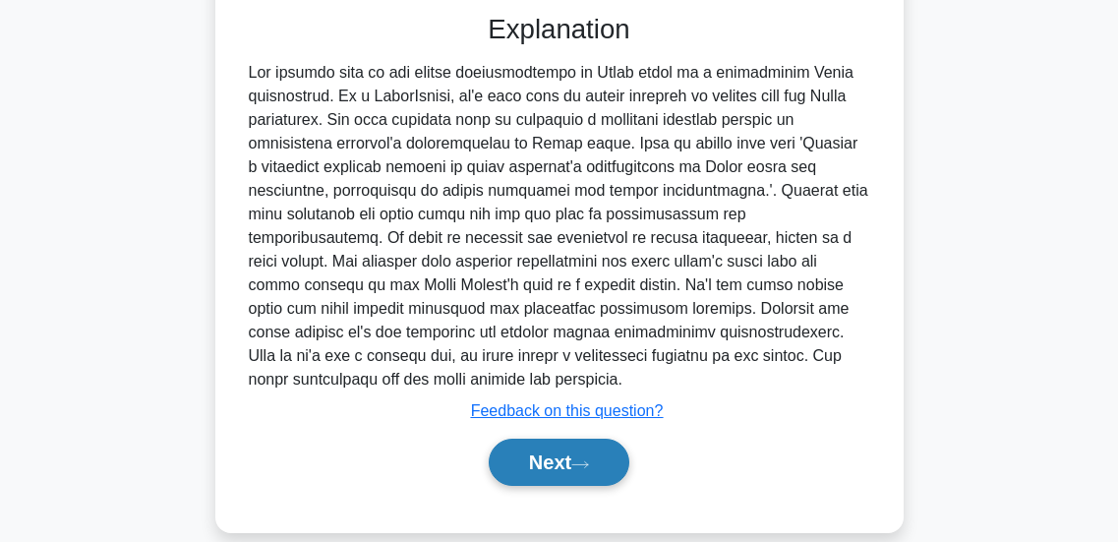
click at [542, 471] on button "Next" at bounding box center [559, 462] width 141 height 47
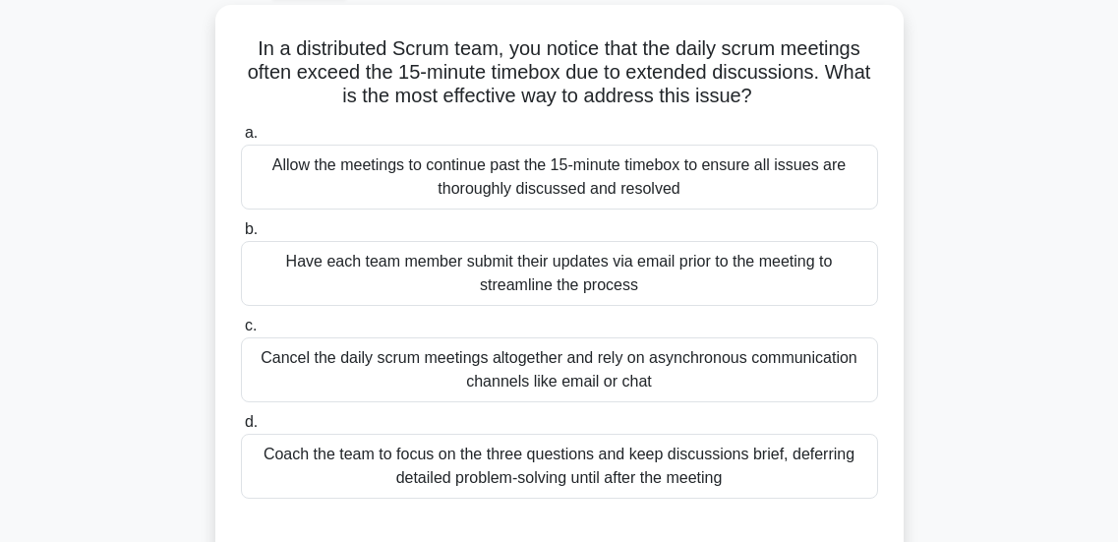
scroll to position [94, 0]
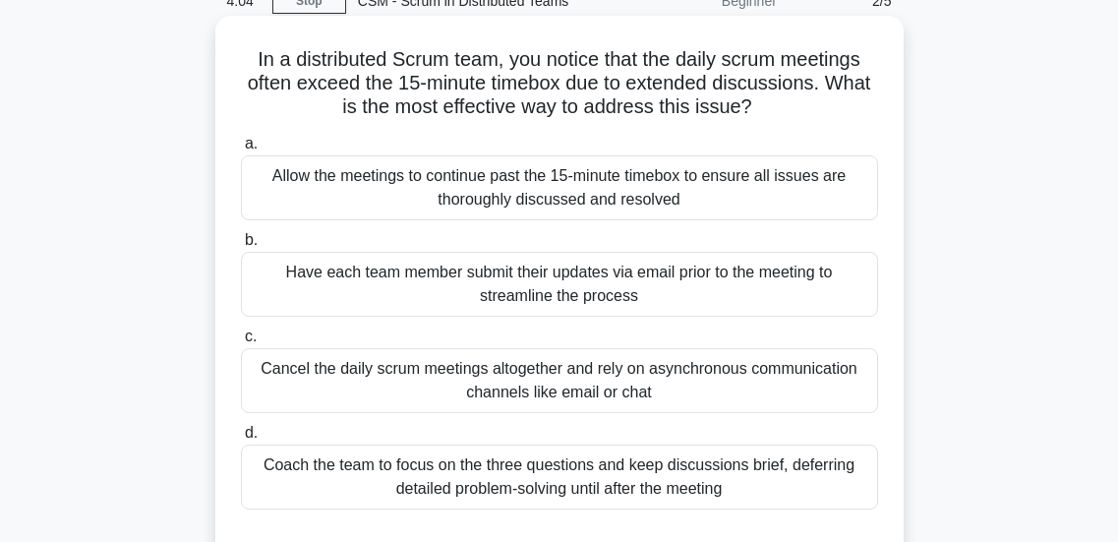
click at [463, 490] on div "Coach the team to focus on the three questions and keep discussions brief, defe…" at bounding box center [559, 477] width 637 height 65
click at [241, 440] on input "d. Coach the team to focus on the three questions and keep discussions brief, d…" at bounding box center [241, 433] width 0 height 13
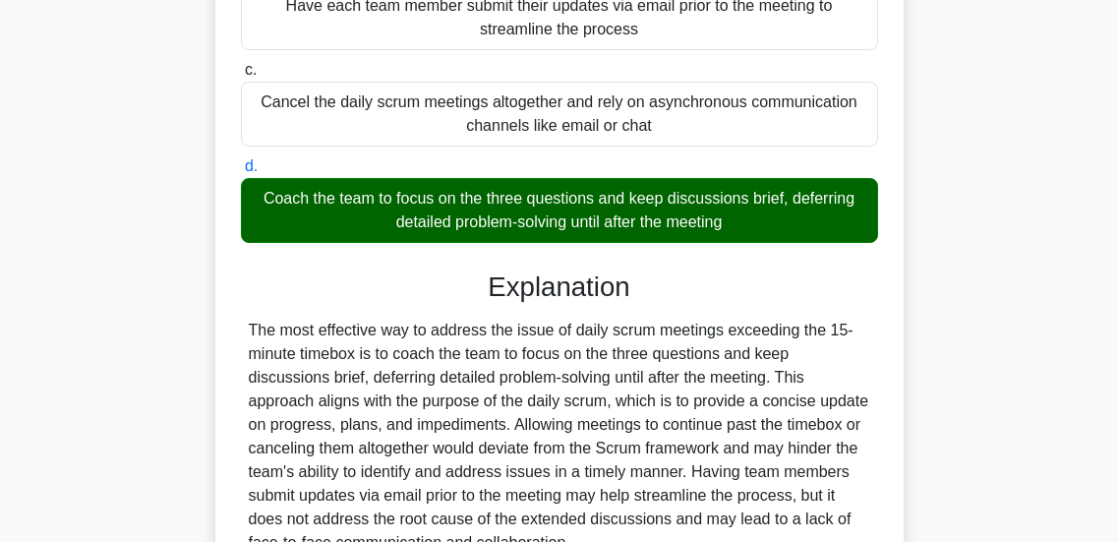
scroll to position [554, 0]
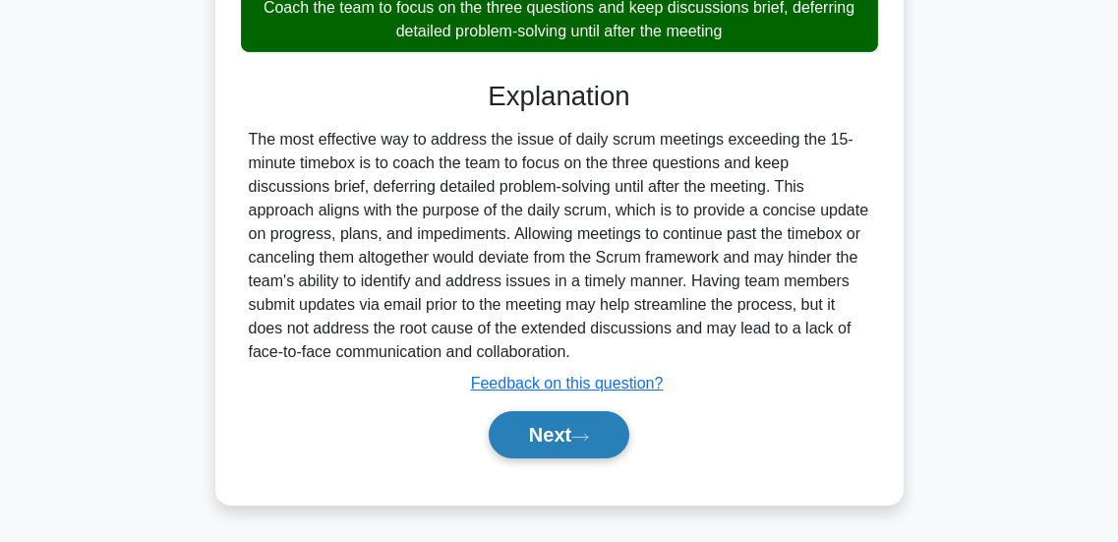
click at [497, 435] on button "Next" at bounding box center [559, 434] width 141 height 47
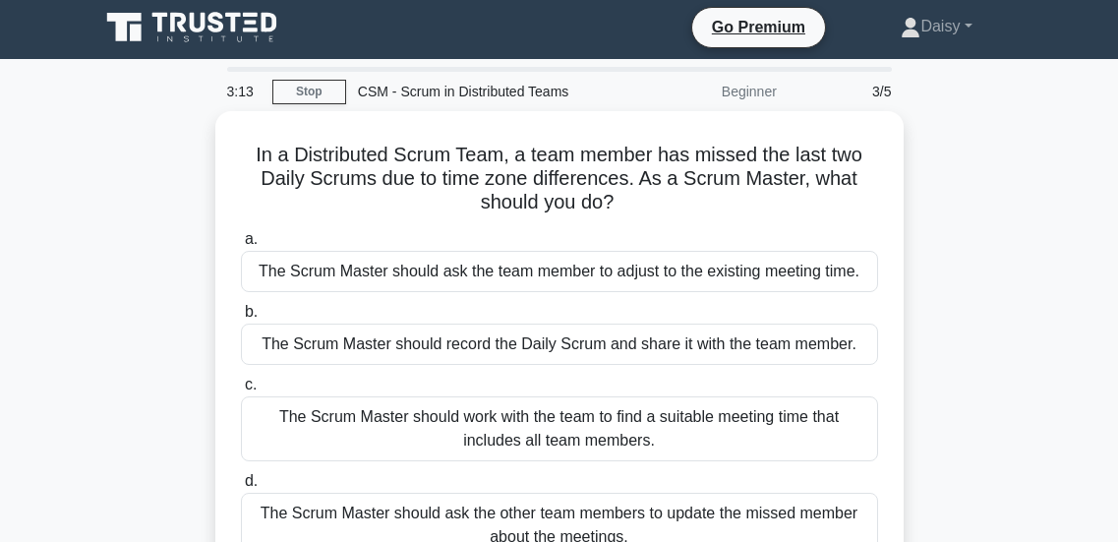
scroll to position [0, 0]
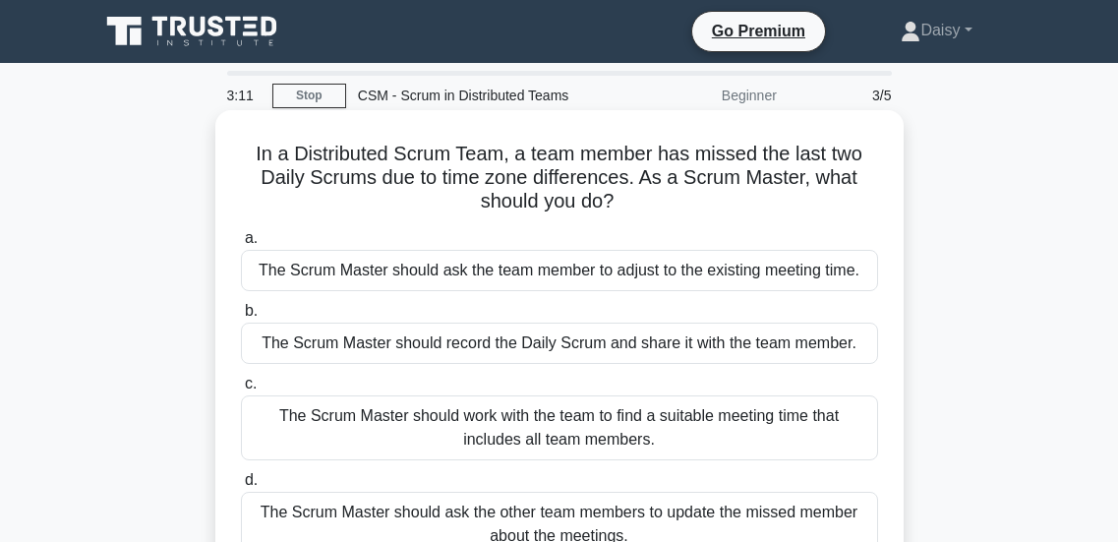
click at [423, 282] on div "The Scrum Master should ask the team member to adjust to the existing meeting t…" at bounding box center [559, 270] width 637 height 41
click at [241, 245] on input "a. The Scrum Master should ask the team member to adjust to the existing meetin…" at bounding box center [241, 238] width 0 height 13
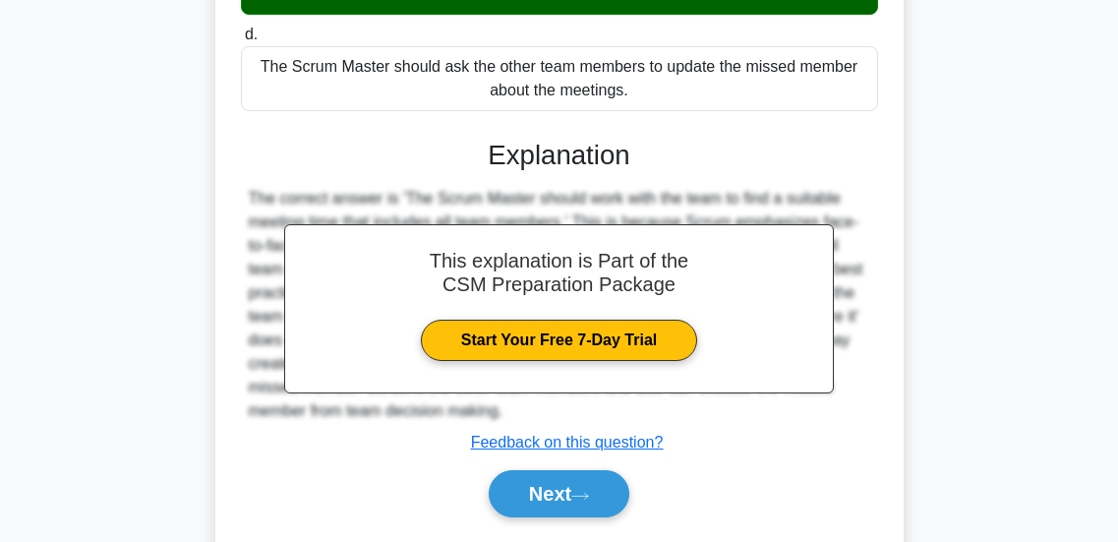
scroll to position [532, 0]
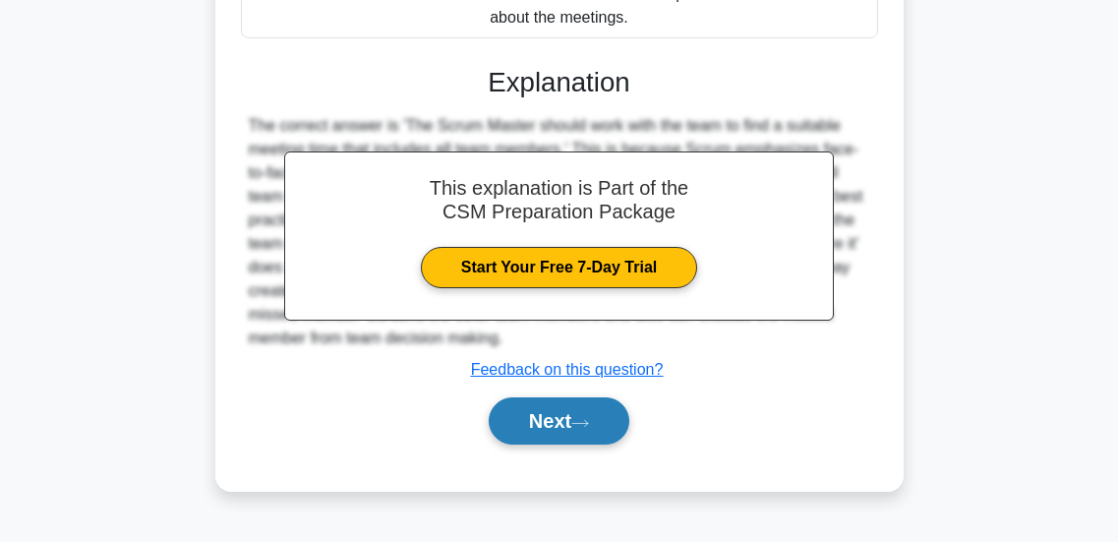
click at [539, 445] on button "Next" at bounding box center [559, 420] width 141 height 47
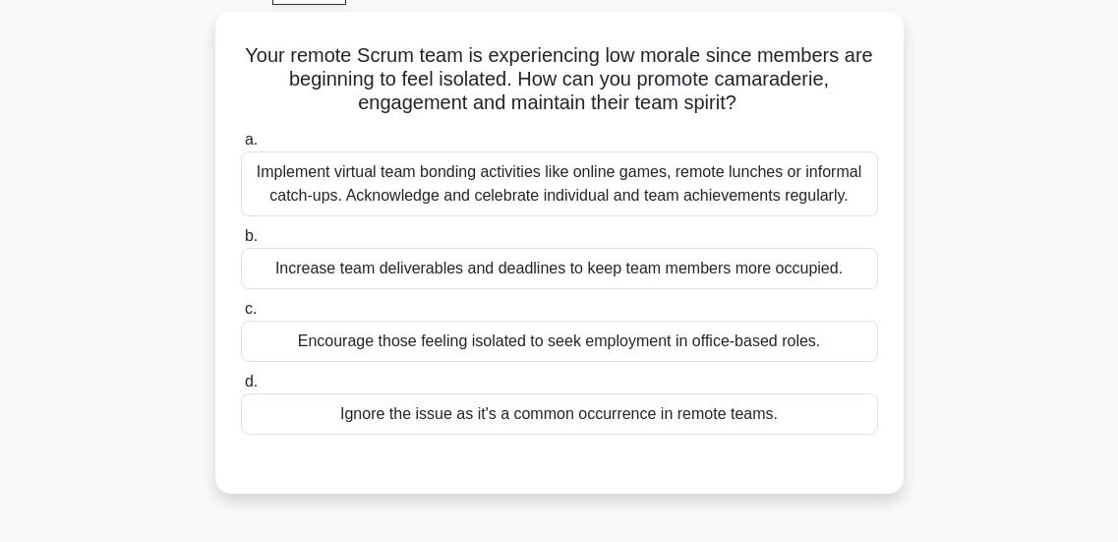
scroll to position [103, 0]
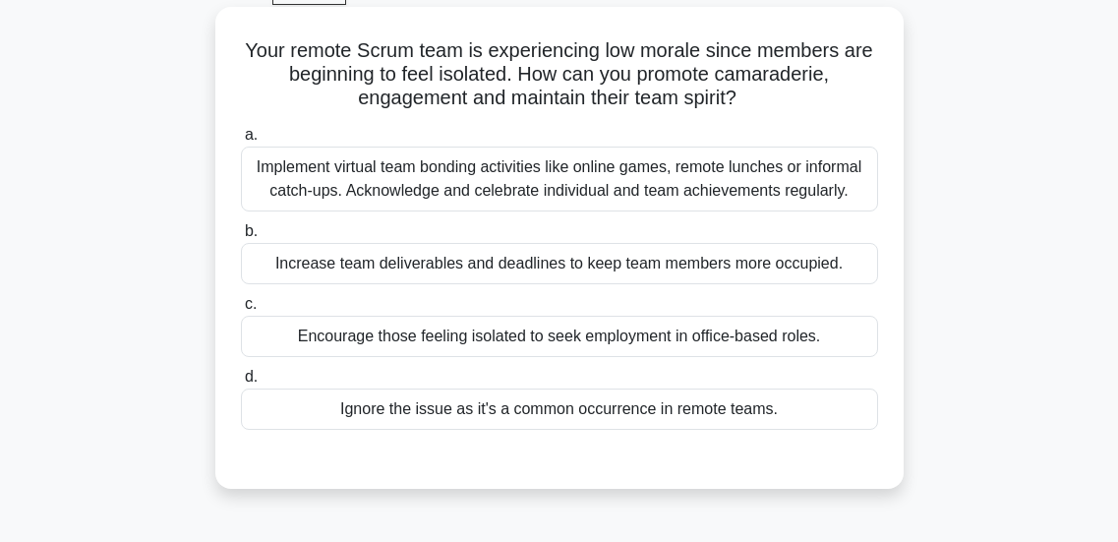
click at [776, 171] on div "Implement virtual team bonding activities like online games, remote lunches or …" at bounding box center [559, 179] width 637 height 65
click at [241, 142] on input "a. Implement virtual team bonding activities like online games, remote lunches …" at bounding box center [241, 135] width 0 height 13
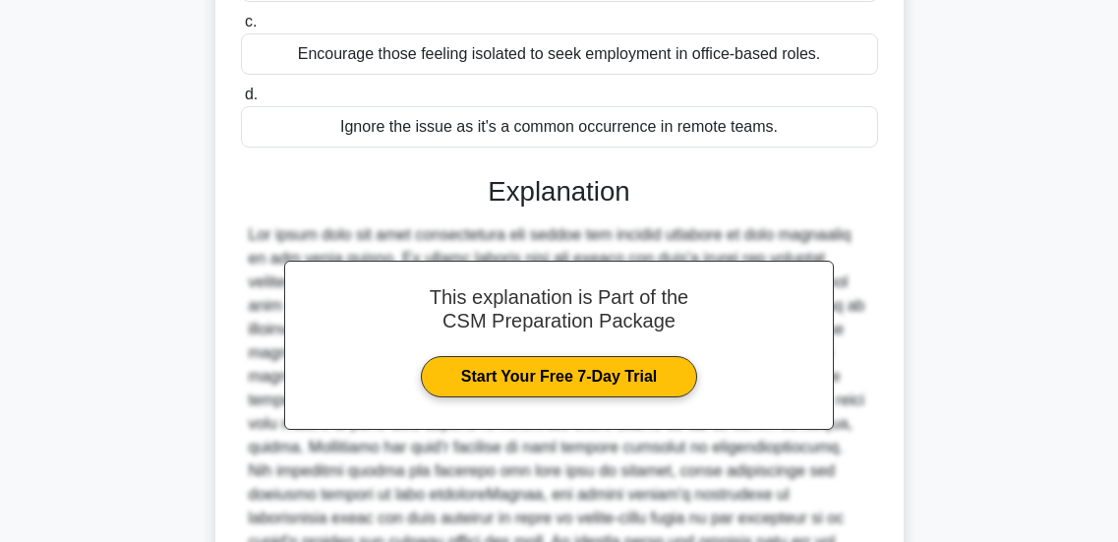
click at [539, 430] on div "This explanation is Part of the CSM Preparation Package Start Your Free 7-Day T…" at bounding box center [559, 345] width 550 height 169
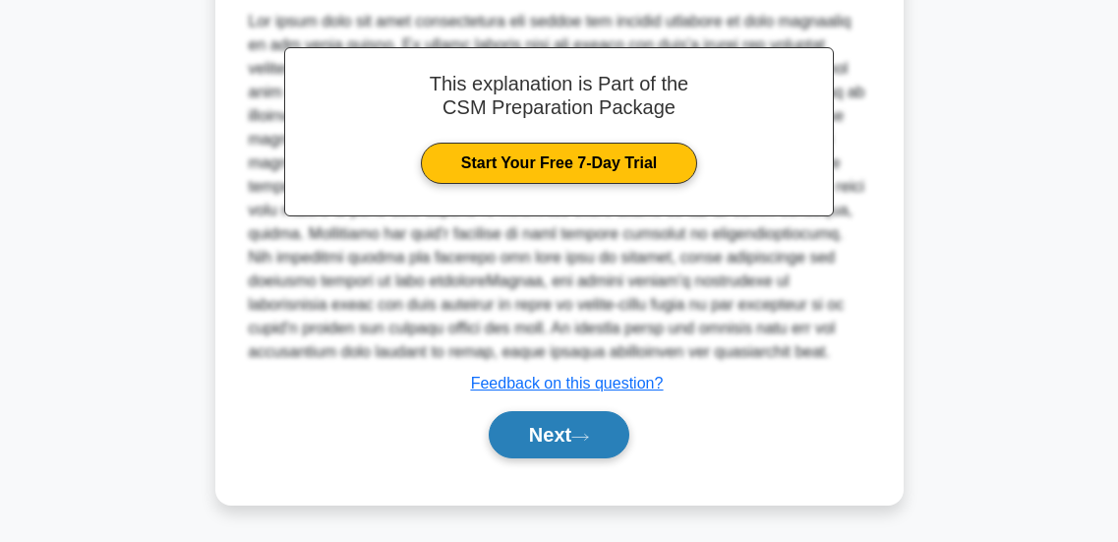
click at [535, 437] on button "Next" at bounding box center [559, 434] width 141 height 47
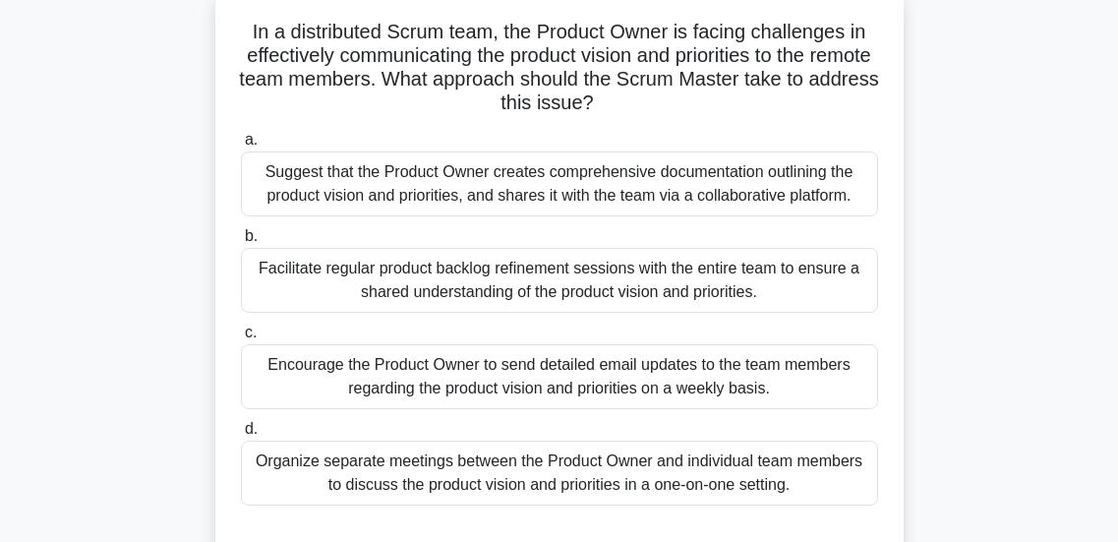
scroll to position [133, 0]
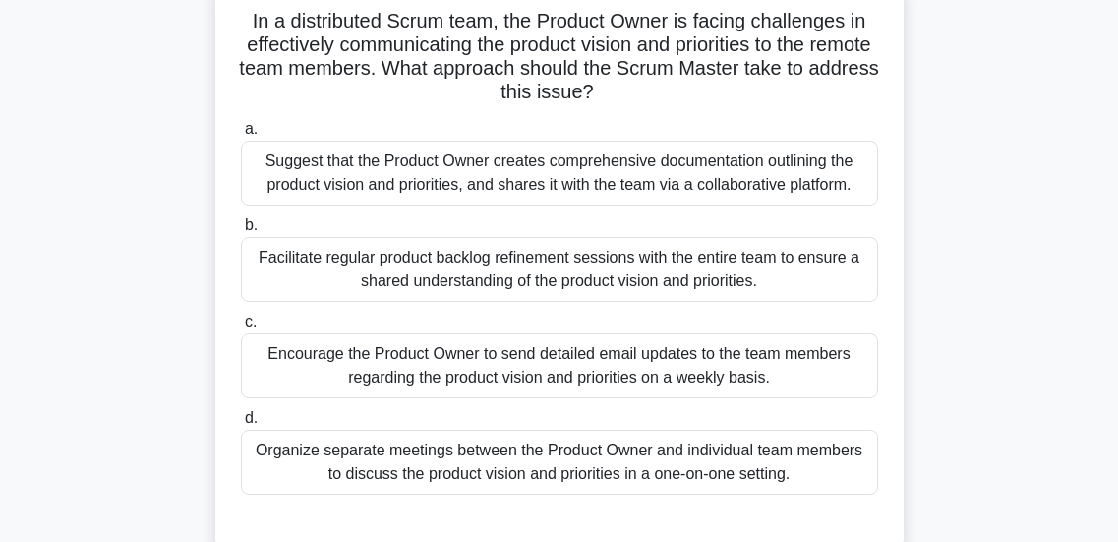
click at [494, 268] on div "Facilitate regular product backlog refinement sessions with the entire team to …" at bounding box center [559, 269] width 637 height 65
click at [241, 232] on input "b. Facilitate regular product backlog refinement sessions with the entire team …" at bounding box center [241, 225] width 0 height 13
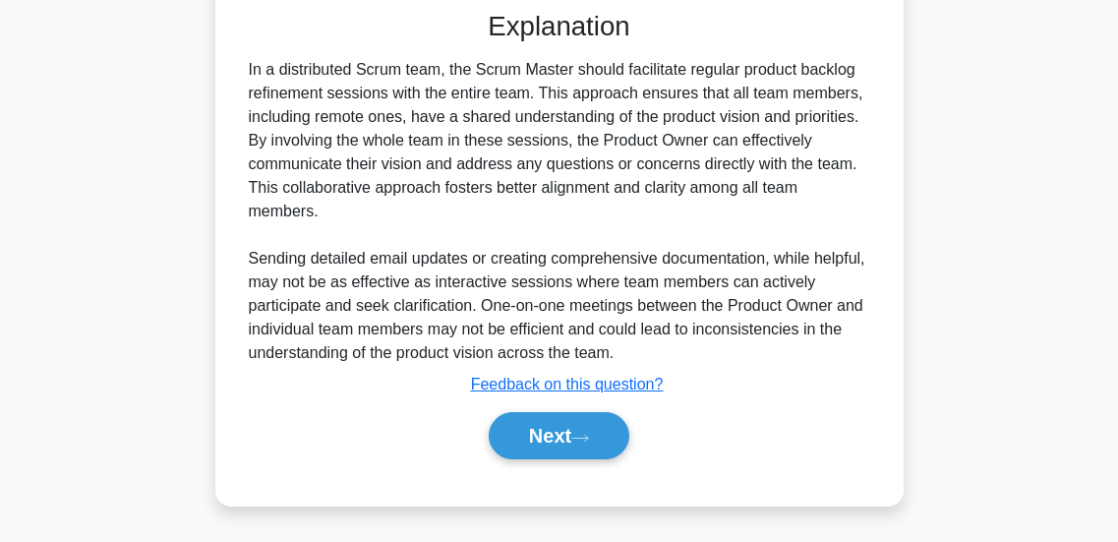
scroll to position [646, 0]
click at [524, 427] on button "Next" at bounding box center [559, 434] width 141 height 47
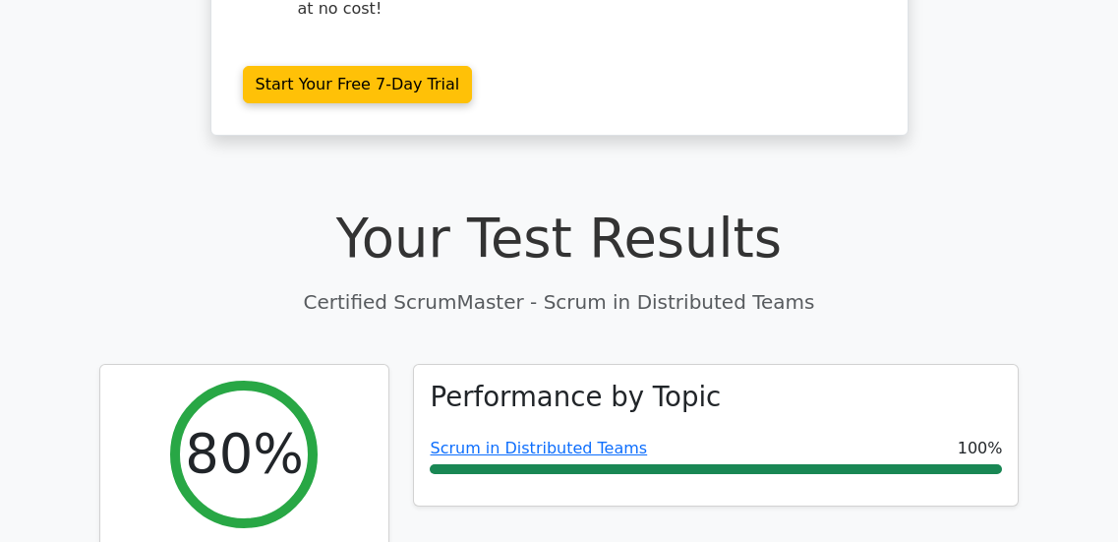
scroll to position [427, 0]
